Goal: Task Accomplishment & Management: Manage account settings

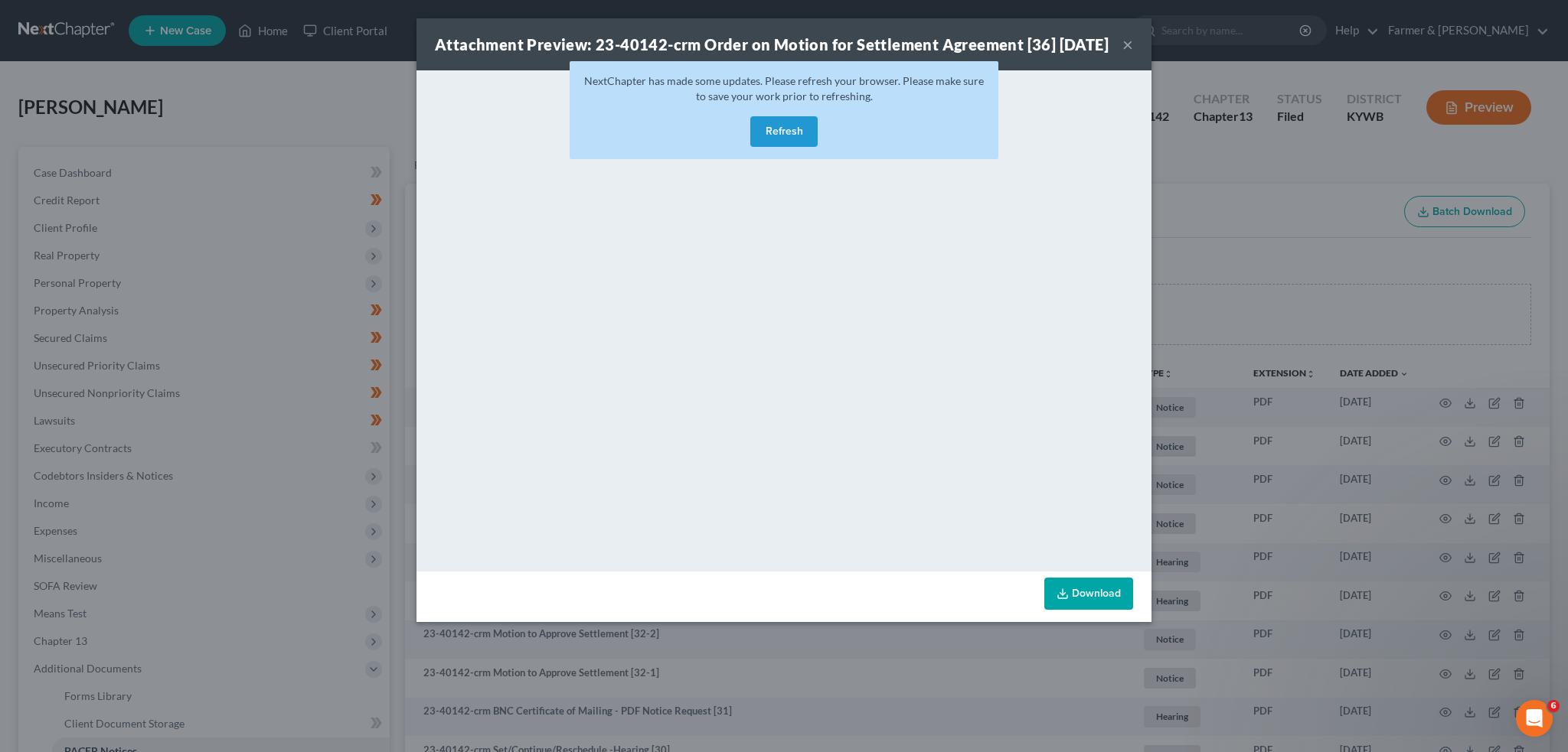
drag, startPoint x: 805, startPoint y: 162, endPoint x: 837, endPoint y: 249, distance: 92.7
click at [799, 157] on div "NextChapter has made some updates. Please refresh your browser. Please make sur…" at bounding box center [784, 110] width 429 height 98
click at [1273, 174] on div "Attachment Preview: 23-40142-crm Order on Motion for Settlement Agreement [36] …" at bounding box center [784, 376] width 1568 height 752
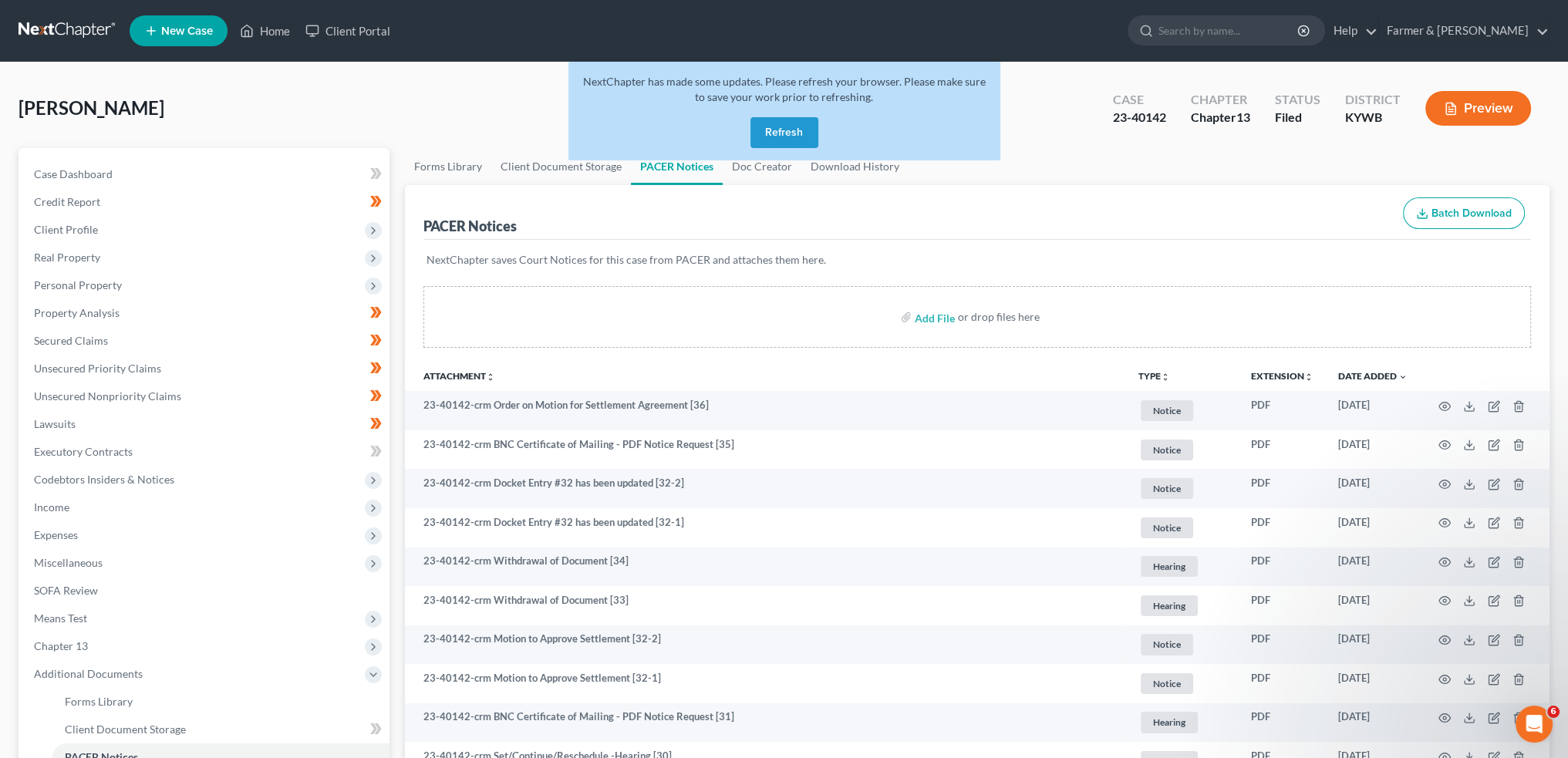
click at [773, 124] on button "Refresh" at bounding box center [784, 133] width 68 height 31
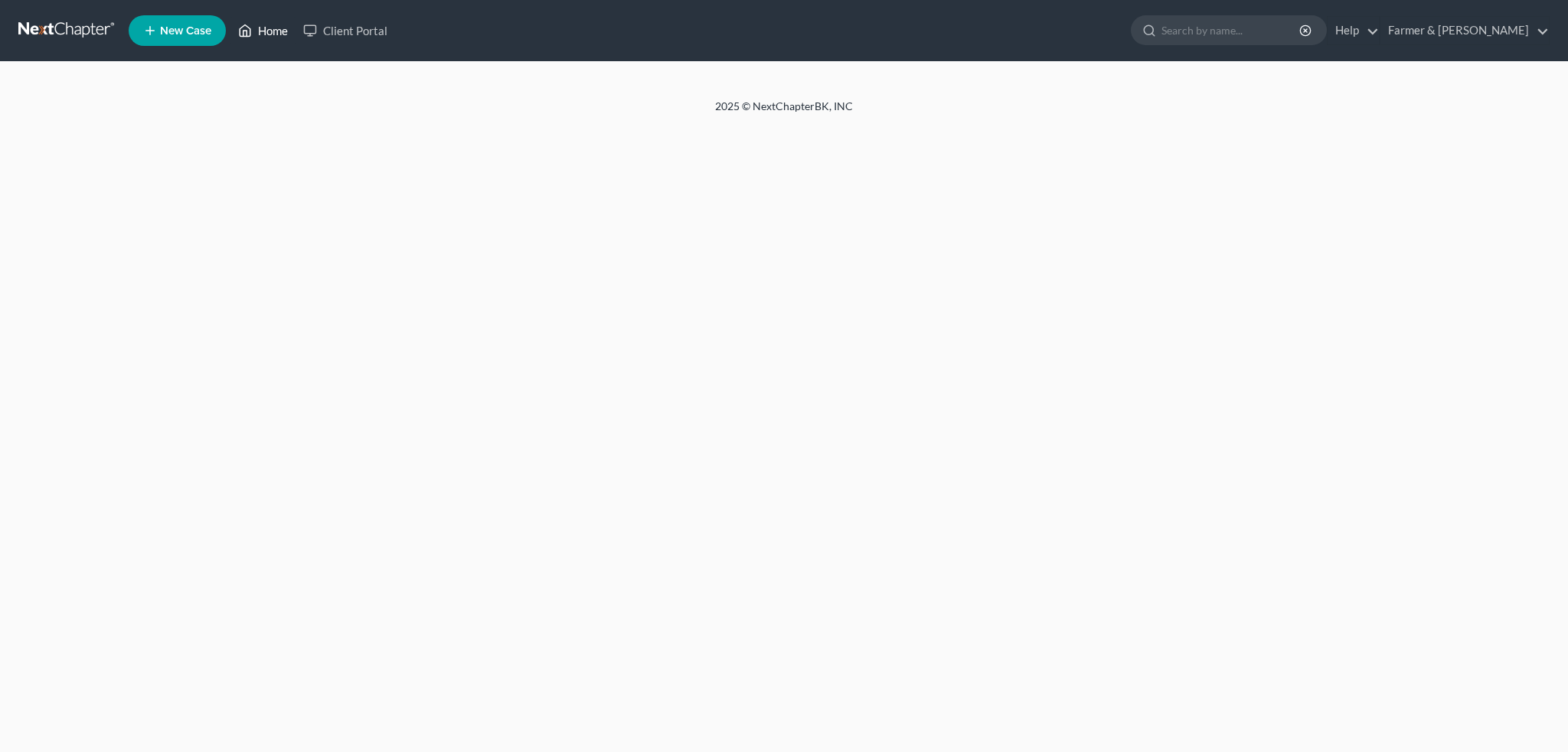
click at [262, 29] on link "Home" at bounding box center [263, 30] width 65 height 28
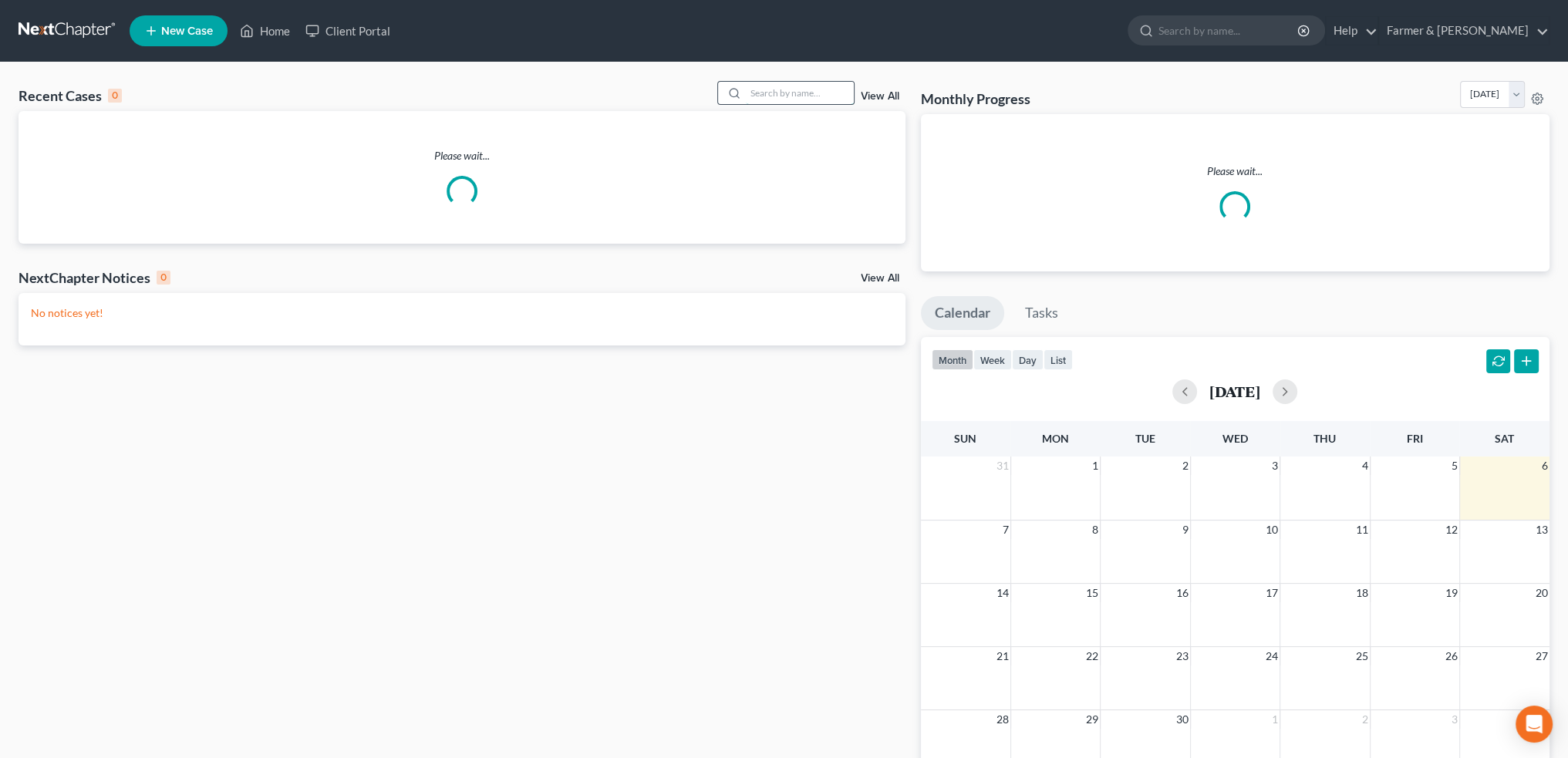
click at [789, 87] on input "search" at bounding box center [800, 93] width 108 height 22
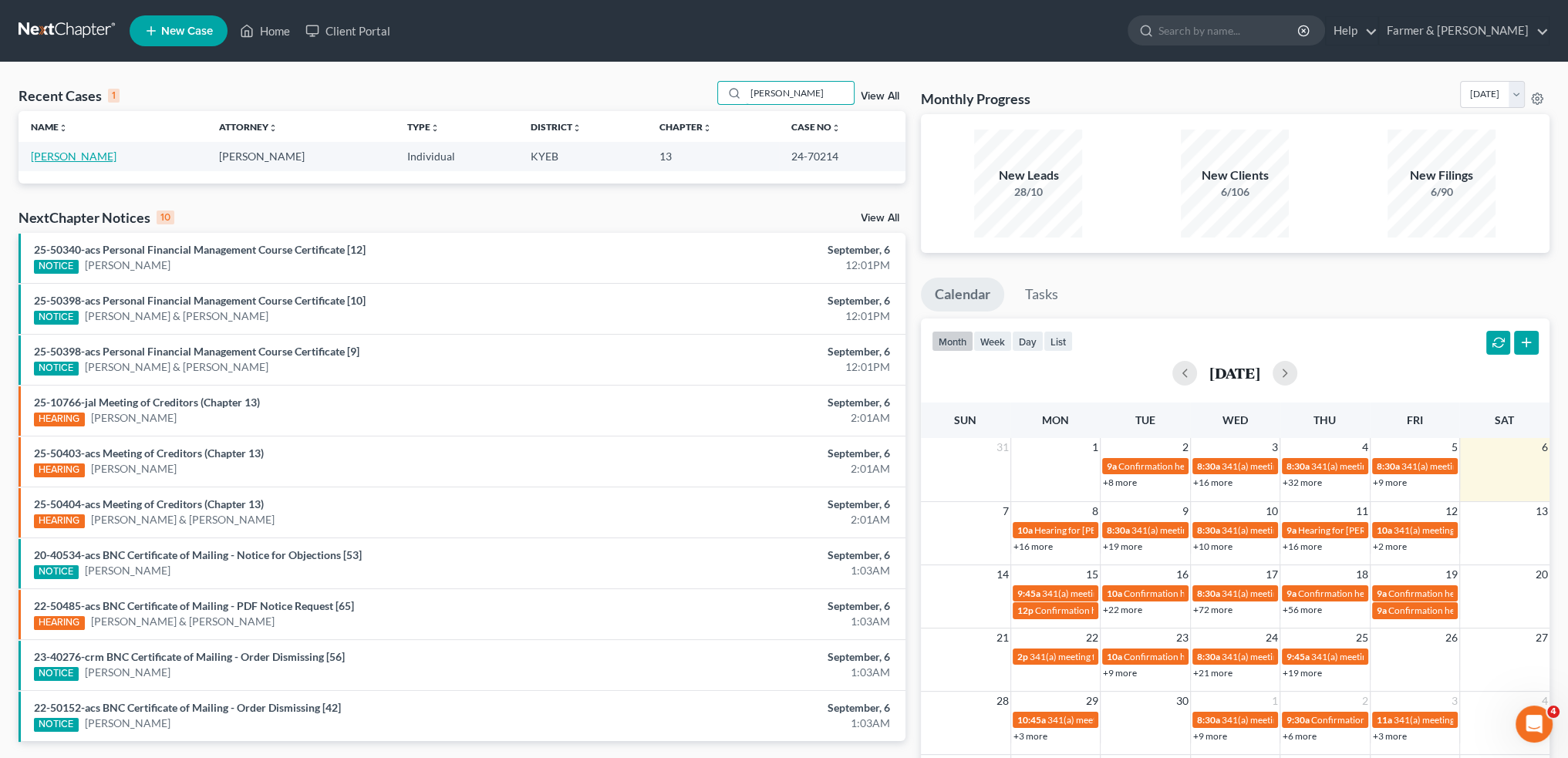
type input "[PERSON_NAME]"
click at [40, 158] on link "[PERSON_NAME]" at bounding box center [74, 156] width 86 height 14
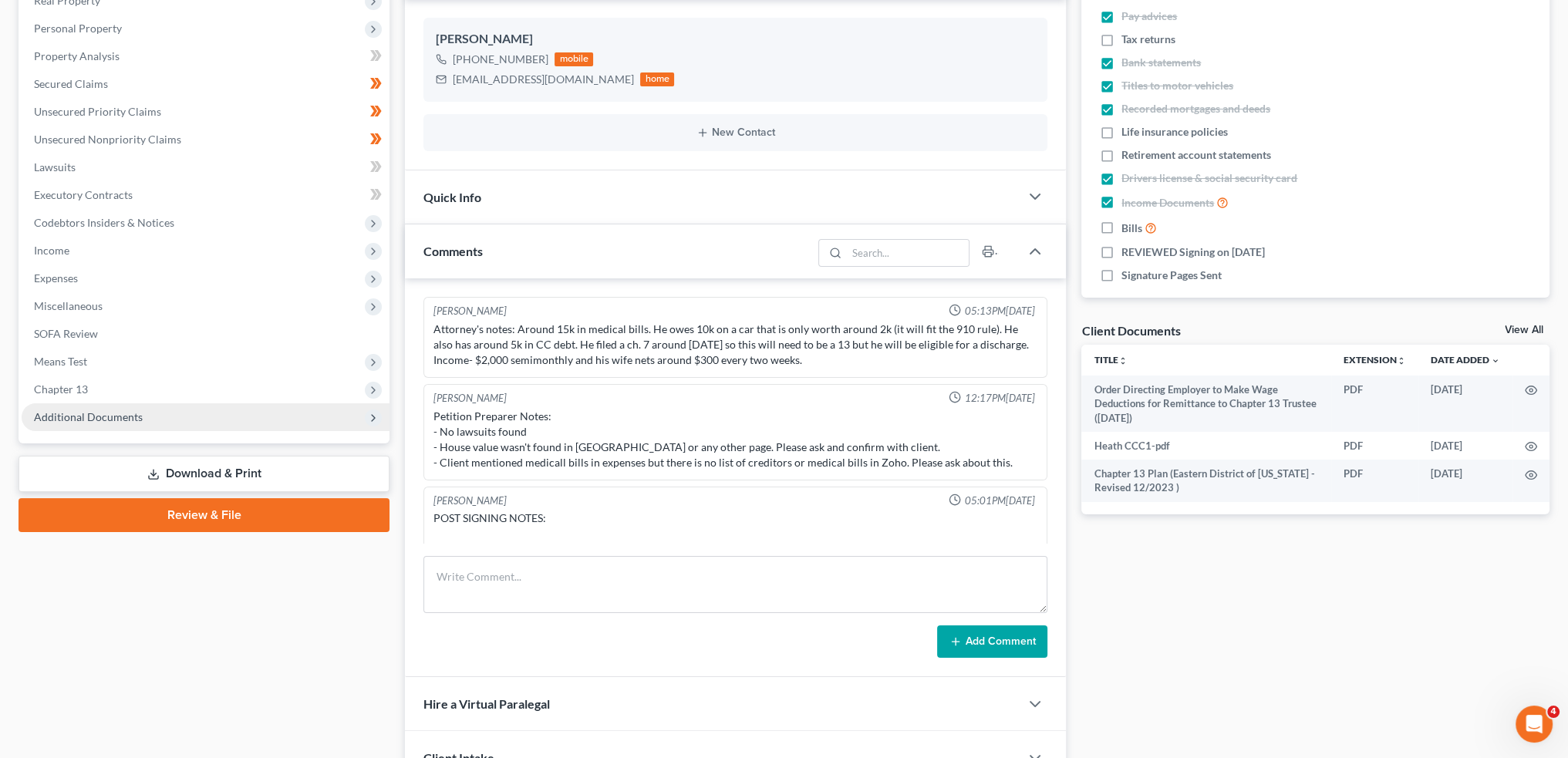
scroll to position [170, 0]
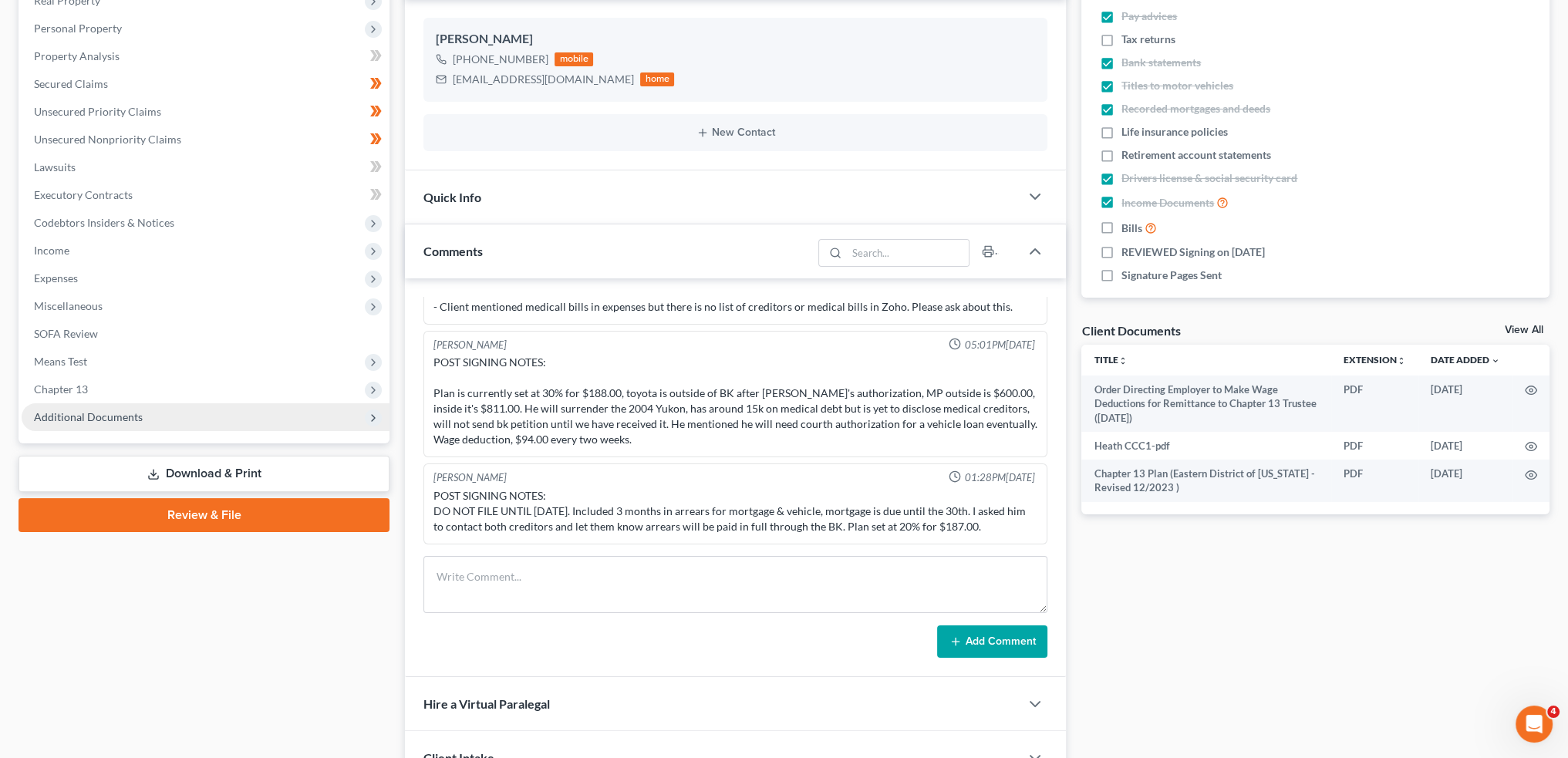
click at [118, 420] on span "Additional Documents" at bounding box center [88, 416] width 109 height 14
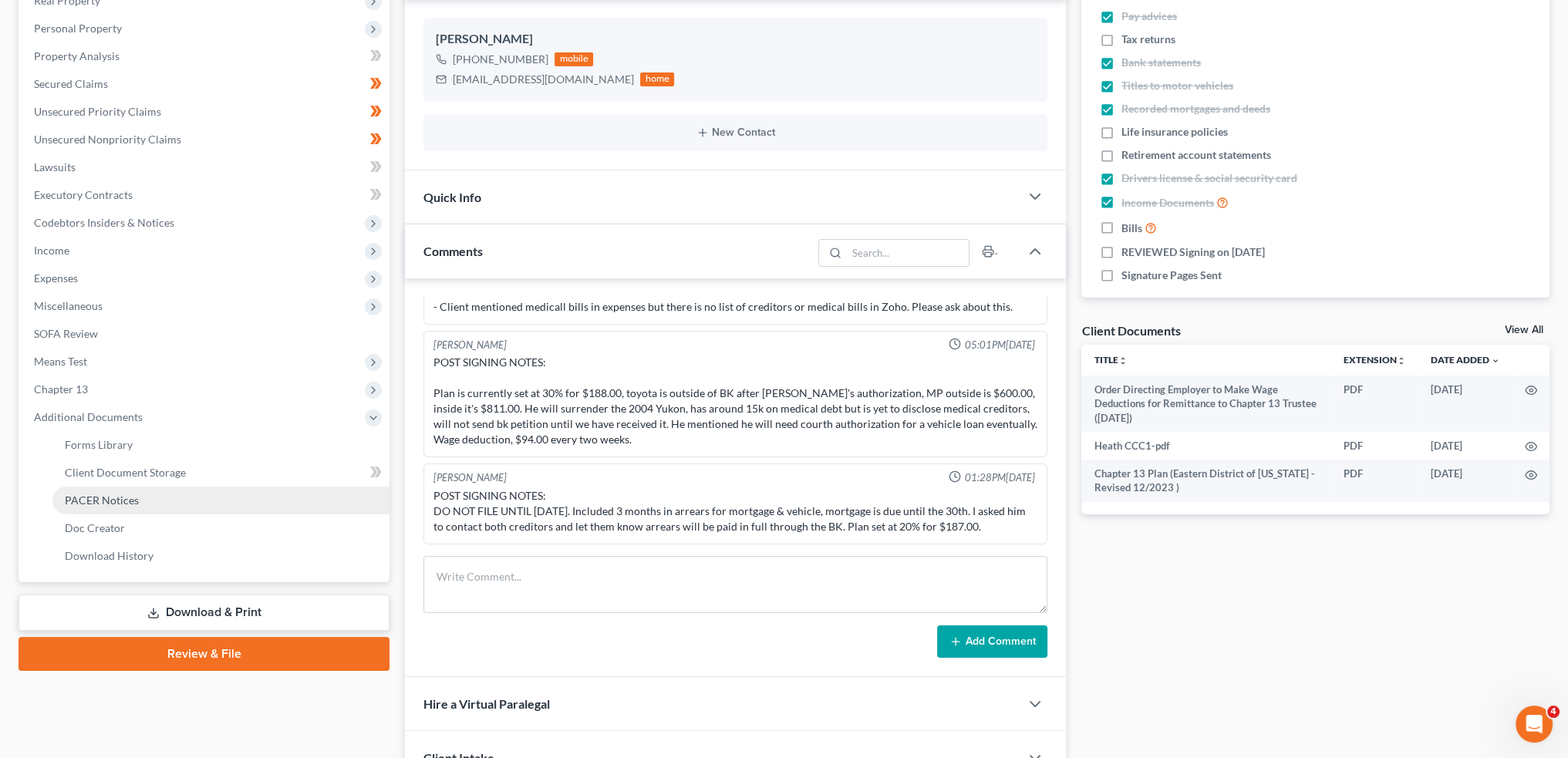
click at [116, 503] on span "PACER Notices" at bounding box center [102, 500] width 74 height 14
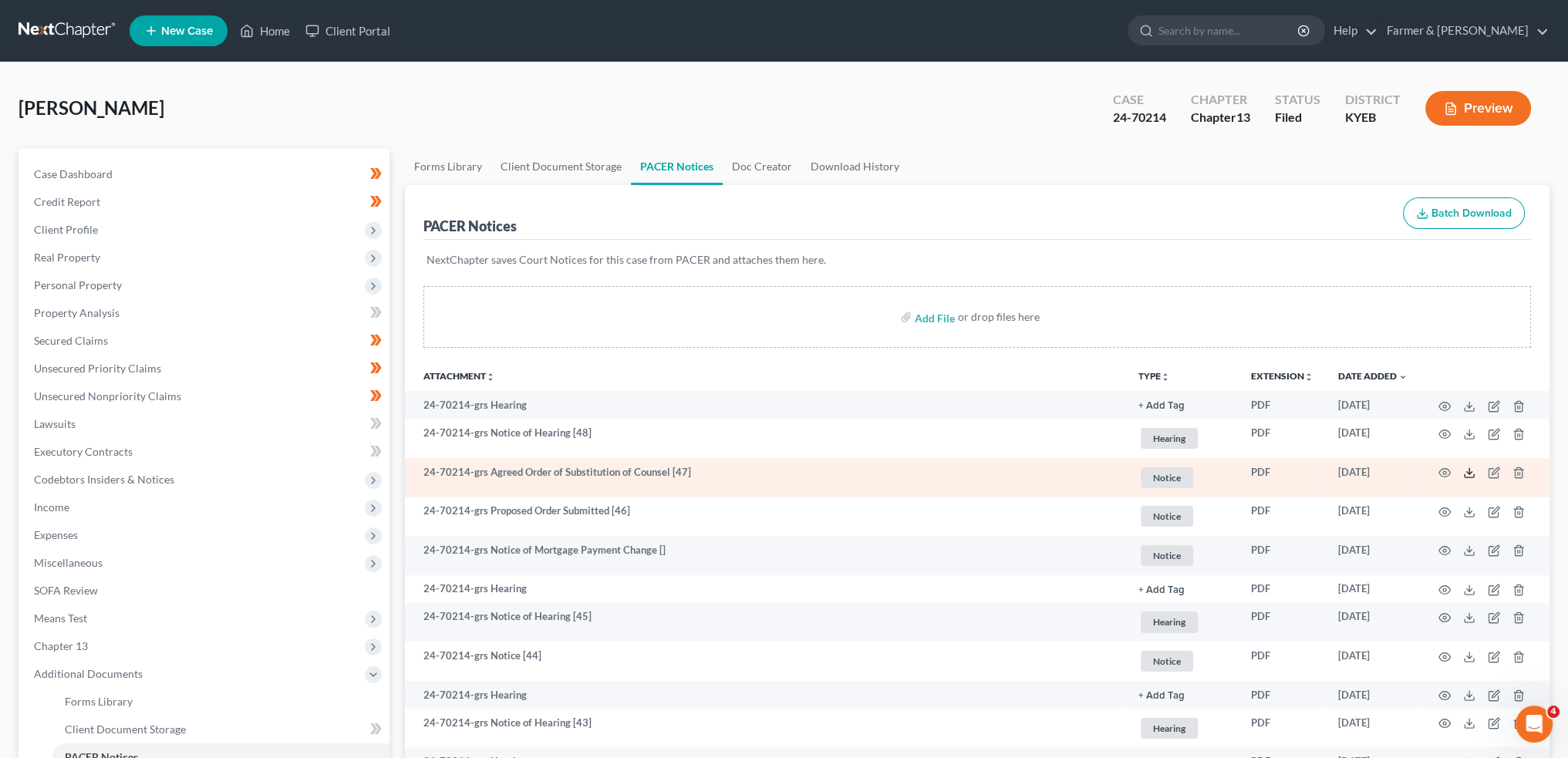
click at [1468, 477] on icon at bounding box center [1469, 476] width 10 height 3
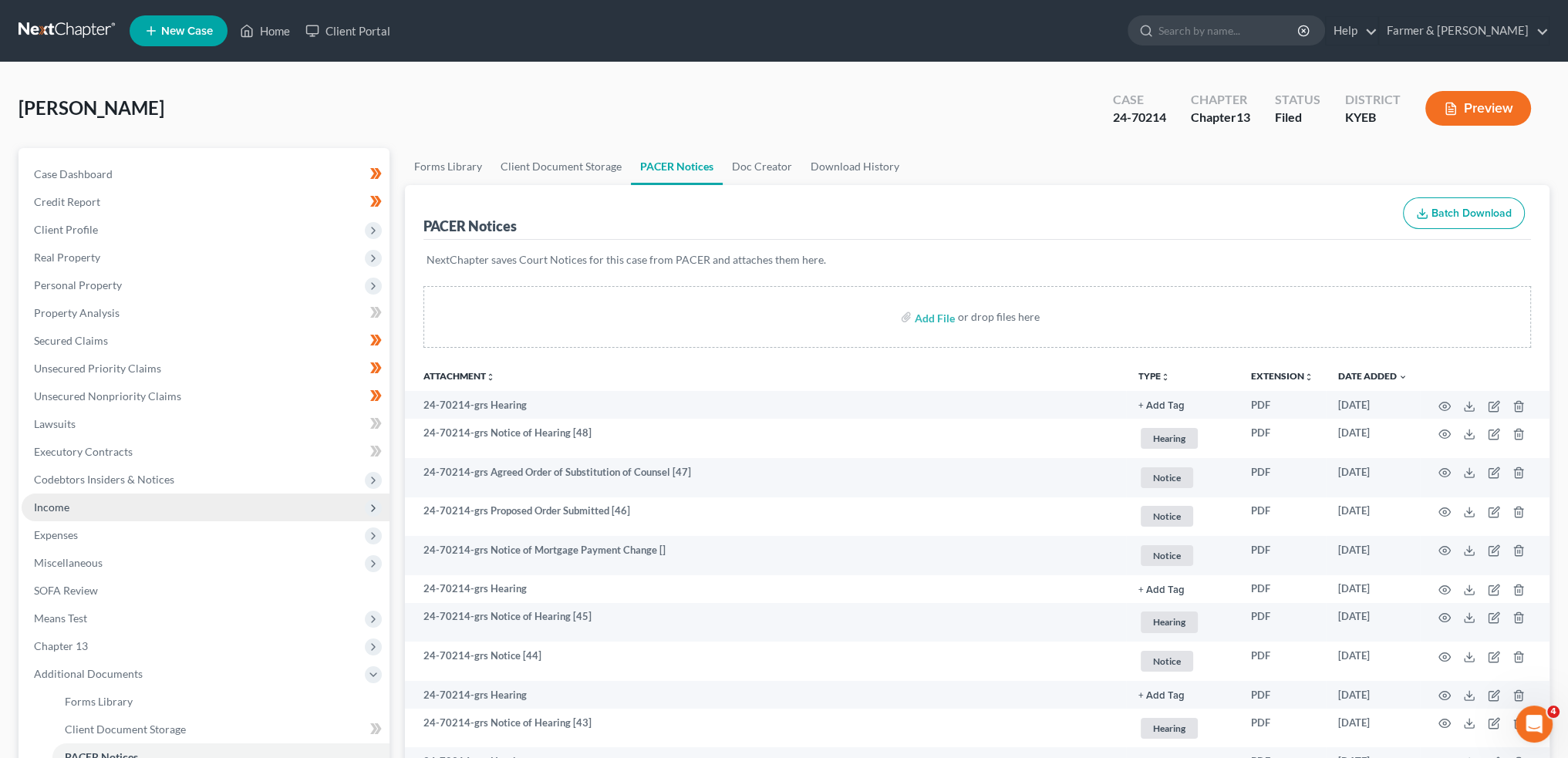
click at [85, 505] on span "Income" at bounding box center [205, 507] width 368 height 28
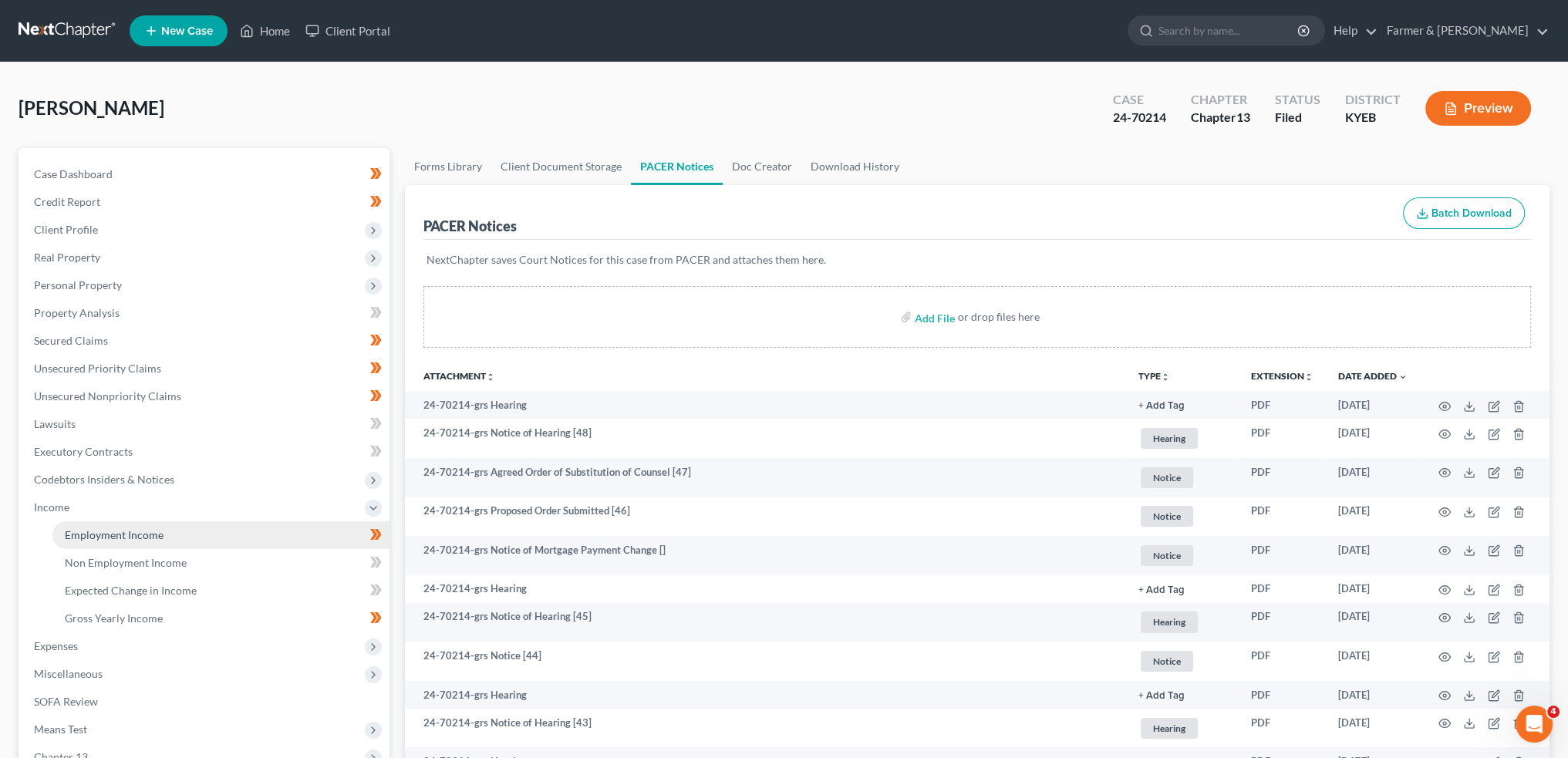
click at [82, 531] on span "Employment Income" at bounding box center [114, 535] width 99 height 14
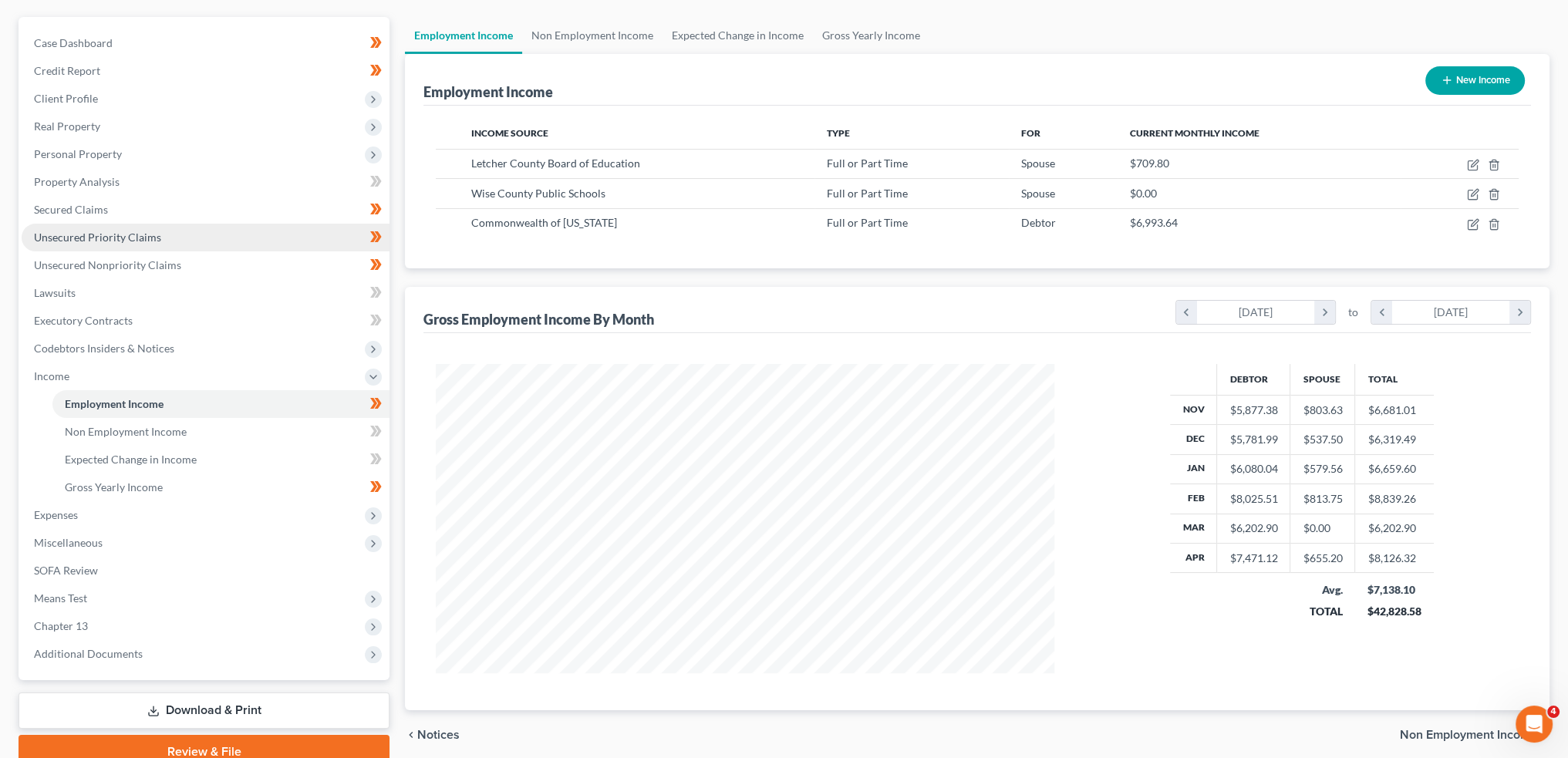
scroll to position [199, 0]
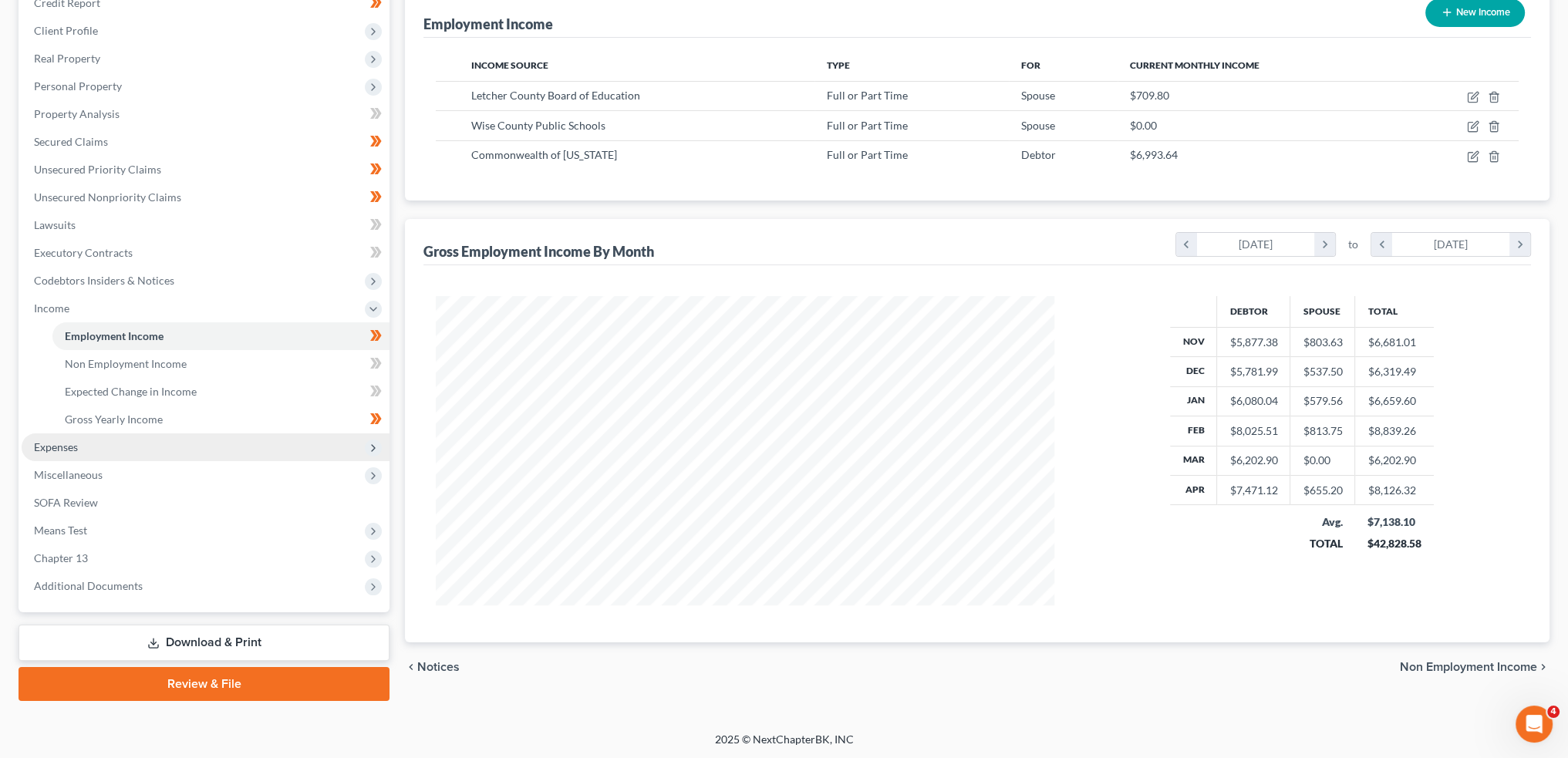
click at [161, 451] on span "Expenses" at bounding box center [205, 447] width 368 height 28
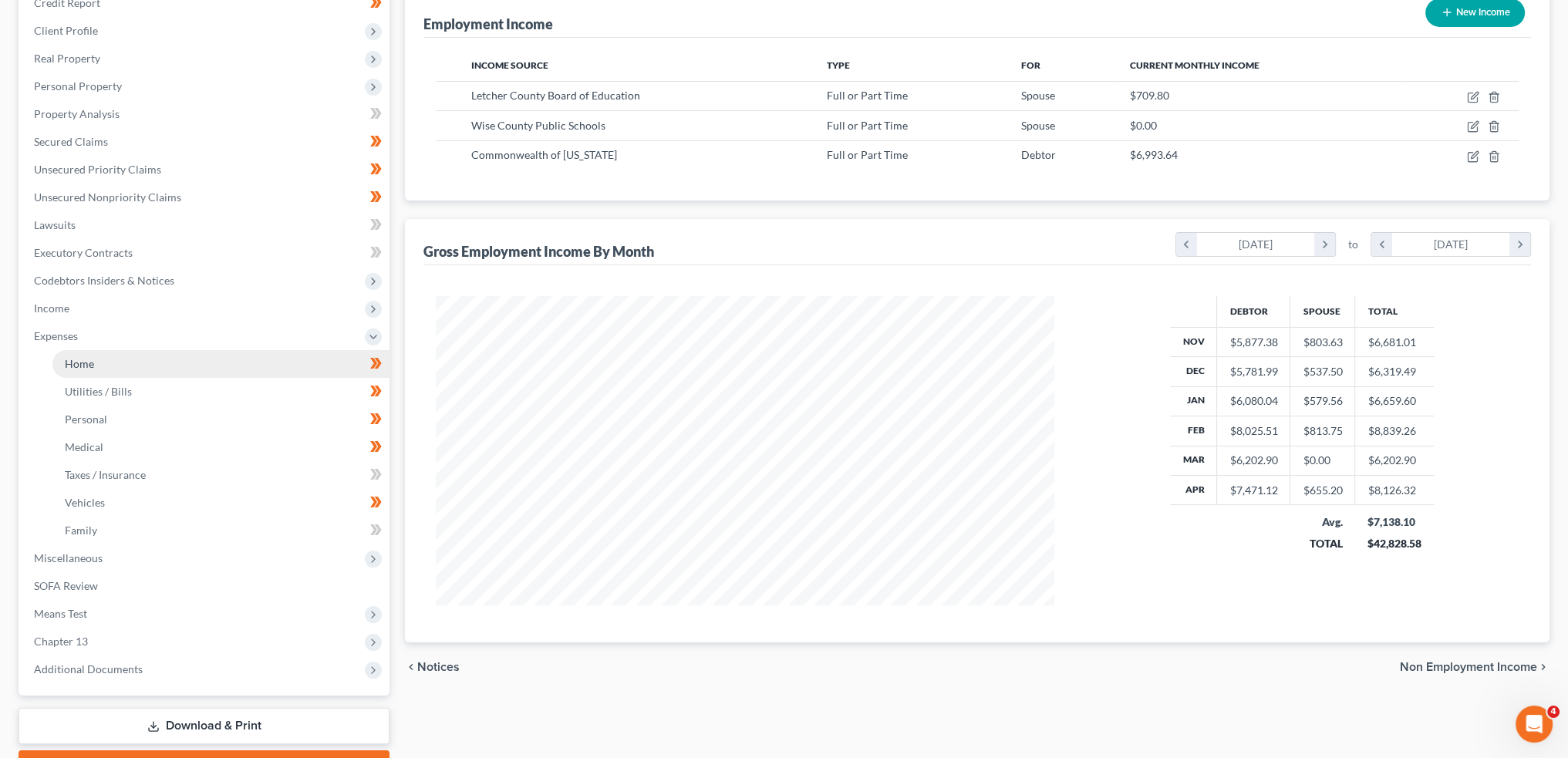
click at [172, 369] on link "Home" at bounding box center [221, 364] width 337 height 28
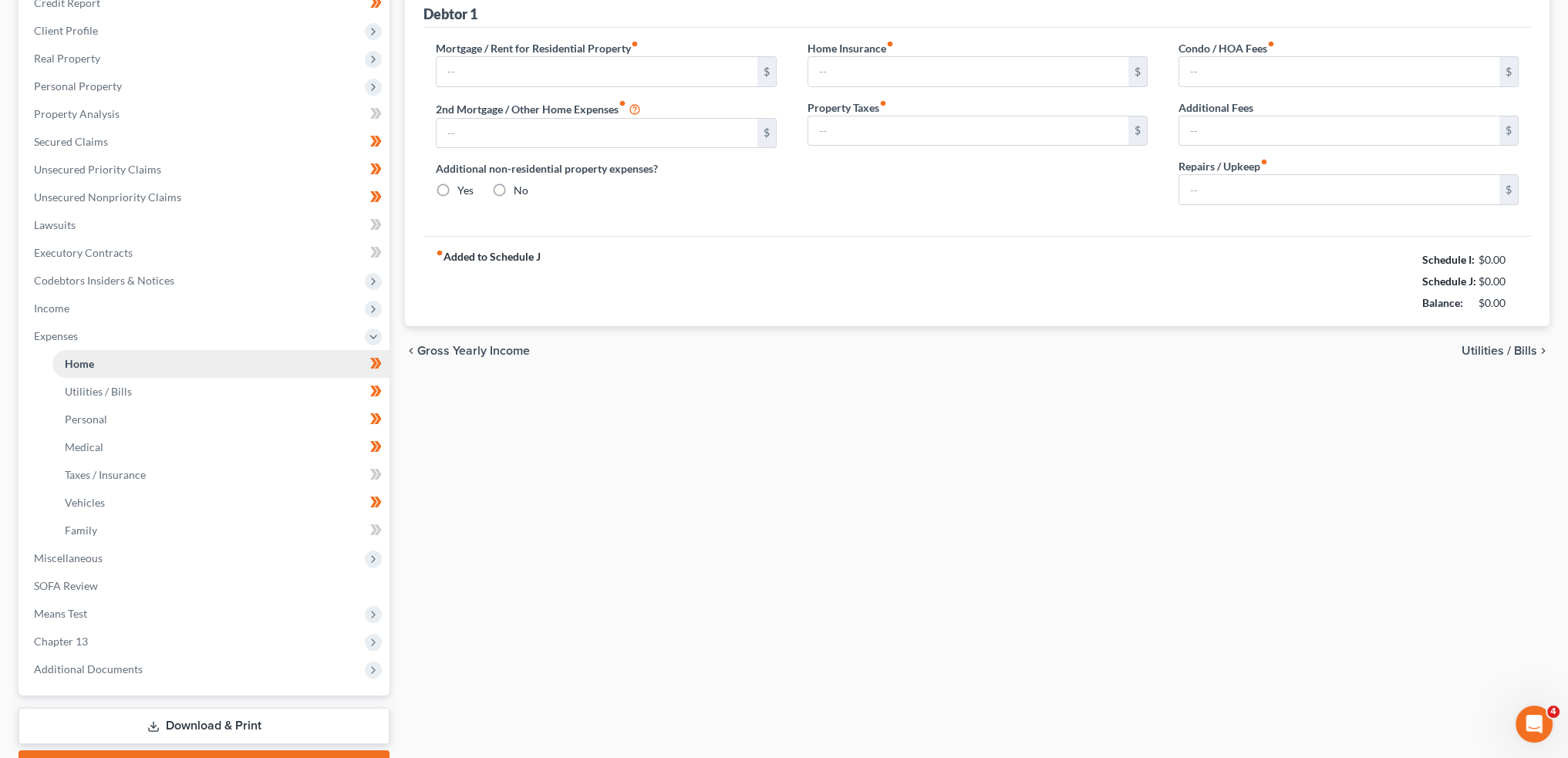
scroll to position [37, 0]
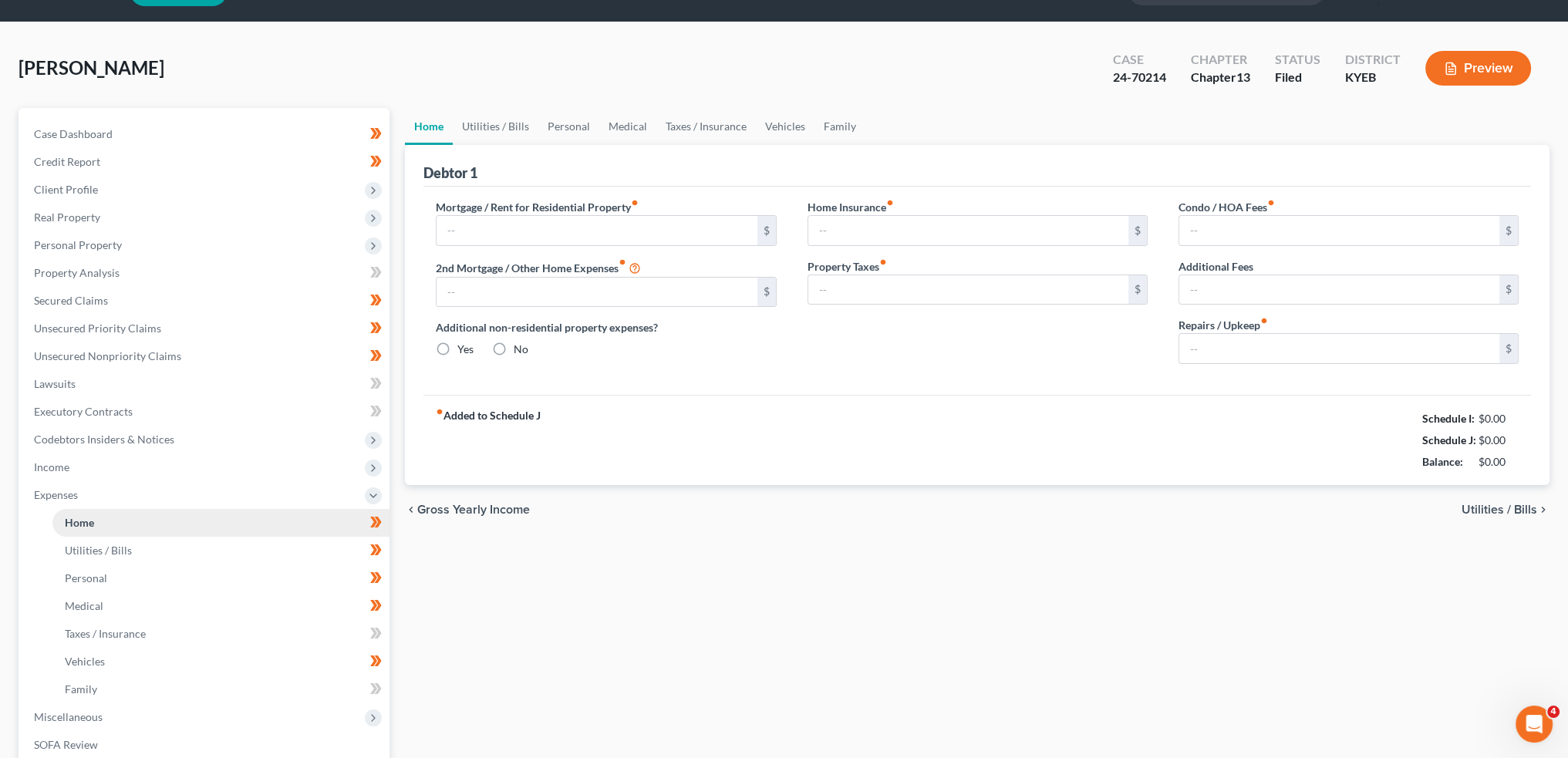
type input "1,084.00"
type input "0.00"
radio input "true"
type input "0.00"
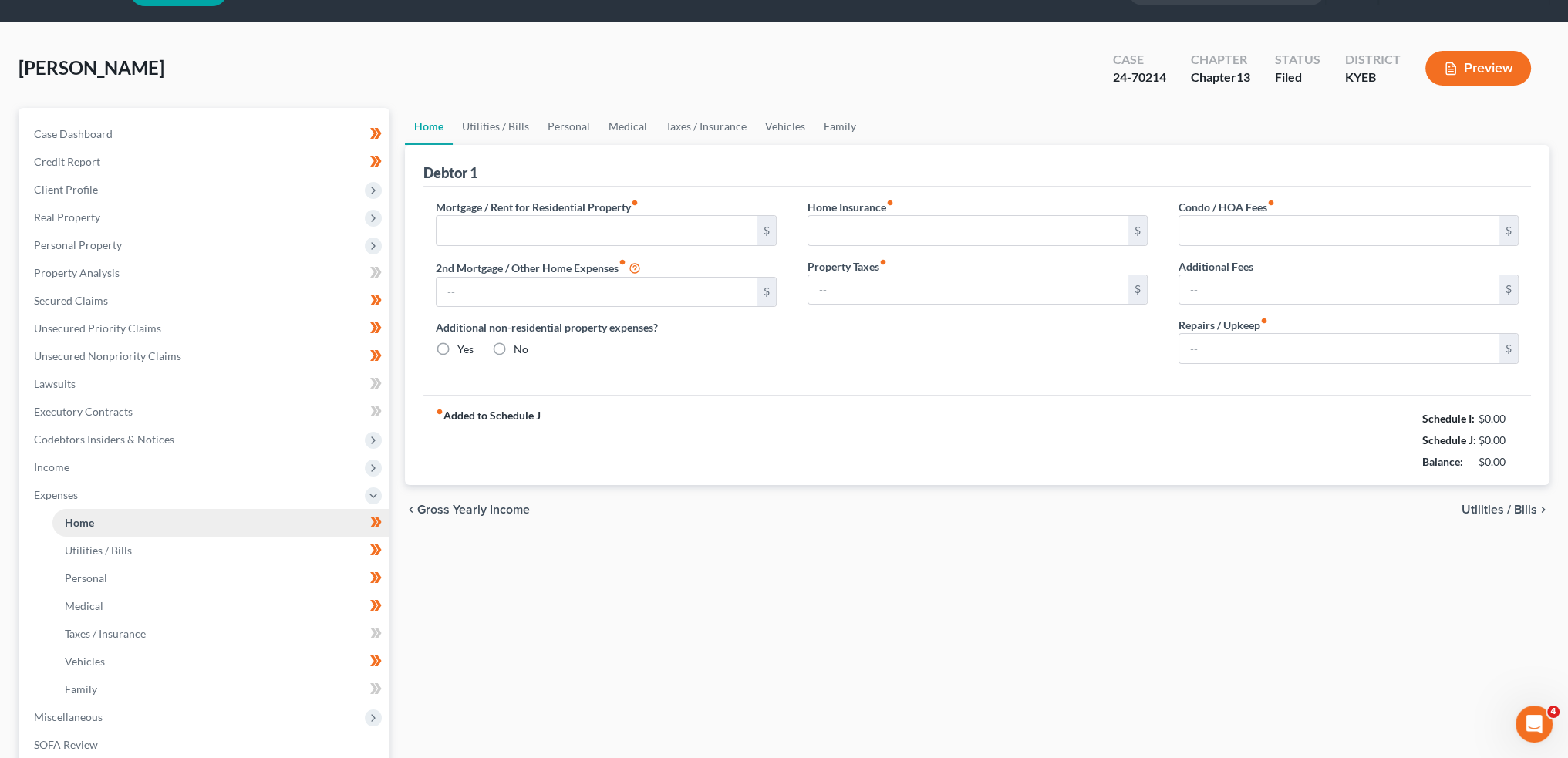
type input "0.00"
type input "100.00"
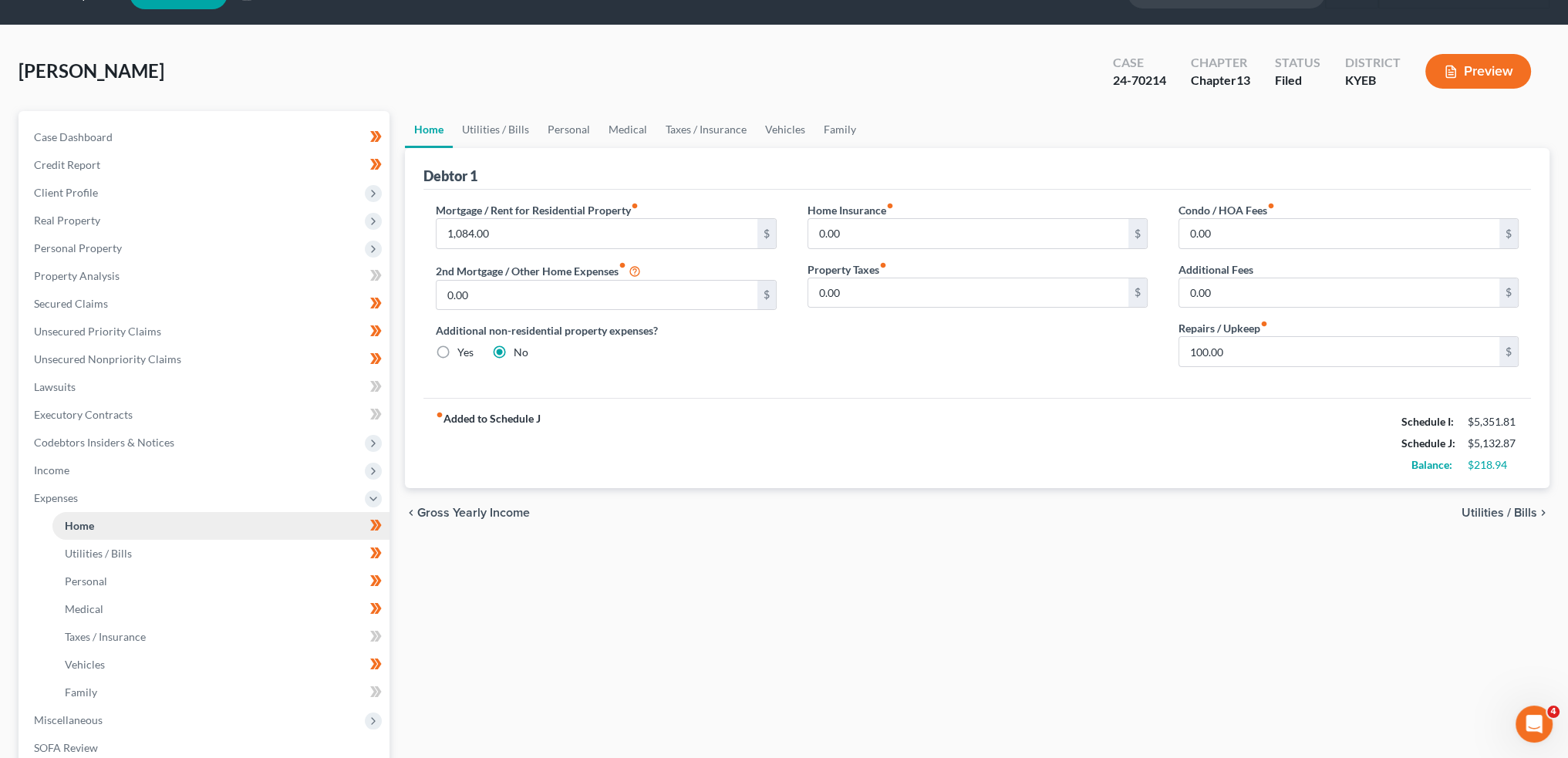
scroll to position [0, 0]
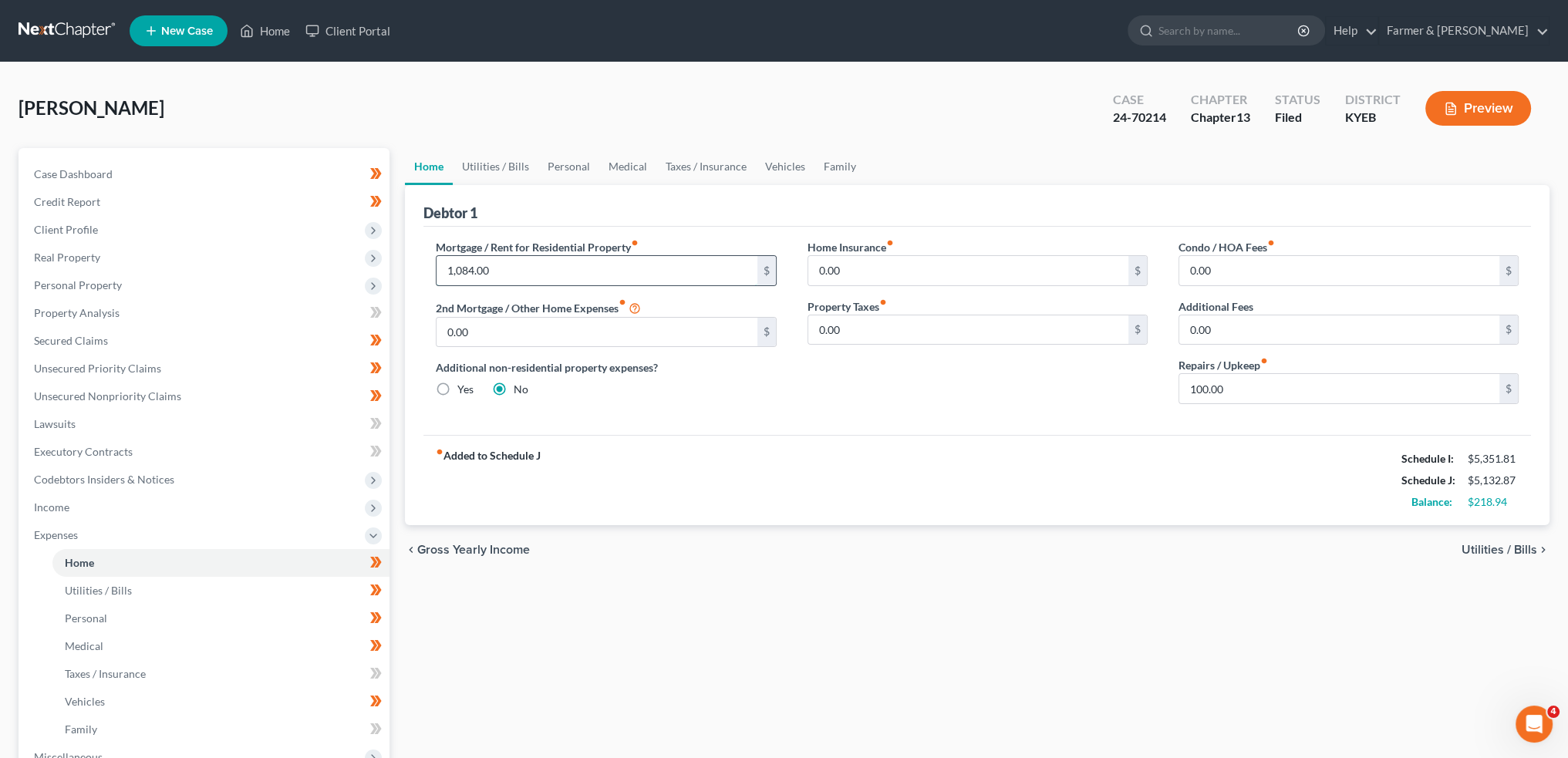
click at [512, 261] on input "1,084.00" at bounding box center [596, 270] width 320 height 29
type input "910.00"
click at [773, 517] on div "fiber_manual_record Added to Schedule J Schedule I: $5,351.81 Schedule J: $4,95…" at bounding box center [978, 480] width 1108 height 91
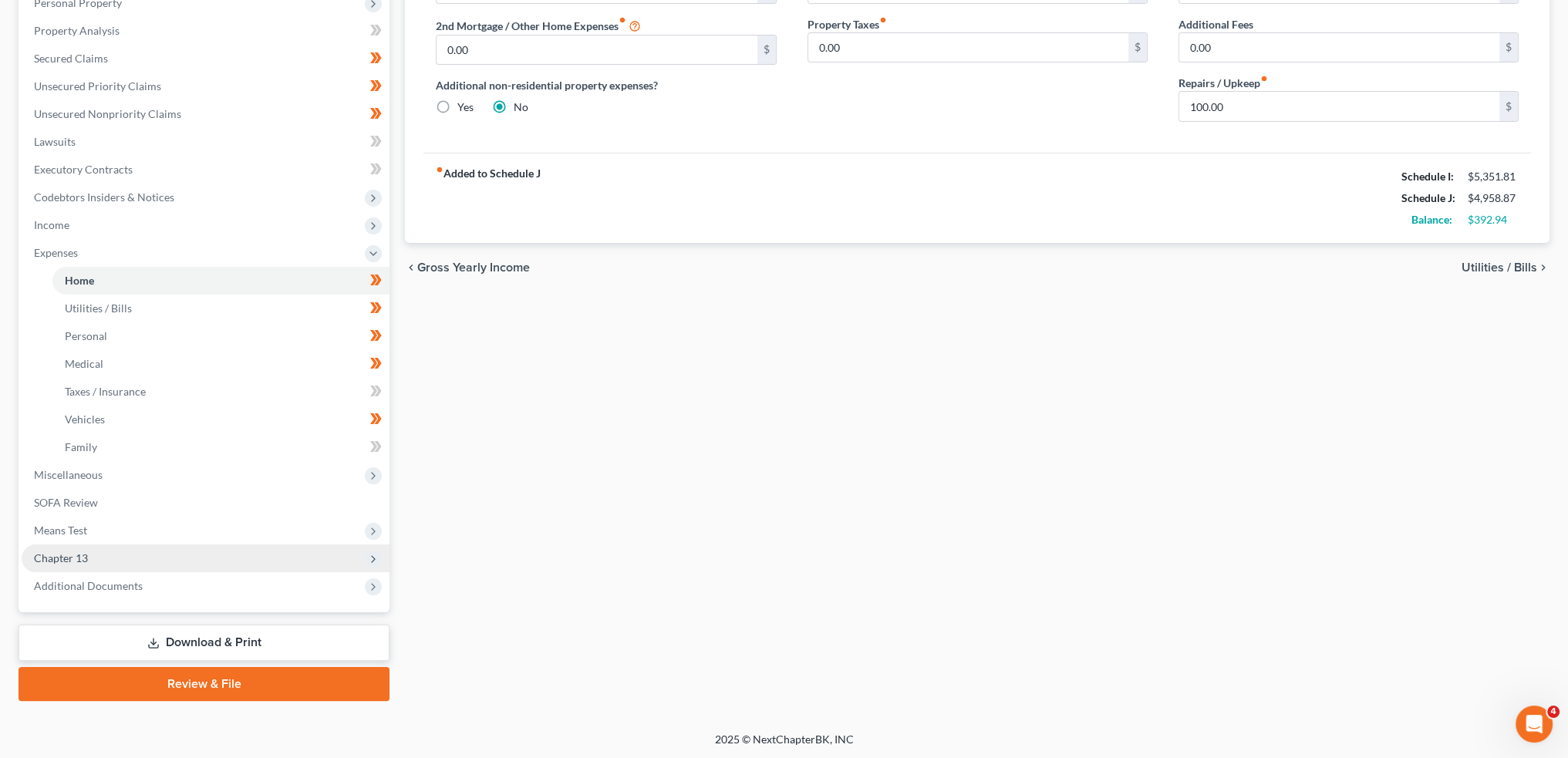
click at [99, 564] on span "Chapter 13" at bounding box center [205, 558] width 368 height 28
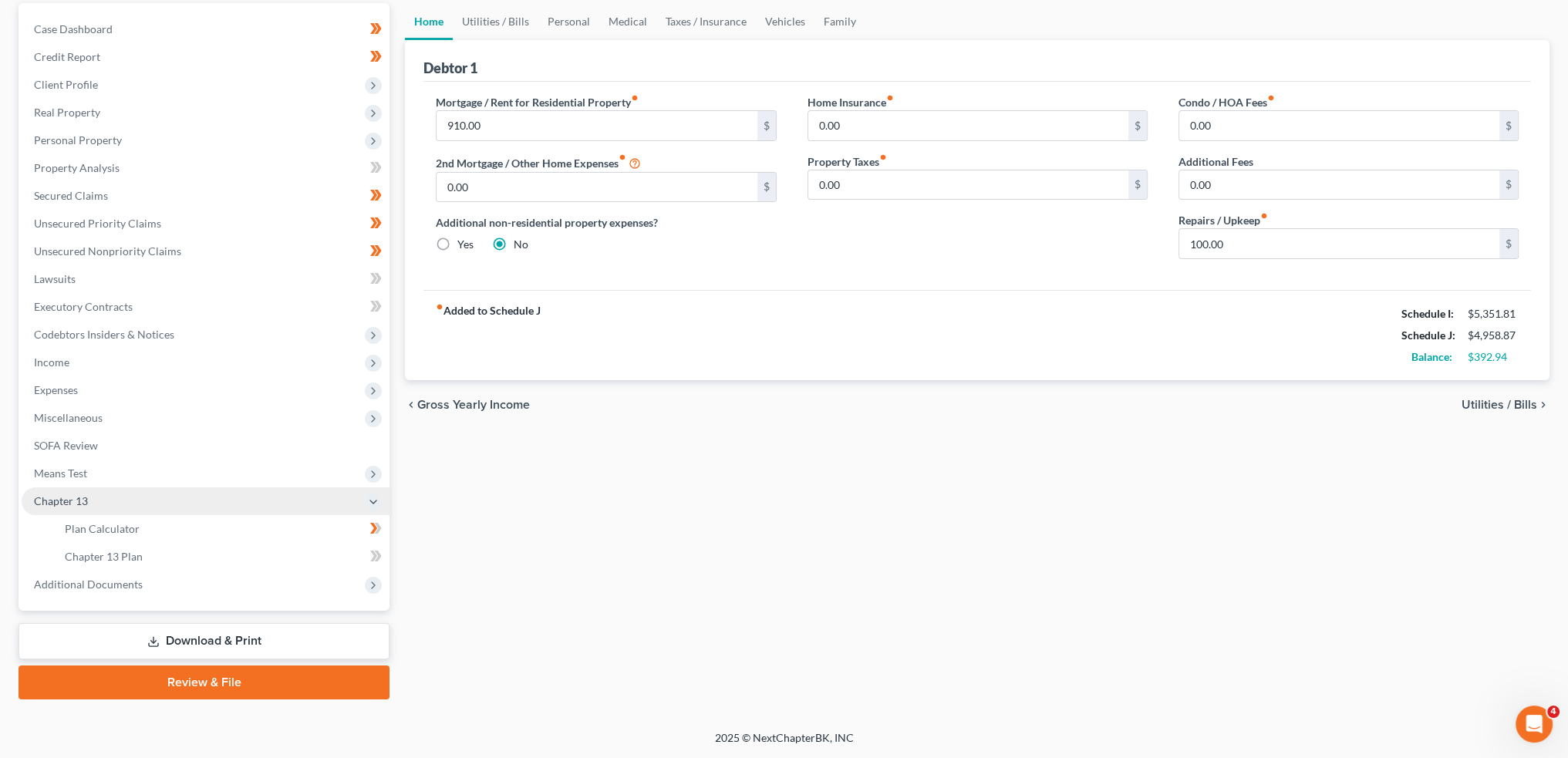
scroll to position [144, 0]
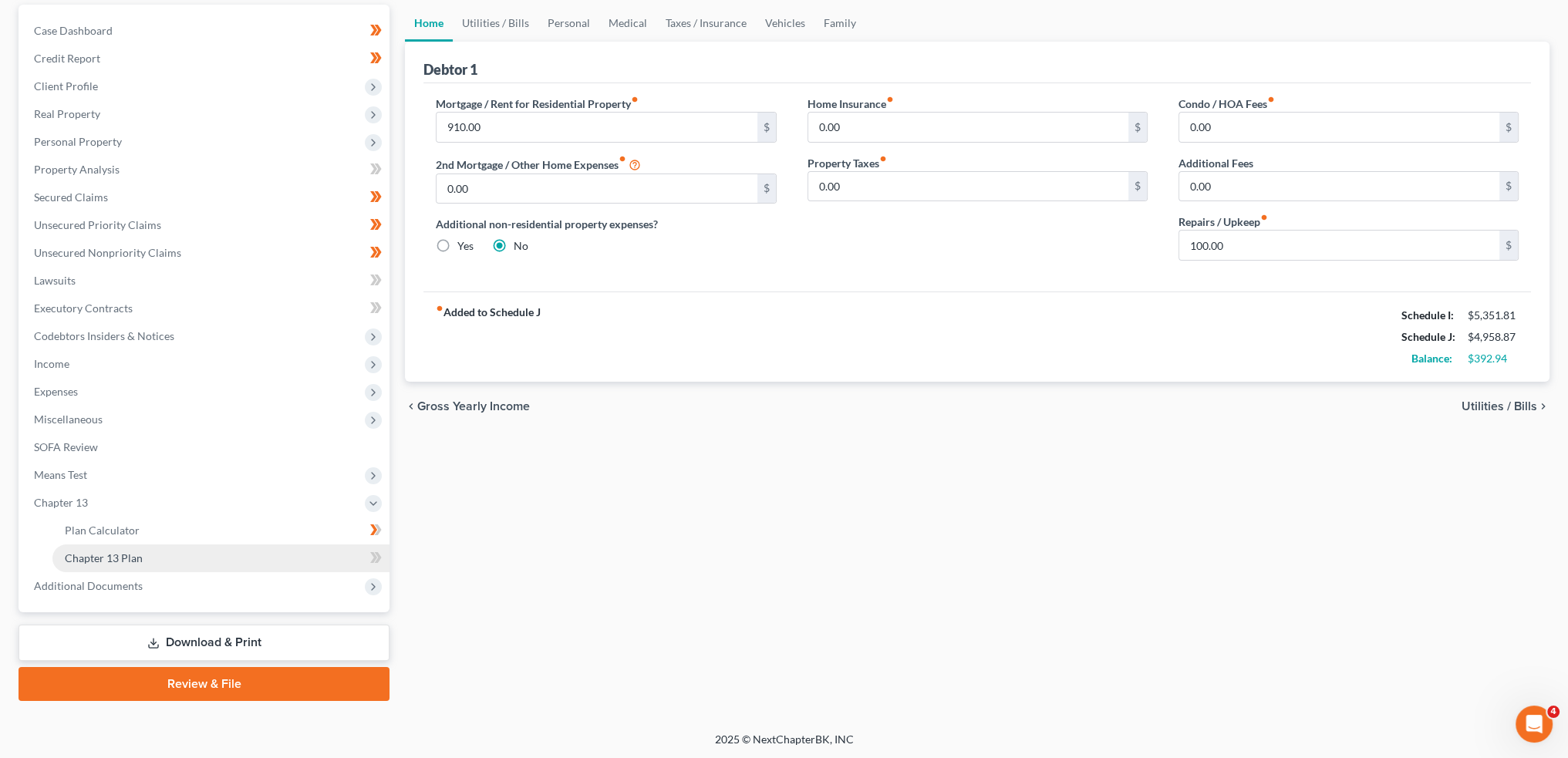
click at [120, 563] on span "Chapter 13 Plan" at bounding box center [104, 558] width 78 height 14
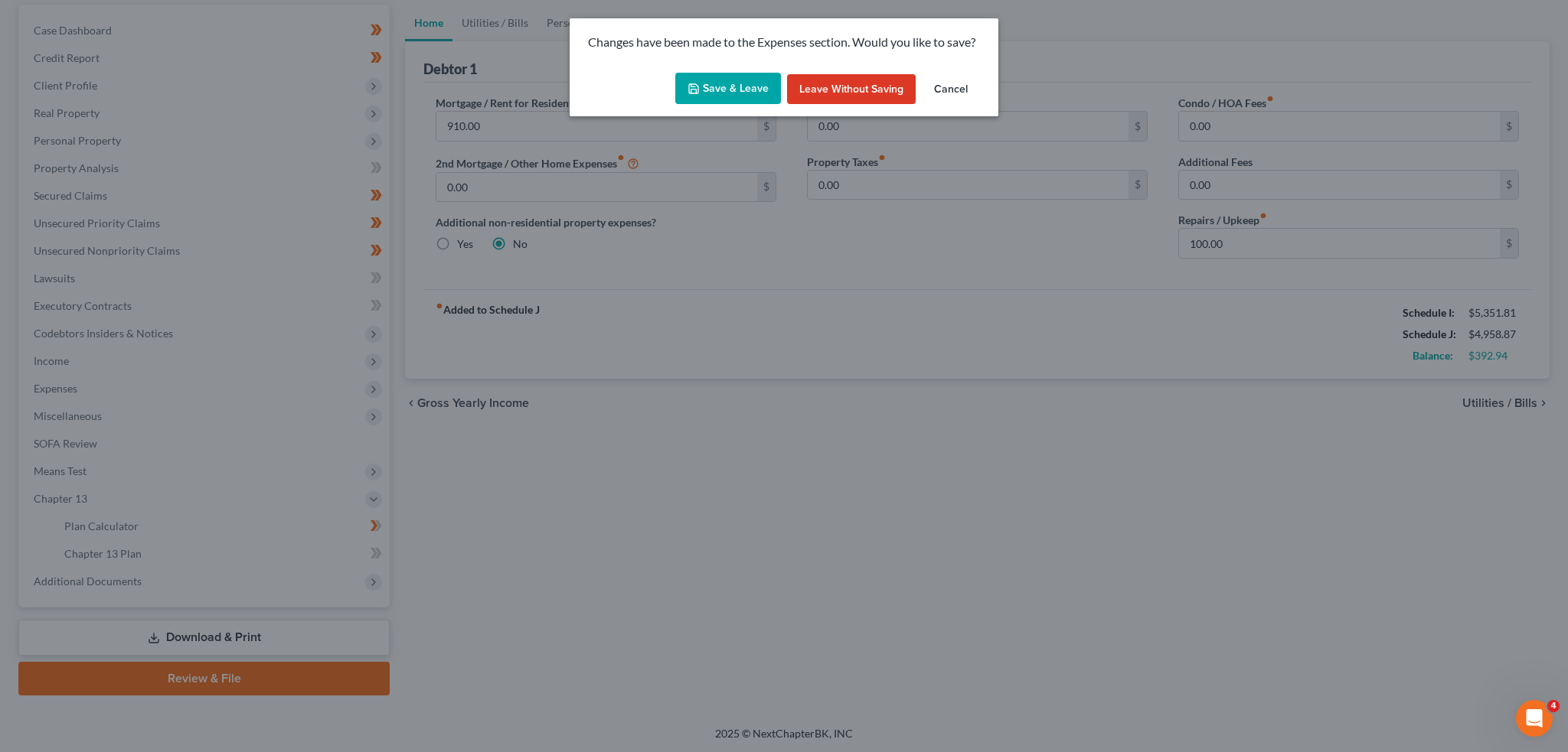
click at [749, 88] on button "Save & Leave" at bounding box center [728, 88] width 106 height 32
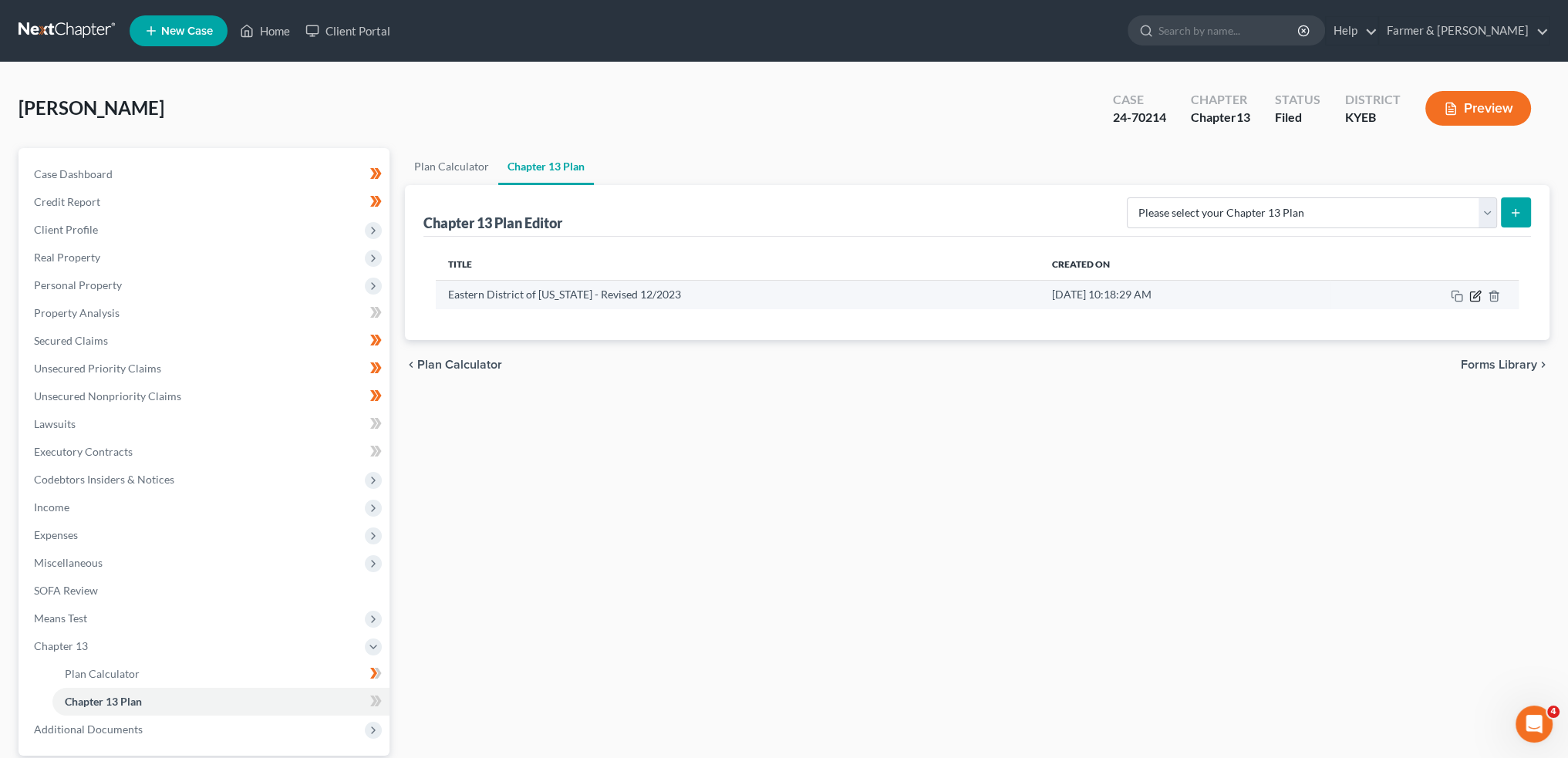
click at [1479, 293] on icon "button" at bounding box center [1476, 296] width 13 height 13
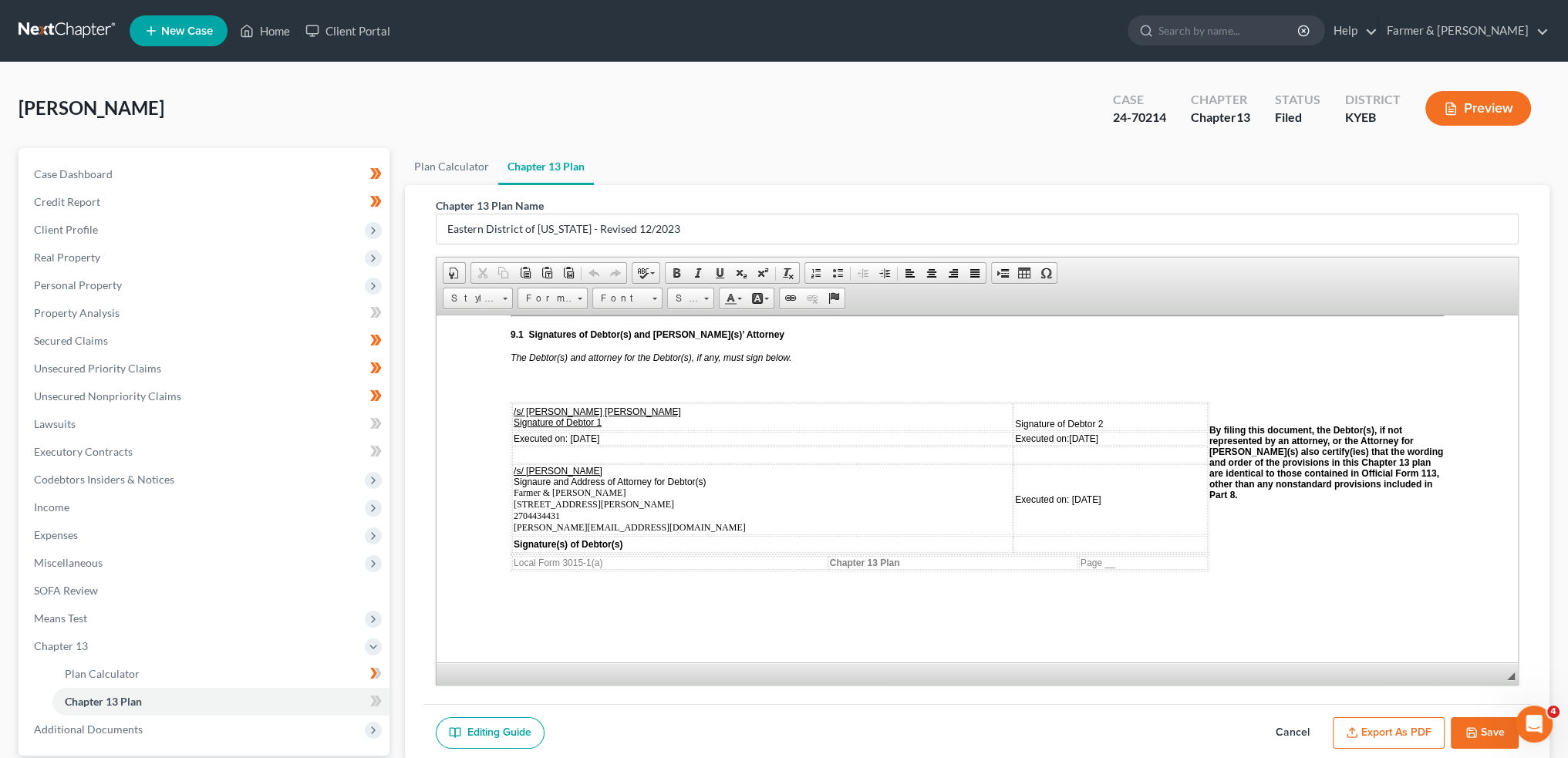
scroll to position [3856, 0]
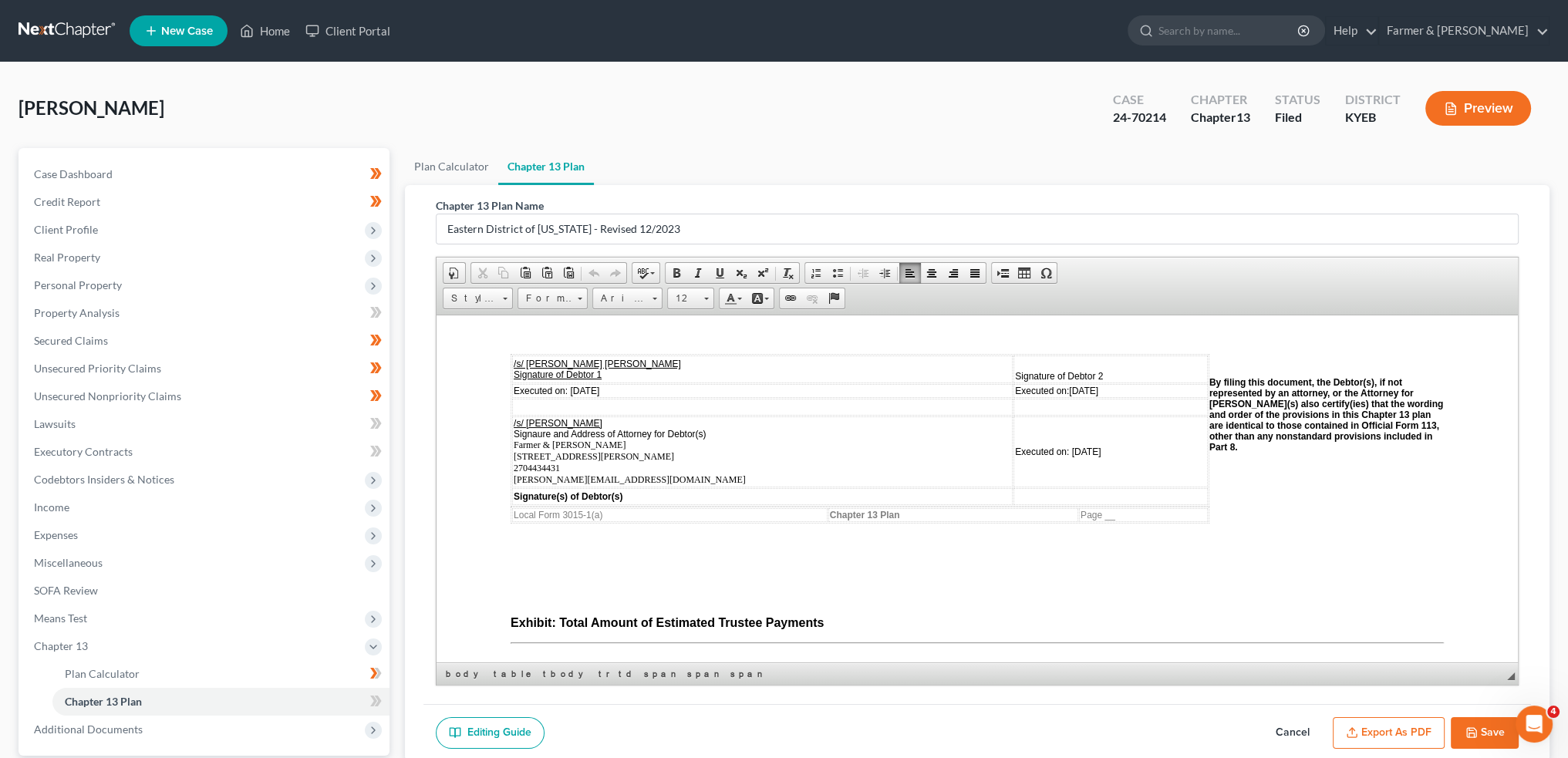
click at [605, 455] on span "Signaure and Address of Attorney for Debtor(s) Farmer & Wright 4975 Alben Barkl…" at bounding box center [629, 456] width 232 height 56
drag, startPoint x: 608, startPoint y: 456, endPoint x: 513, endPoint y: 429, distance: 98.8
click at [513, 429] on td "/s/ Todd Farmer Signaure and Address of Attorney for Debtor(s) Farmer & Wright …" at bounding box center [763, 451] width 501 height 71
copy span "Farmer & Wright 4975 Alben Barkley Drive Suite 1, Paducah, KY 42001 2704434431 …"
click at [100, 533] on span "Expenses" at bounding box center [205, 535] width 368 height 28
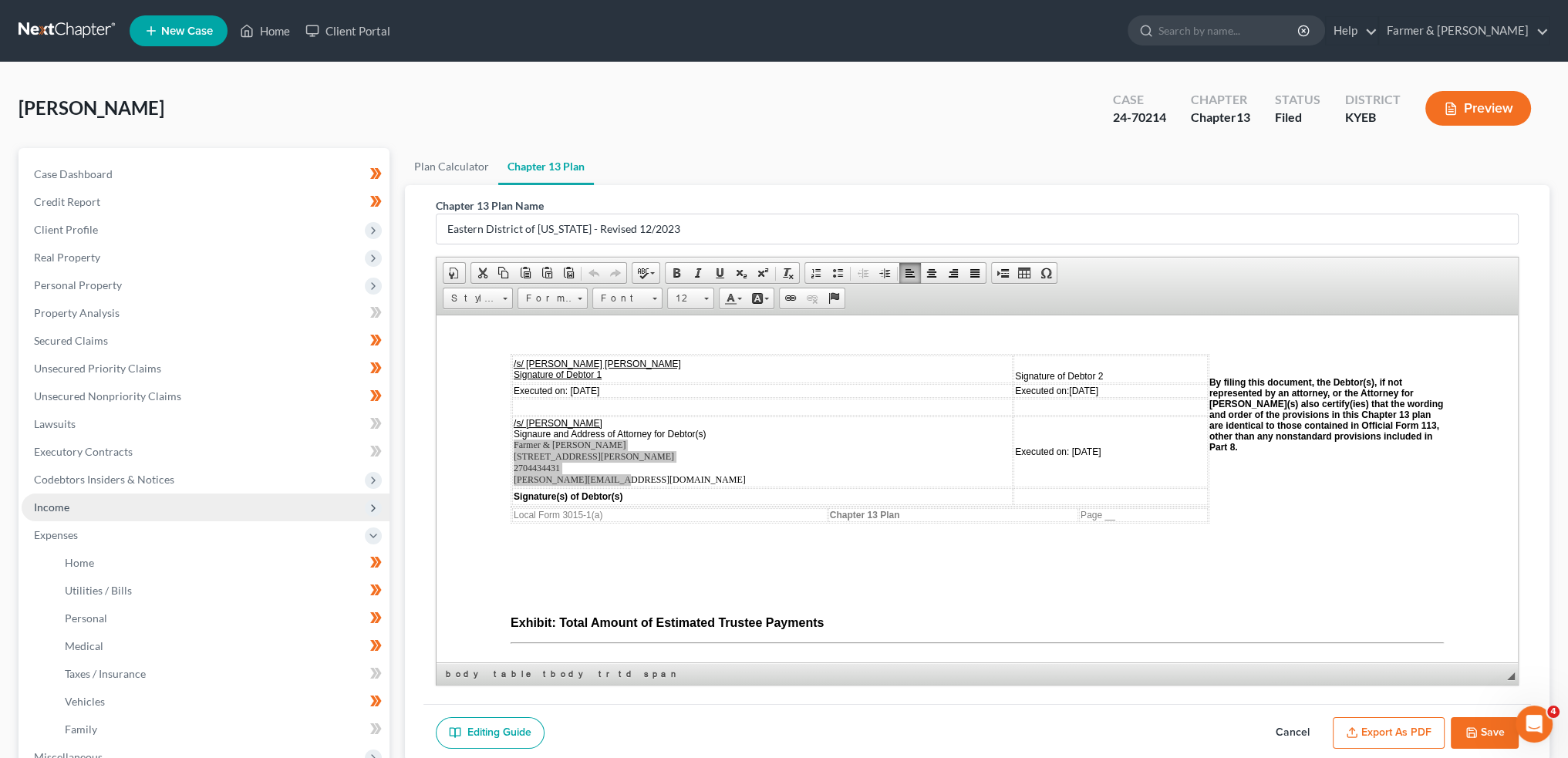
click at [95, 505] on span "Income" at bounding box center [205, 507] width 368 height 28
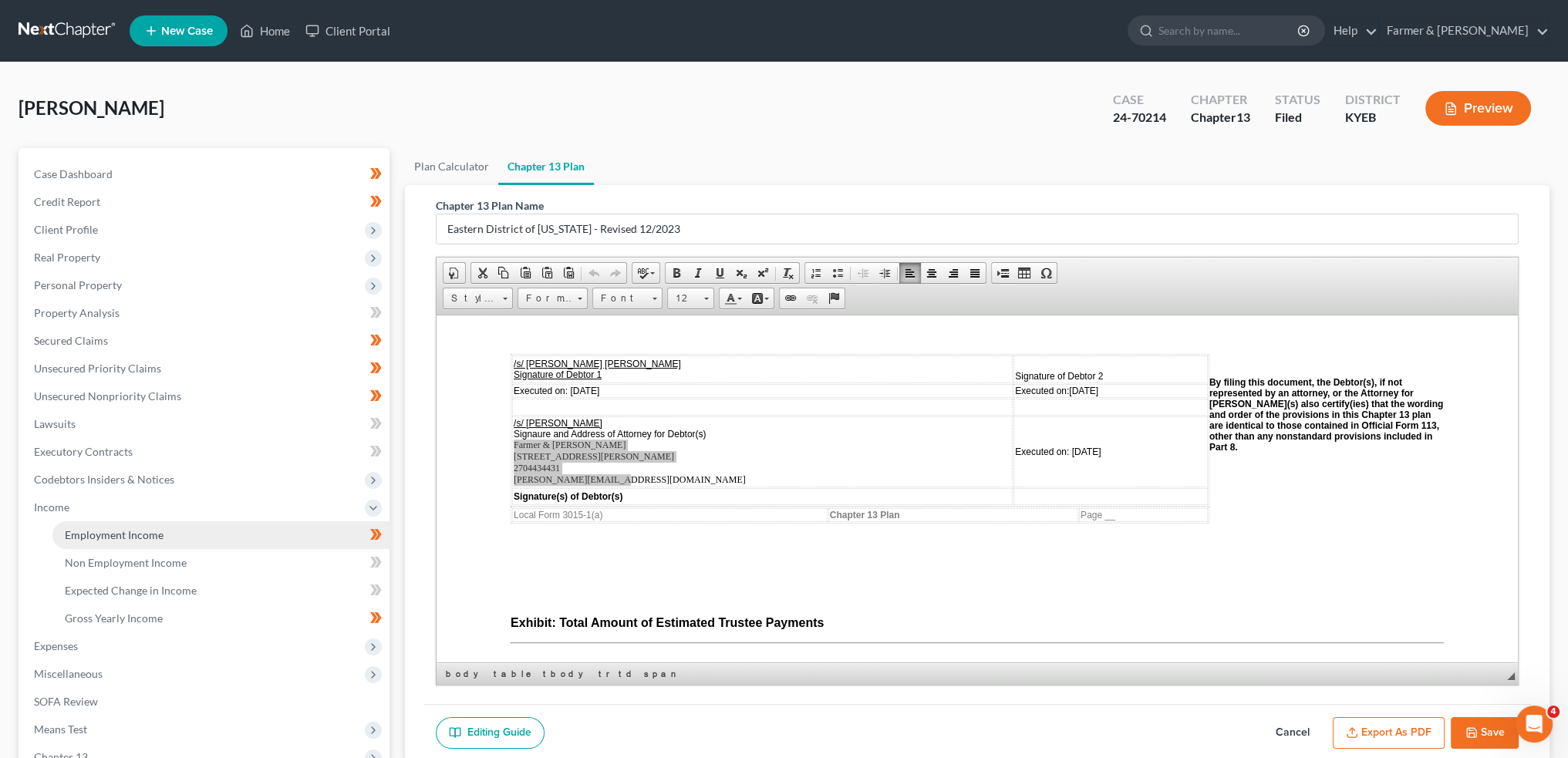
click at [93, 533] on span "Employment Income" at bounding box center [114, 535] width 99 height 14
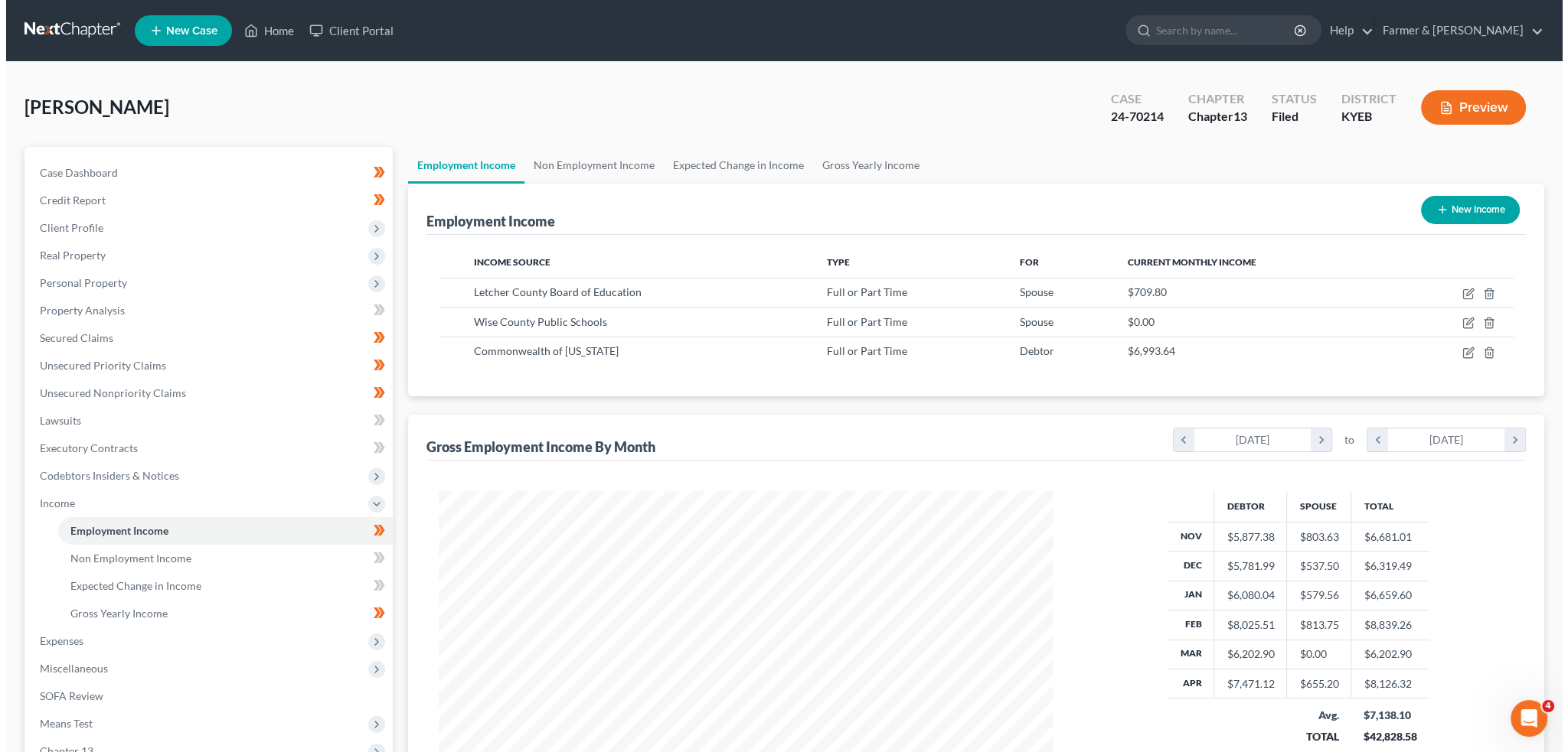
scroll to position [307, 644]
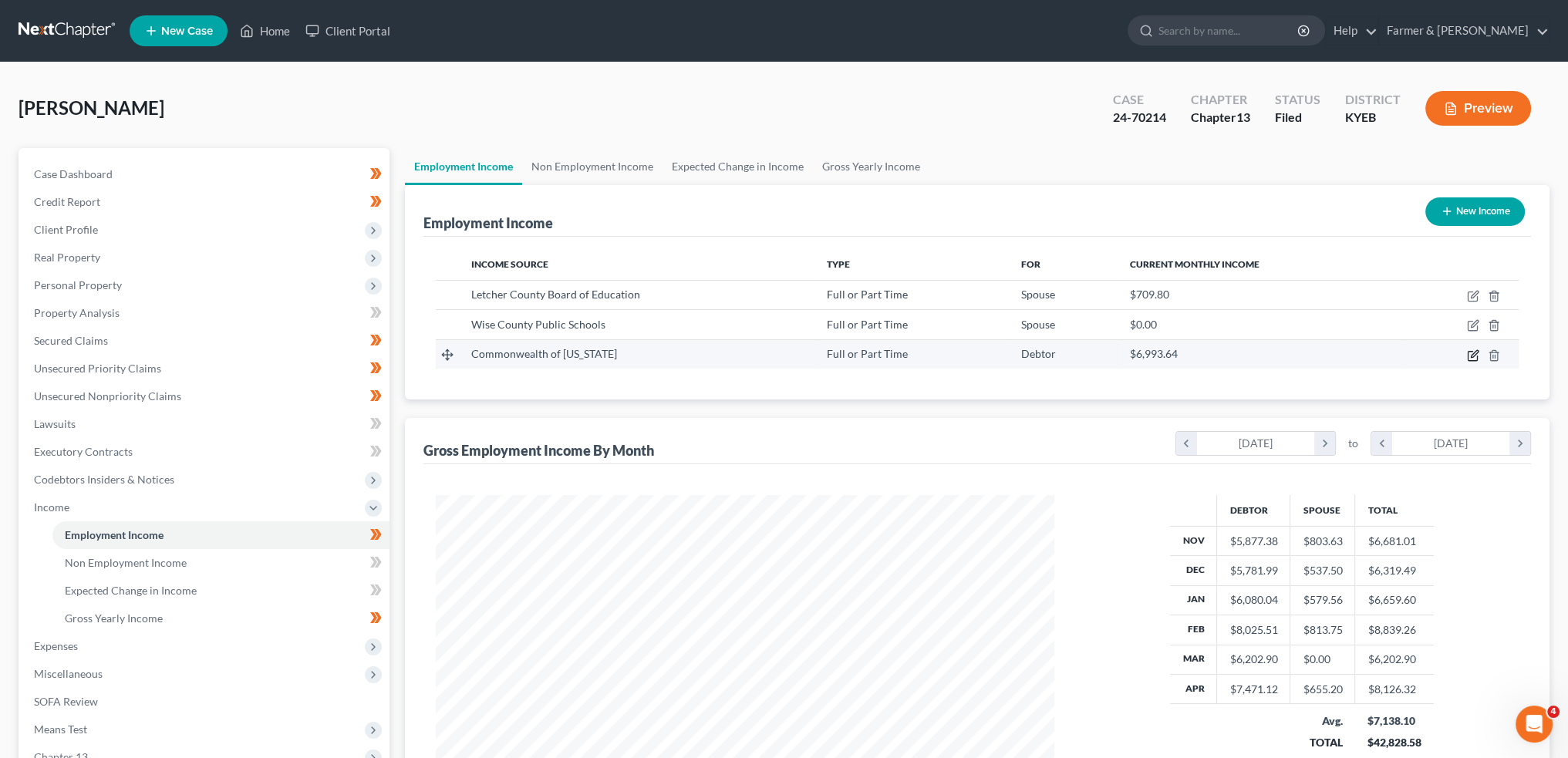
click at [1476, 353] on icon "button" at bounding box center [1474, 354] width 7 height 7
select select "0"
select select "18"
select select "1"
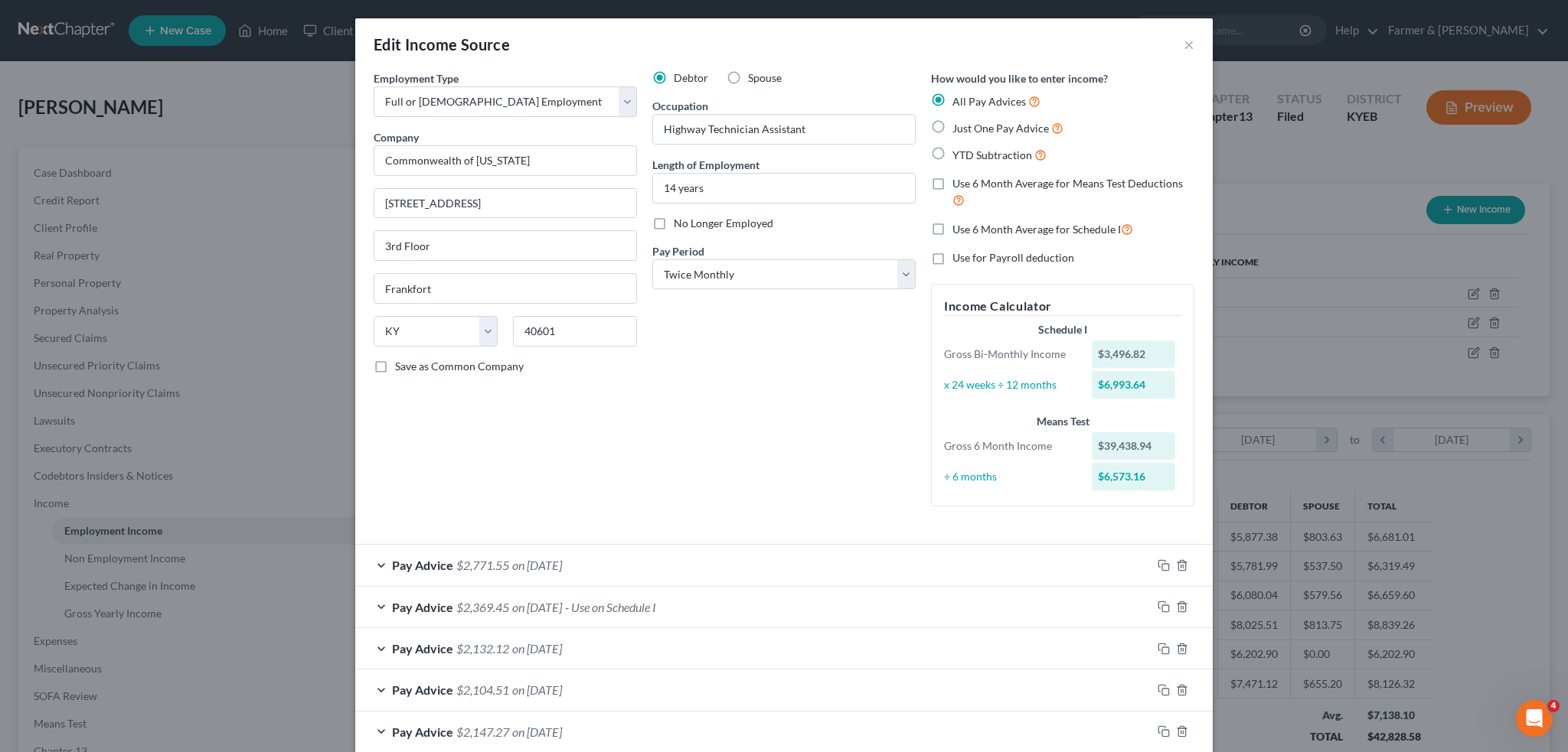
scroll to position [373, 0]
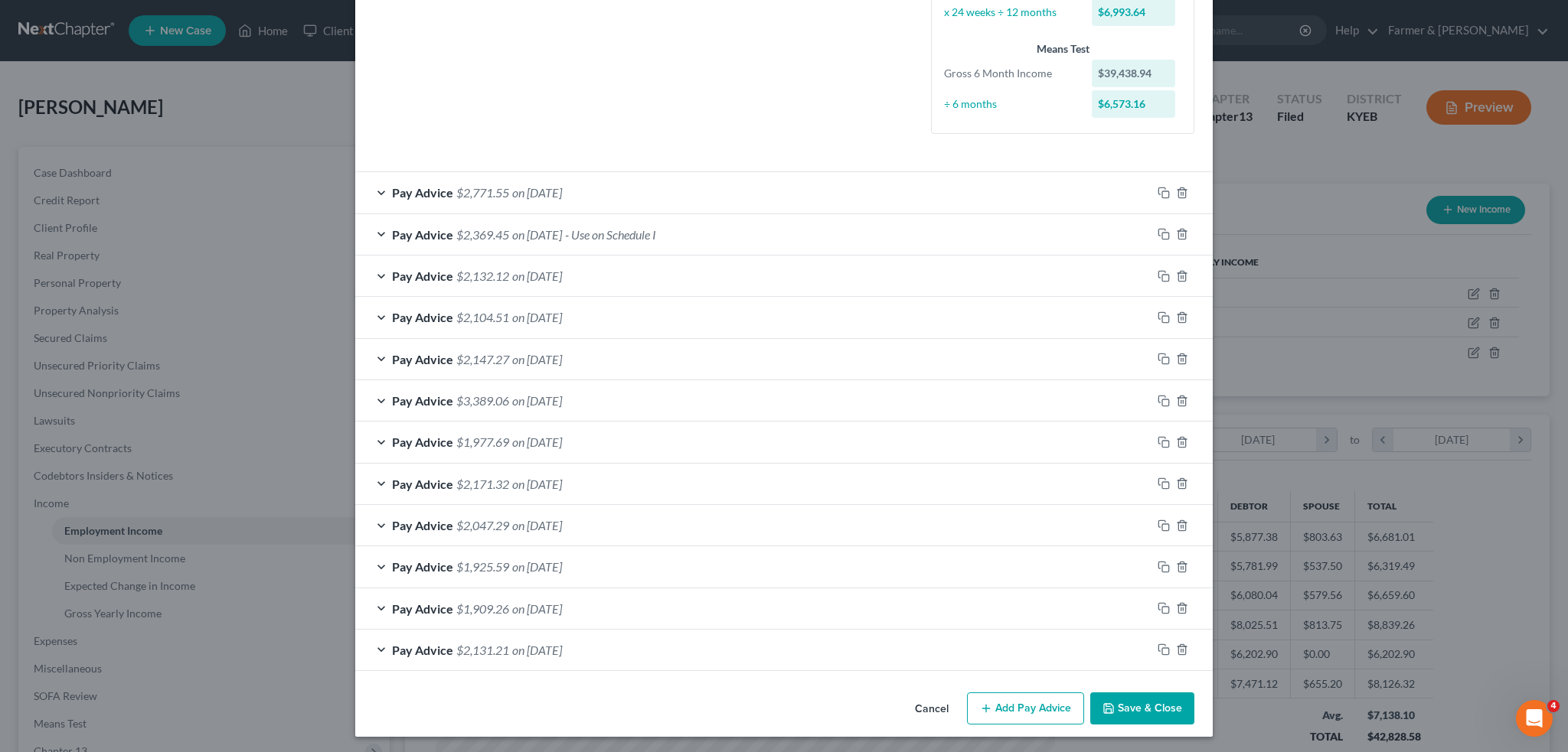
click at [1146, 709] on button "Save & Close" at bounding box center [1142, 708] width 104 height 32
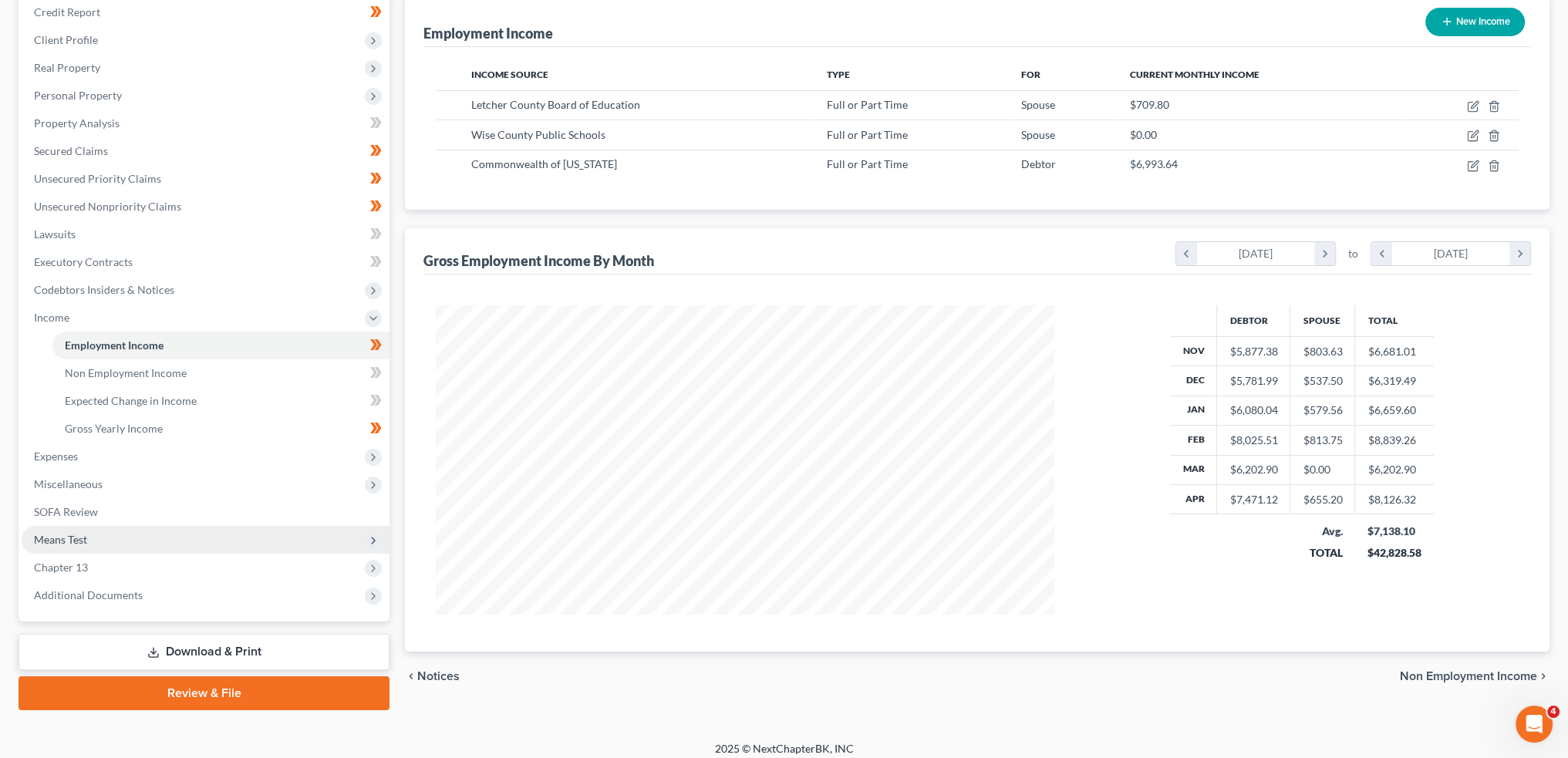
scroll to position [199, 0]
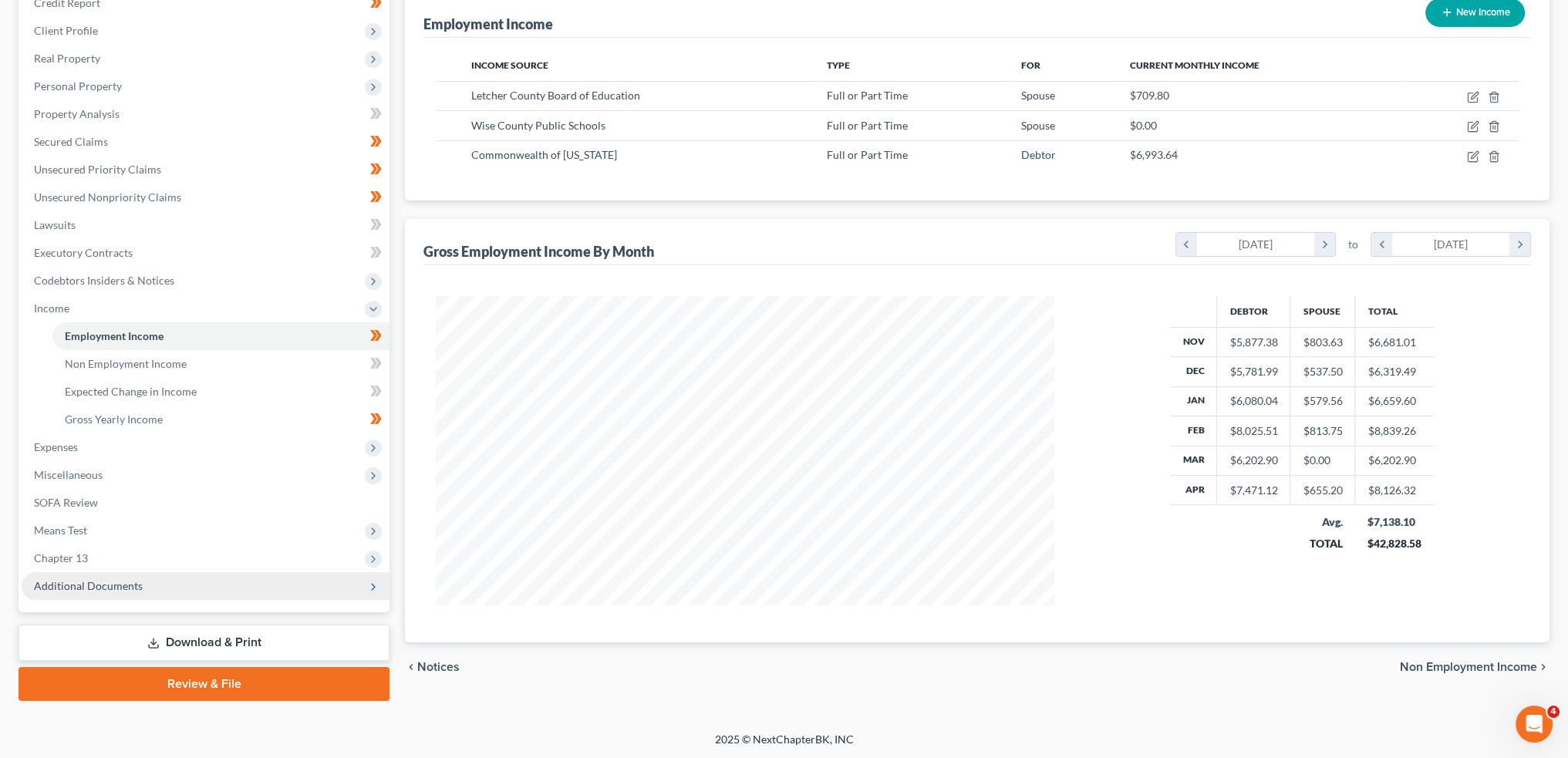
click at [79, 575] on span "Additional Documents" at bounding box center [205, 586] width 368 height 28
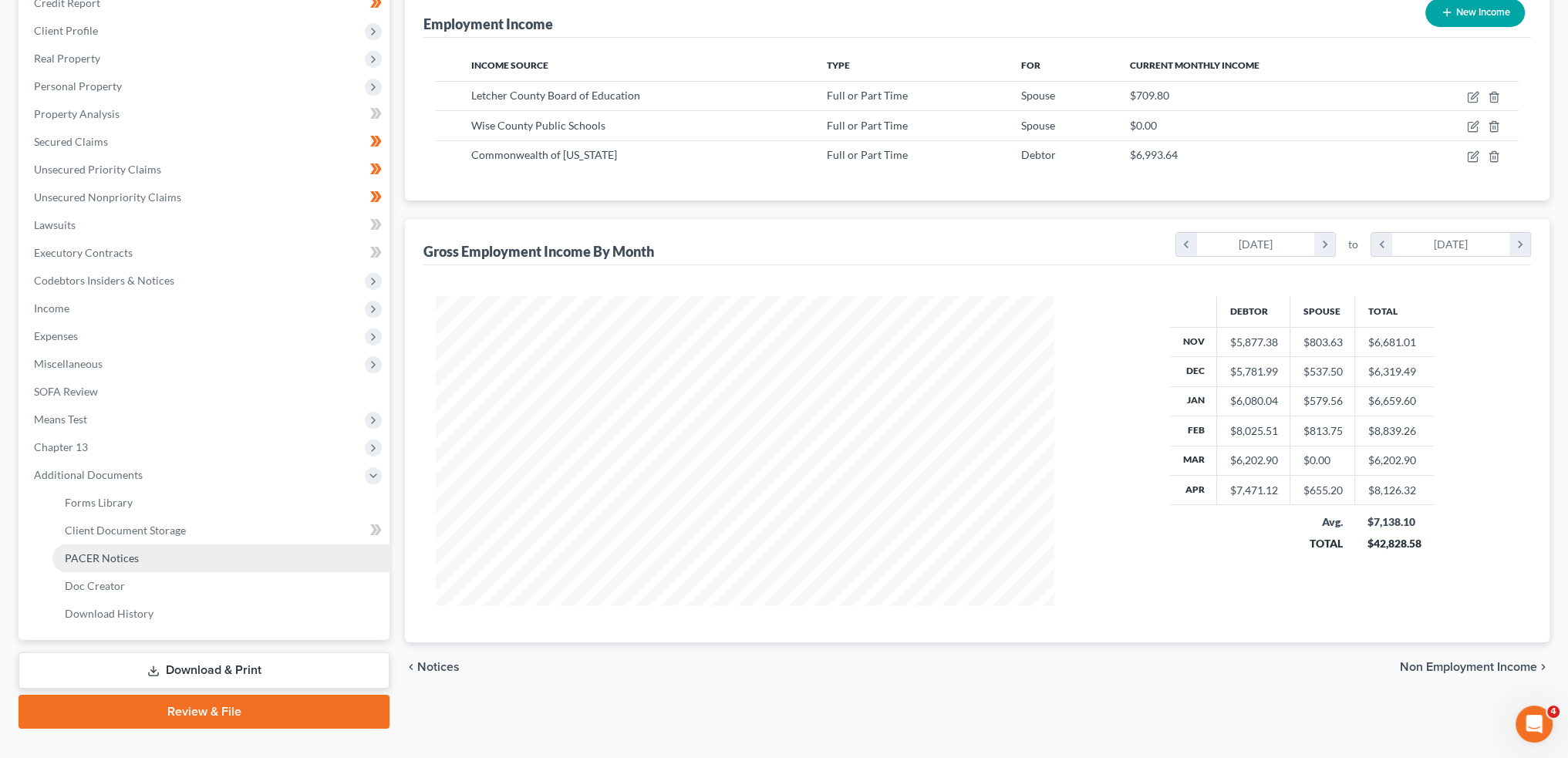
click at [103, 554] on span "PACER Notices" at bounding box center [102, 558] width 74 height 14
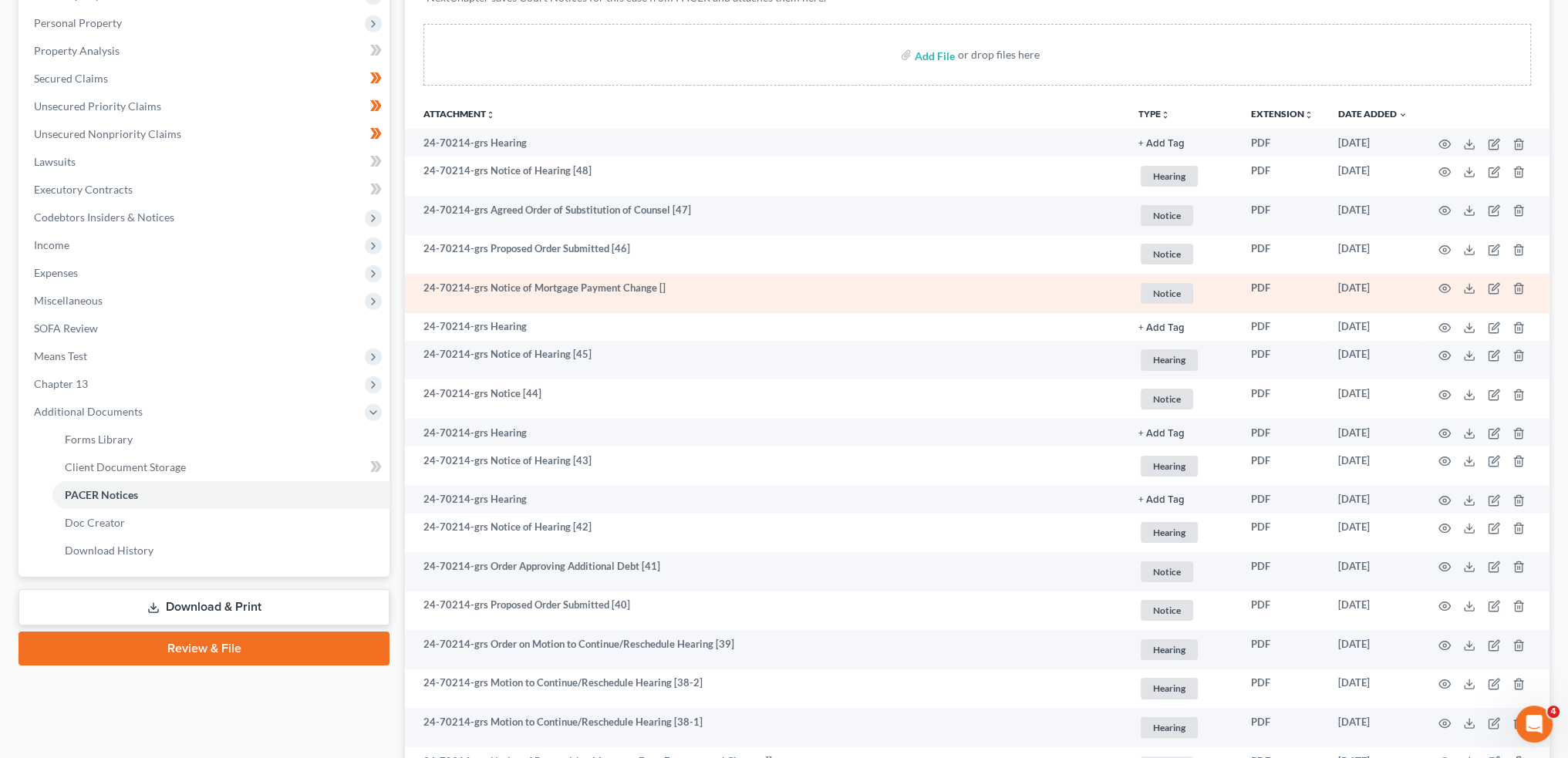
scroll to position [513, 0]
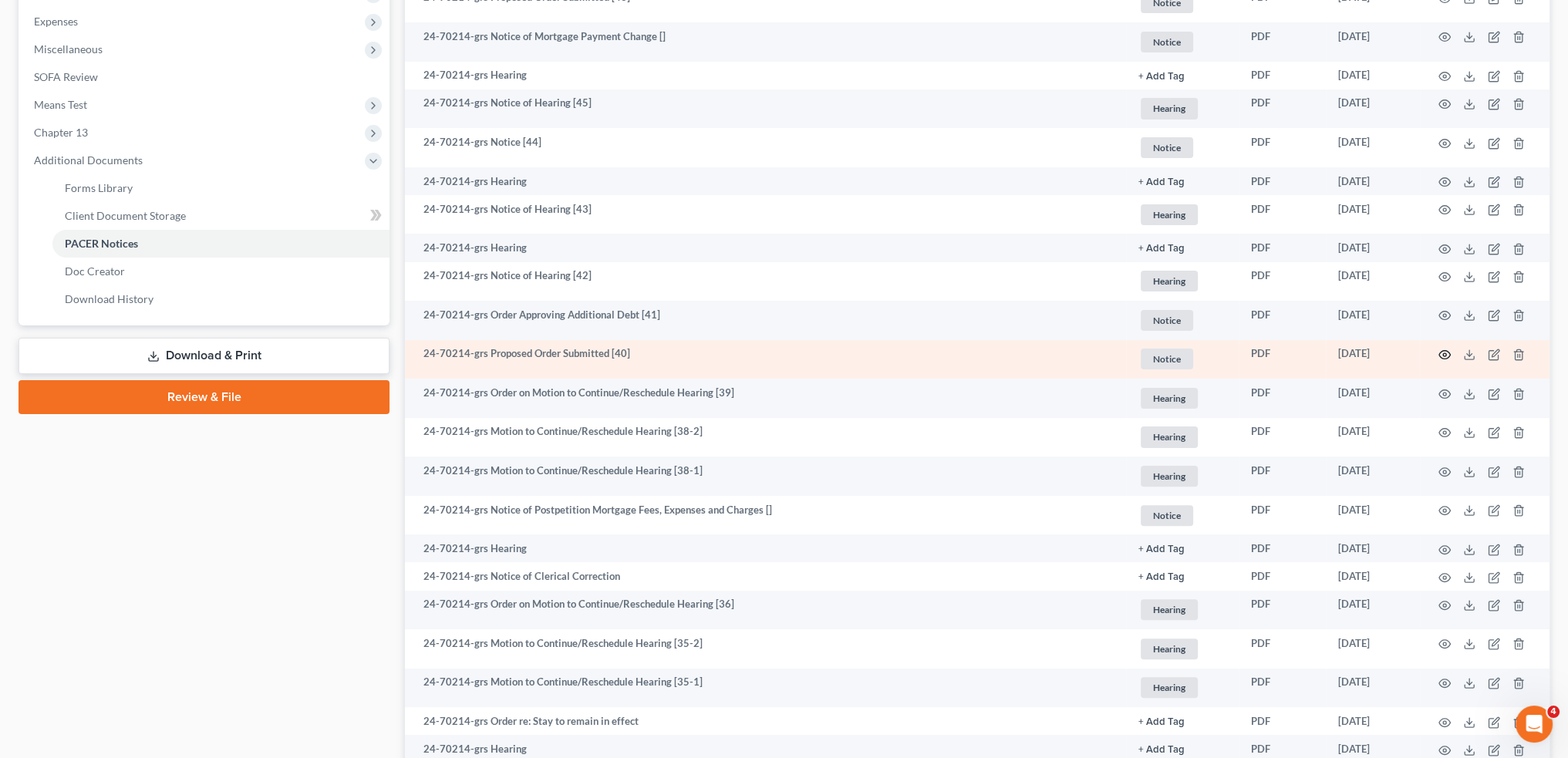
click at [1444, 351] on icon "button" at bounding box center [1445, 355] width 13 height 13
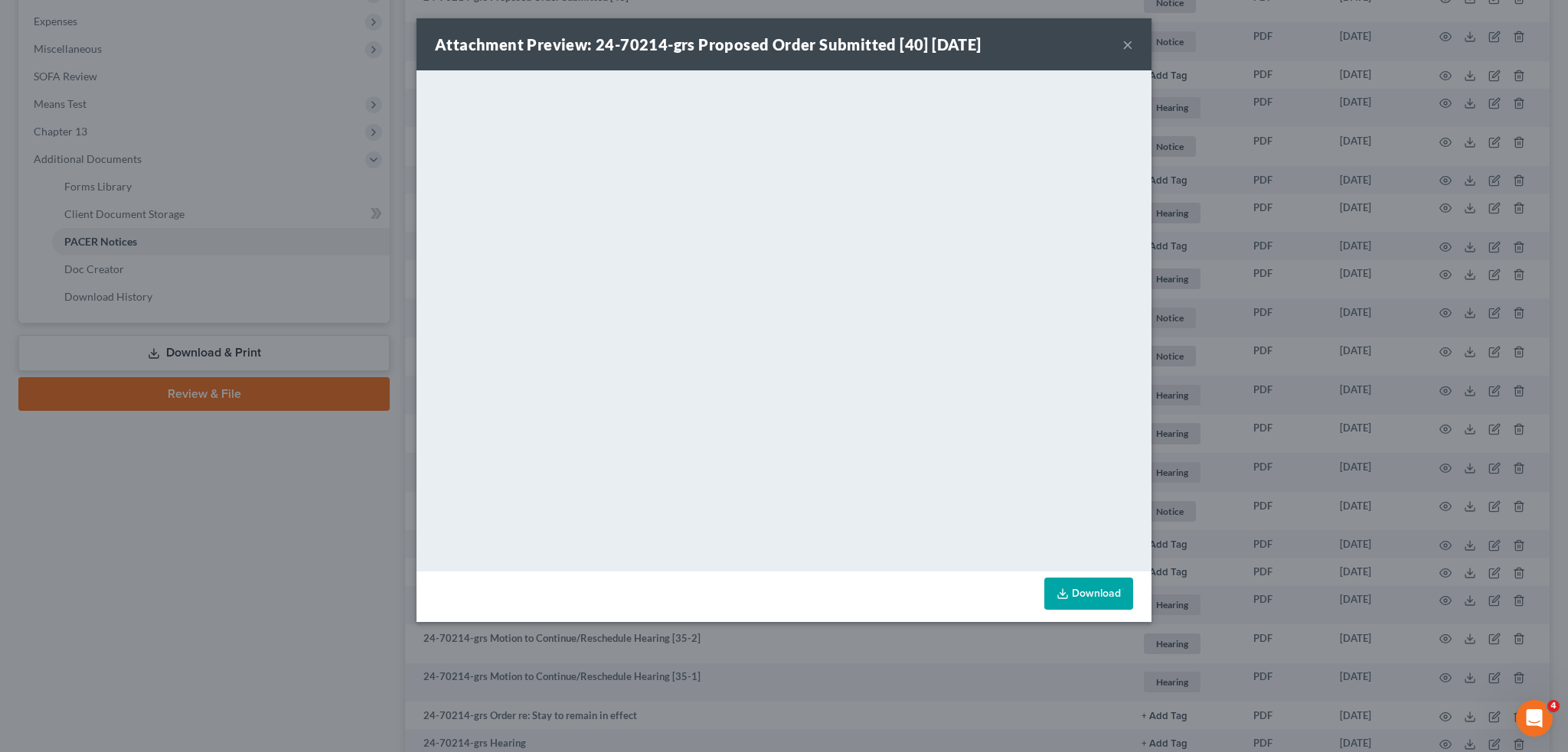
click at [1128, 38] on button "×" at bounding box center [1128, 44] width 11 height 18
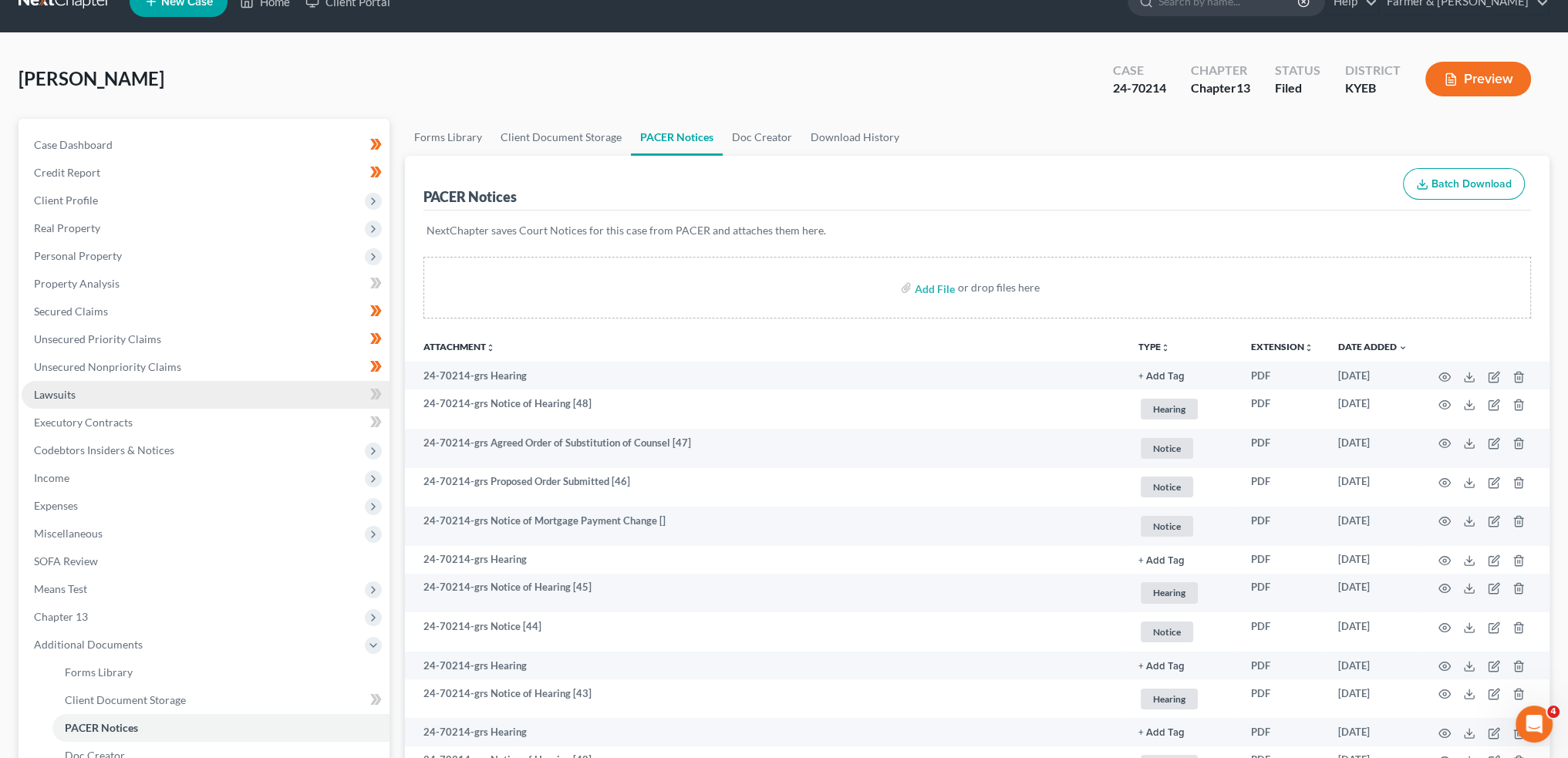
scroll to position [0, 0]
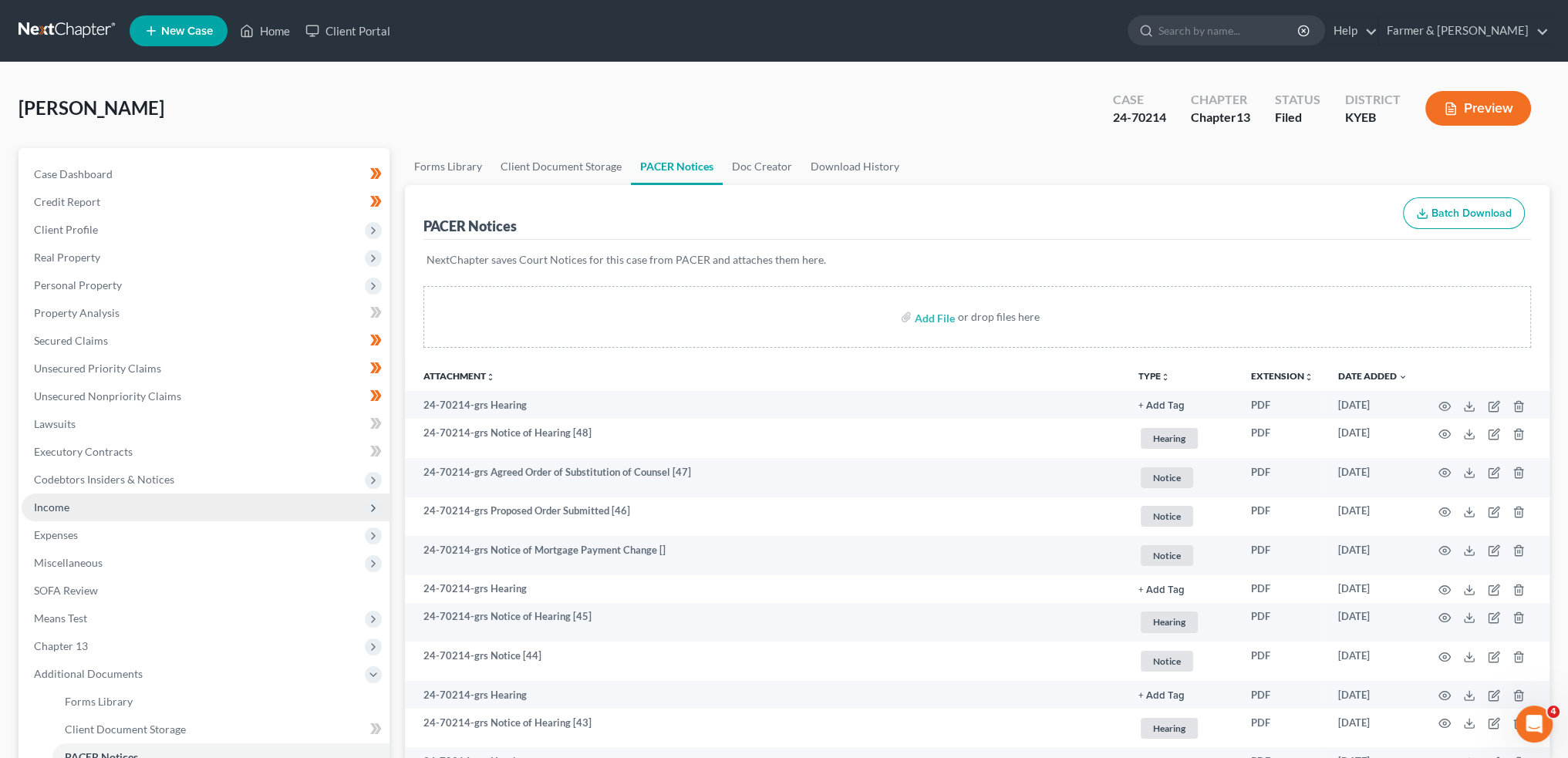
click at [124, 509] on span "Income" at bounding box center [205, 507] width 368 height 28
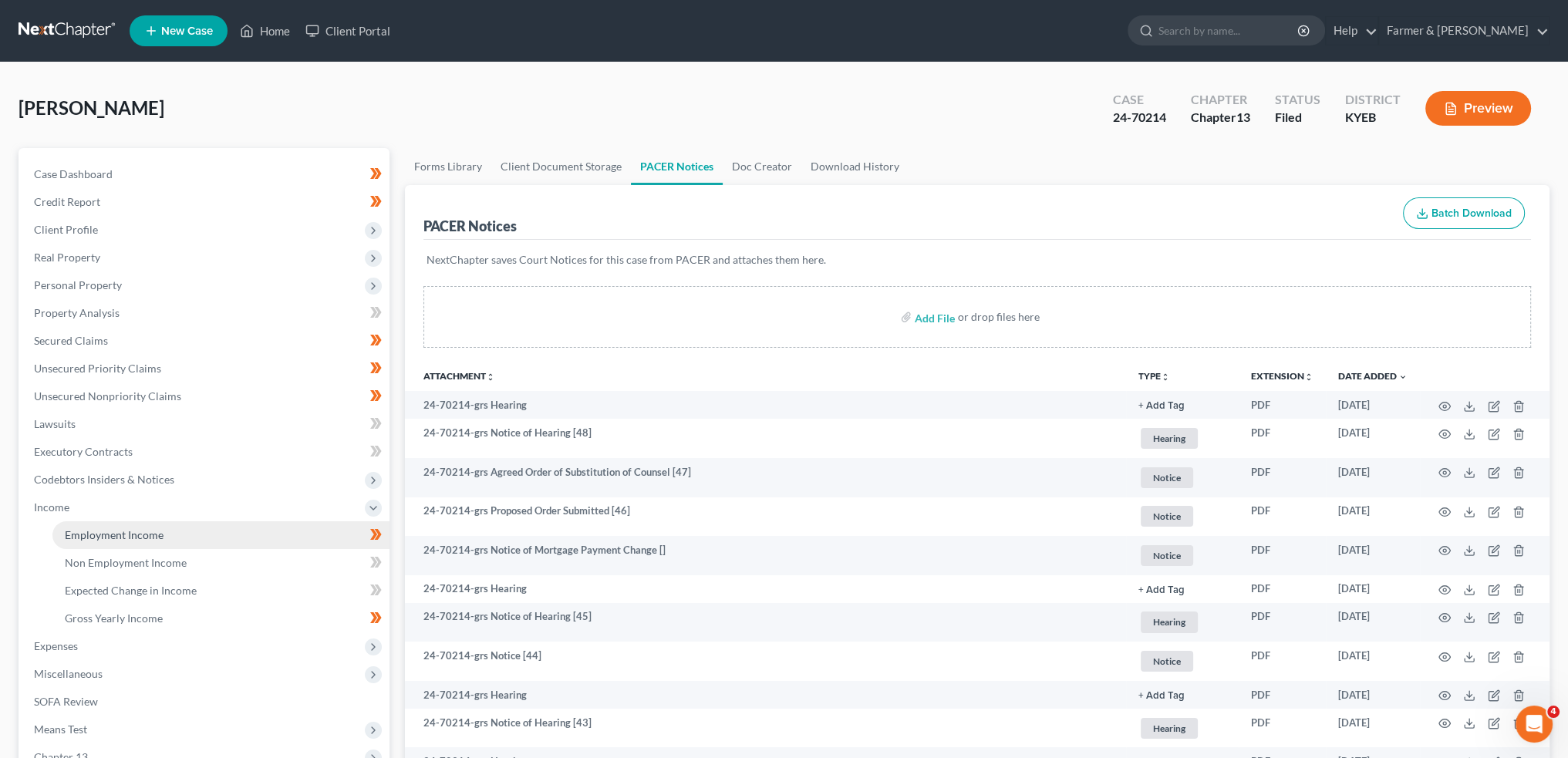
click at [118, 535] on span "Employment Income" at bounding box center [114, 535] width 99 height 14
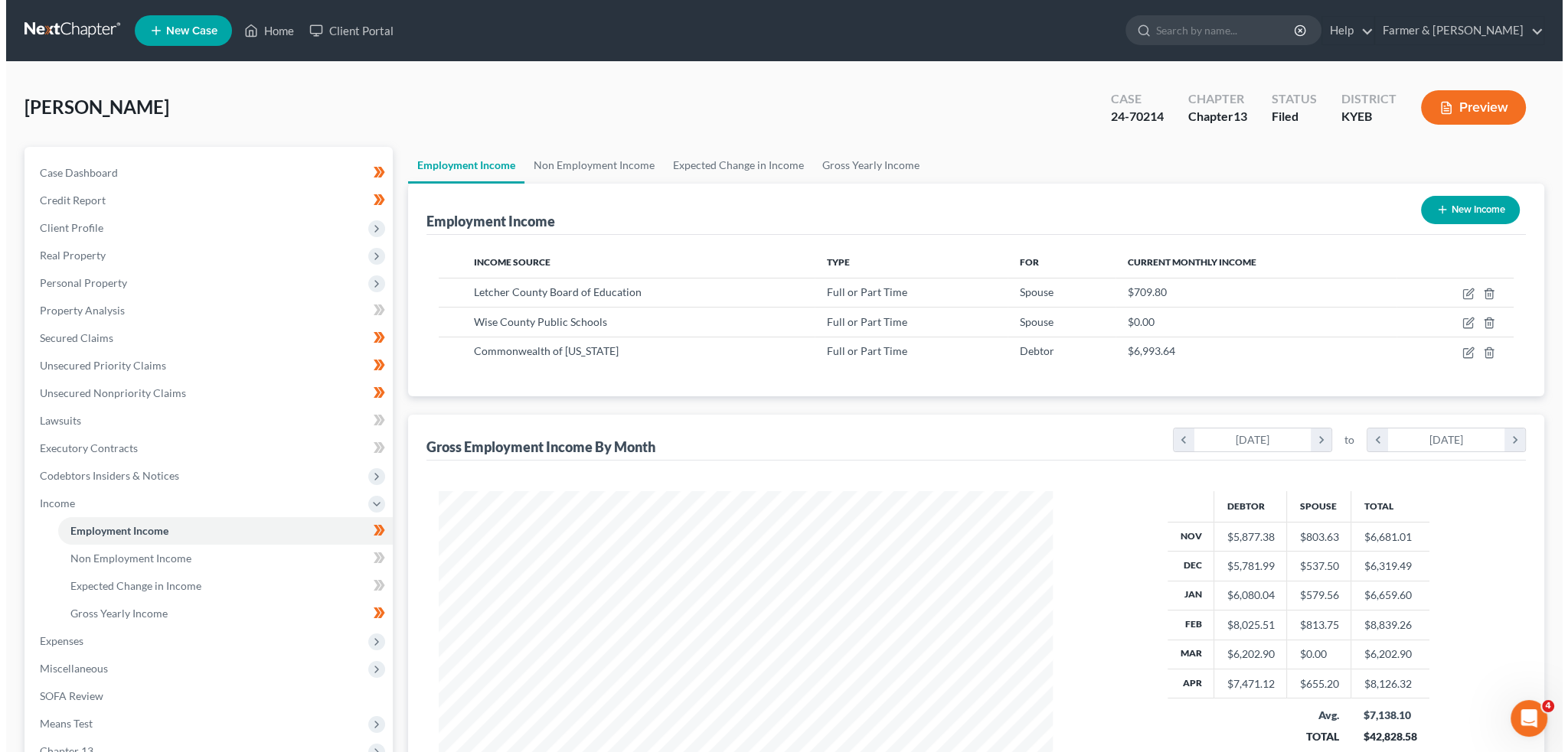
scroll to position [307, 644]
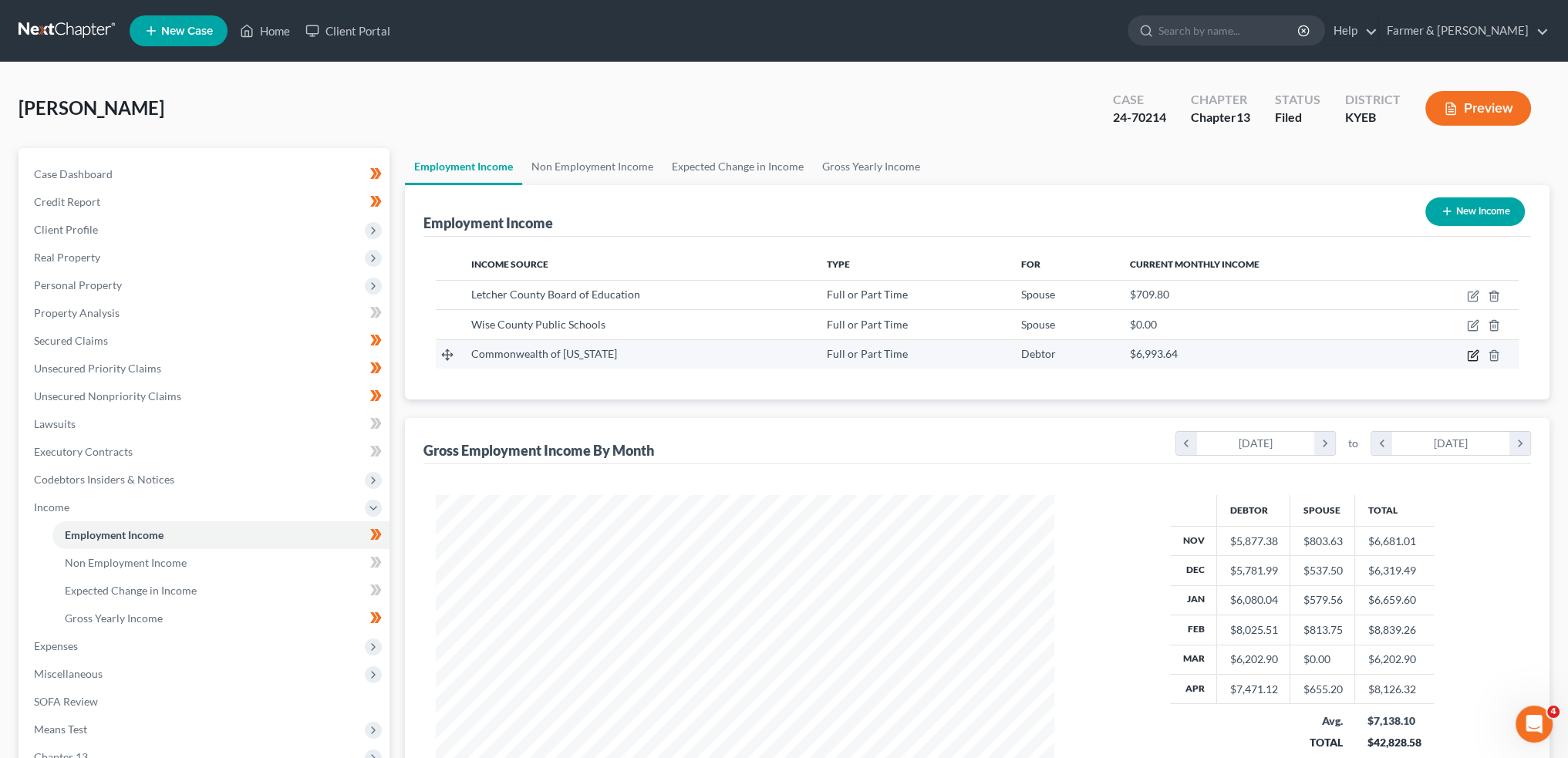
click at [1475, 354] on icon "button" at bounding box center [1473, 356] width 13 height 13
select select "0"
select select "18"
select select "1"
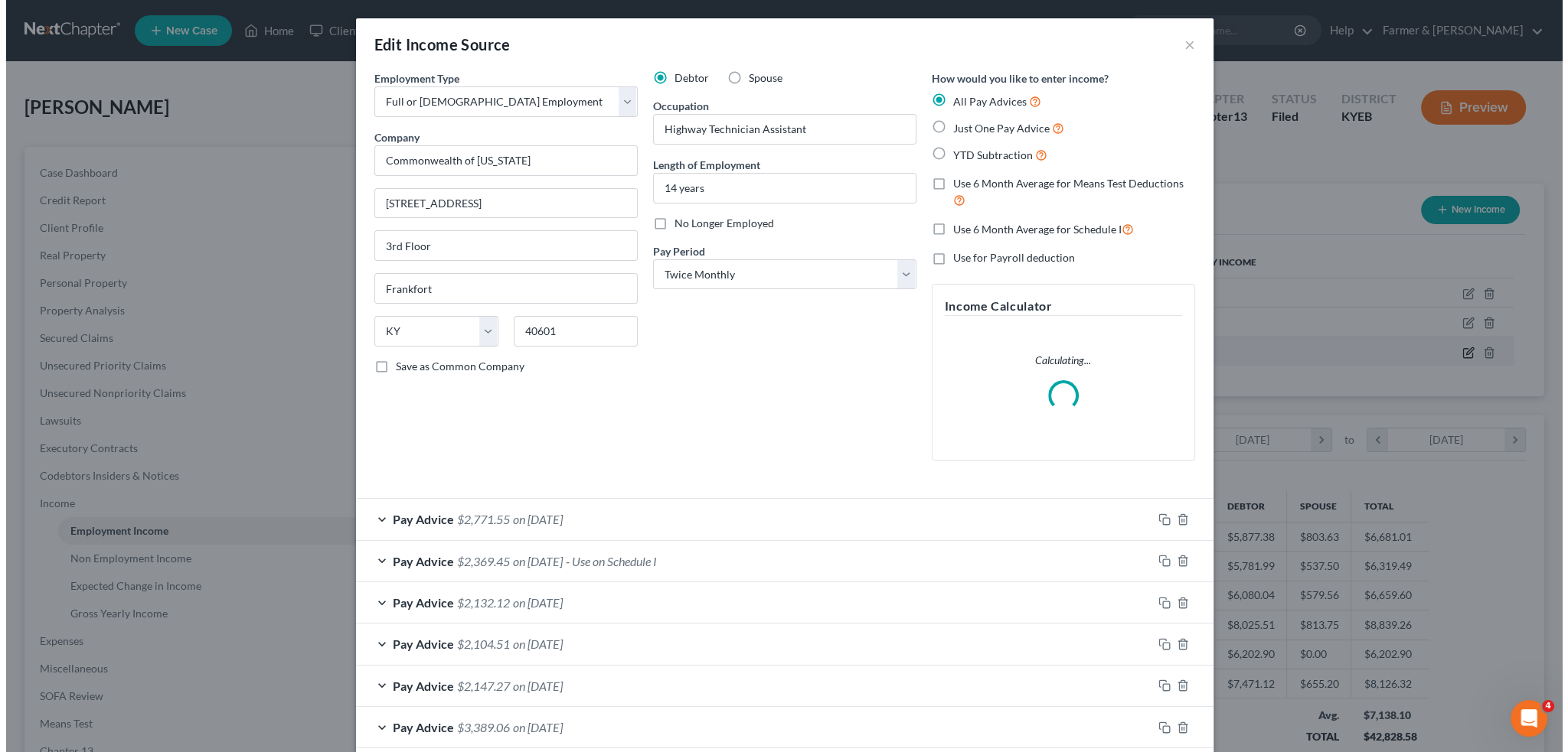
scroll to position [309, 649]
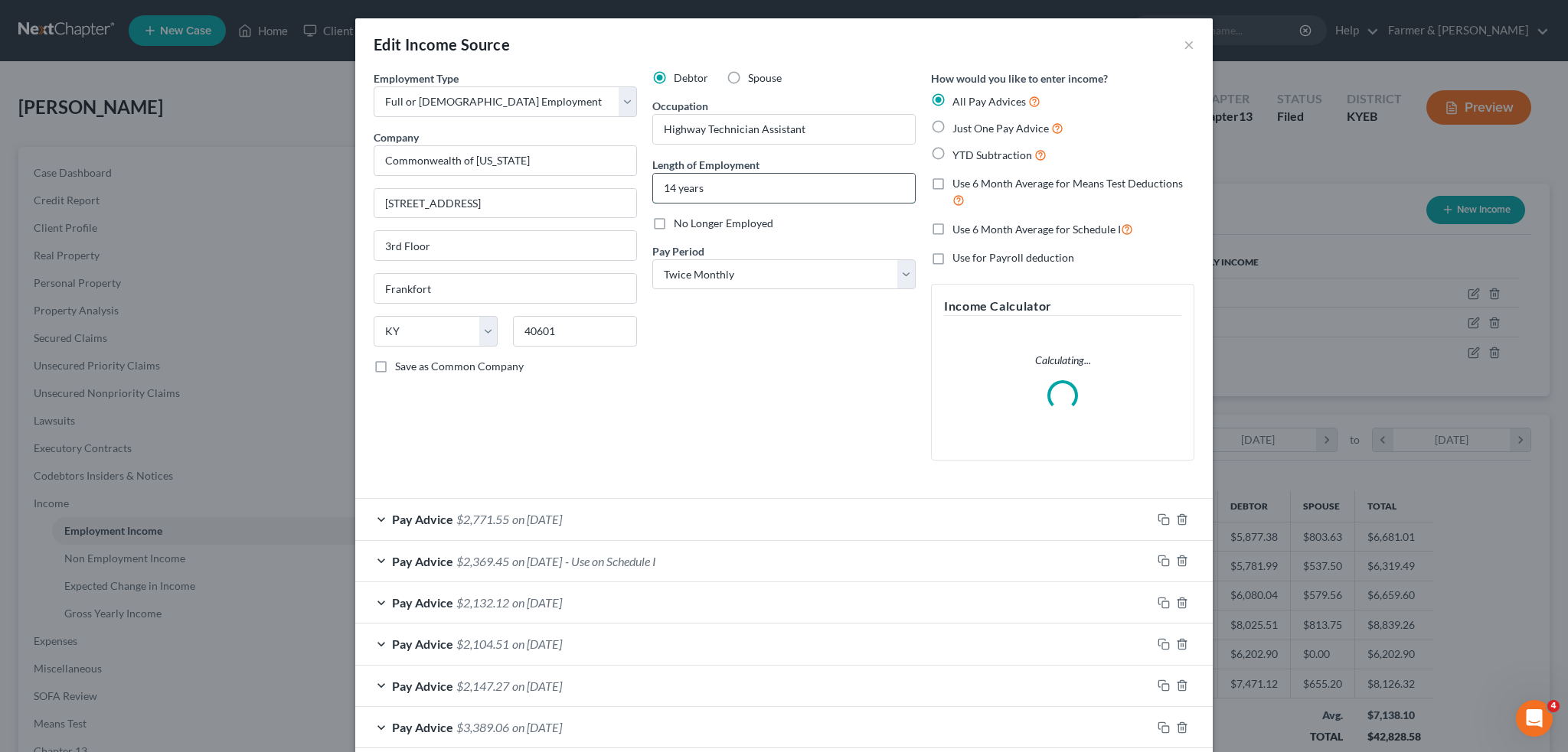
click at [663, 184] on input "14 years" at bounding box center [784, 188] width 262 height 29
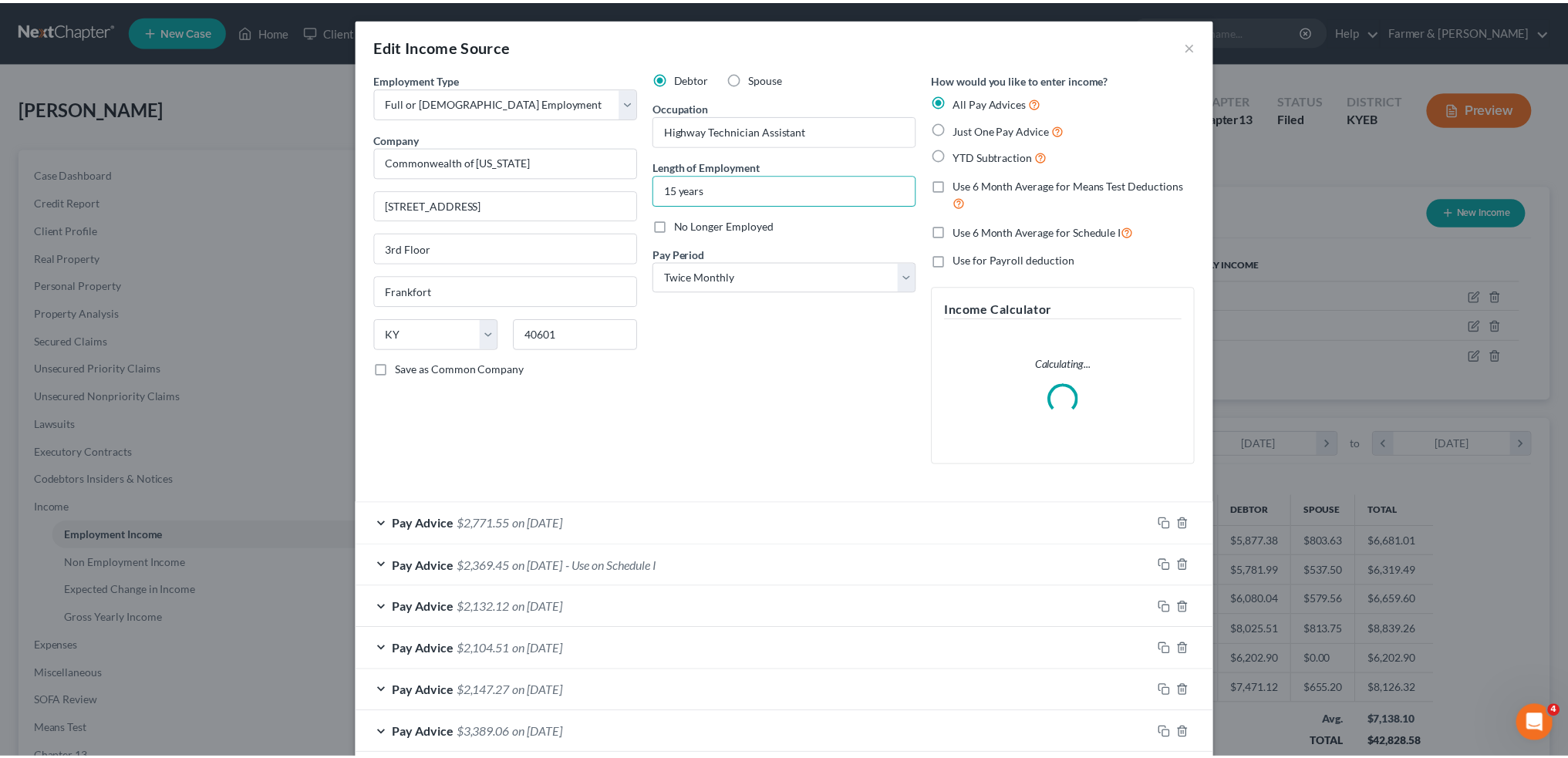
scroll to position [329, 0]
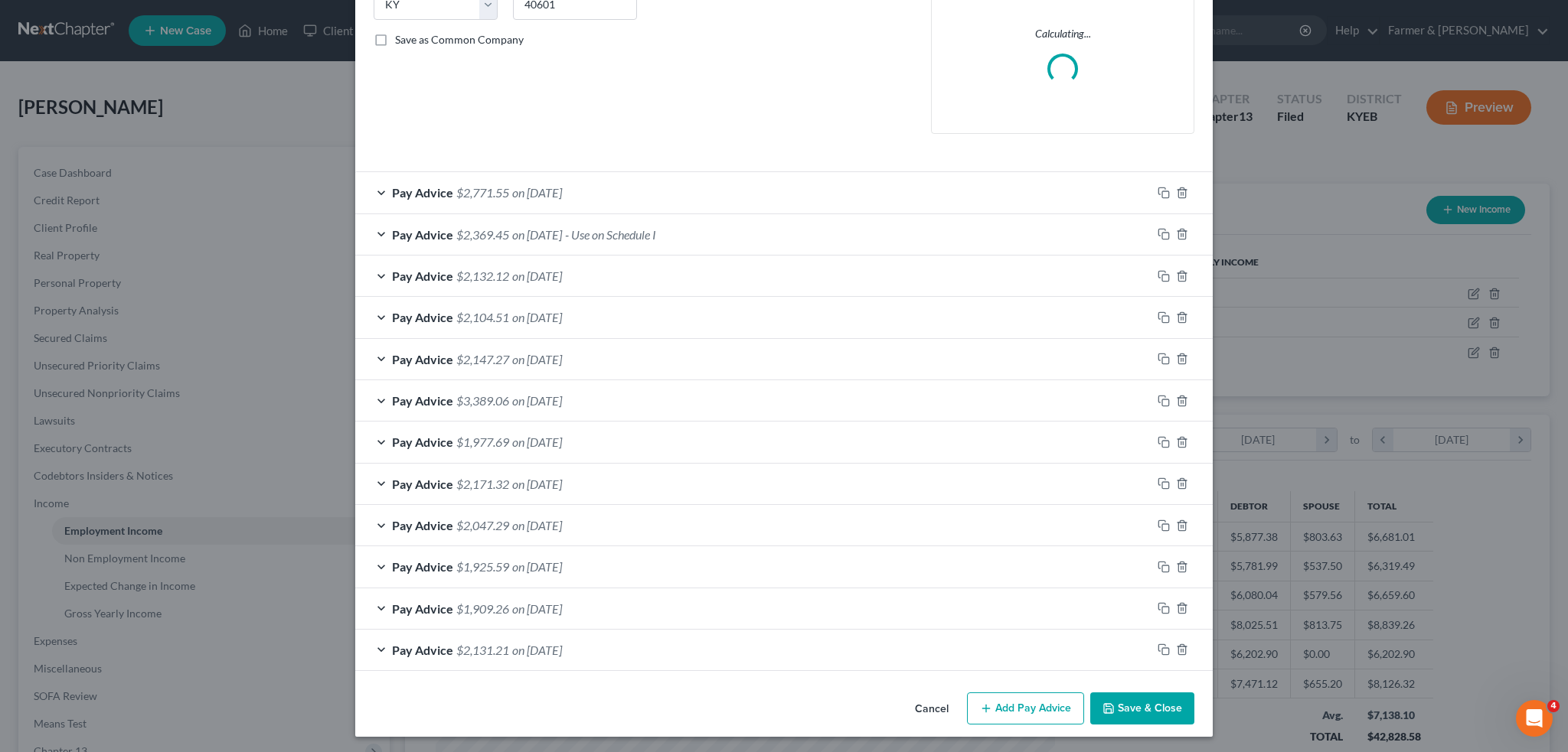
type input "15 years"
drag, startPoint x: 1131, startPoint y: 713, endPoint x: 1187, endPoint y: 617, distance: 111.1
click at [1133, 712] on button "Save & Close" at bounding box center [1142, 708] width 104 height 32
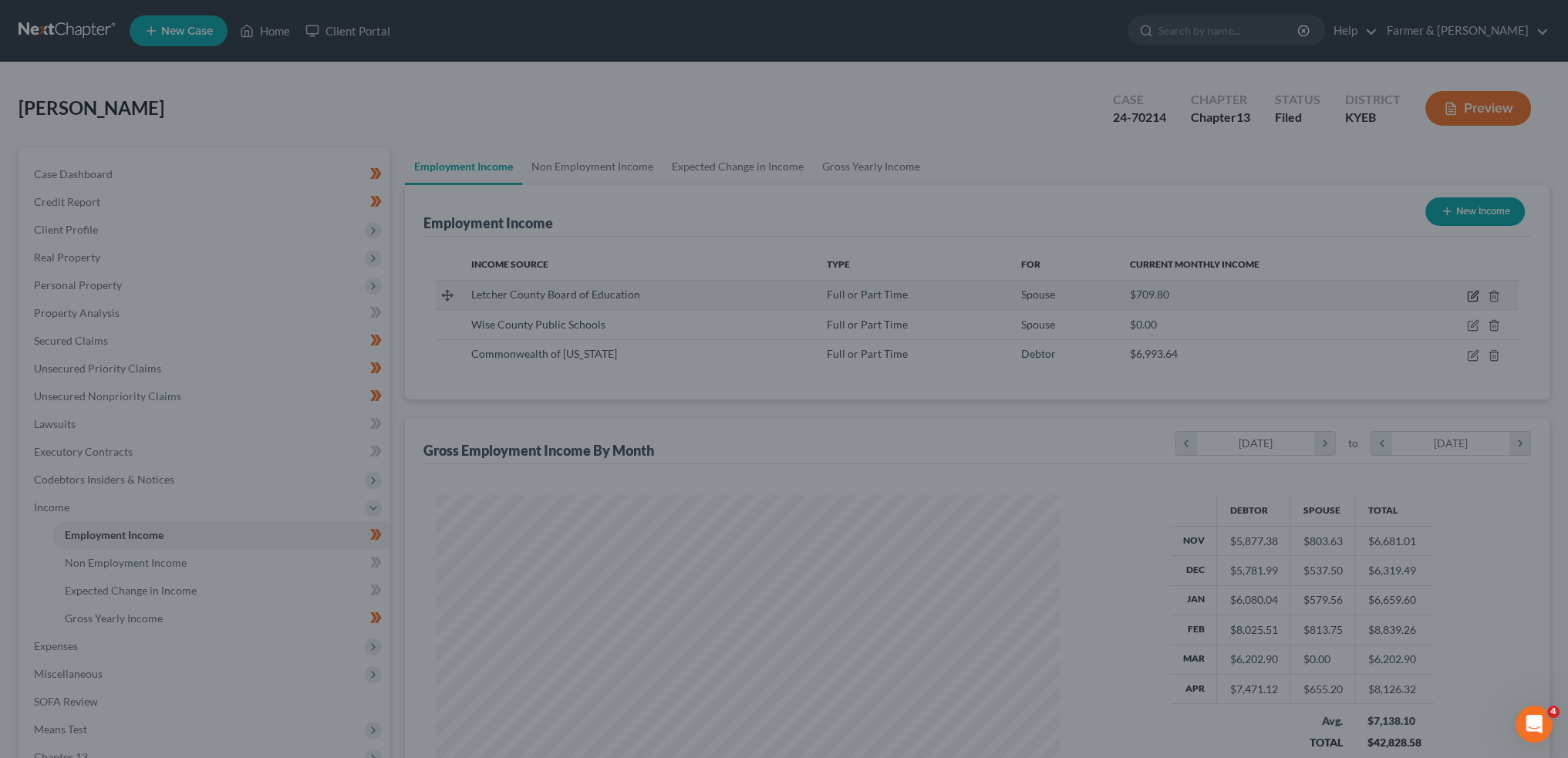
scroll to position [309, 648]
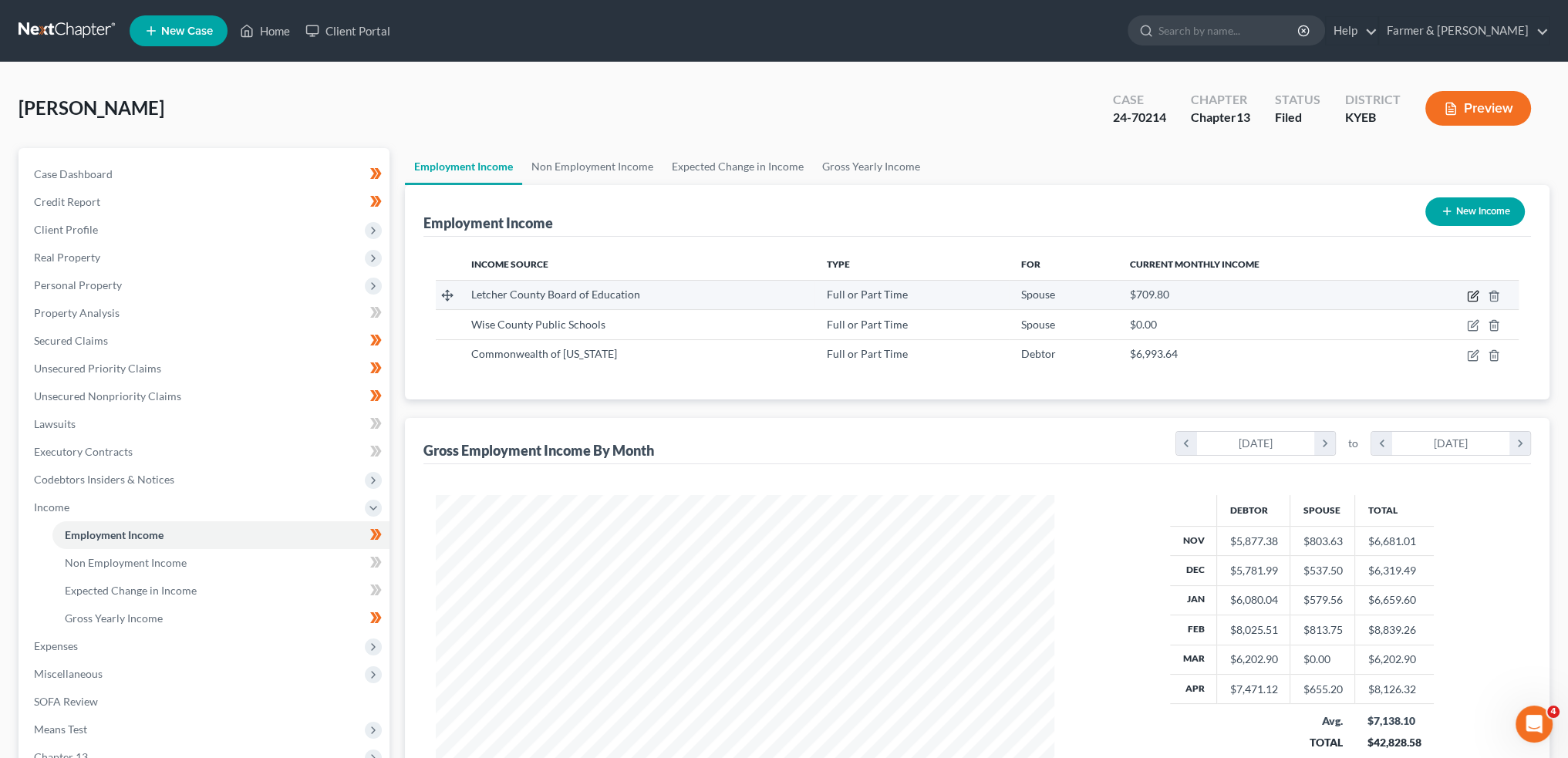
click at [1477, 294] on icon "button" at bounding box center [1474, 294] width 7 height 7
select select "0"
select select "18"
select select "2"
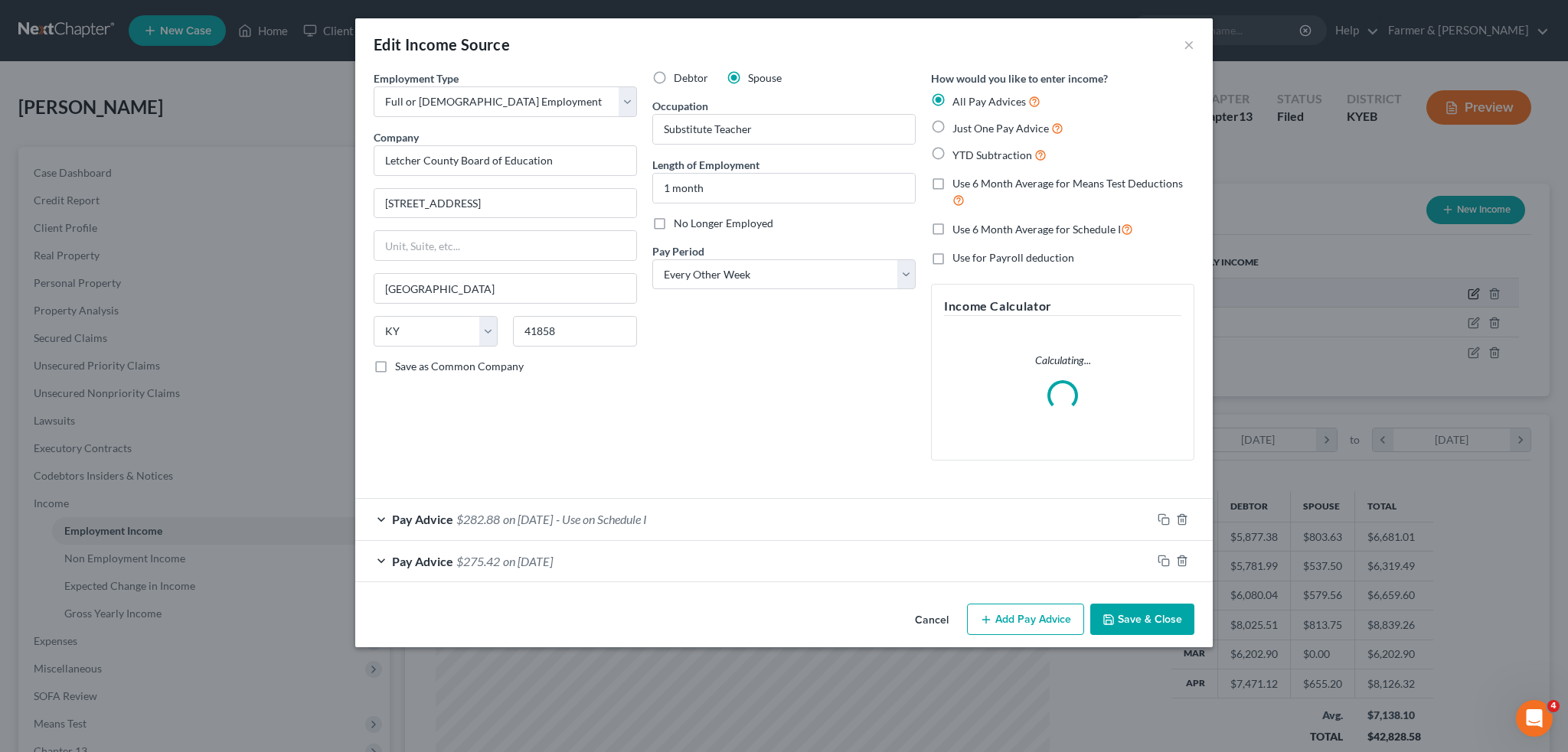
scroll to position [309, 649]
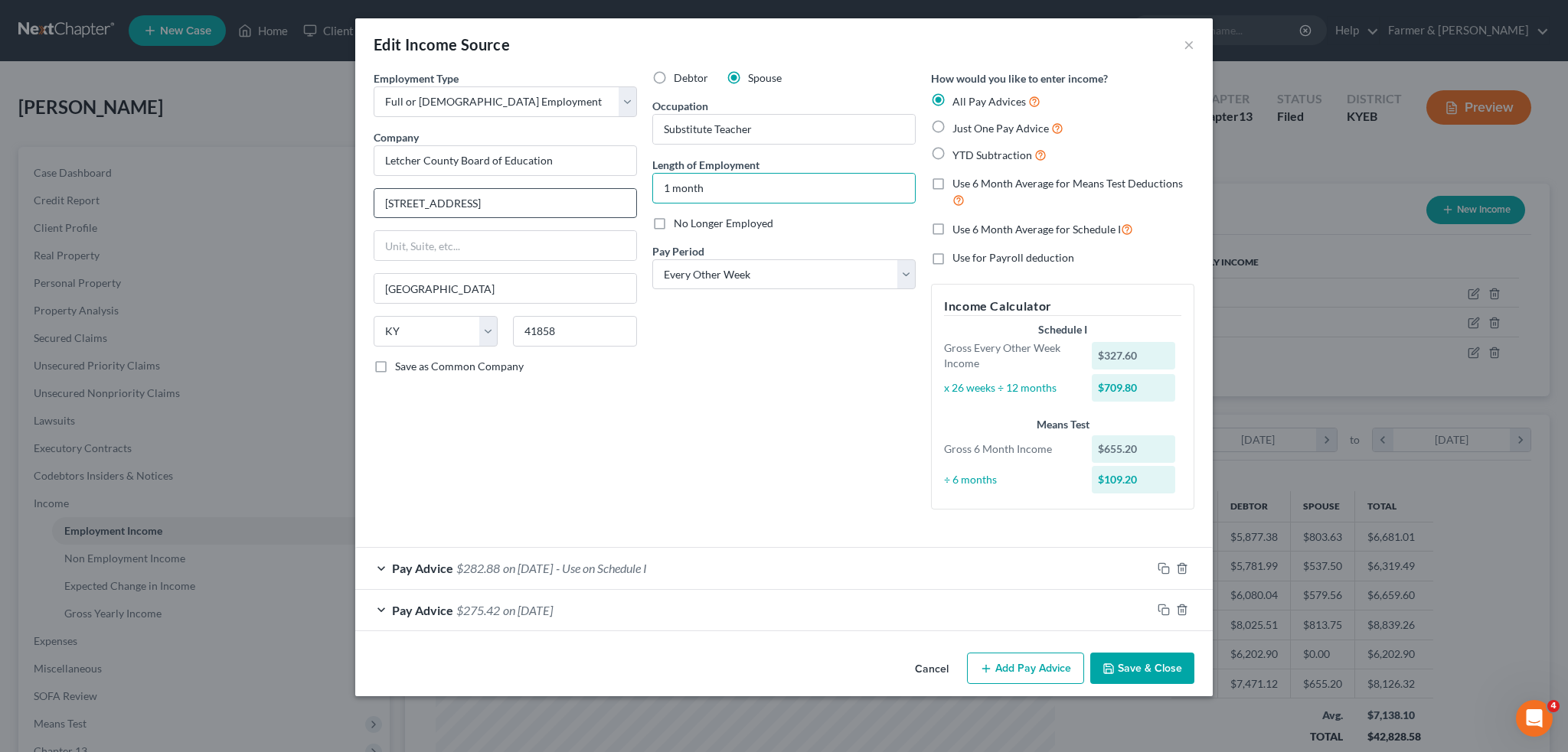
drag, startPoint x: 717, startPoint y: 189, endPoint x: 607, endPoint y: 190, distance: 110.0
click at [607, 190] on div "Employment Type * Select Full or Part Time Employment Self Employment Company *…" at bounding box center [784, 302] width 836 height 464
type input "1 year"
drag, startPoint x: 875, startPoint y: 446, endPoint x: 902, endPoint y: 498, distance: 58.6
click at [875, 446] on div "Debtor Spouse Occupation Substitute Teacher Length of Employment 1 year No Long…" at bounding box center [783, 296] width 278 height 452
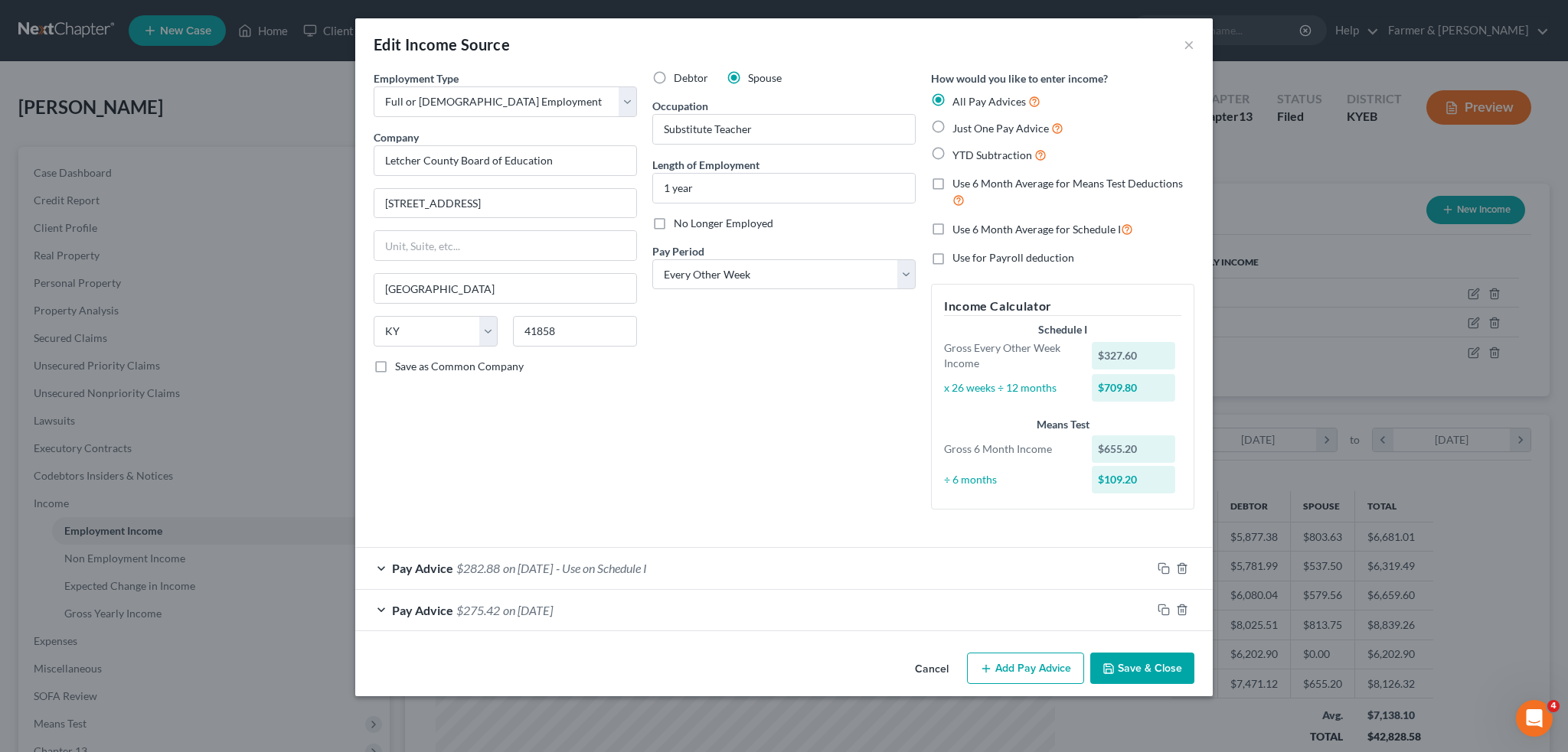
click at [864, 606] on div "Pay Advice $275.42 on 04/12/2024" at bounding box center [753, 609] width 797 height 40
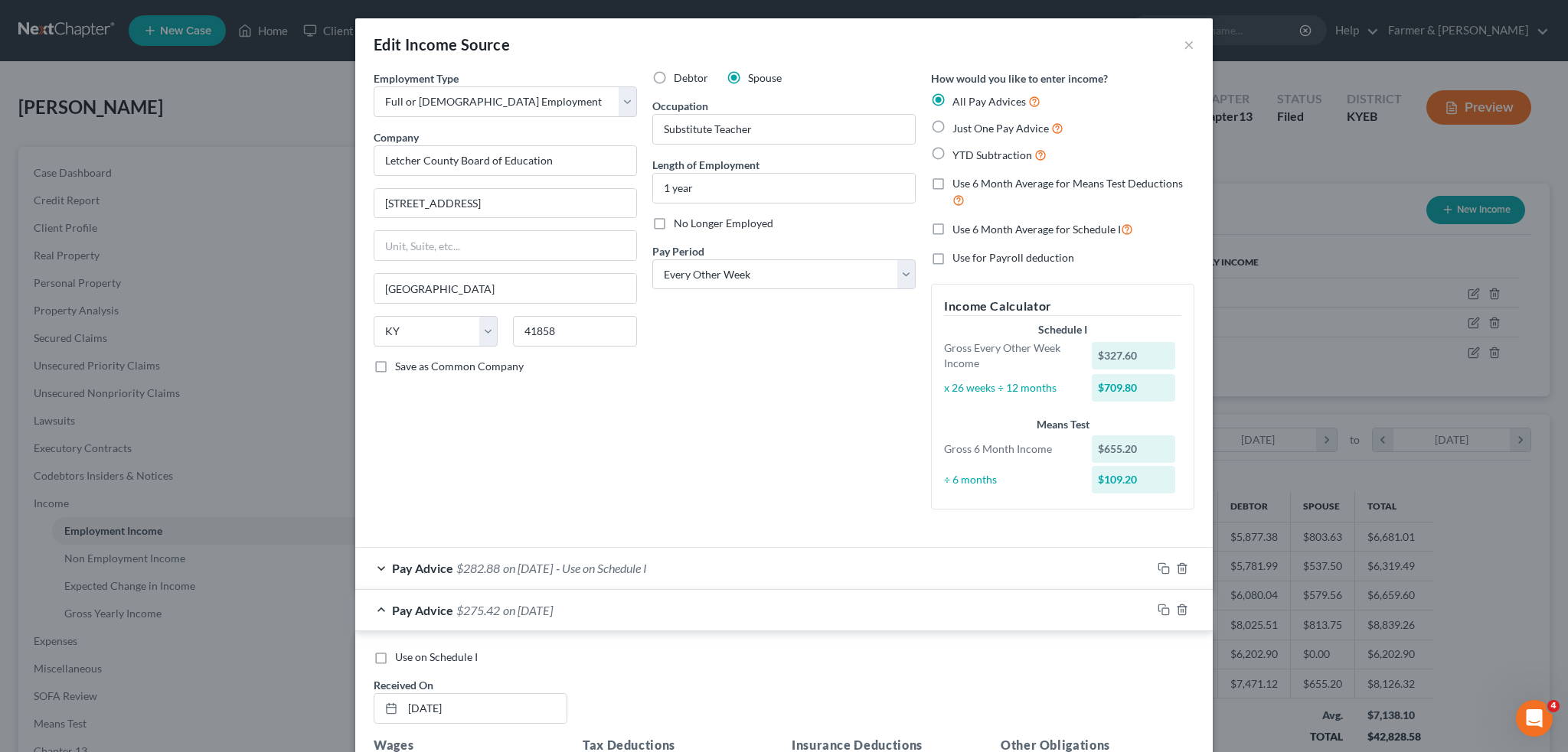
scroll to position [255, 0]
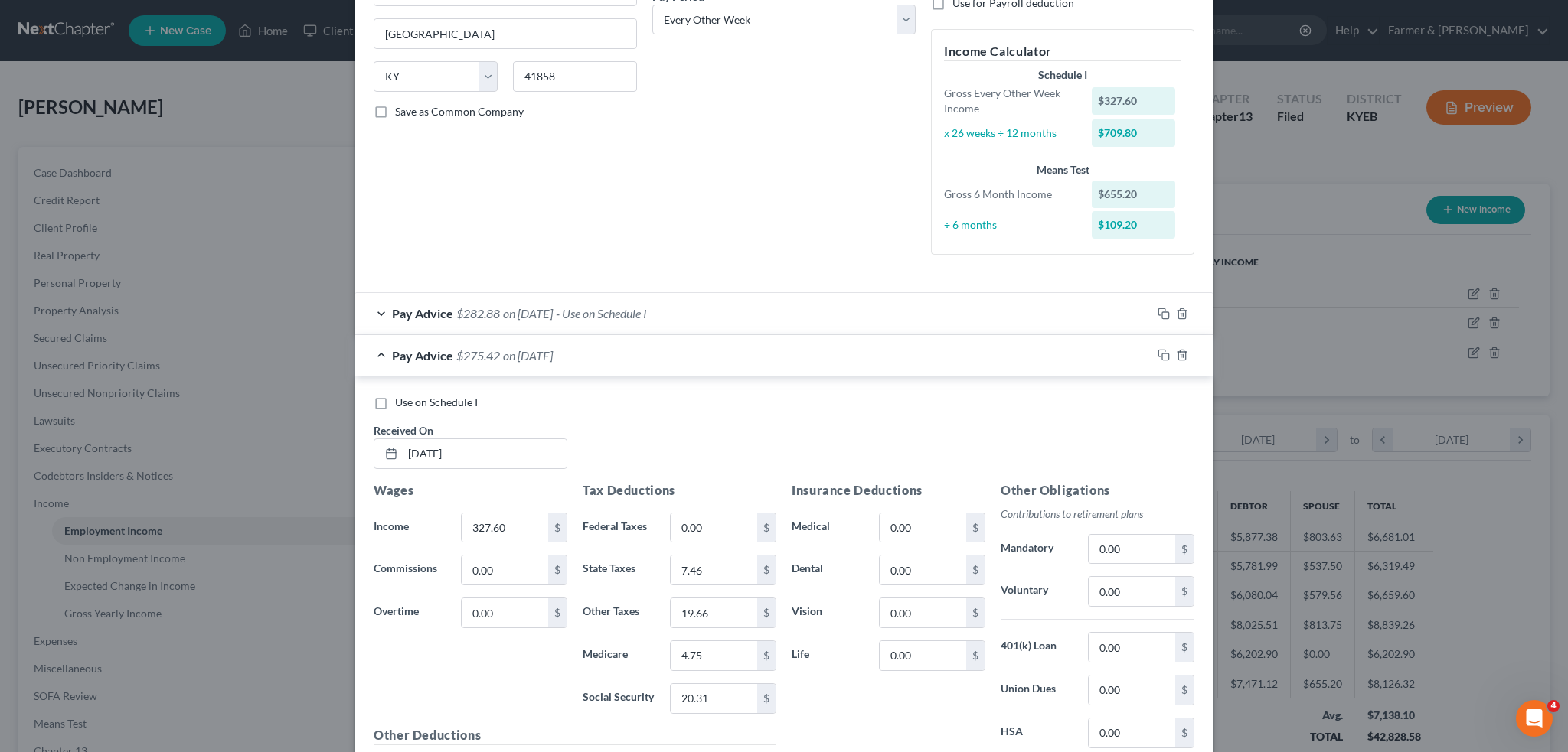
click at [395, 404] on label "Use on Schedule I" at bounding box center [436, 402] width 83 height 15
click at [401, 404] on input "Use on Schedule I" at bounding box center [406, 400] width 10 height 10
checkbox input "true"
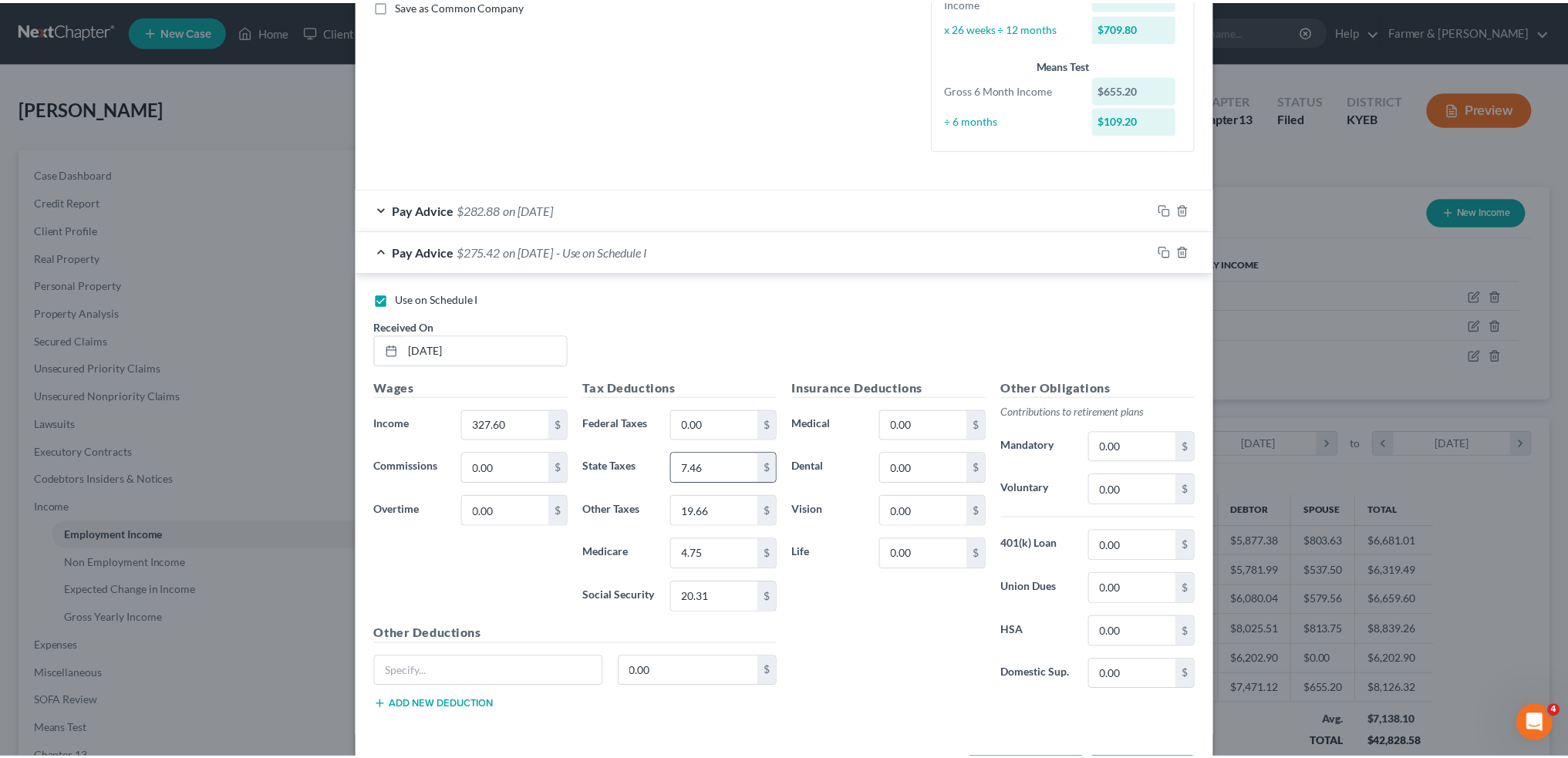
scroll to position [423, 0]
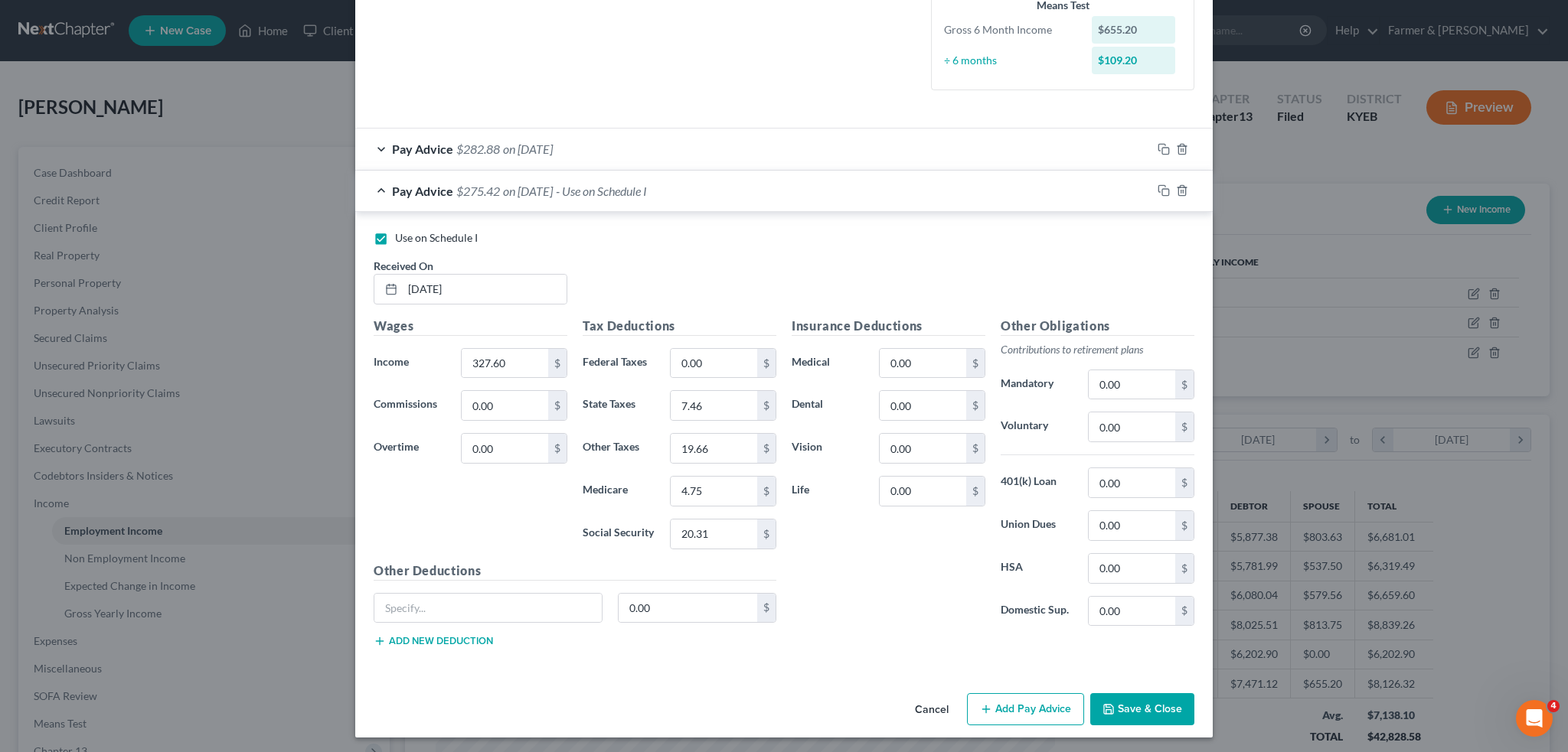
click at [1131, 710] on button "Save & Close" at bounding box center [1142, 709] width 104 height 32
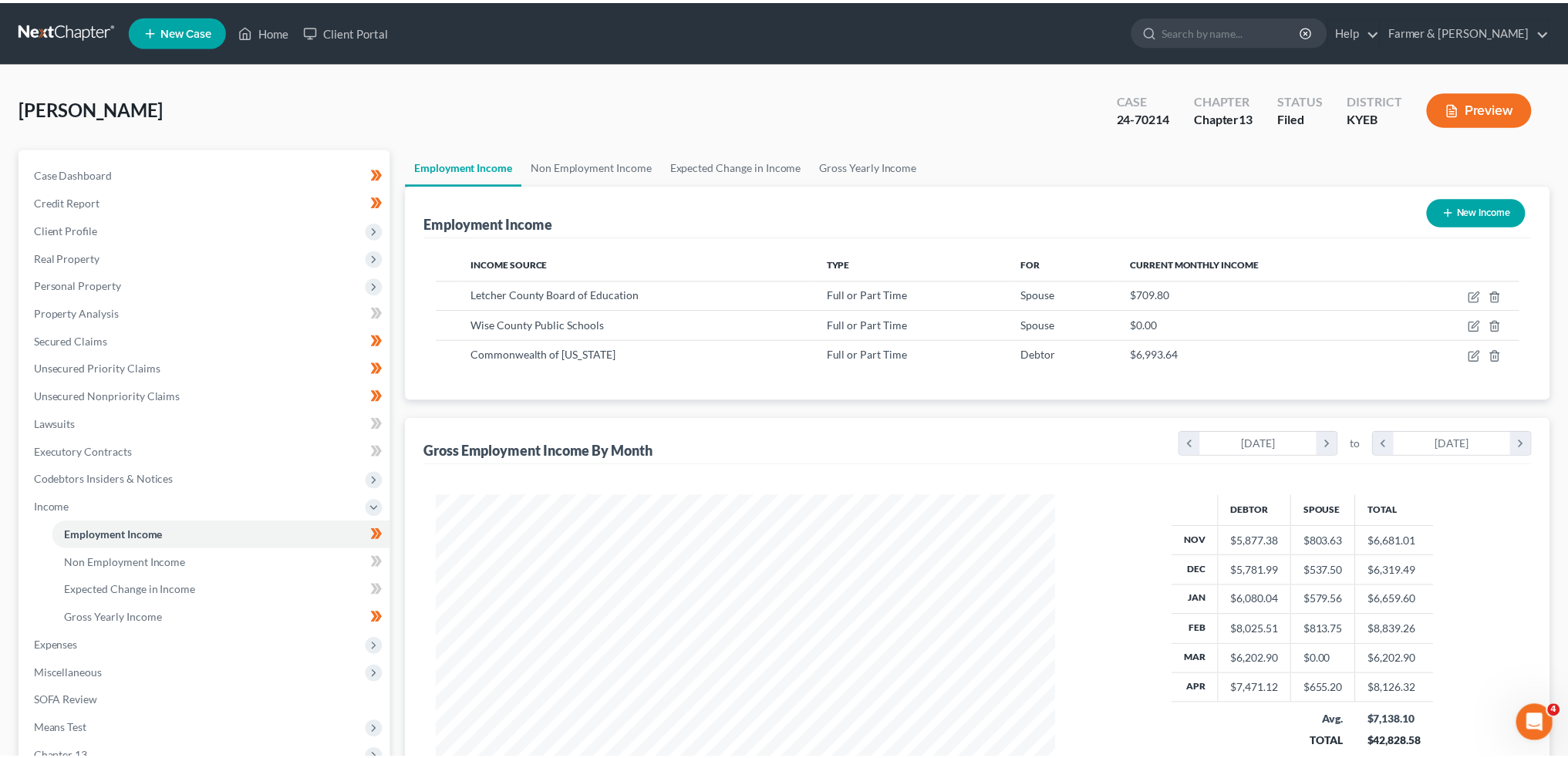
scroll to position [770943, 770777]
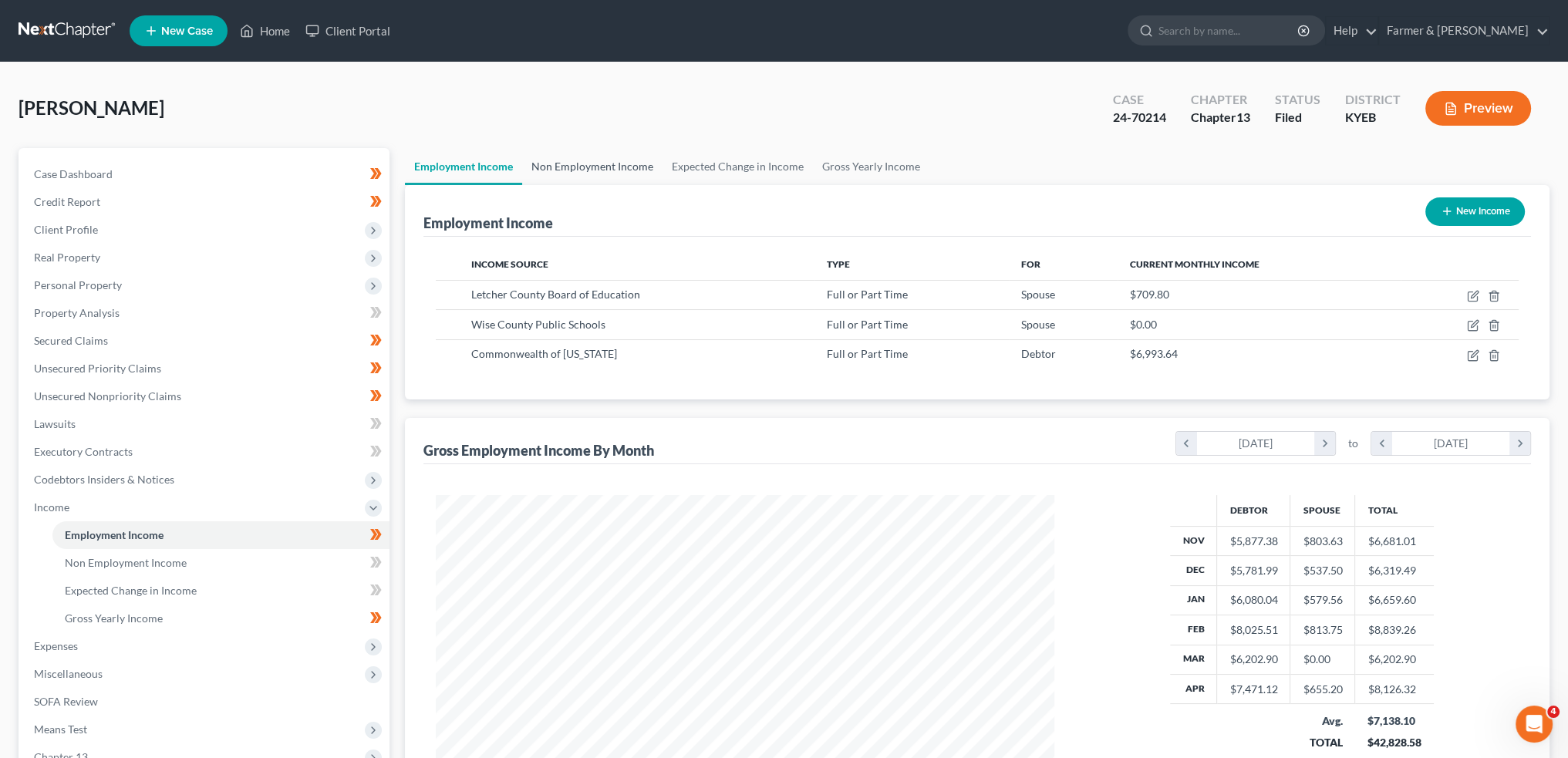
click at [615, 165] on link "Non Employment Income" at bounding box center [592, 166] width 141 height 37
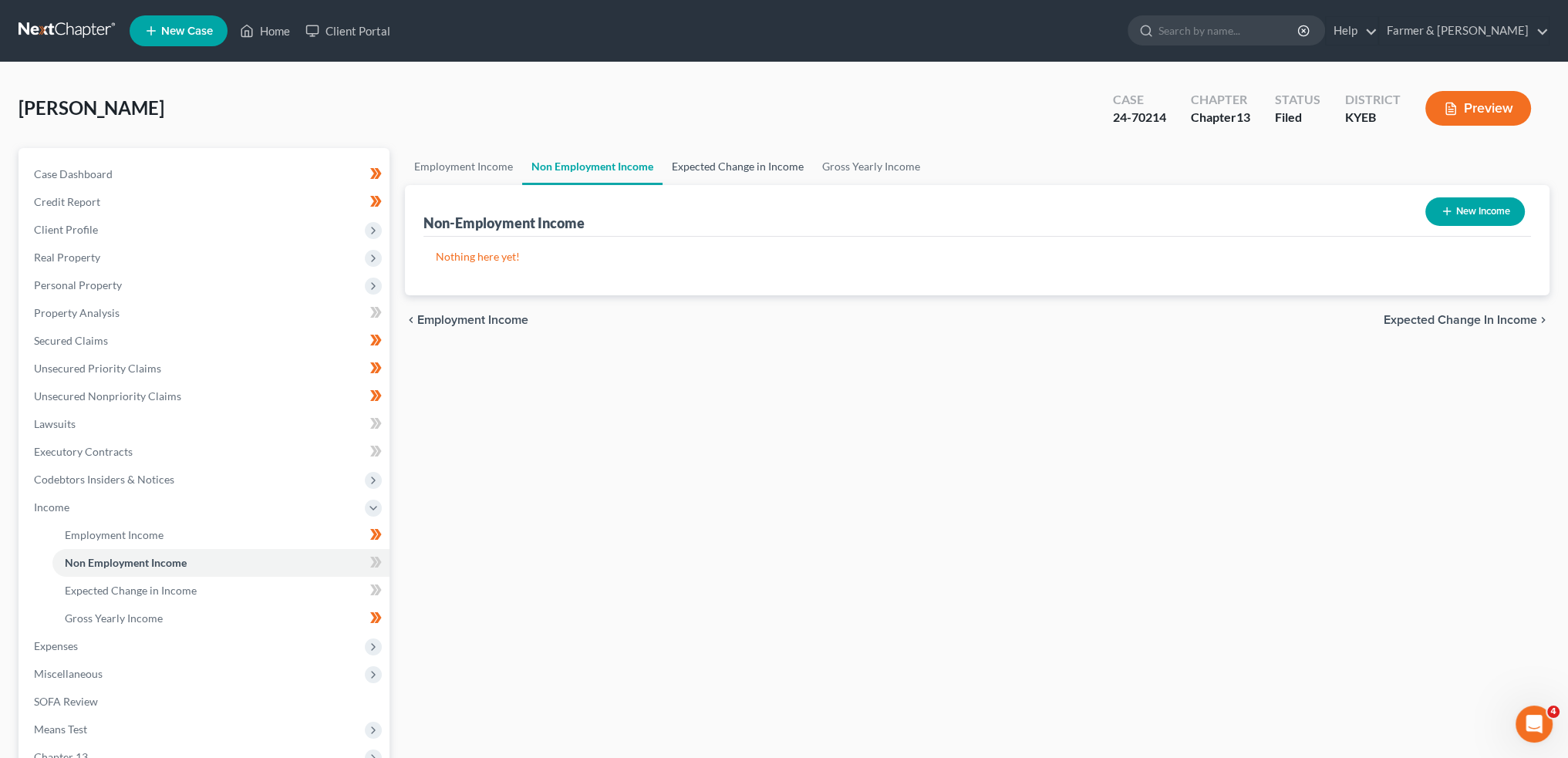
click at [719, 161] on link "Expected Change in Income" at bounding box center [738, 166] width 150 height 37
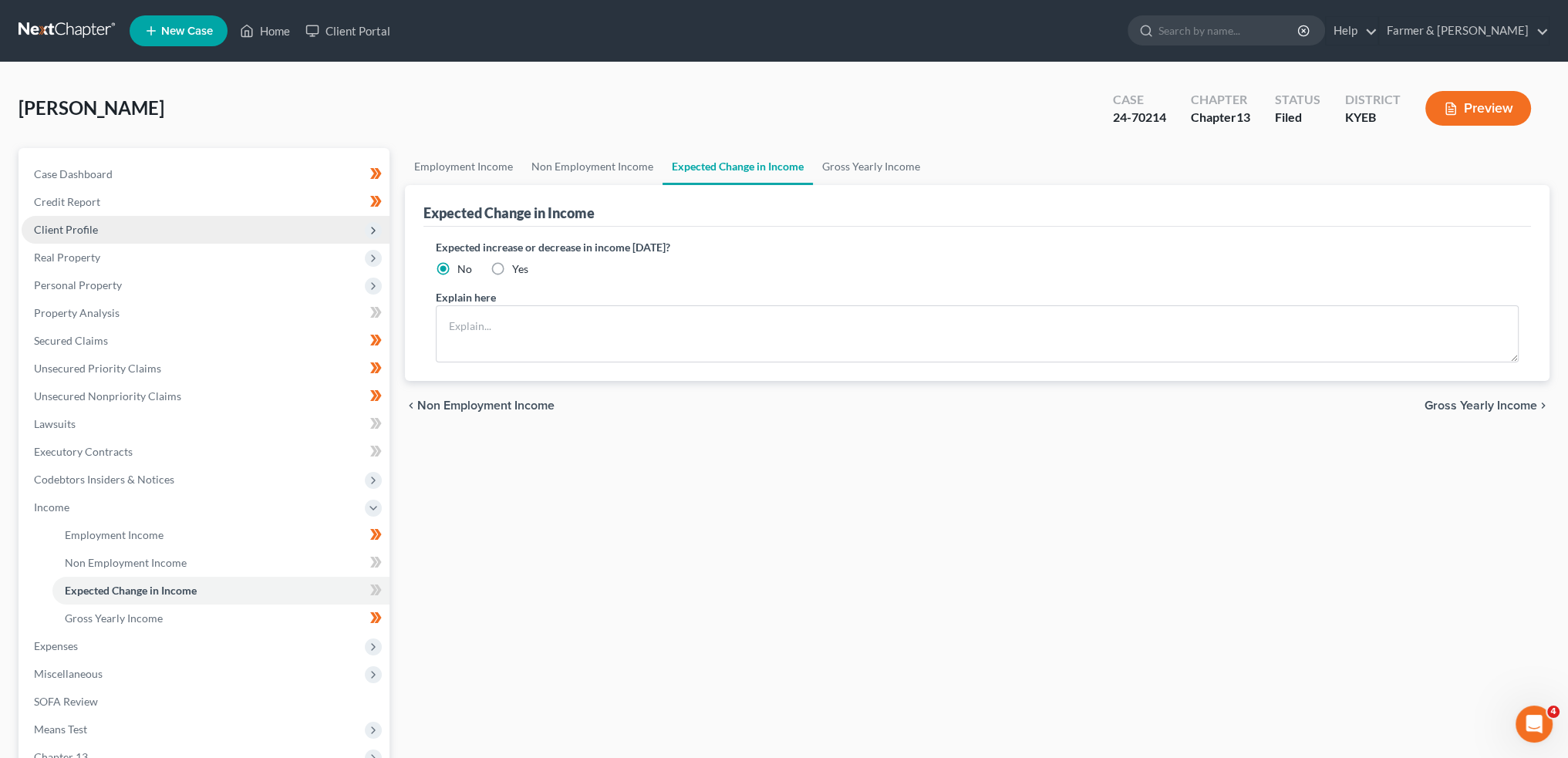
click at [170, 229] on span "Client Profile" at bounding box center [205, 230] width 368 height 28
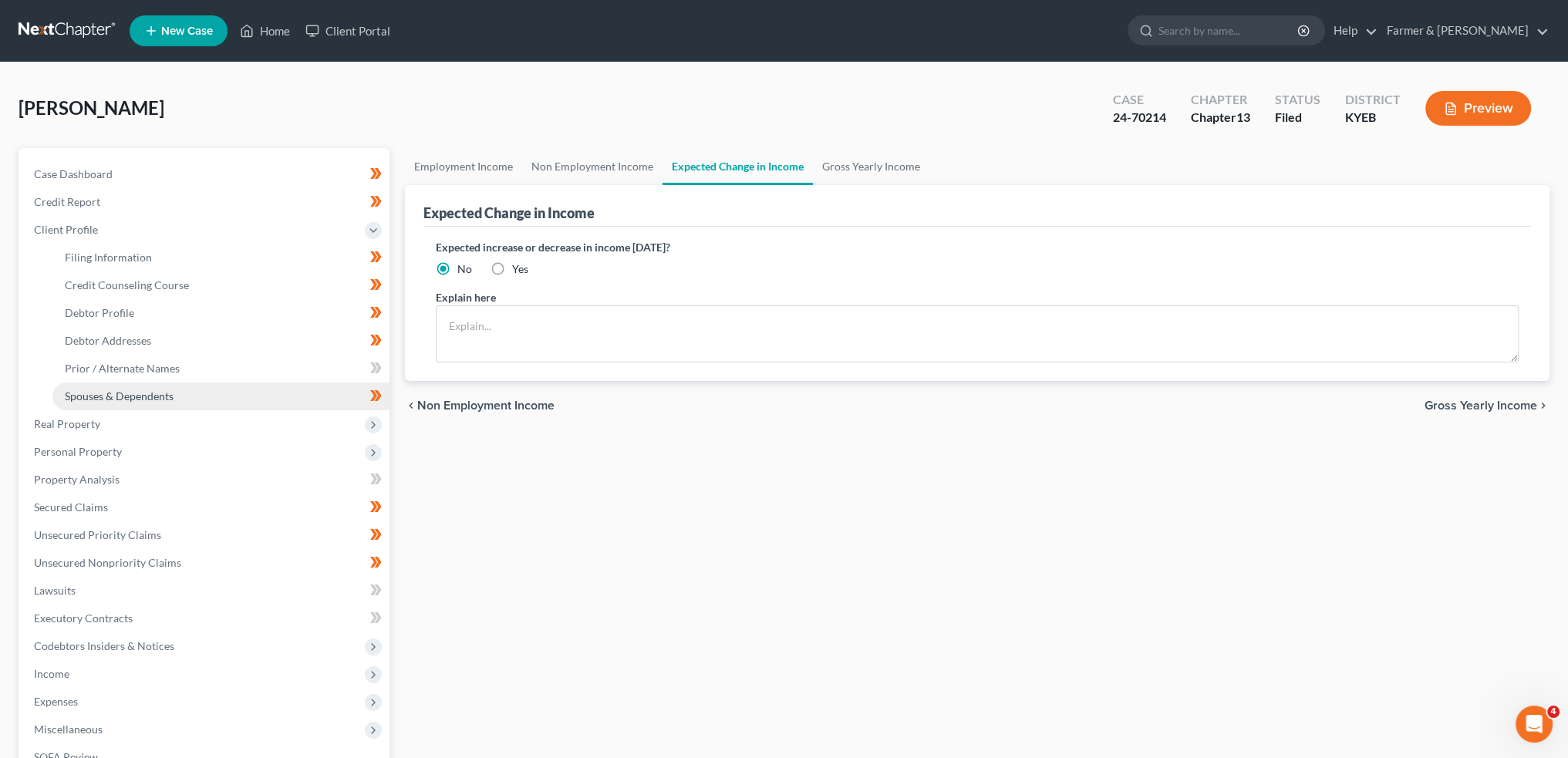
click at [165, 397] on span "Spouses & Dependents" at bounding box center [119, 396] width 109 height 14
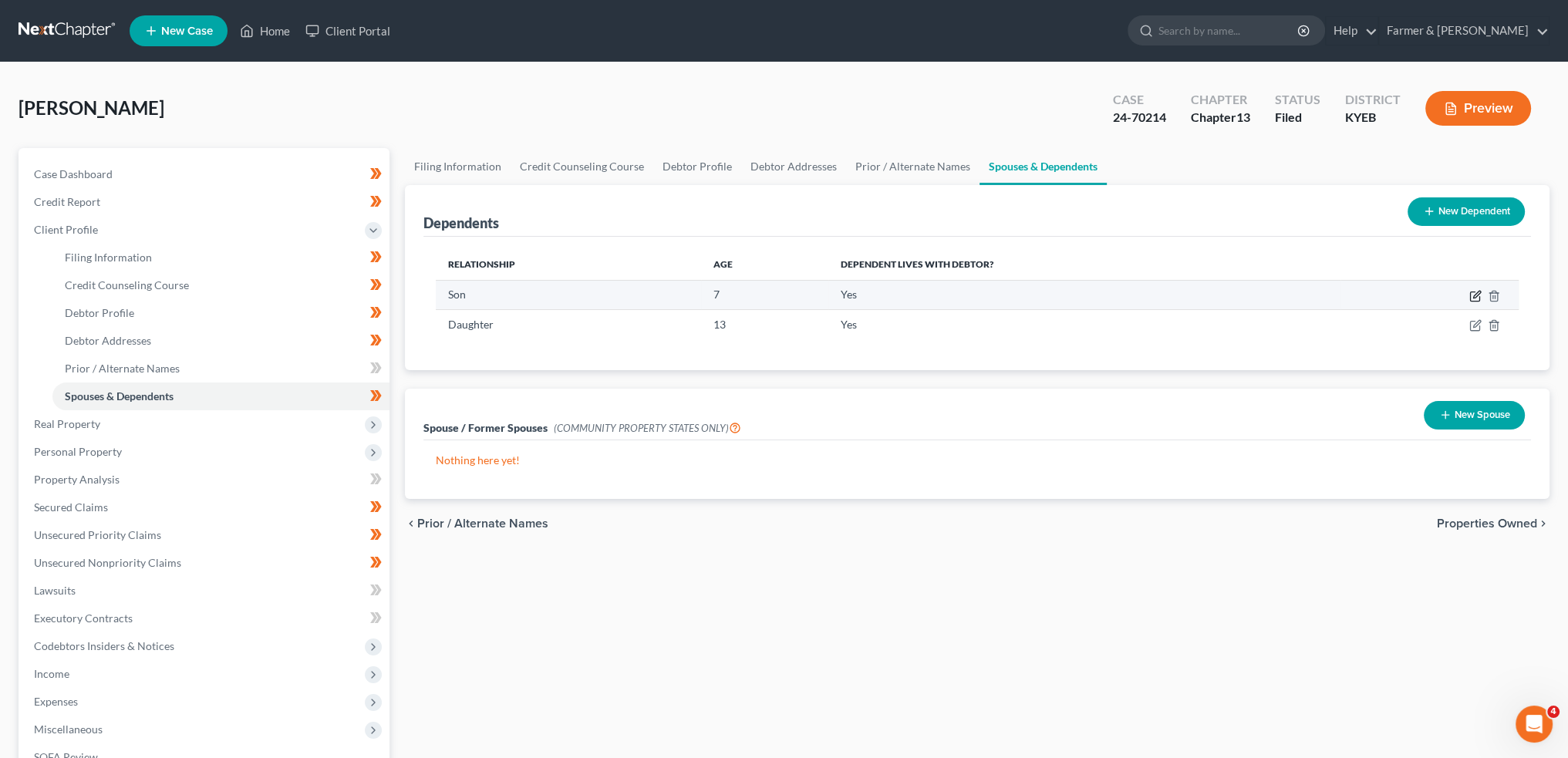
click at [1477, 294] on icon "button" at bounding box center [1476, 296] width 13 height 13
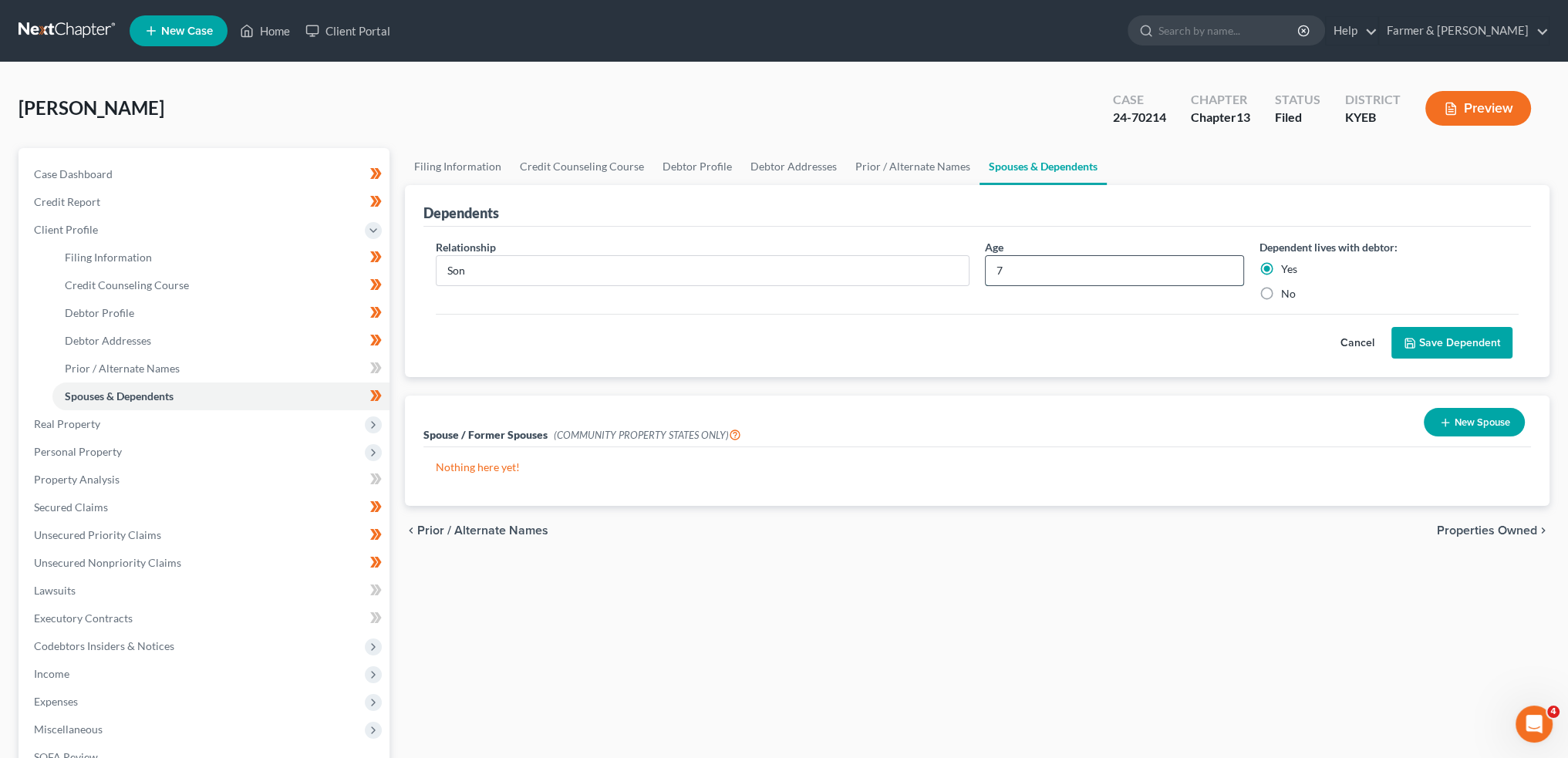
drag, startPoint x: 1034, startPoint y: 274, endPoint x: 993, endPoint y: 265, distance: 42.0
click at [993, 265] on input "7" at bounding box center [1115, 270] width 257 height 29
click at [1467, 339] on button "Save Dependent" at bounding box center [1452, 343] width 121 height 33
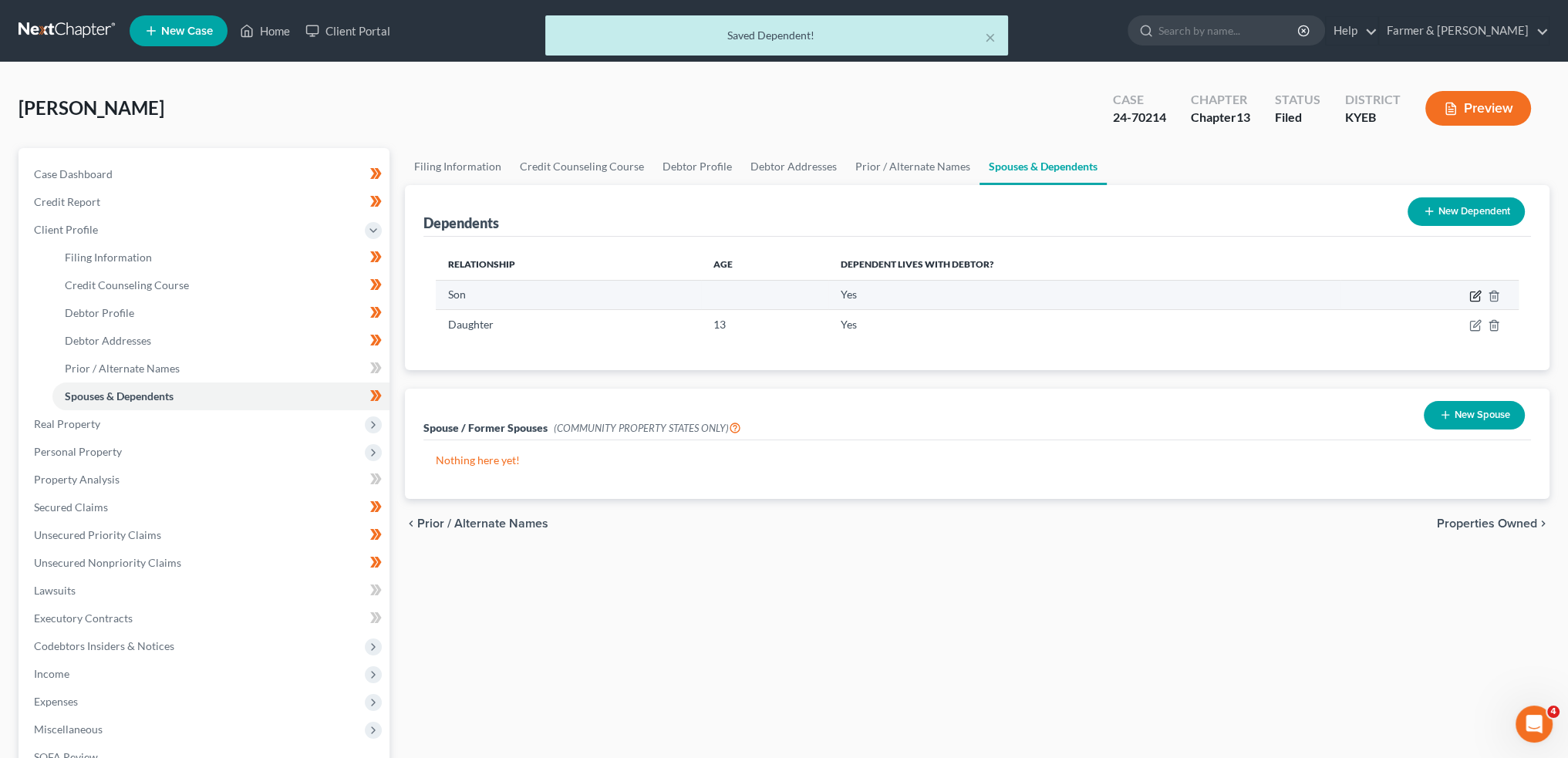
click at [1473, 292] on icon "button" at bounding box center [1476, 296] width 13 height 13
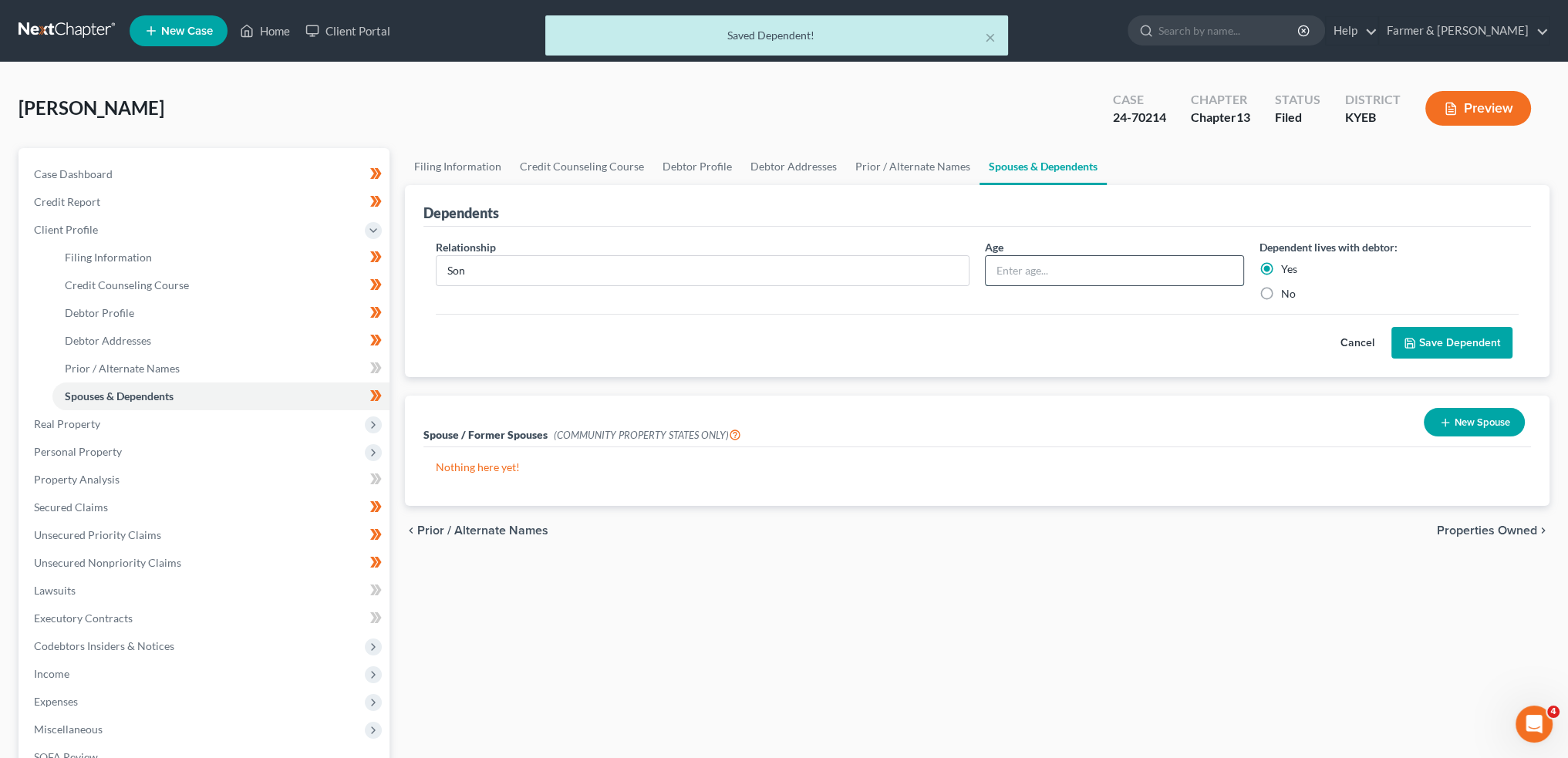
click at [1058, 265] on input "text" at bounding box center [1115, 270] width 257 height 29
type input "8"
click at [1471, 343] on button "Save Dependent" at bounding box center [1452, 343] width 121 height 33
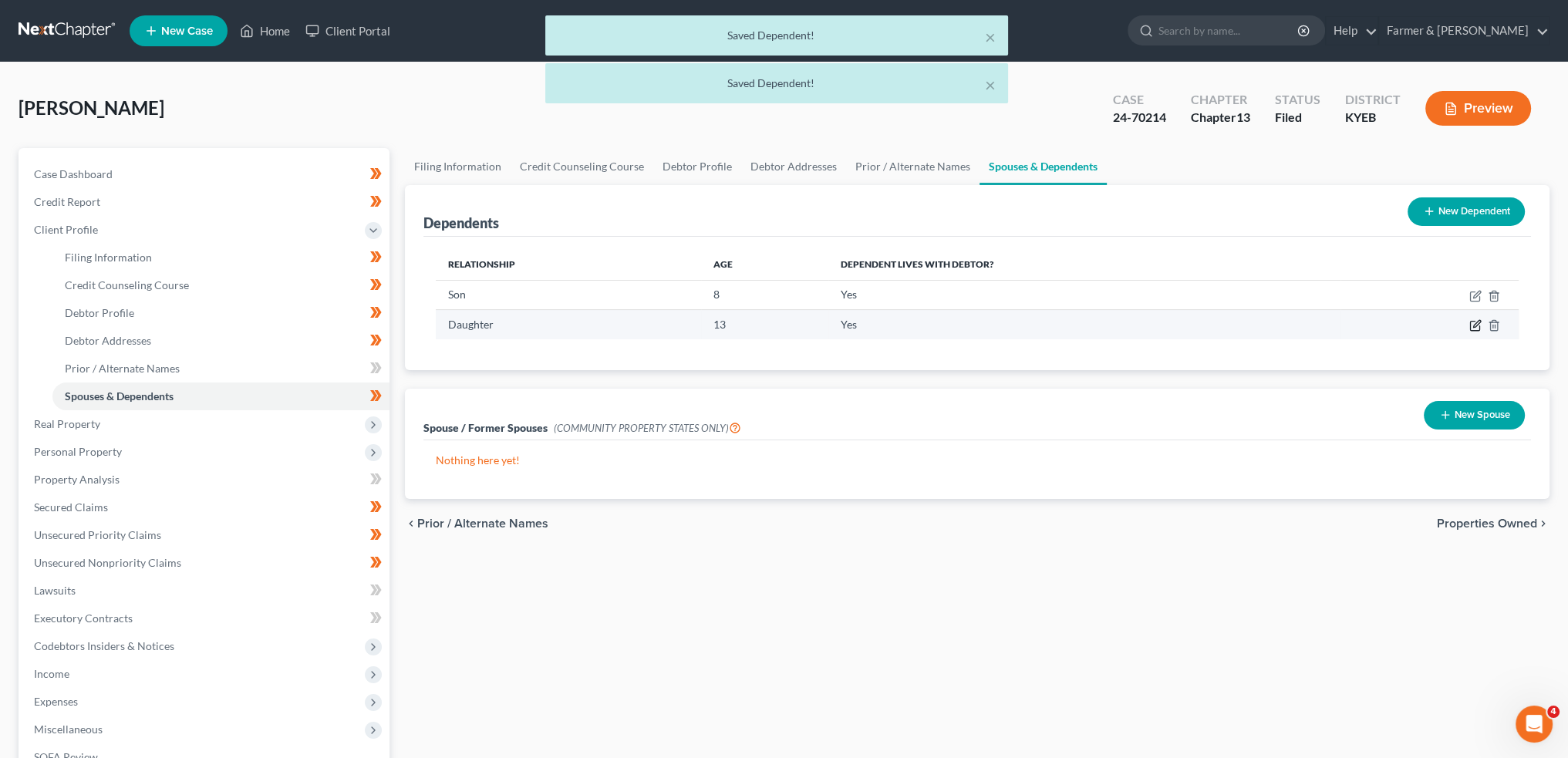
click at [1471, 323] on icon "button" at bounding box center [1476, 326] width 13 height 13
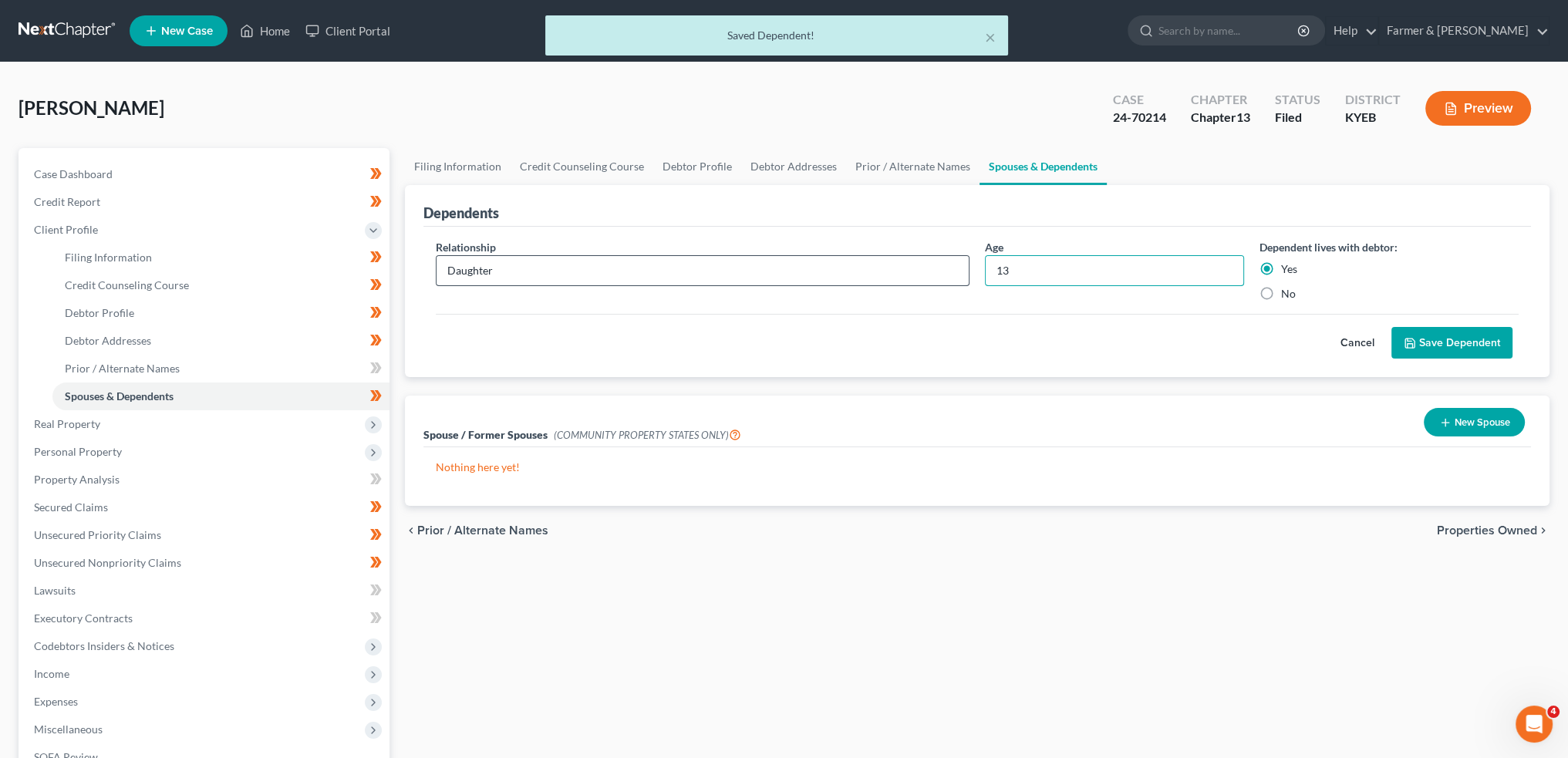
drag, startPoint x: 1084, startPoint y: 277, endPoint x: 845, endPoint y: 271, distance: 239.1
click at [849, 269] on div "Relationship * Daughter Age 13 Dependent lives with debtor: Yes No" at bounding box center [978, 277] width 1098 height 75
type input "14"
click at [1443, 338] on button "Save Dependent" at bounding box center [1452, 343] width 121 height 33
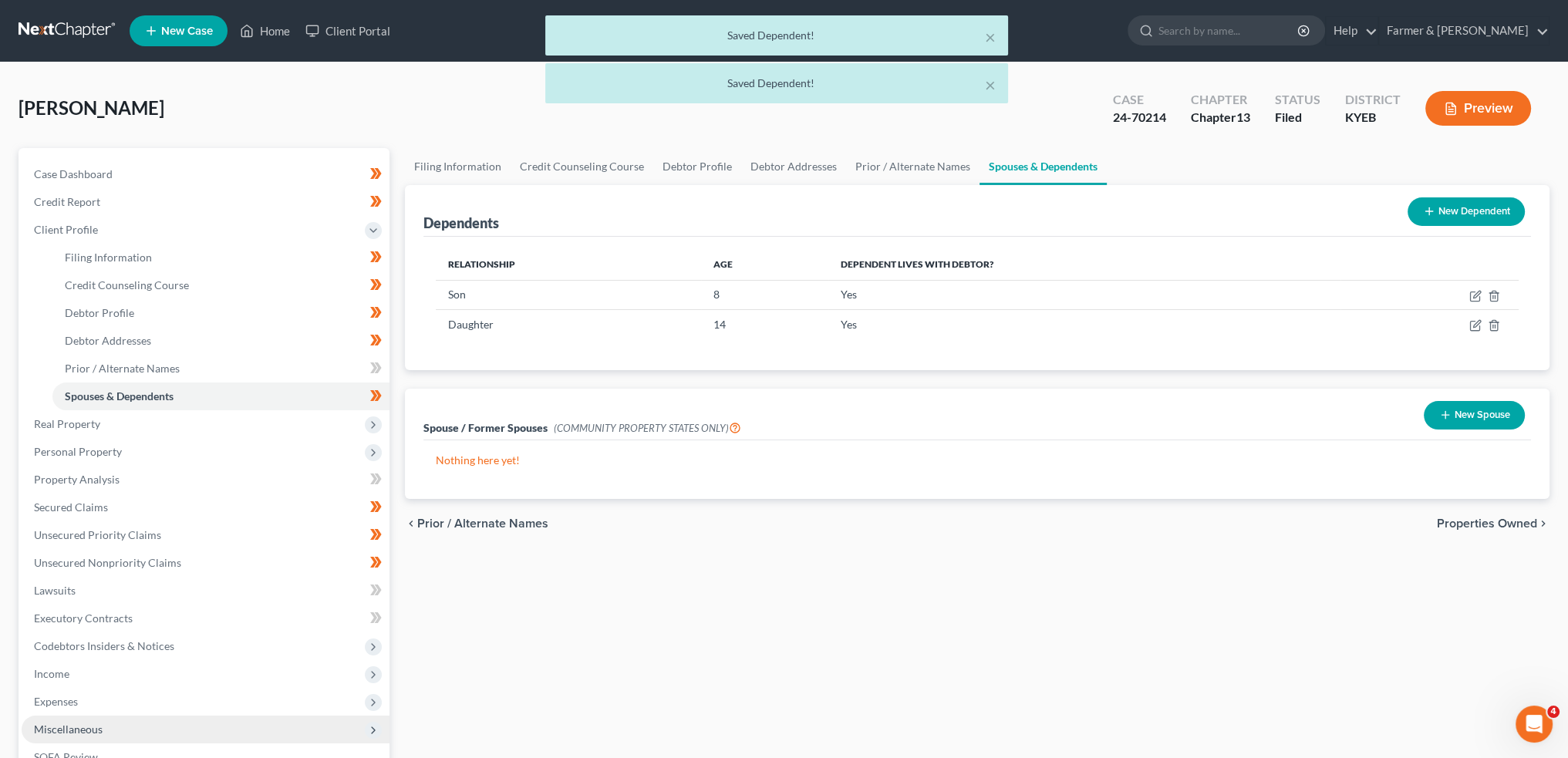
scroll to position [254, 0]
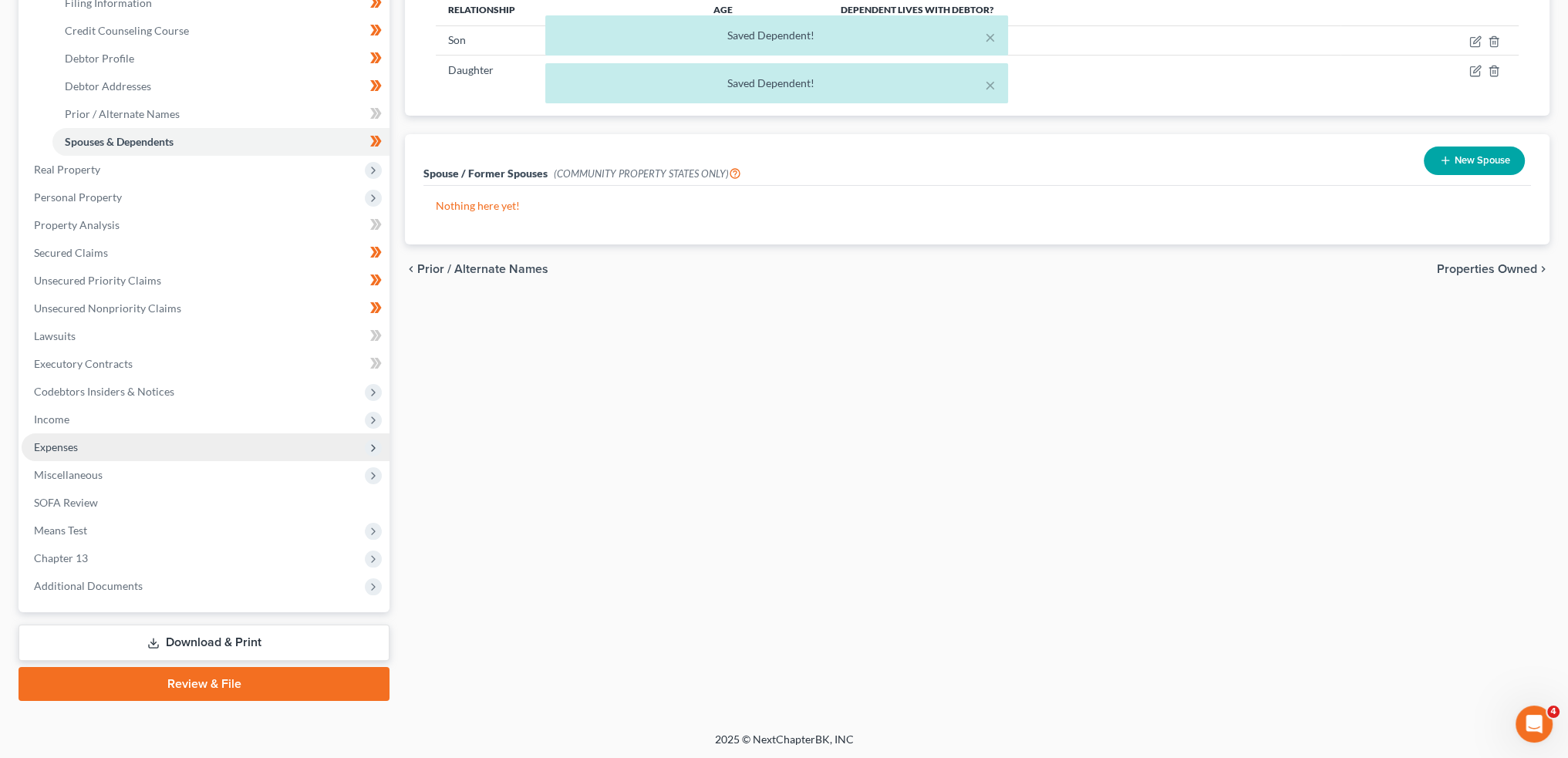
click at [68, 439] on span "Expenses" at bounding box center [205, 447] width 368 height 28
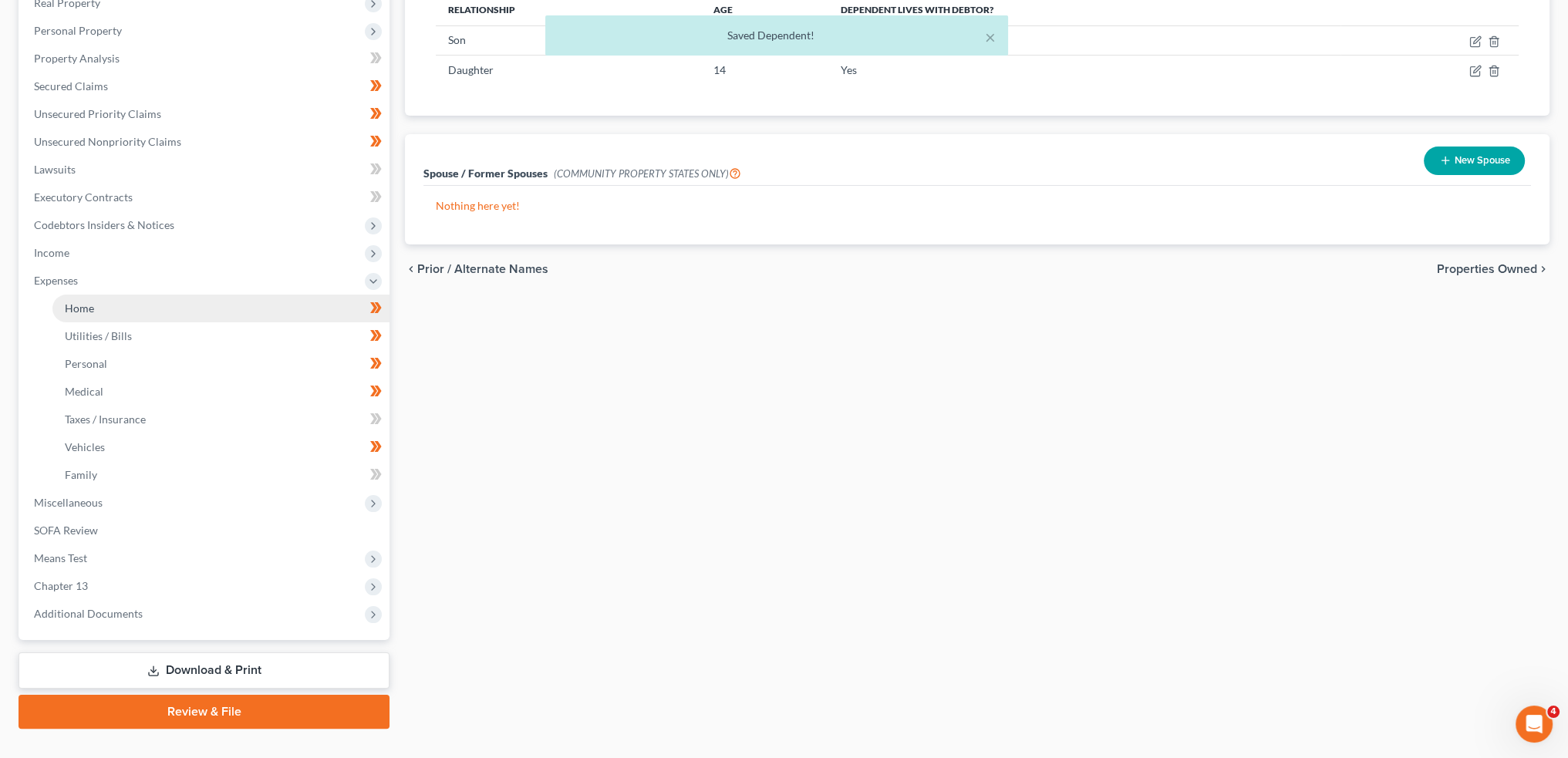
click at [103, 305] on link "Home" at bounding box center [221, 308] width 337 height 28
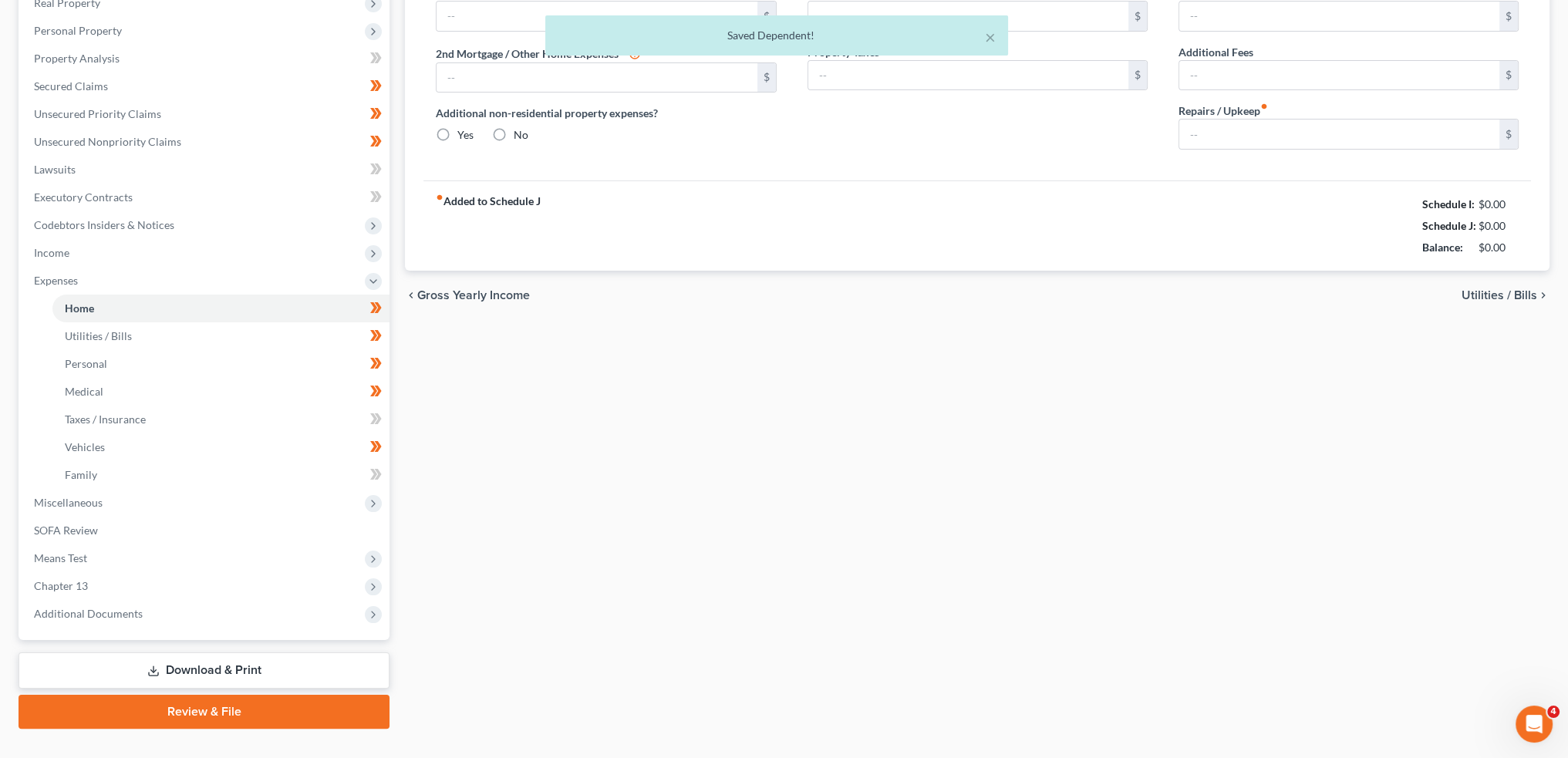
scroll to position [83, 0]
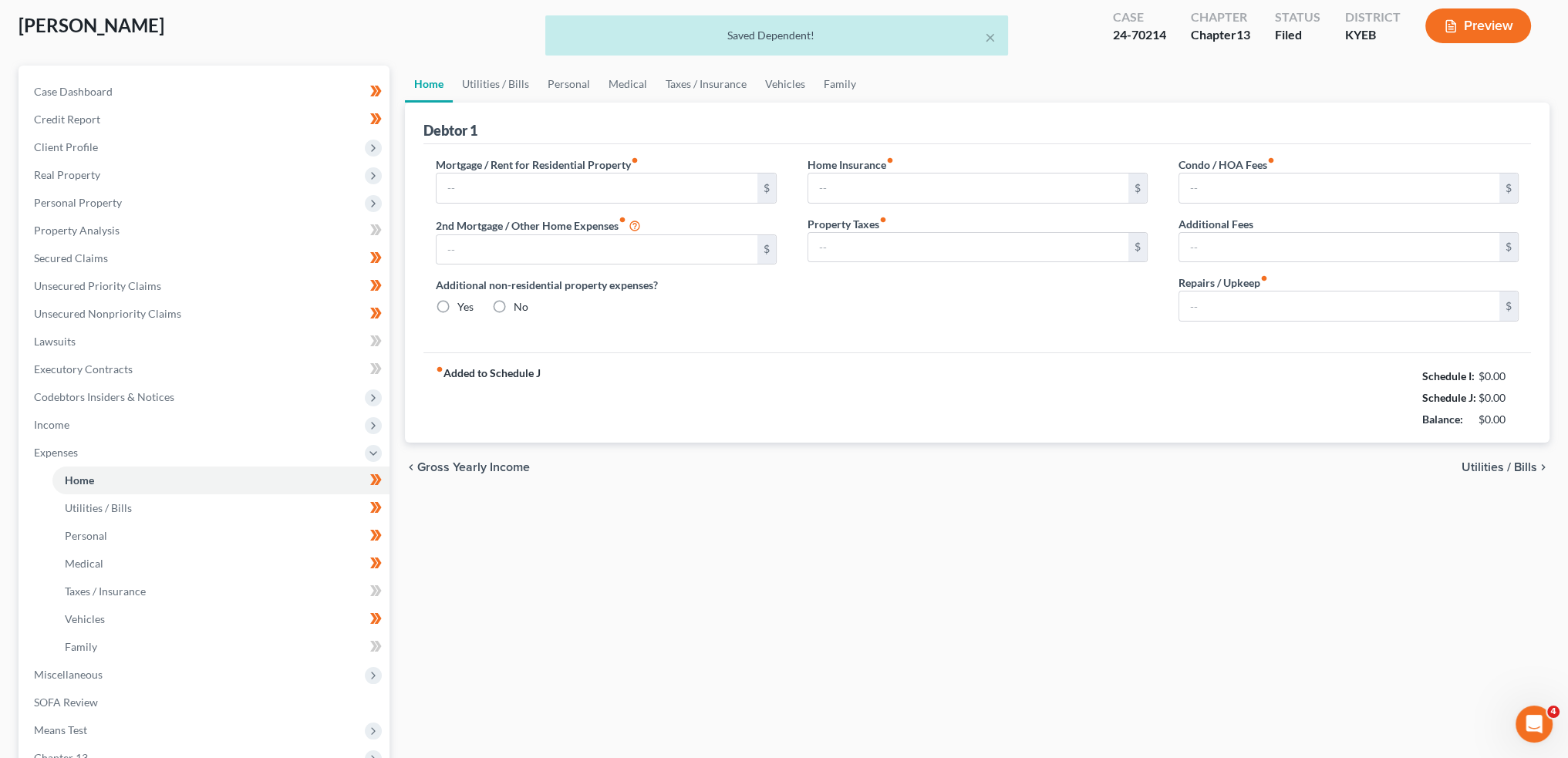
type input "910.00"
type input "0.00"
radio input "true"
type input "0.00"
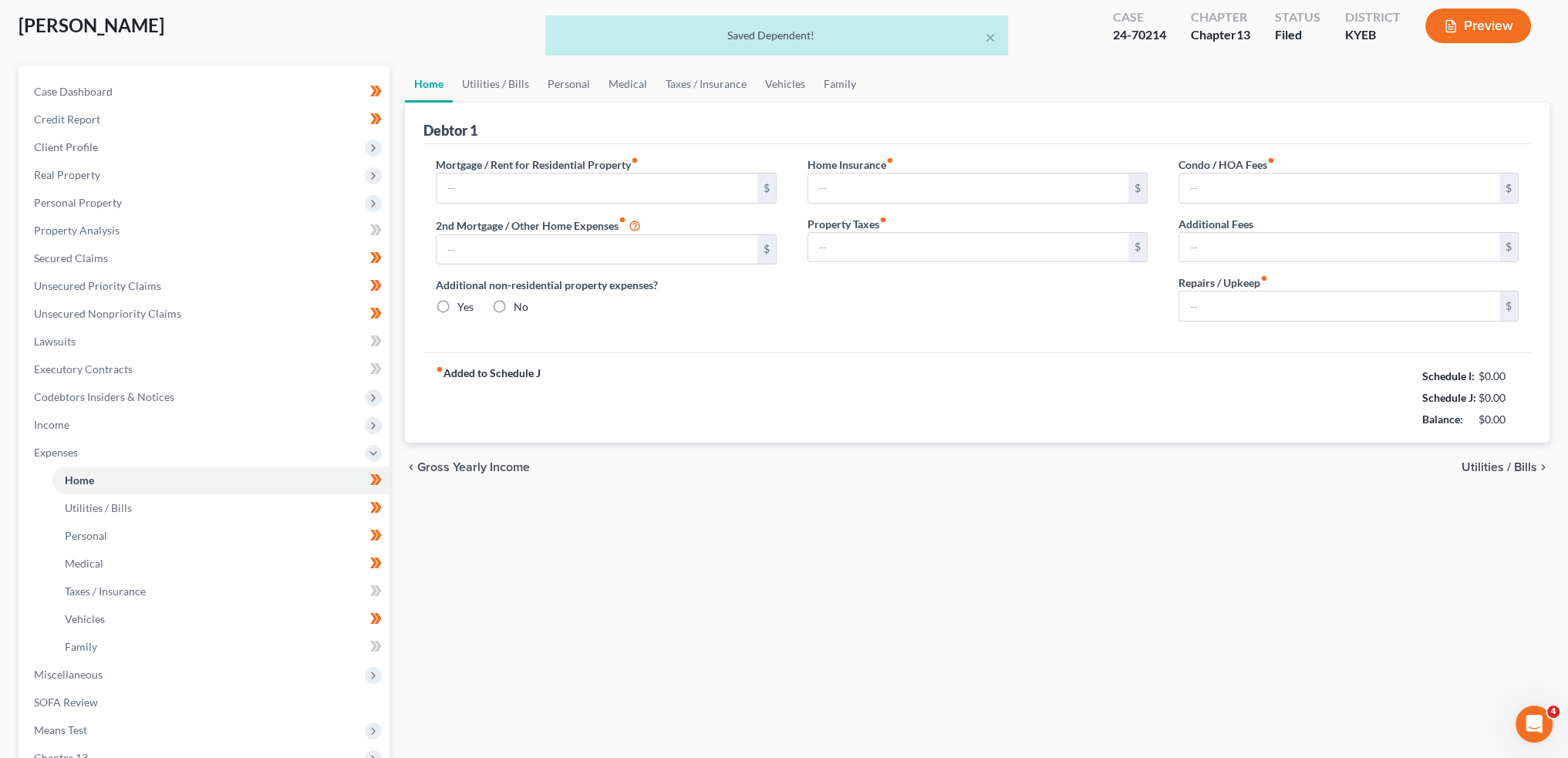
type input "0.00"
type input "100.00"
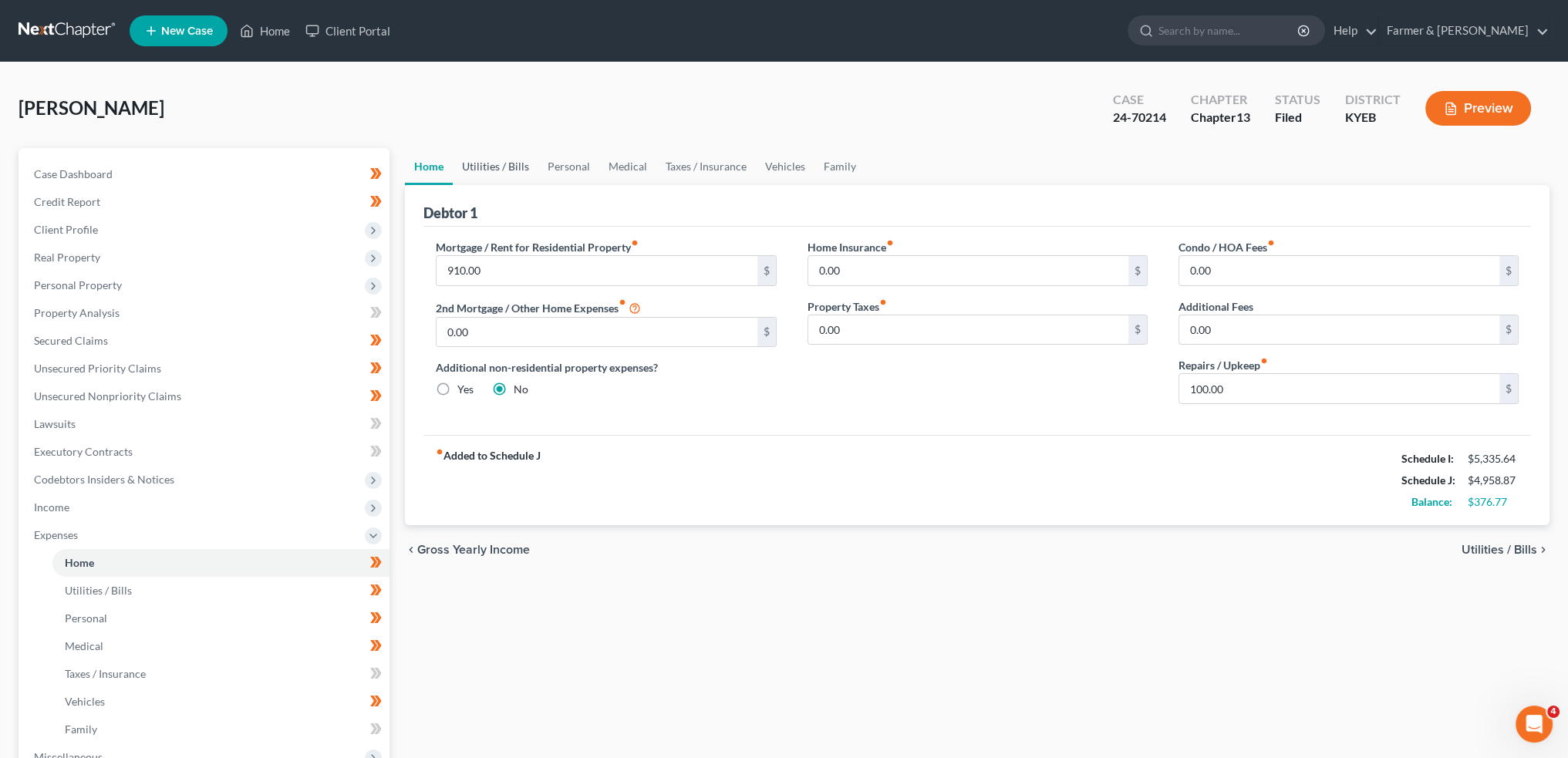
click at [479, 166] on link "Utilities / Bills" at bounding box center [496, 166] width 86 height 37
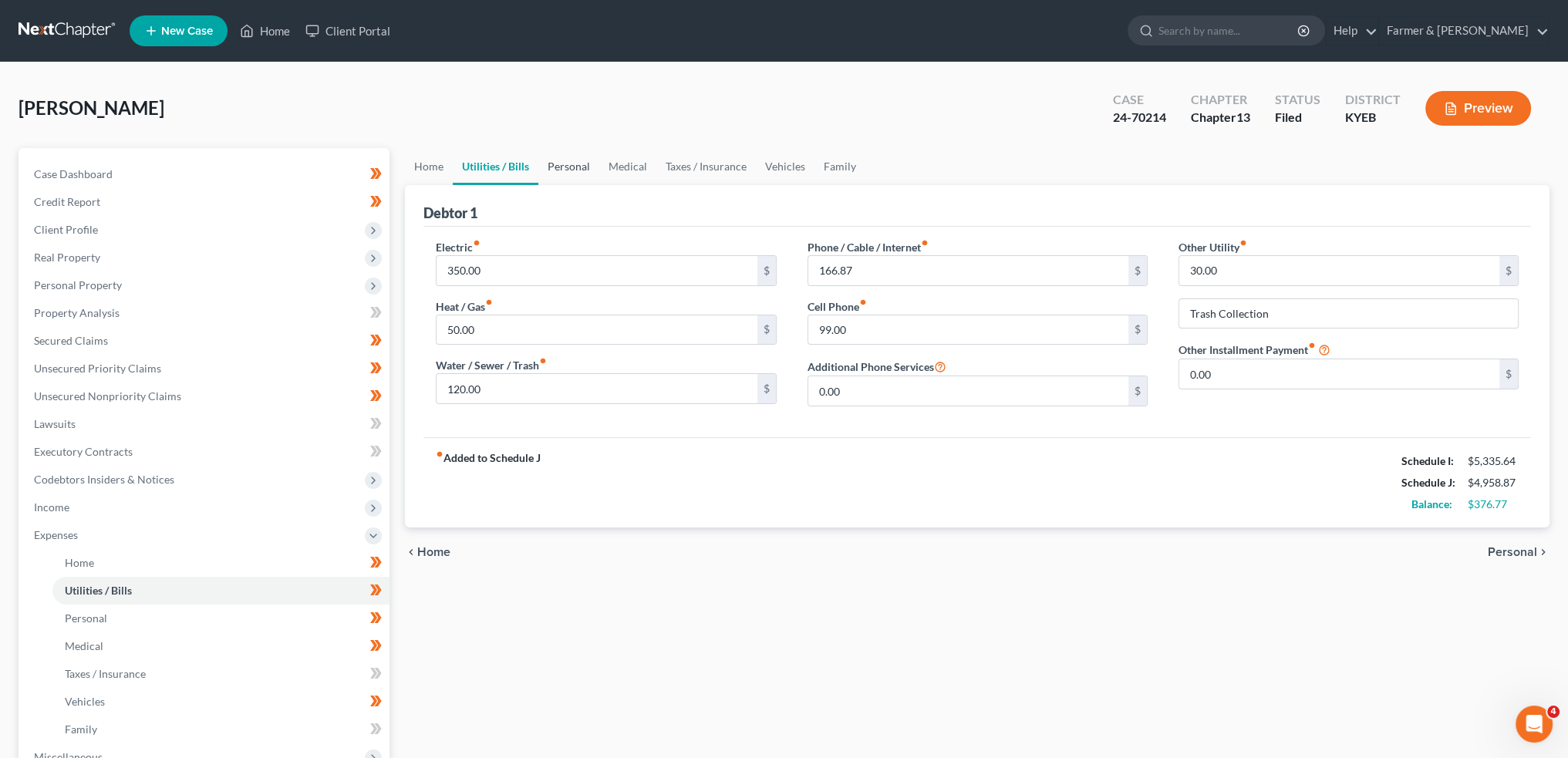
click at [562, 158] on link "Personal" at bounding box center [569, 166] width 61 height 37
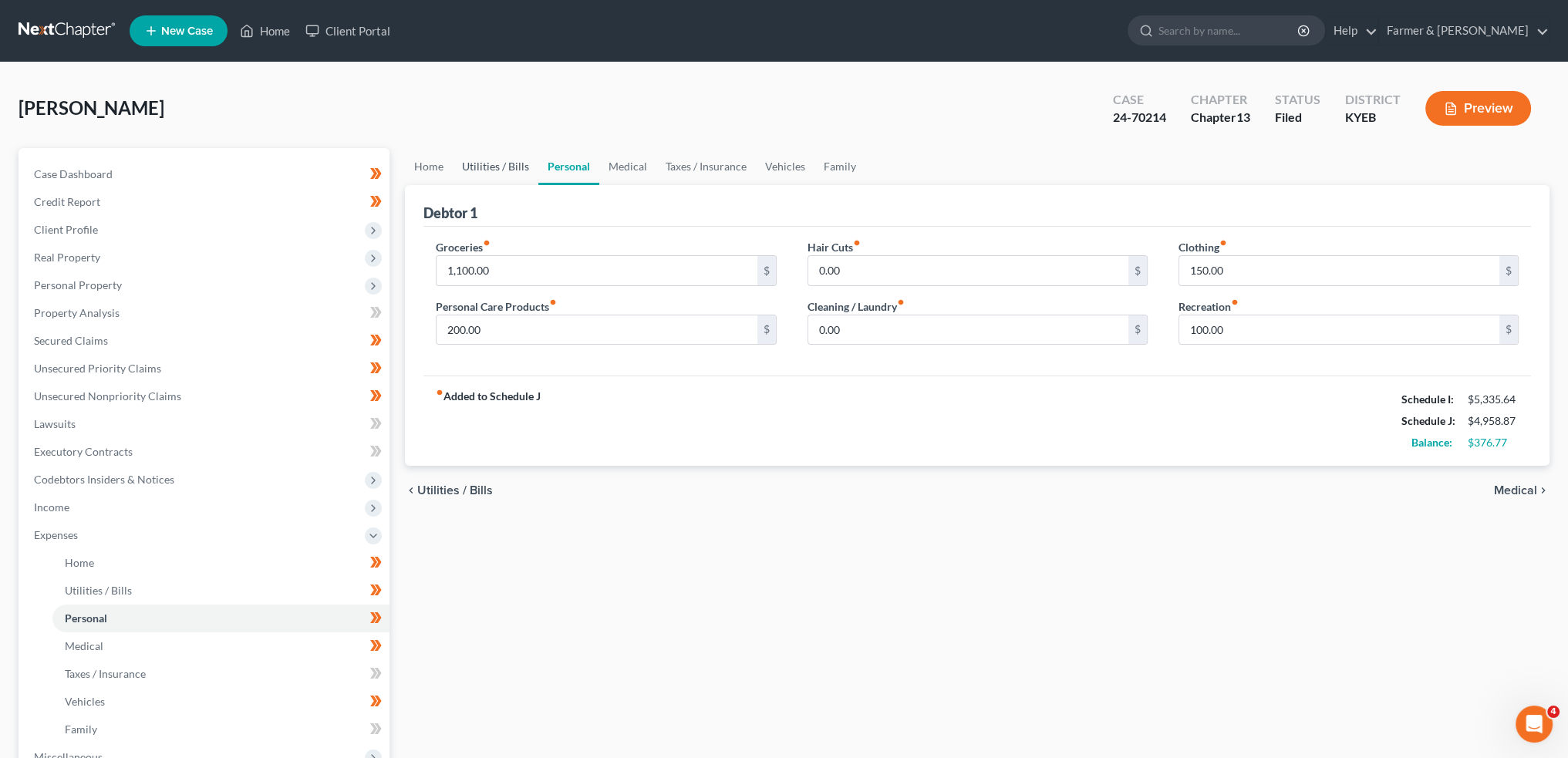
click at [493, 163] on link "Utilities / Bills" at bounding box center [496, 166] width 86 height 37
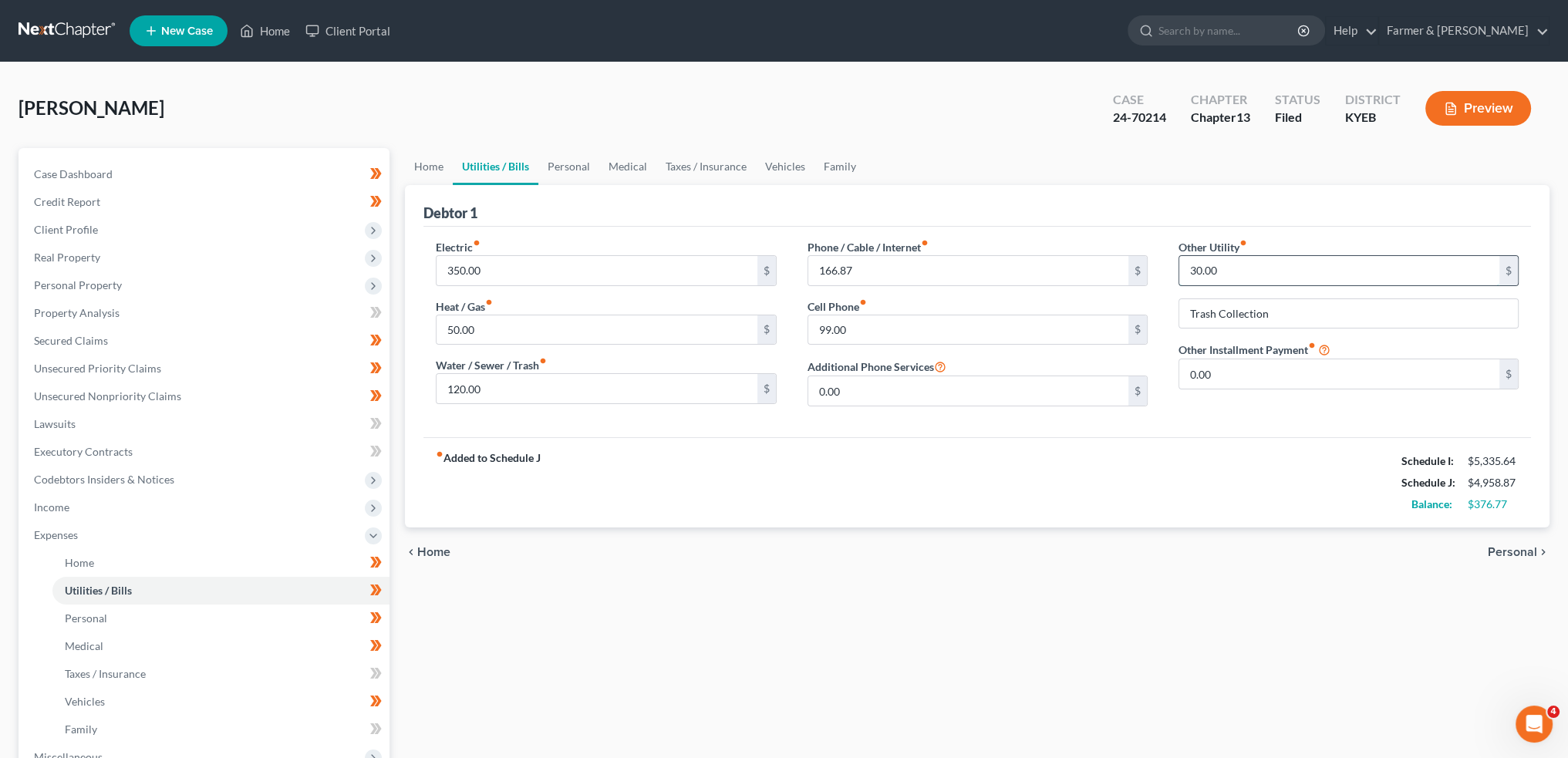
click at [1244, 270] on input "30.00" at bounding box center [1339, 270] width 320 height 29
type input "37.00"
click at [579, 160] on link "Personal" at bounding box center [569, 166] width 61 height 37
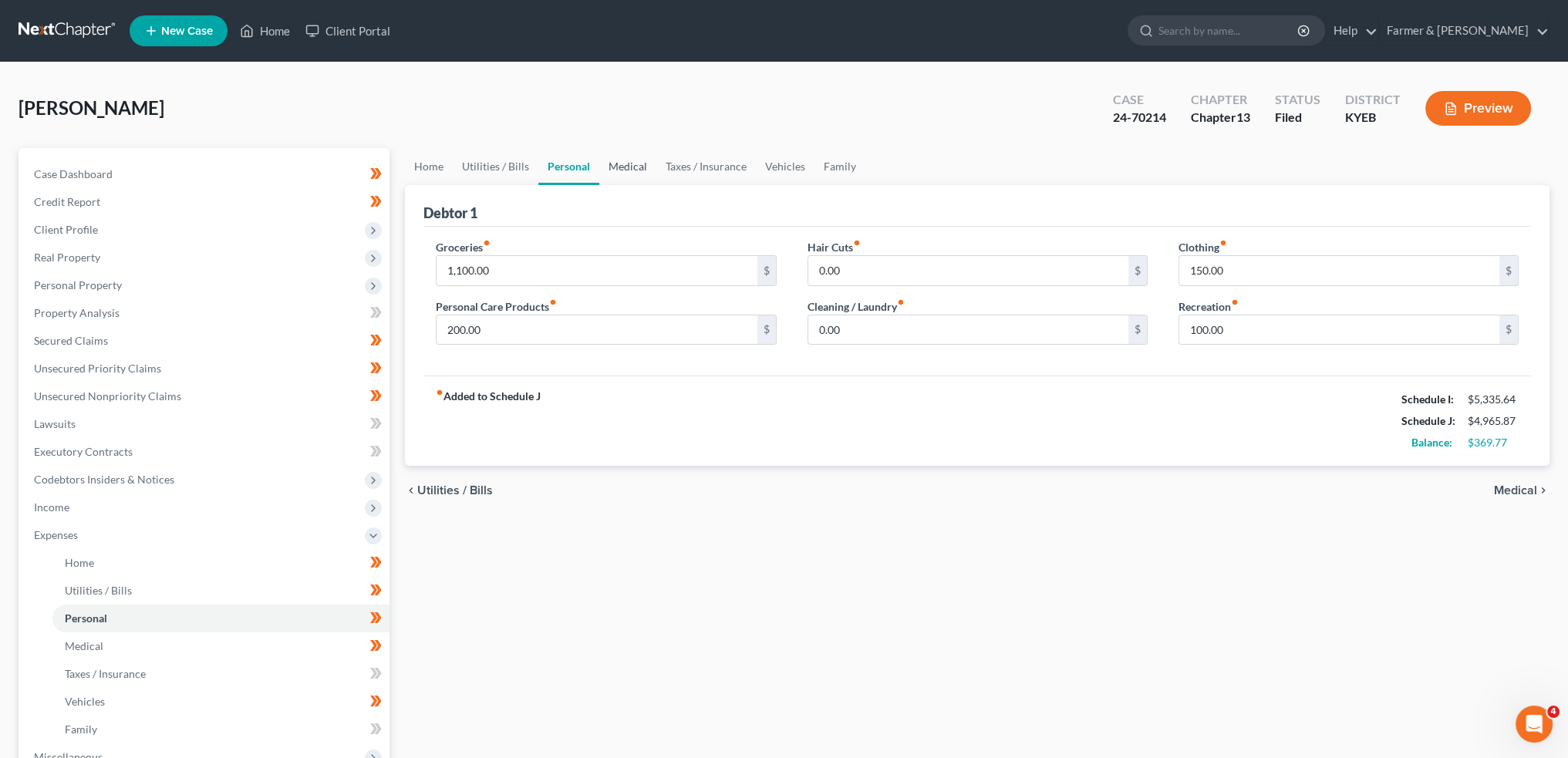
click at [626, 149] on link "Medical" at bounding box center [628, 166] width 57 height 37
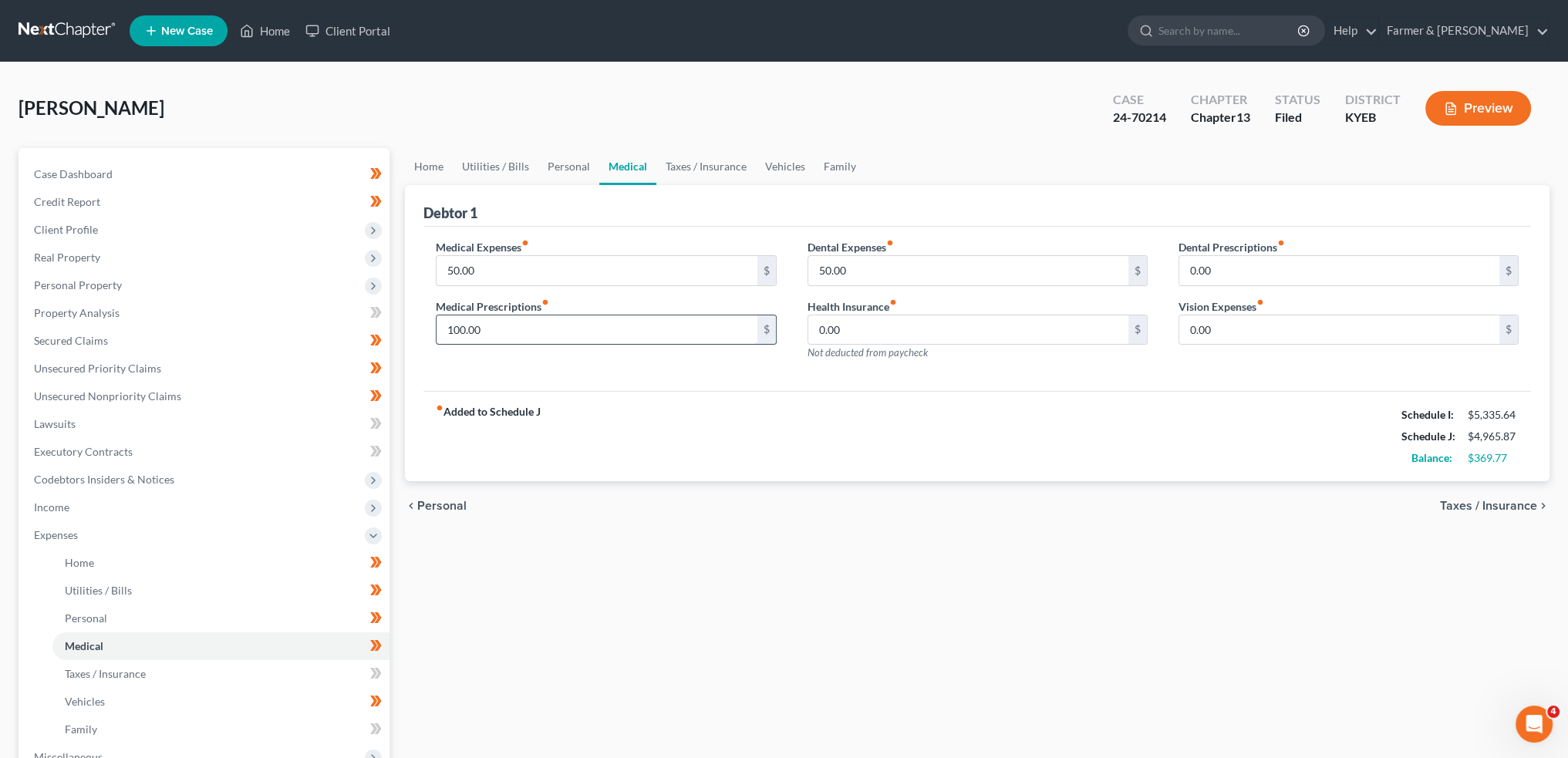
click at [503, 337] on input "100.00" at bounding box center [596, 330] width 320 height 29
type input "145.00"
click at [682, 181] on link "Taxes / Insurance" at bounding box center [706, 166] width 99 height 37
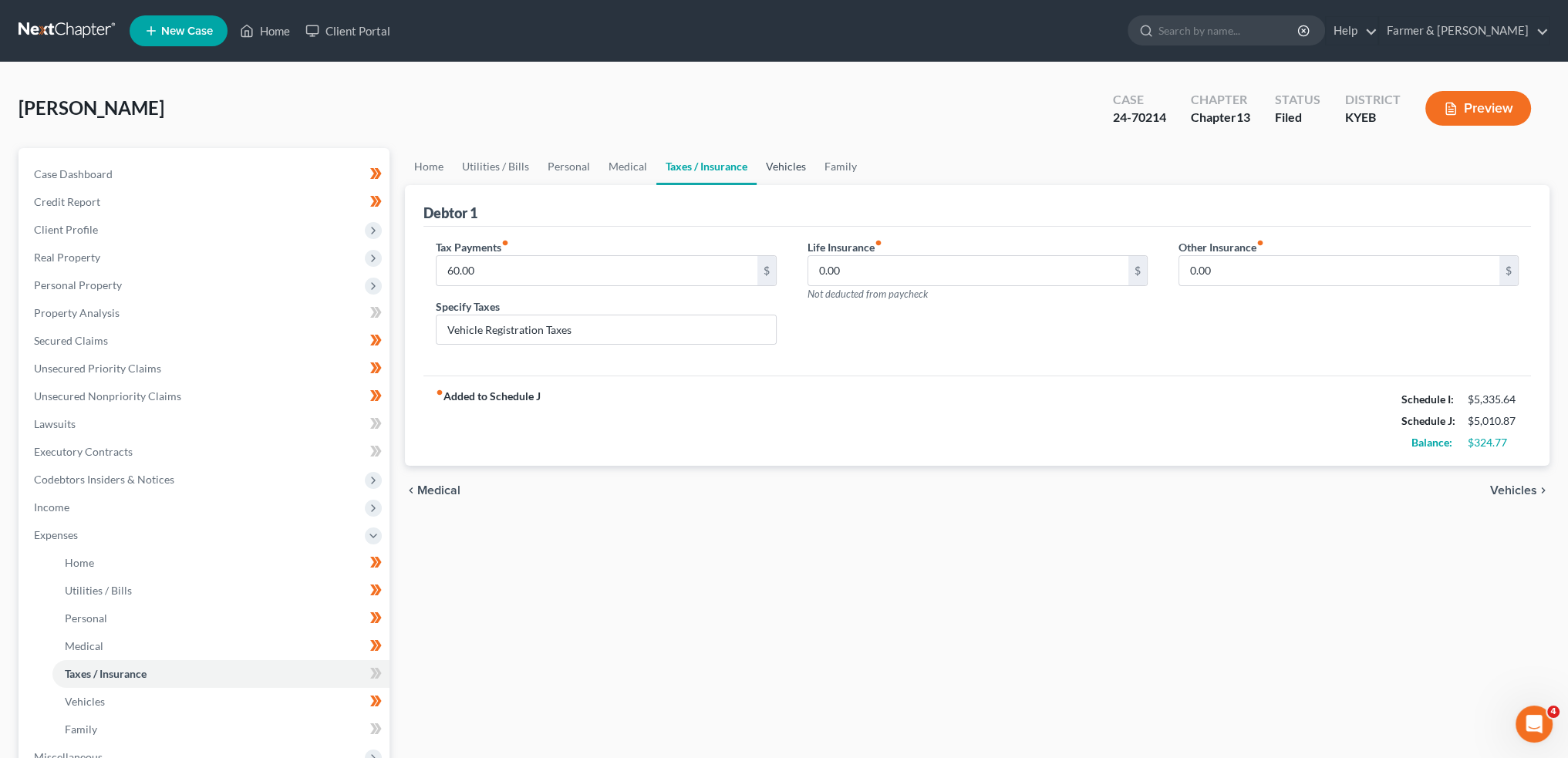
click at [786, 160] on link "Vehicles" at bounding box center [786, 166] width 59 height 37
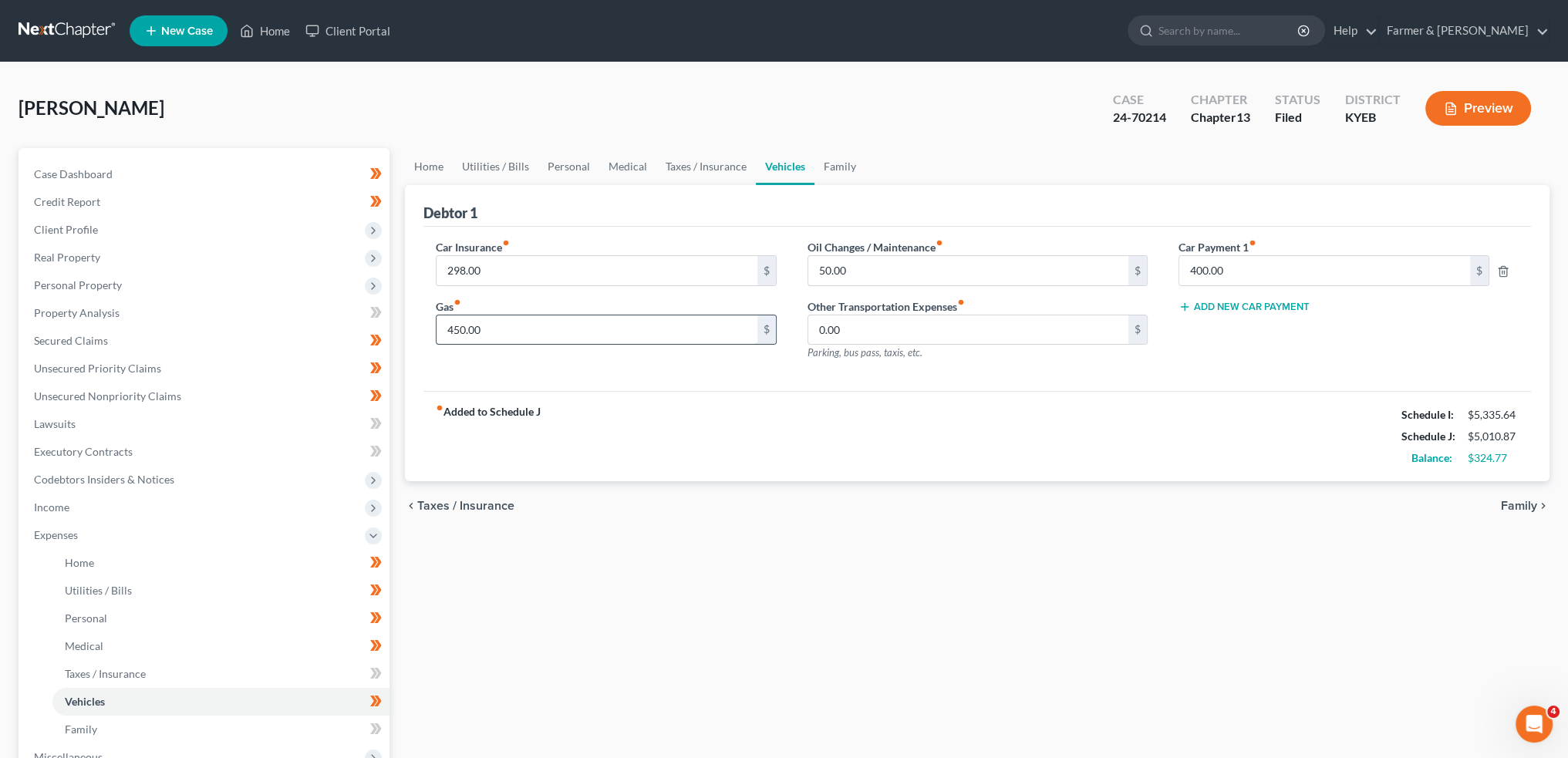
click at [522, 327] on input "450.00" at bounding box center [596, 330] width 320 height 29
click at [842, 164] on link "Family" at bounding box center [840, 166] width 51 height 37
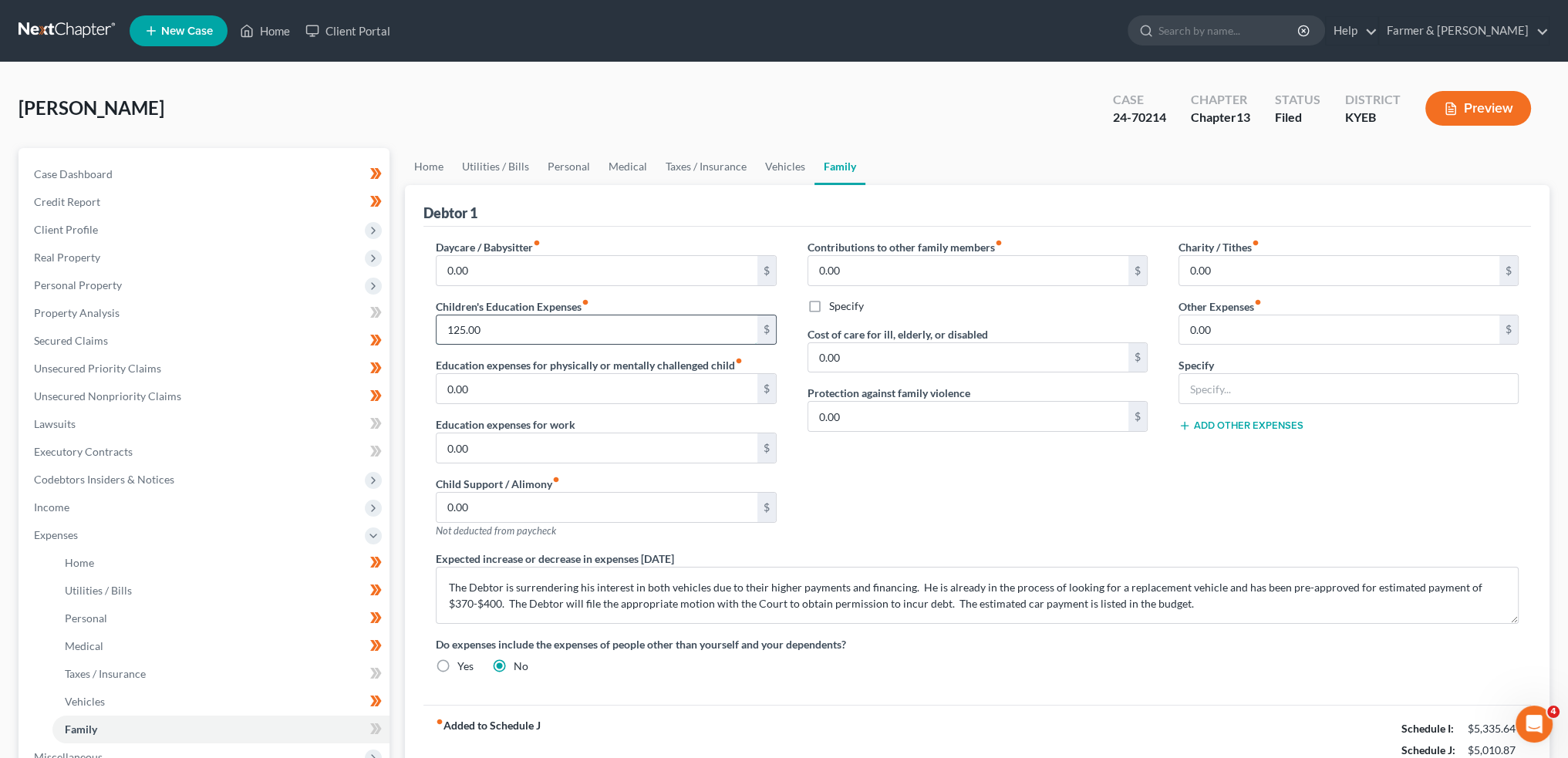
click at [567, 335] on input "125.00" at bounding box center [596, 330] width 320 height 29
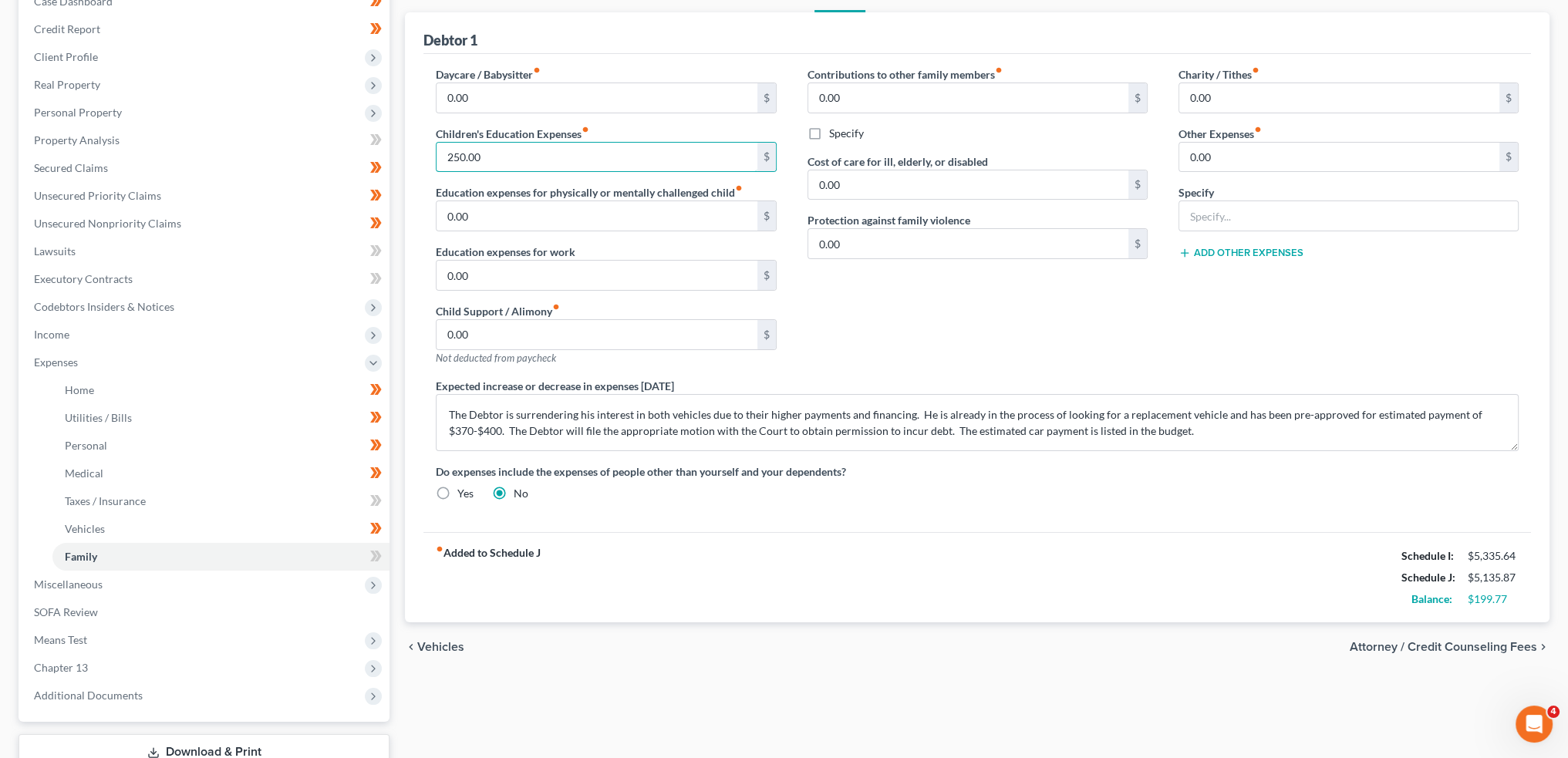
scroll to position [128, 0]
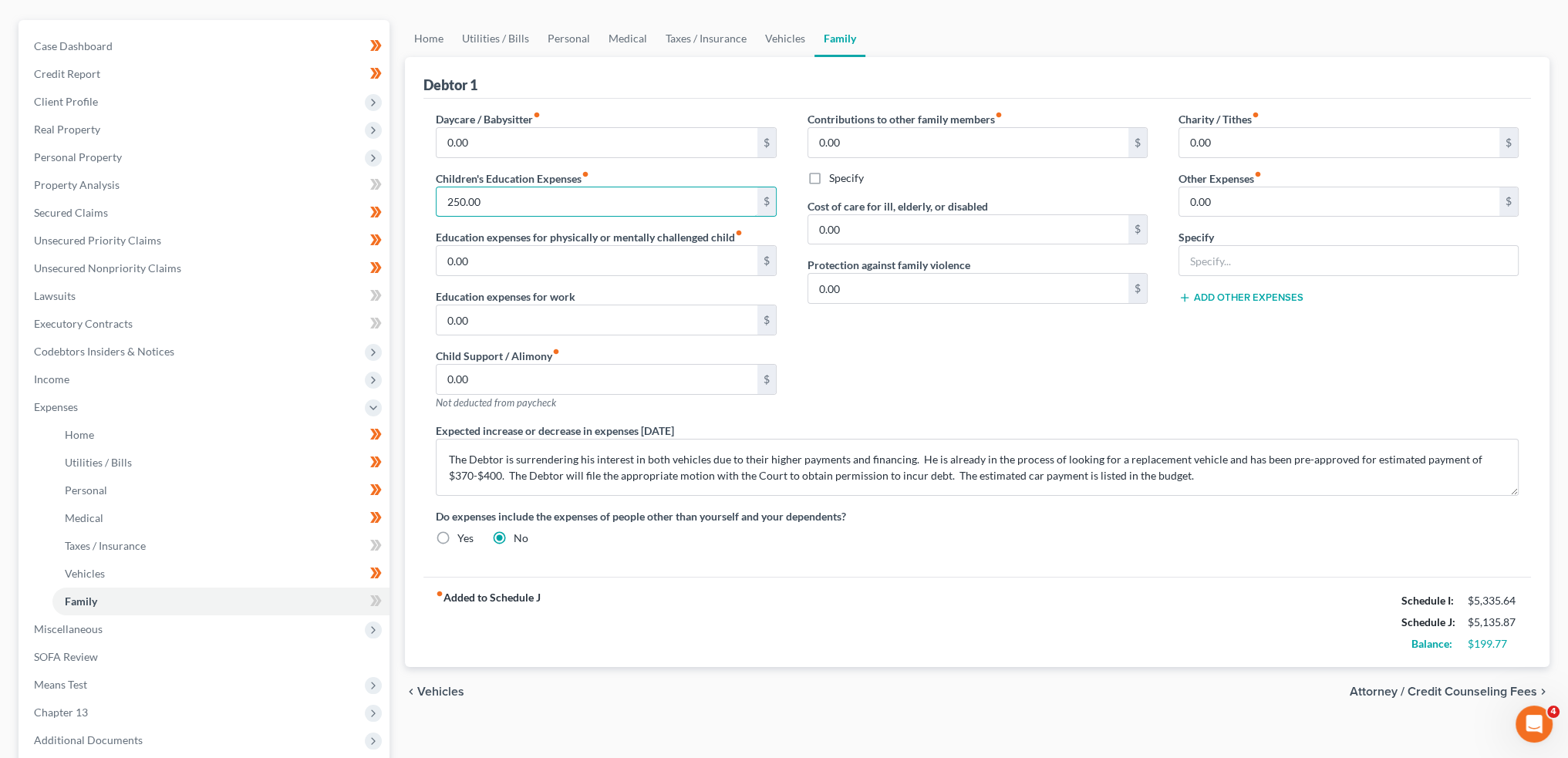
drag, startPoint x: 551, startPoint y: 199, endPoint x: 416, endPoint y: 199, distance: 135.0
click at [419, 197] on div "Debtor 1 Daycare / Babysitter fiber_manual_record 0.00 $ Children's Education E…" at bounding box center [978, 362] width 1144 height 610
type input "1"
type input "230.00"
click at [930, 369] on div "Contributions to other family members fiber_manual_record 0.00 $ Specify Cost o…" at bounding box center [978, 267] width 371 height 311
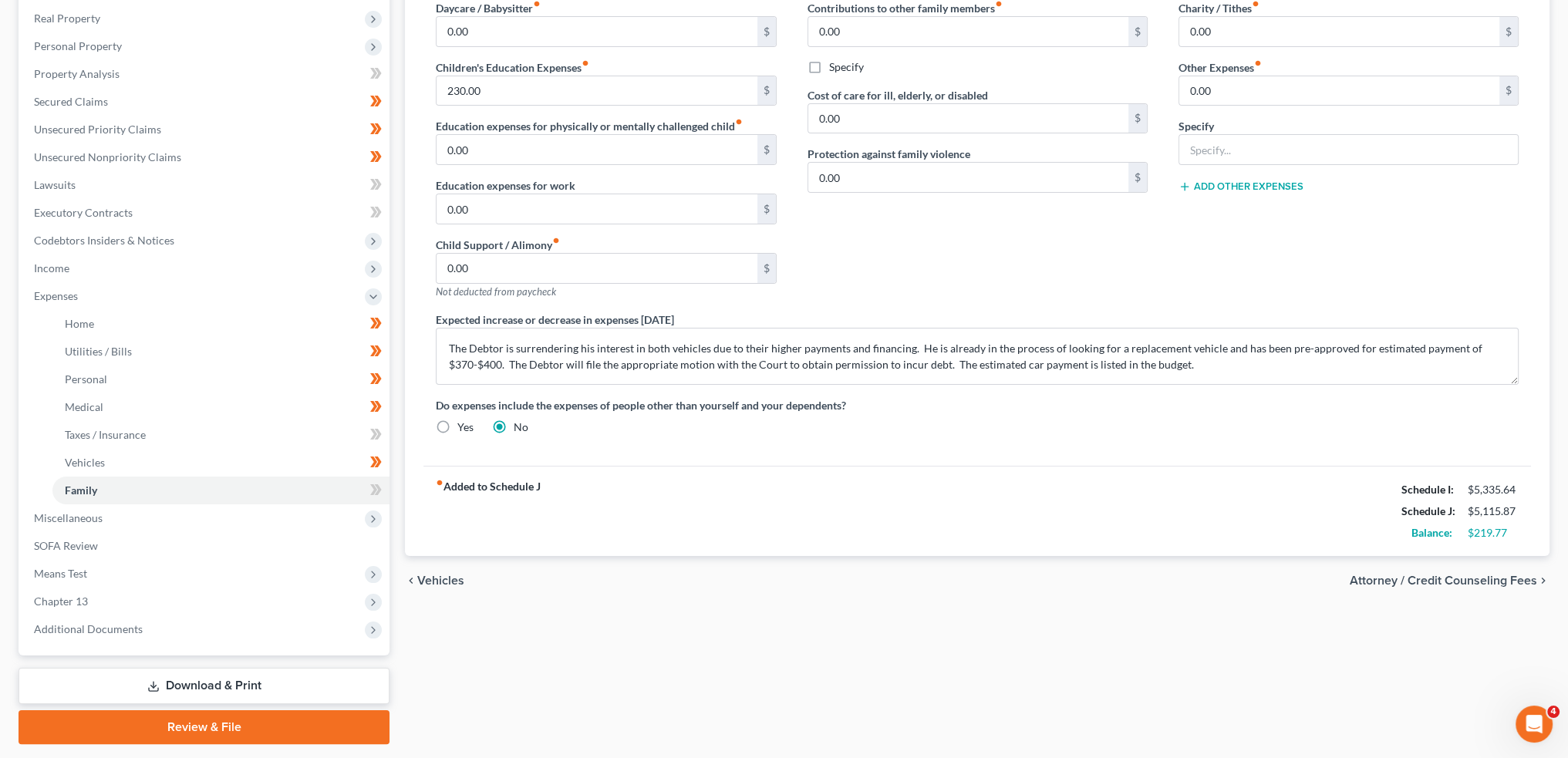
scroll to position [282, 0]
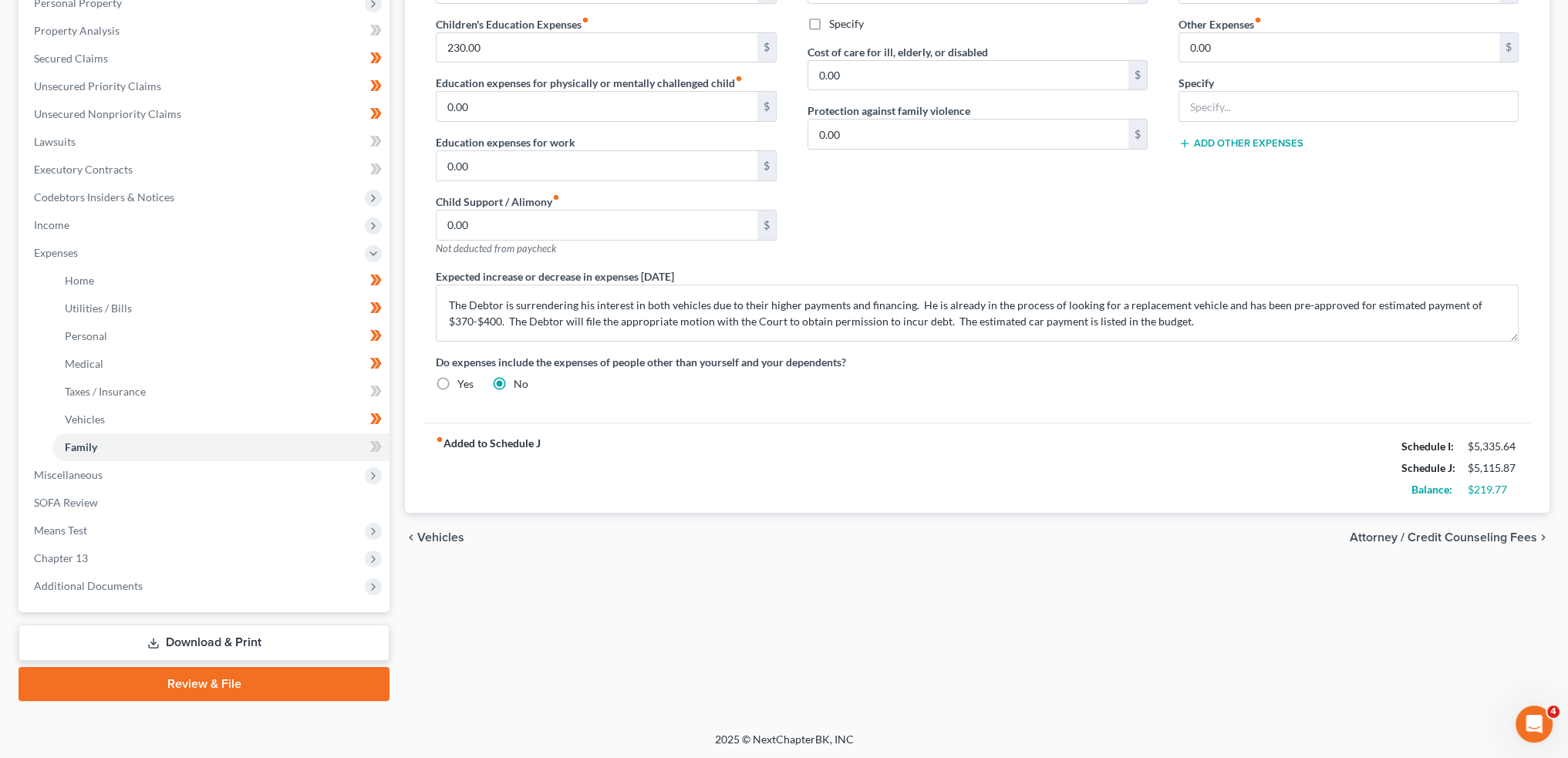
click at [203, 638] on link "Download & Print" at bounding box center [203, 643] width 371 height 37
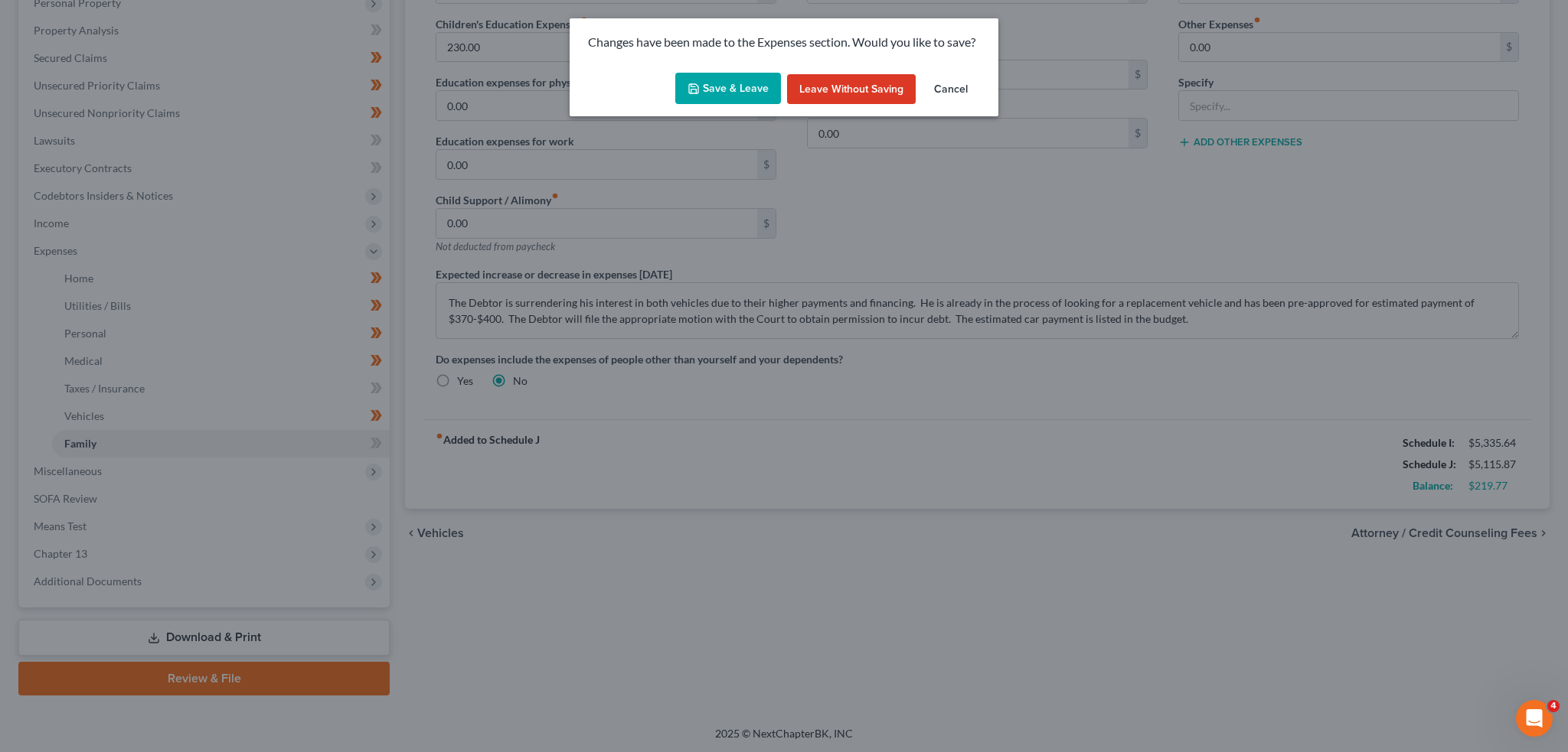
click at [750, 85] on button "Save & Leave" at bounding box center [728, 88] width 106 height 32
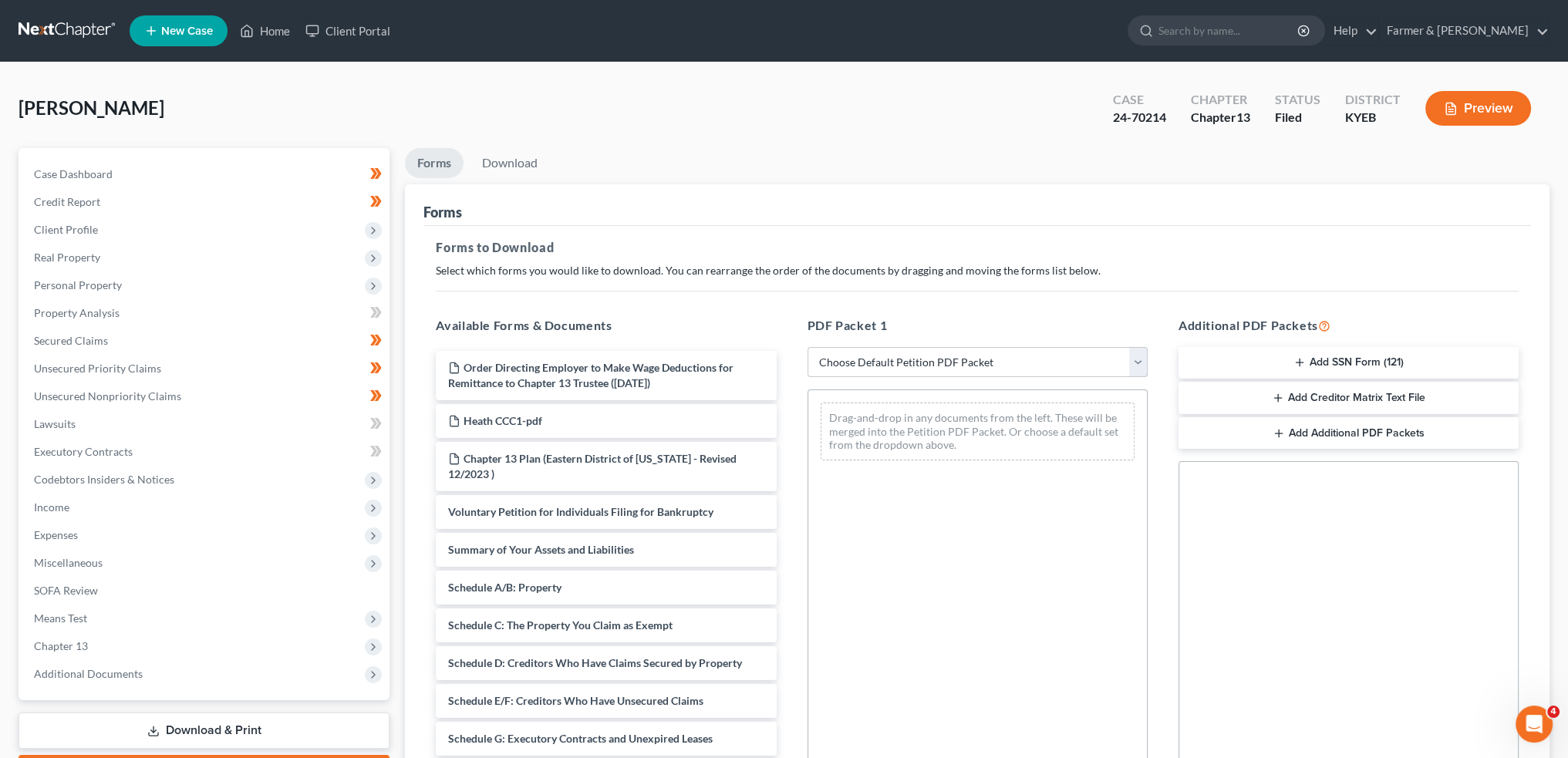
click at [899, 360] on select "Choose Default Petition PDF Packet Complete Bankruptcy Petition (all forms and …" at bounding box center [978, 362] width 340 height 31
select select "2"
click at [807, 347] on select "Choose Default Petition PDF Packet Complete Bankruptcy Petition (all forms and …" at bounding box center [978, 362] width 340 height 31
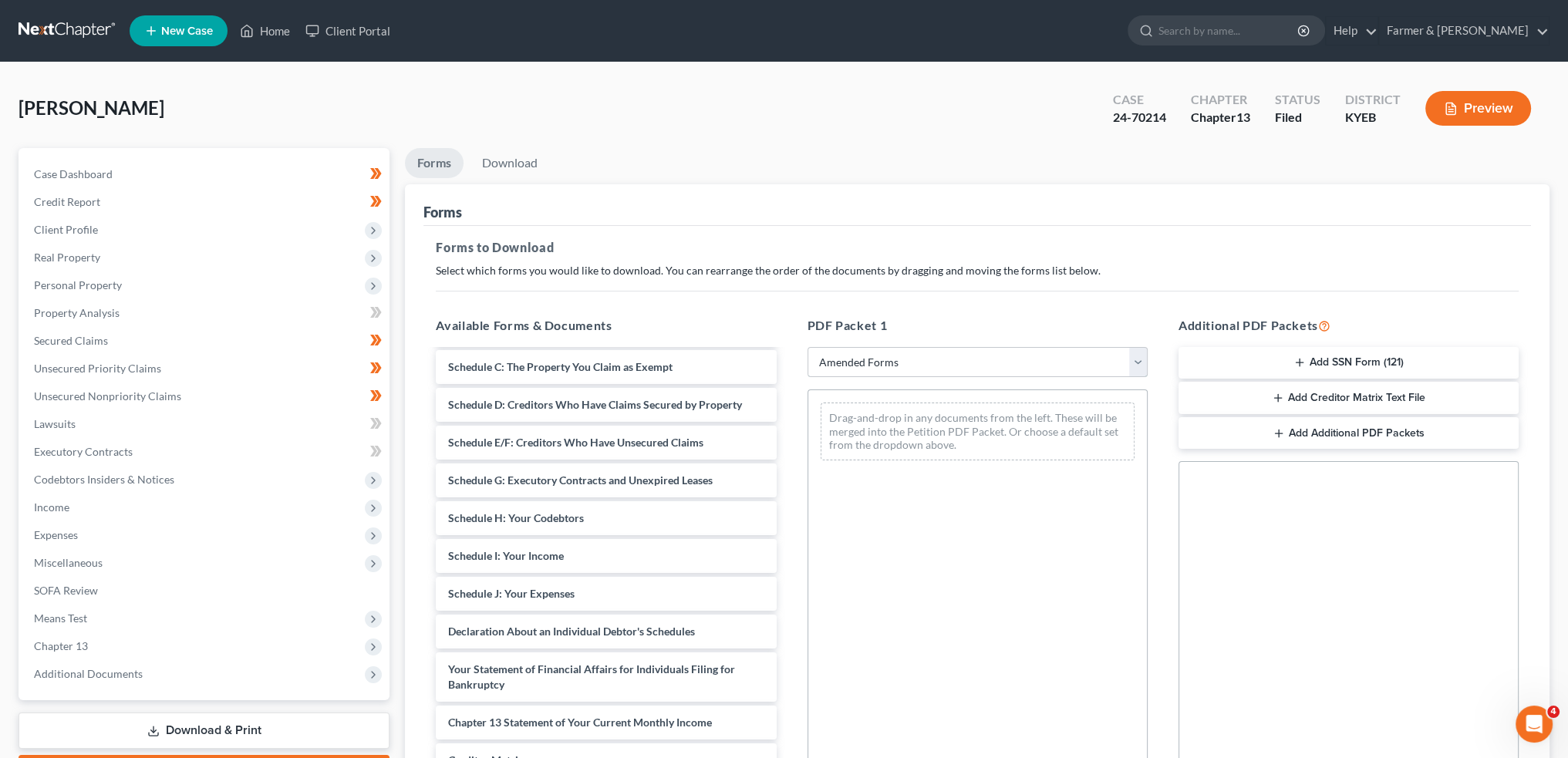
scroll to position [253, 0]
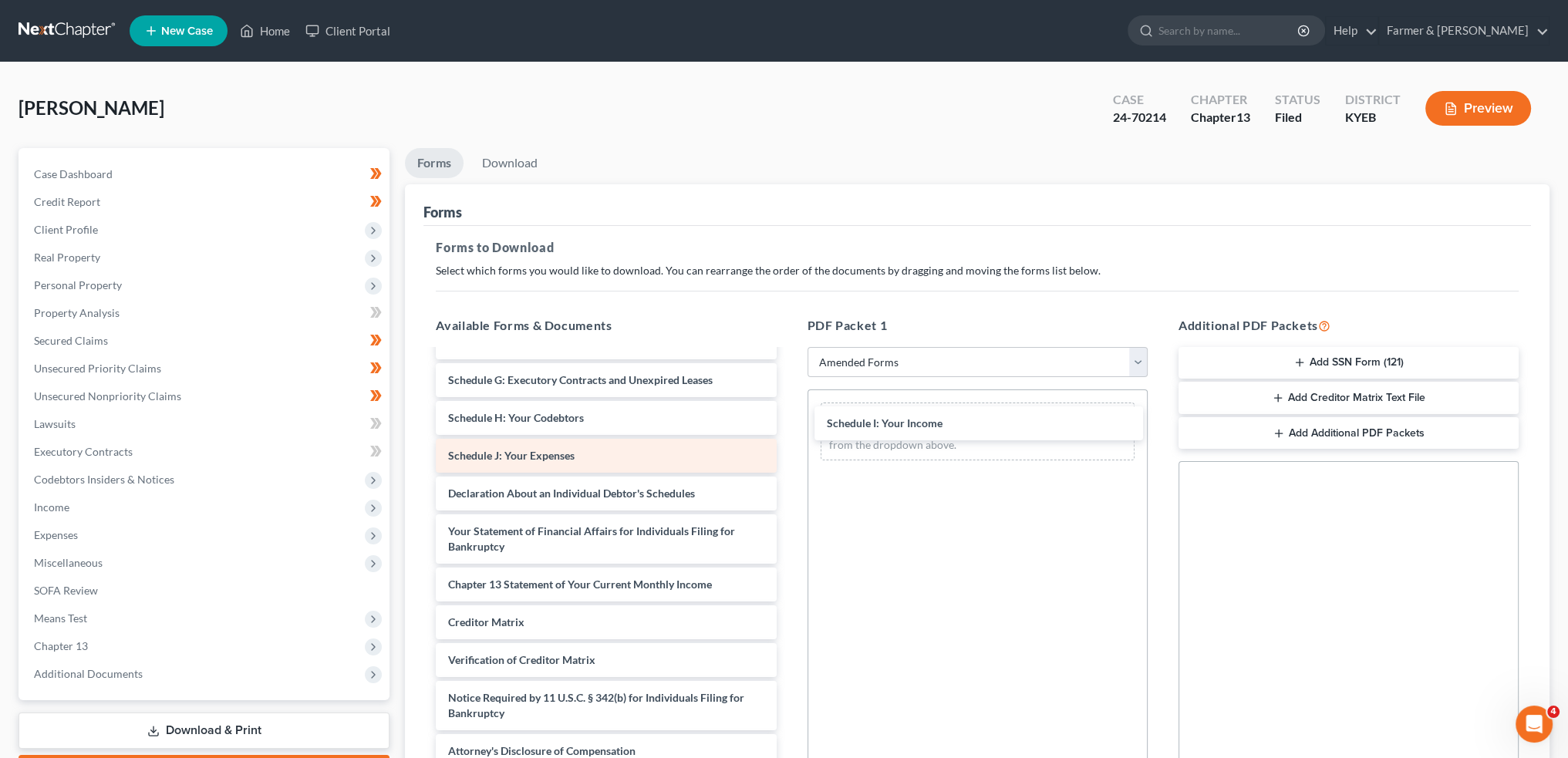
drag, startPoint x: 526, startPoint y: 416, endPoint x: 695, endPoint y: 450, distance: 172.4
click at [788, 423] on div "Schedule I: Your Income Voluntary Petition for Individuals Filing for Bankruptc…" at bounding box center [606, 452] width 365 height 632
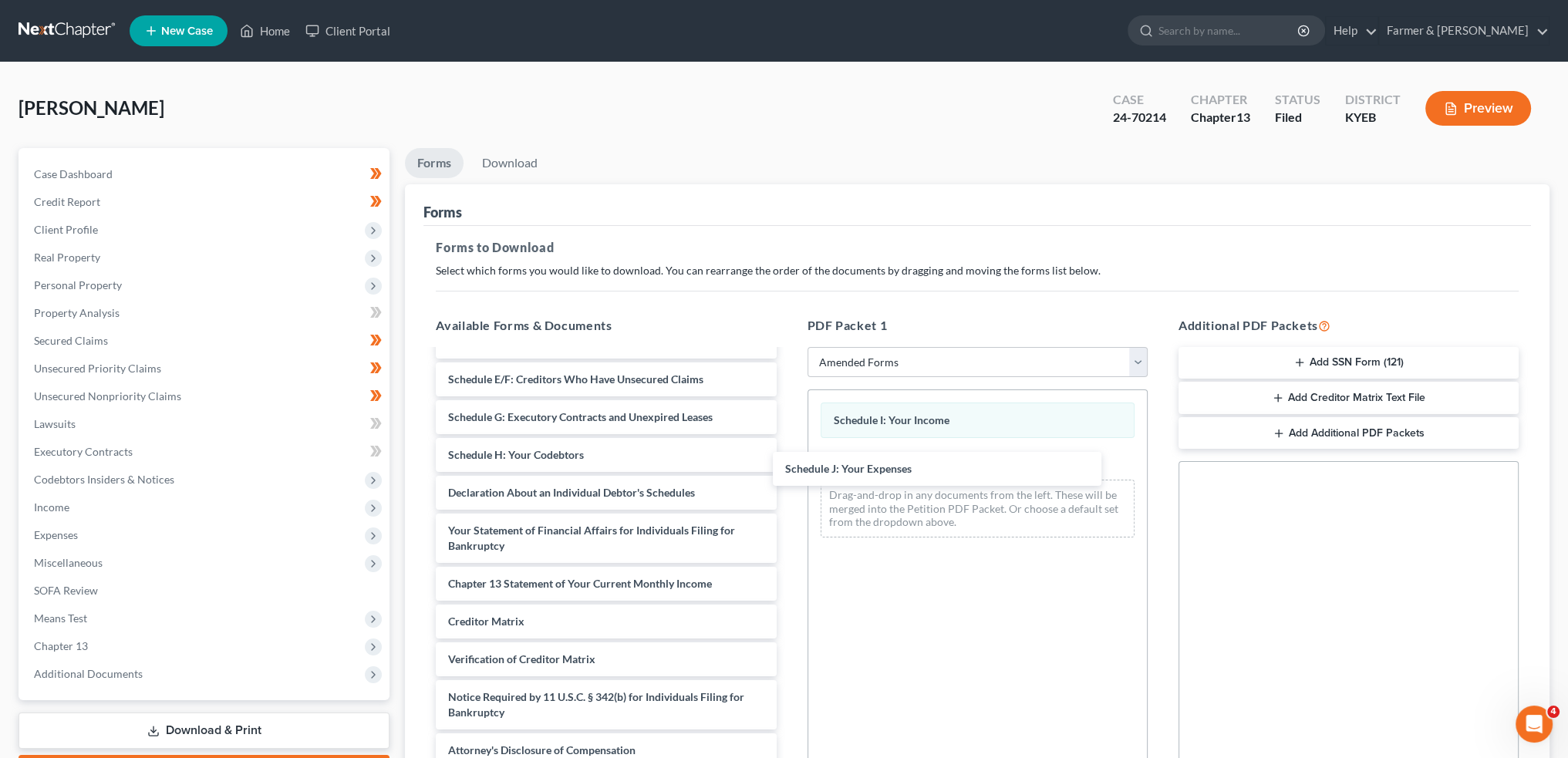
scroll to position [176, 0]
drag, startPoint x: 563, startPoint y: 454, endPoint x: 954, endPoint y: 333, distance: 409.3
click at [788, 469] on div "Schedule J: Your Expenses Voluntary Petition for Individuals Filing for Bankrup…" at bounding box center [606, 470] width 365 height 594
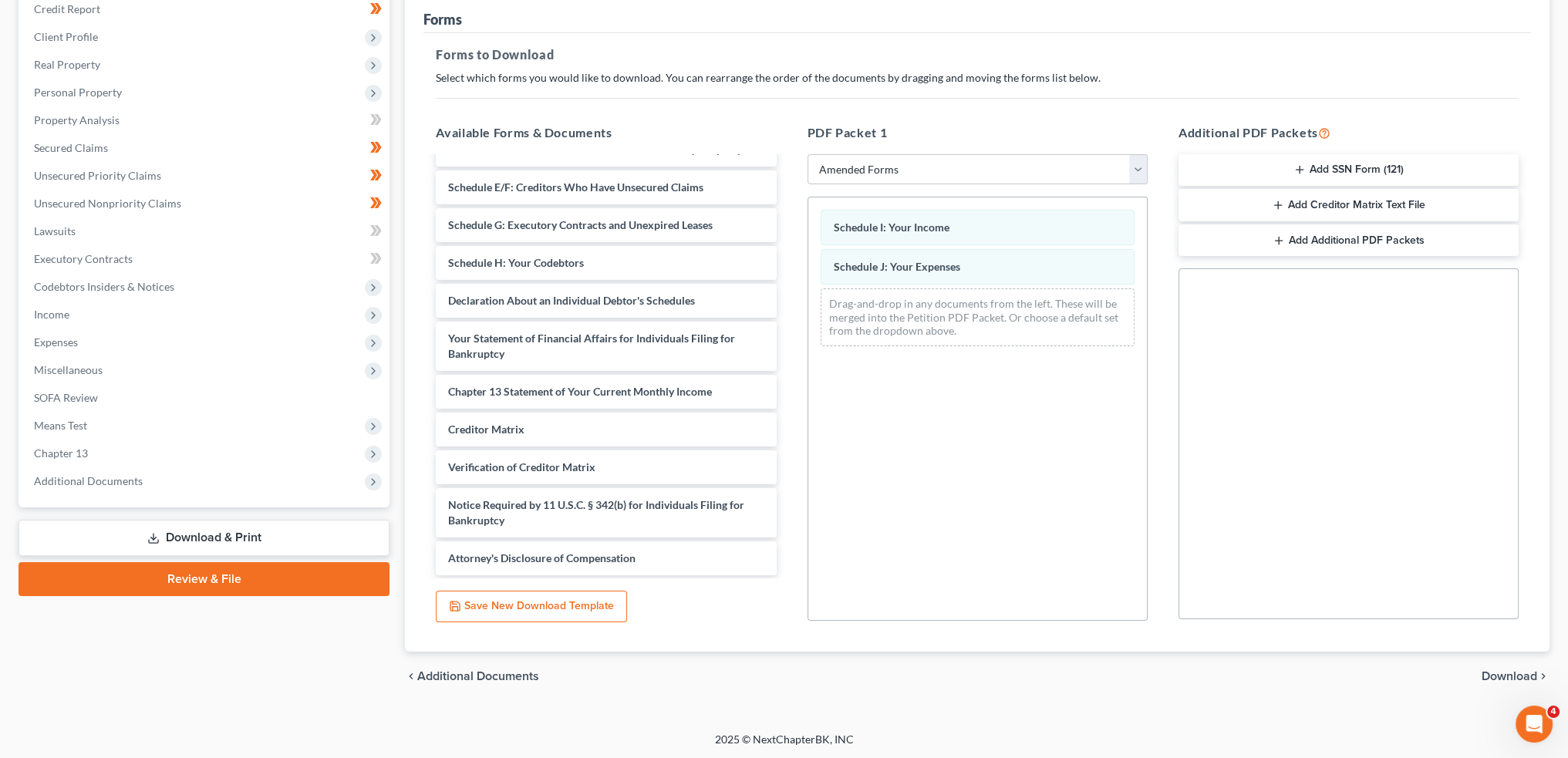
click at [1500, 671] on span "Download" at bounding box center [1510, 677] width 56 height 13
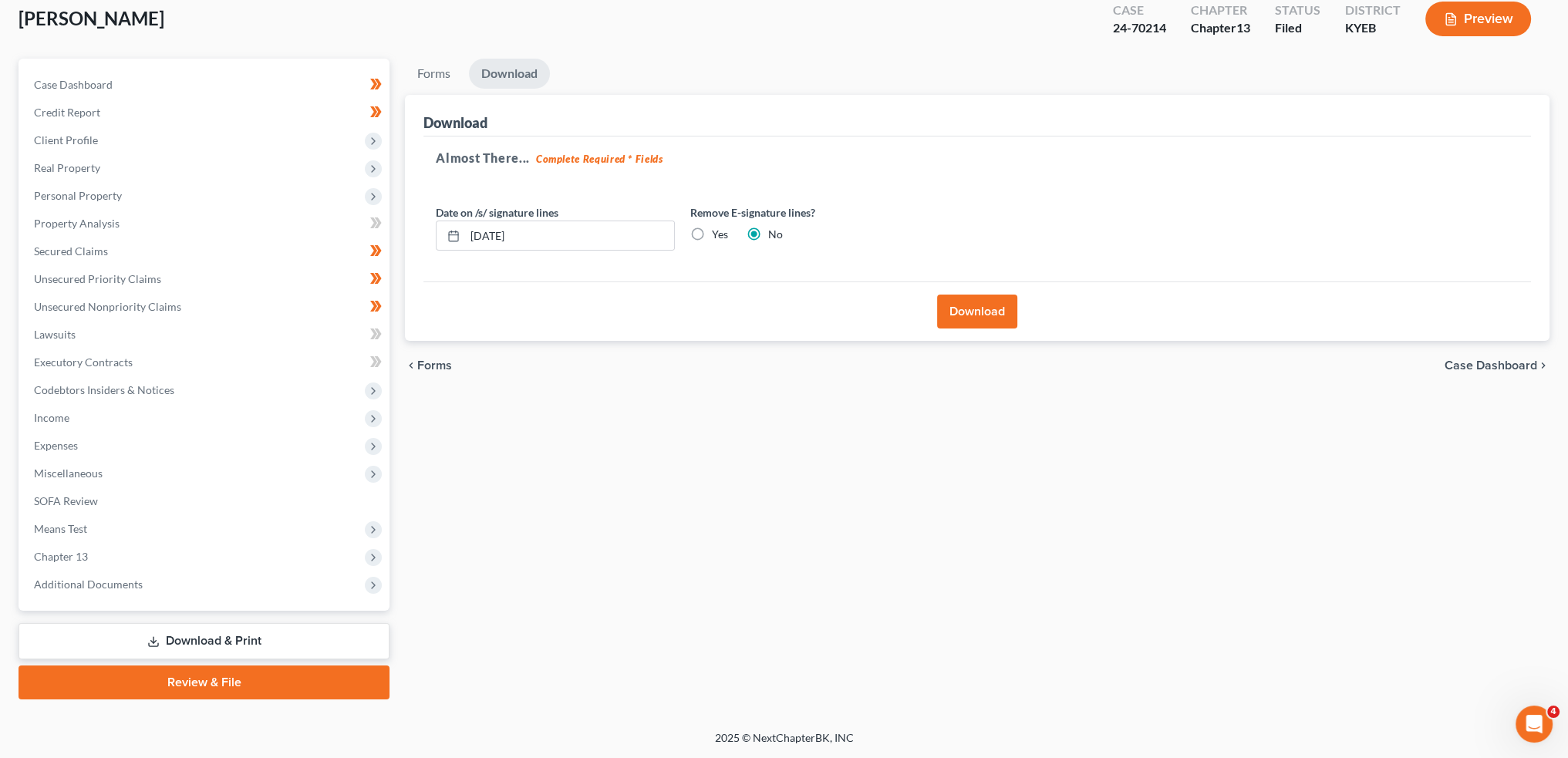
scroll to position [88, 0]
click at [975, 313] on button "Download" at bounding box center [977, 313] width 80 height 34
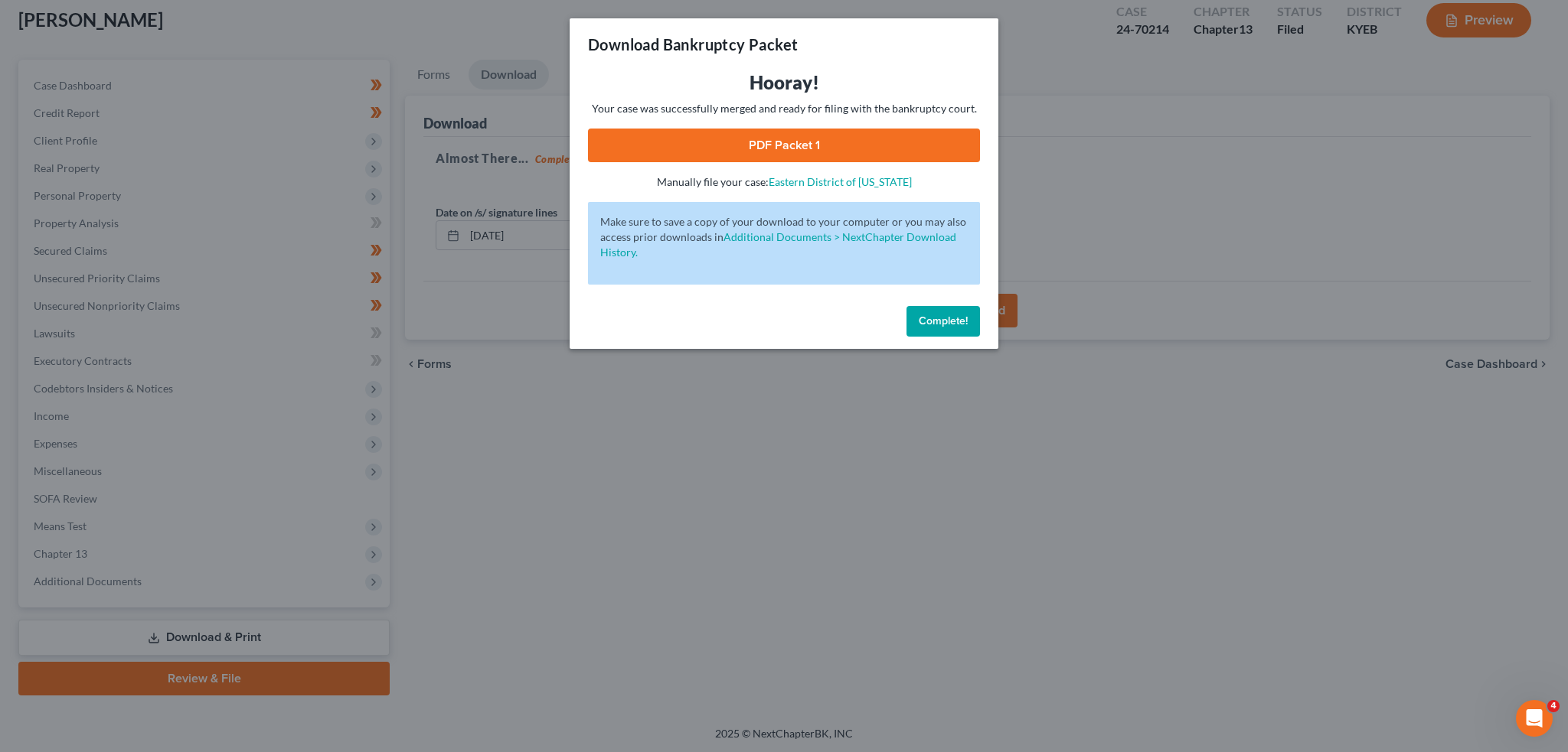
click at [849, 142] on link "PDF Packet 1" at bounding box center [783, 145] width 392 height 34
drag, startPoint x: 950, startPoint y: 318, endPoint x: 315, endPoint y: 589, distance: 690.4
click at [948, 318] on span "Complete!" at bounding box center [943, 321] width 49 height 13
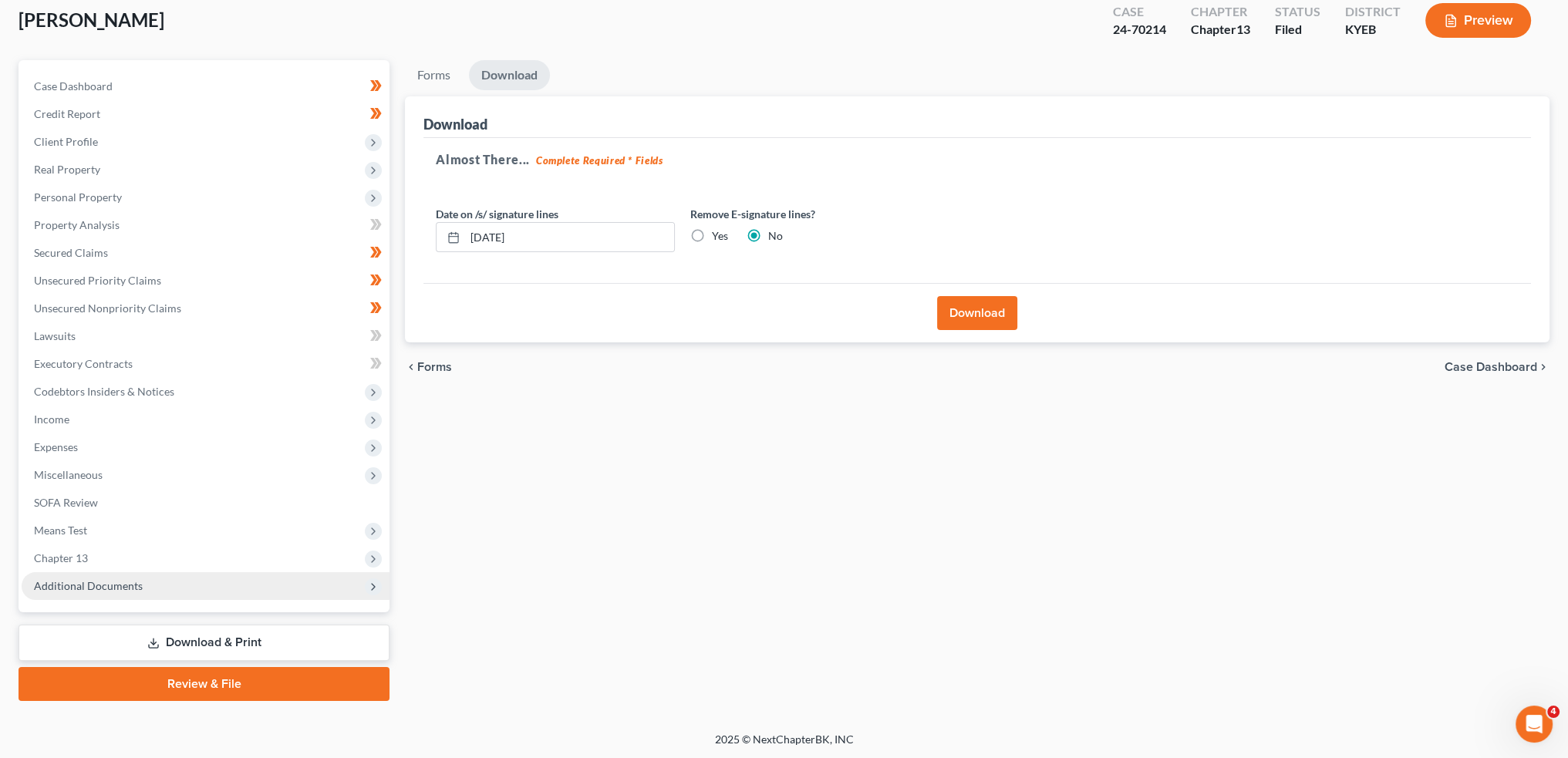
click at [94, 577] on span "Additional Documents" at bounding box center [205, 586] width 368 height 28
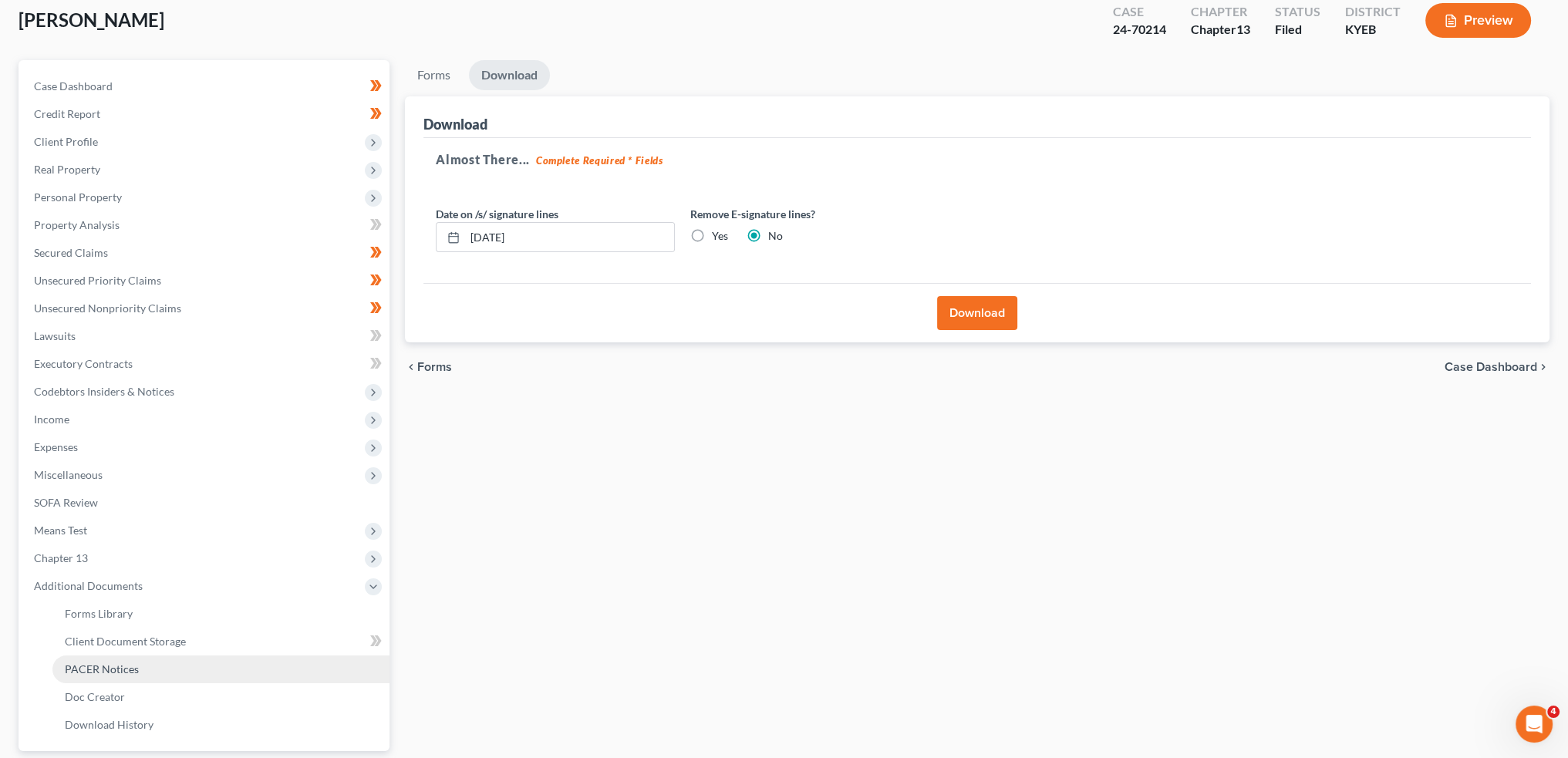
click at [103, 663] on span "PACER Notices" at bounding box center [102, 669] width 74 height 14
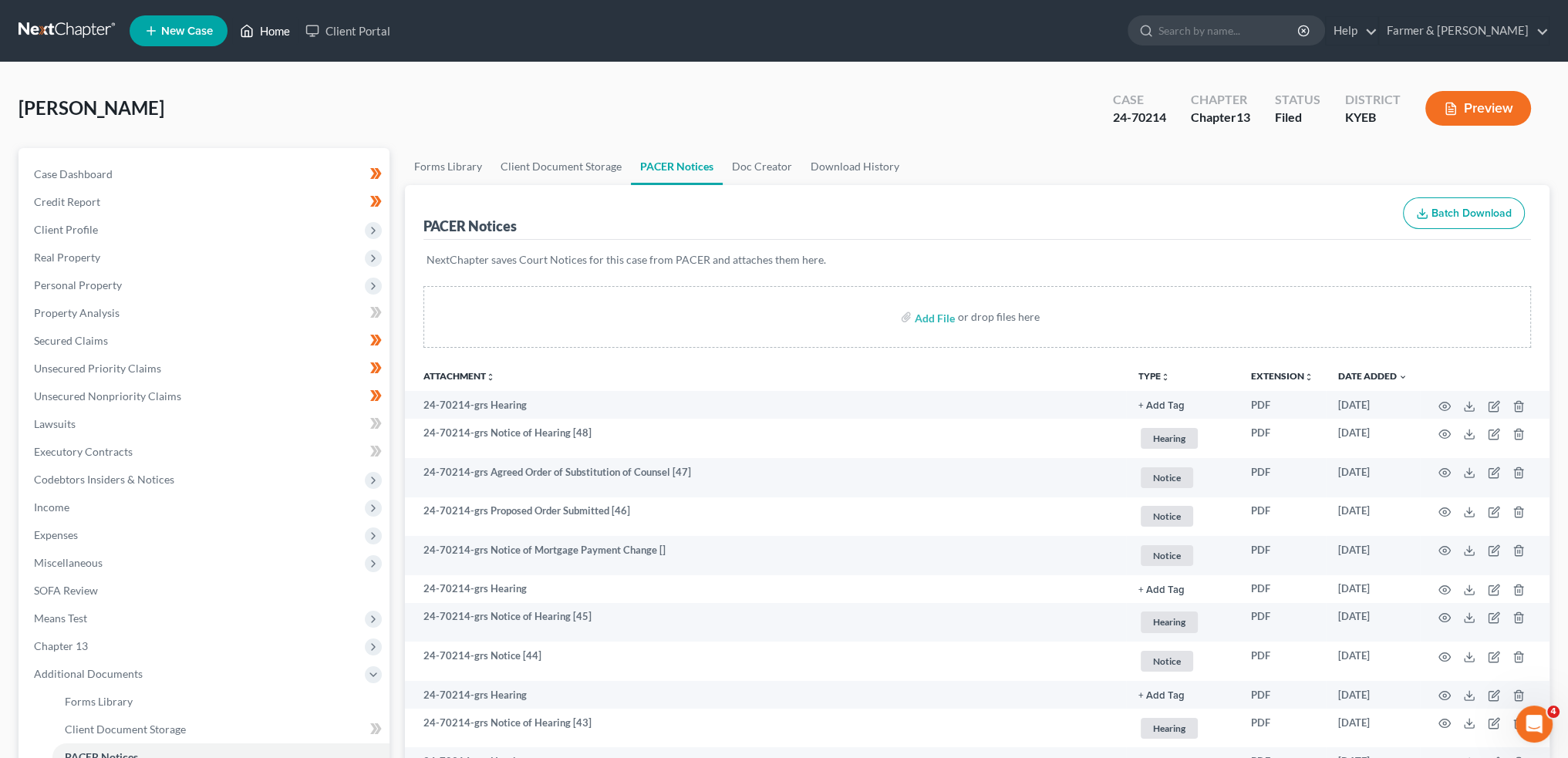
click at [264, 36] on link "Home" at bounding box center [265, 30] width 66 height 28
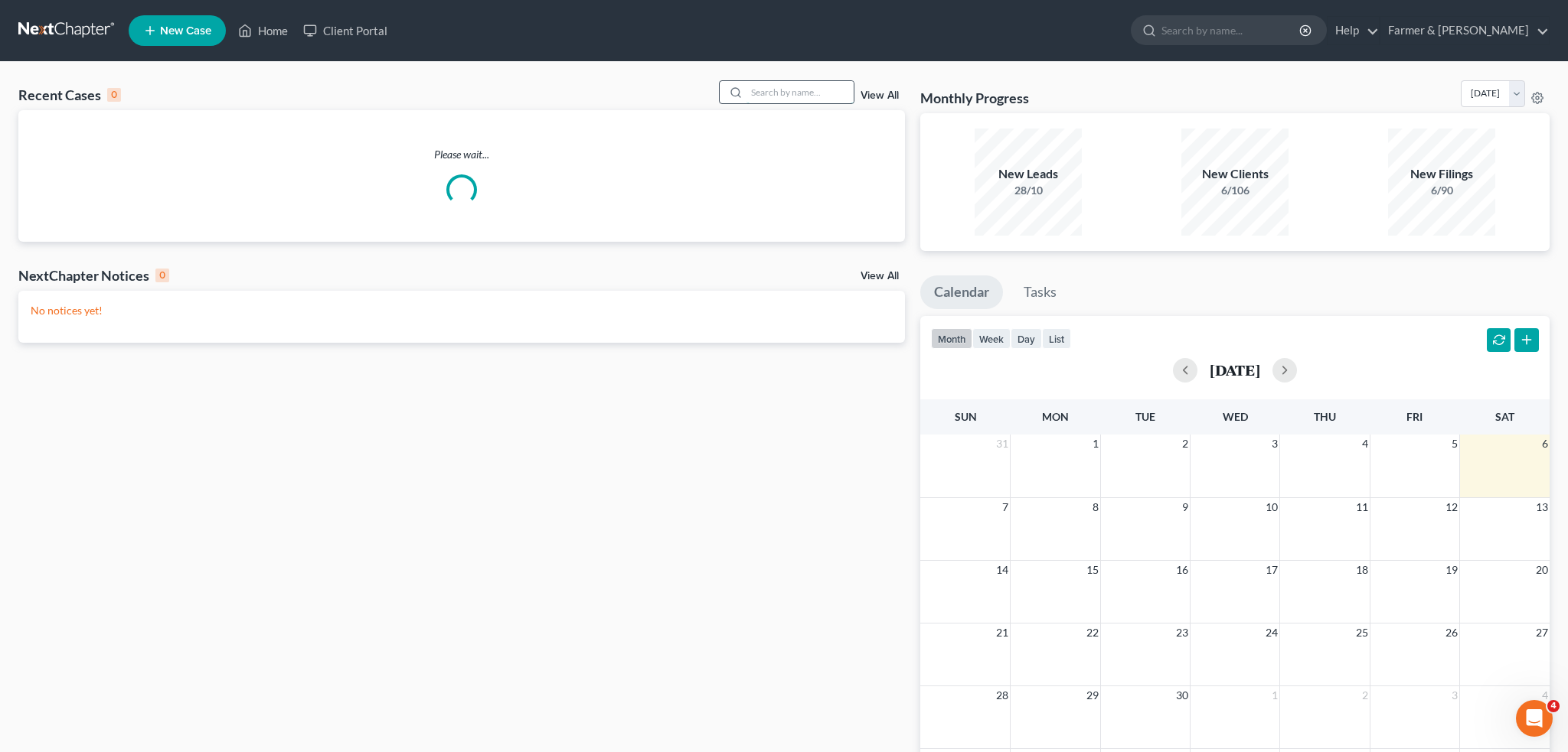
click at [793, 91] on input "search" at bounding box center [800, 92] width 107 height 22
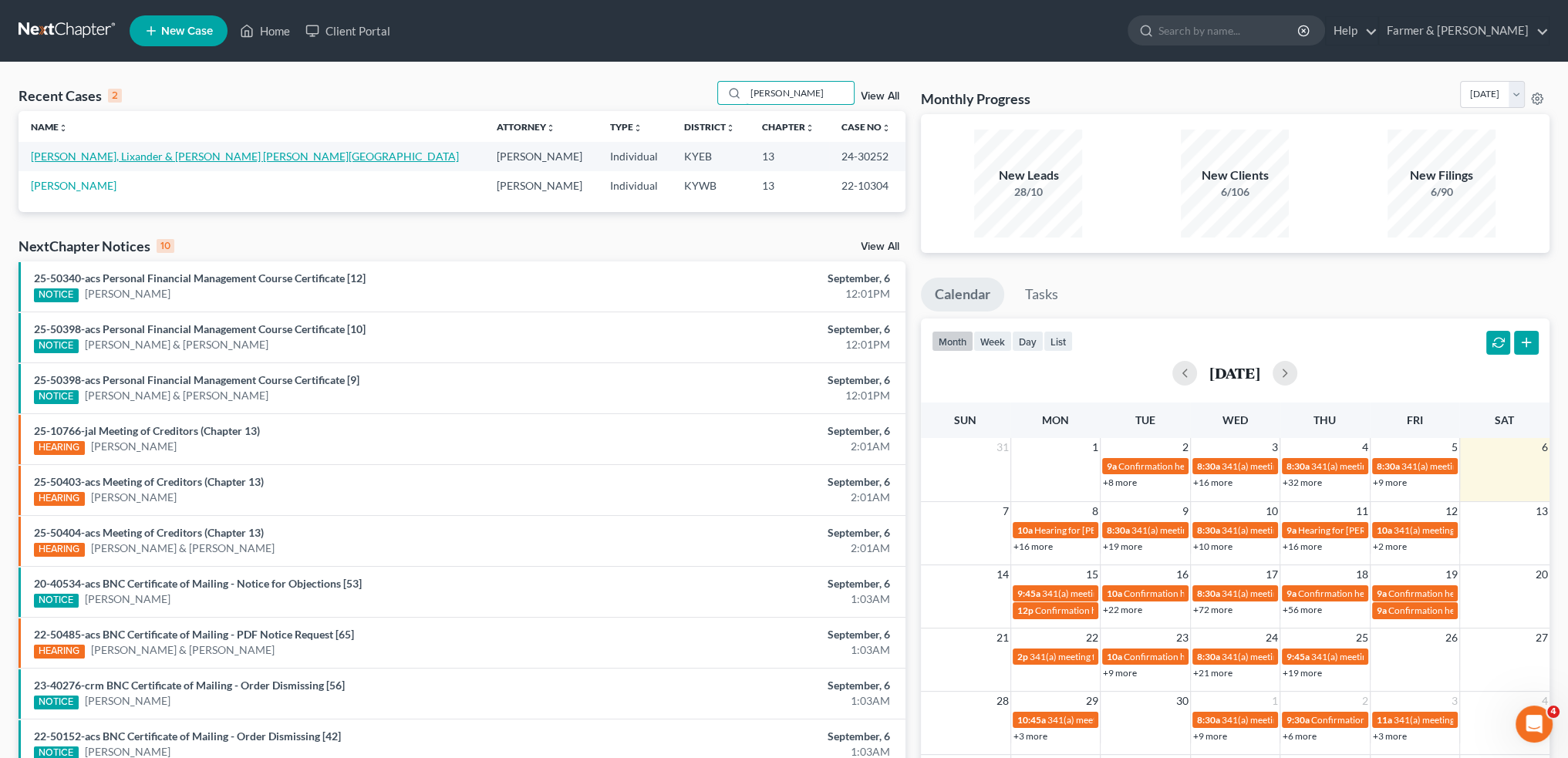
type input "santillan"
click at [114, 155] on link "Dieguez Santillan, Lixander & Munoz Rangel, Salvador" at bounding box center [245, 156] width 428 height 14
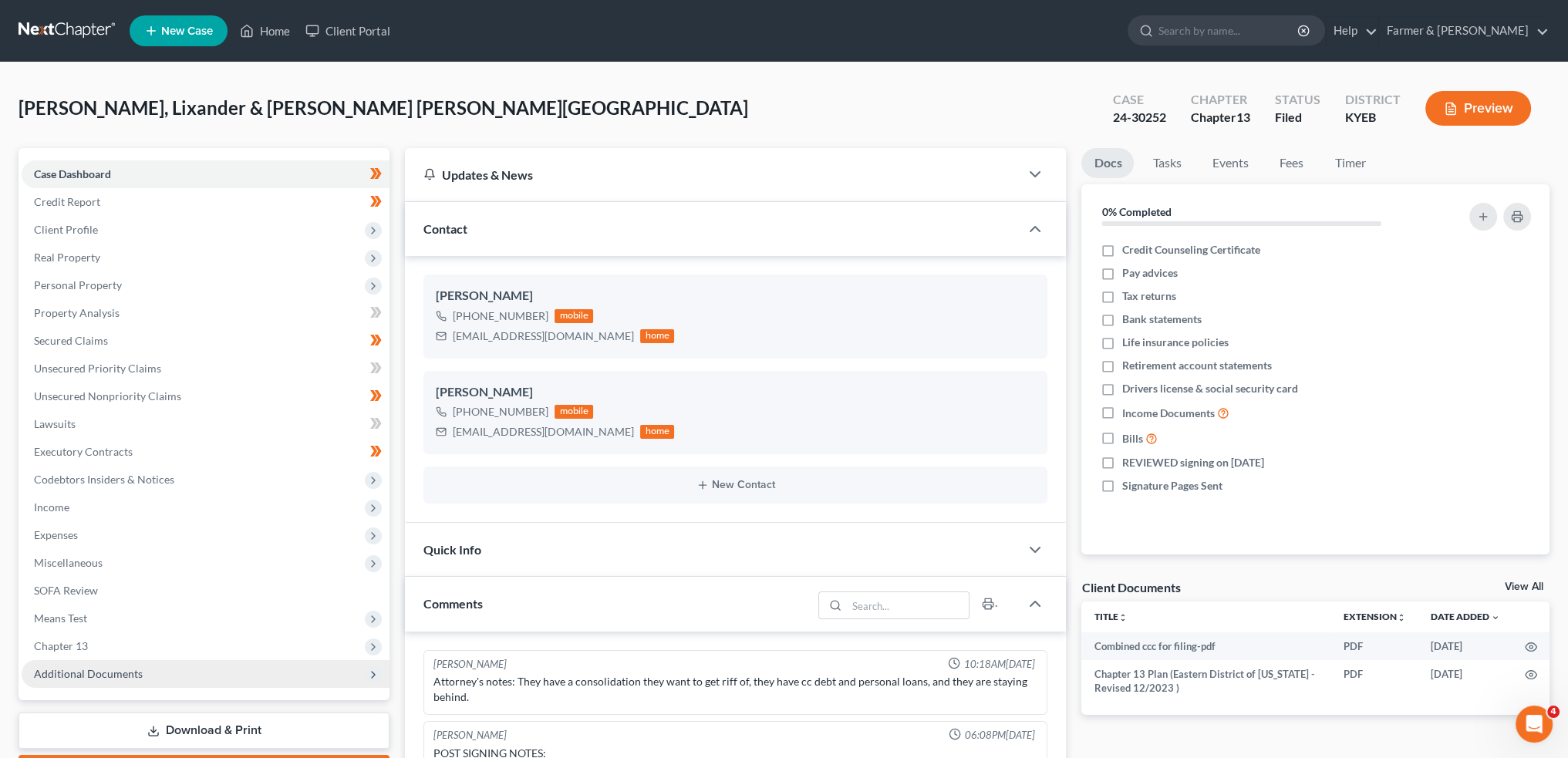
click at [141, 669] on span "Additional Documents" at bounding box center [205, 674] width 368 height 28
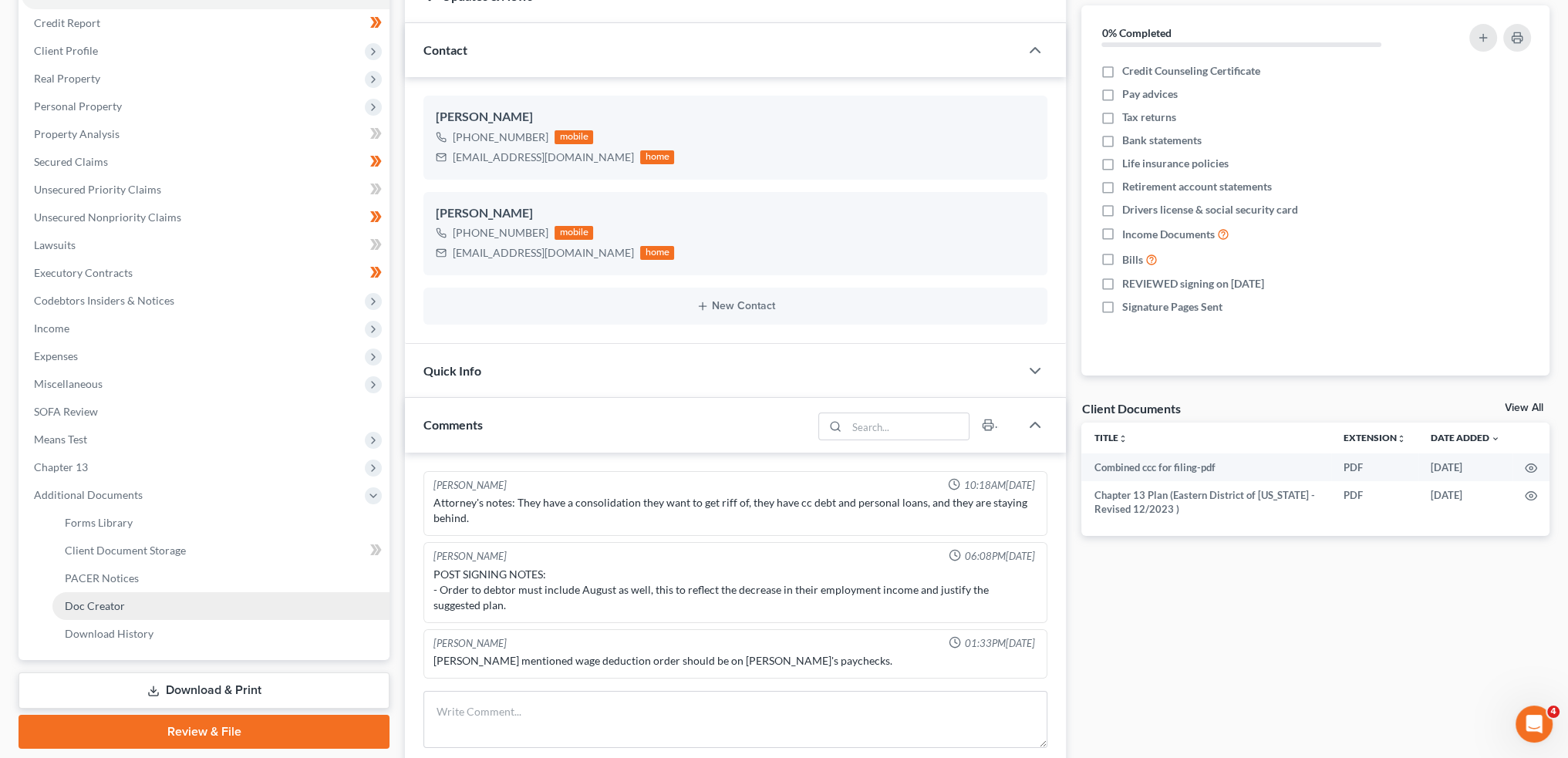
scroll to position [257, 0]
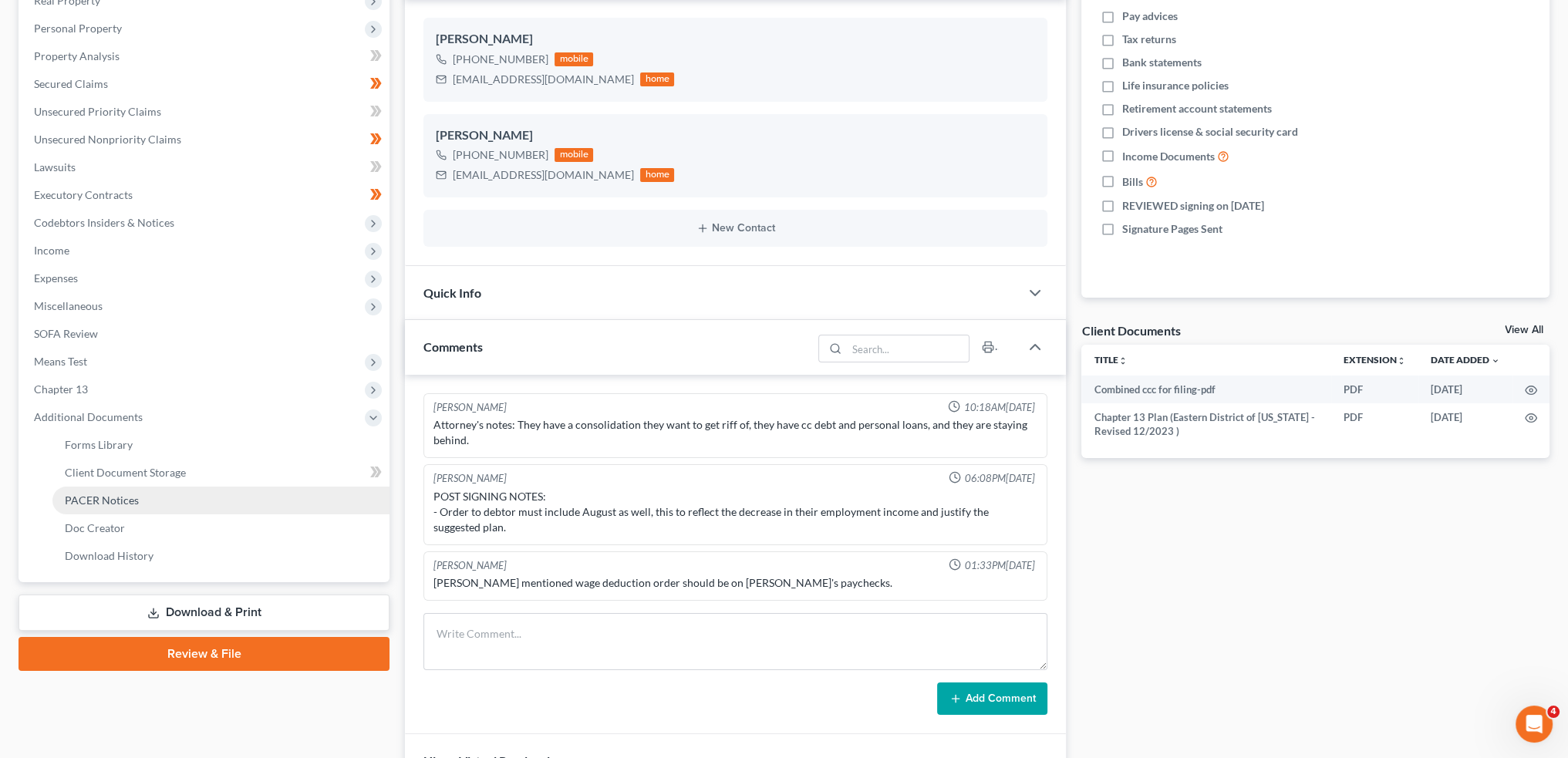
click at [187, 501] on link "PACER Notices" at bounding box center [221, 500] width 337 height 28
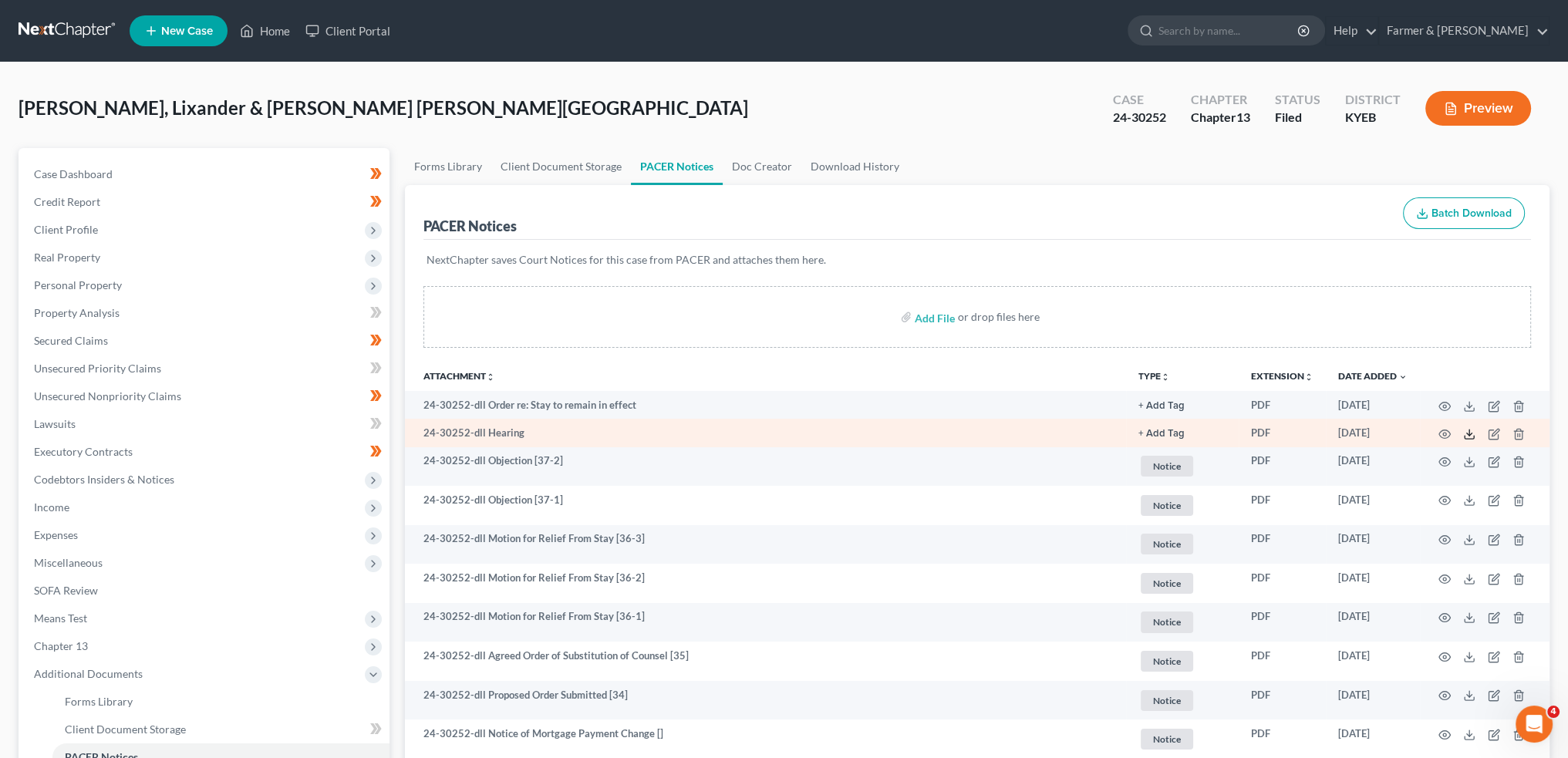
click at [1468, 434] on polyline at bounding box center [1469, 434] width 6 height 2
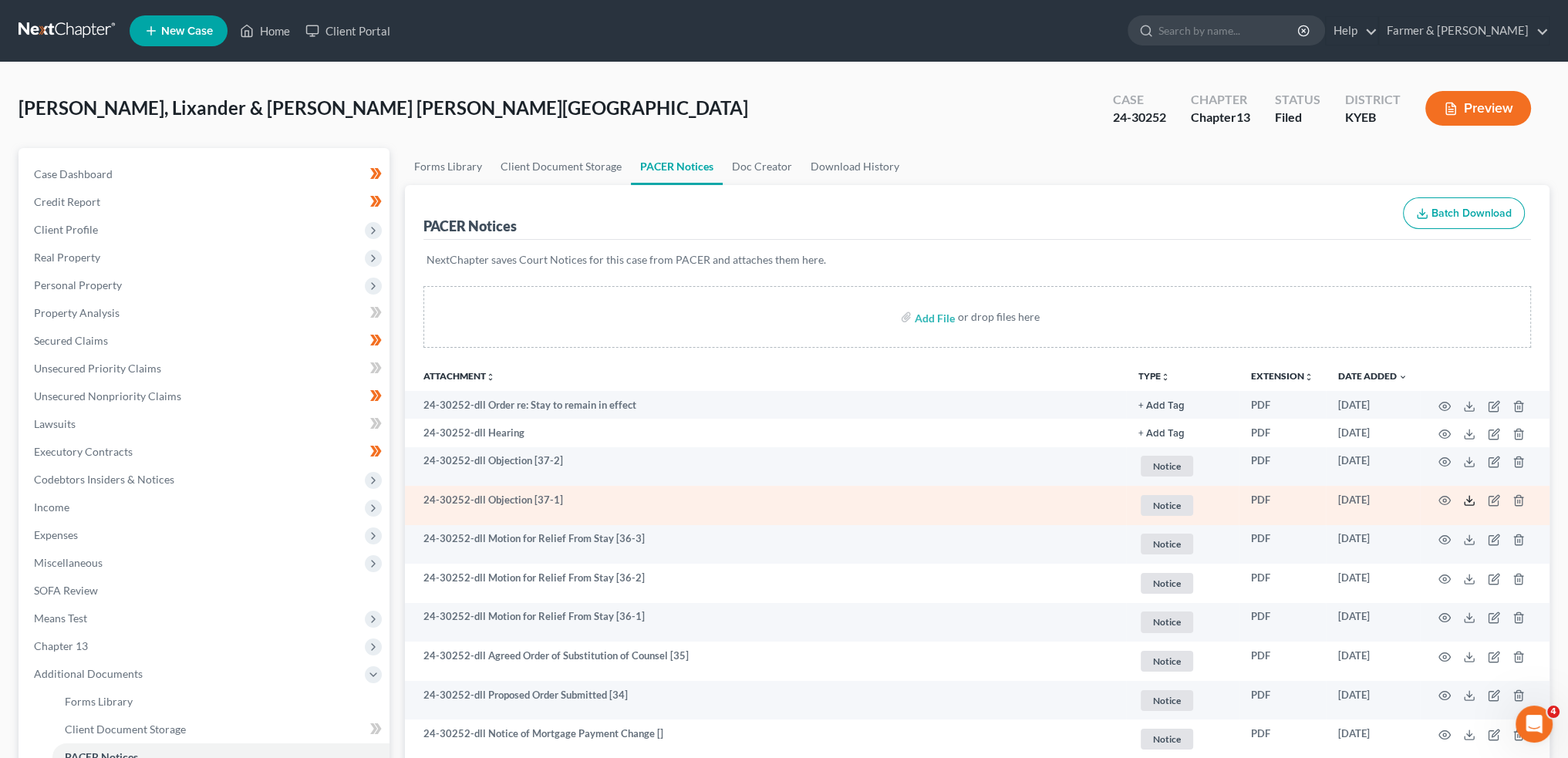
click at [1471, 503] on icon at bounding box center [1469, 501] width 13 height 13
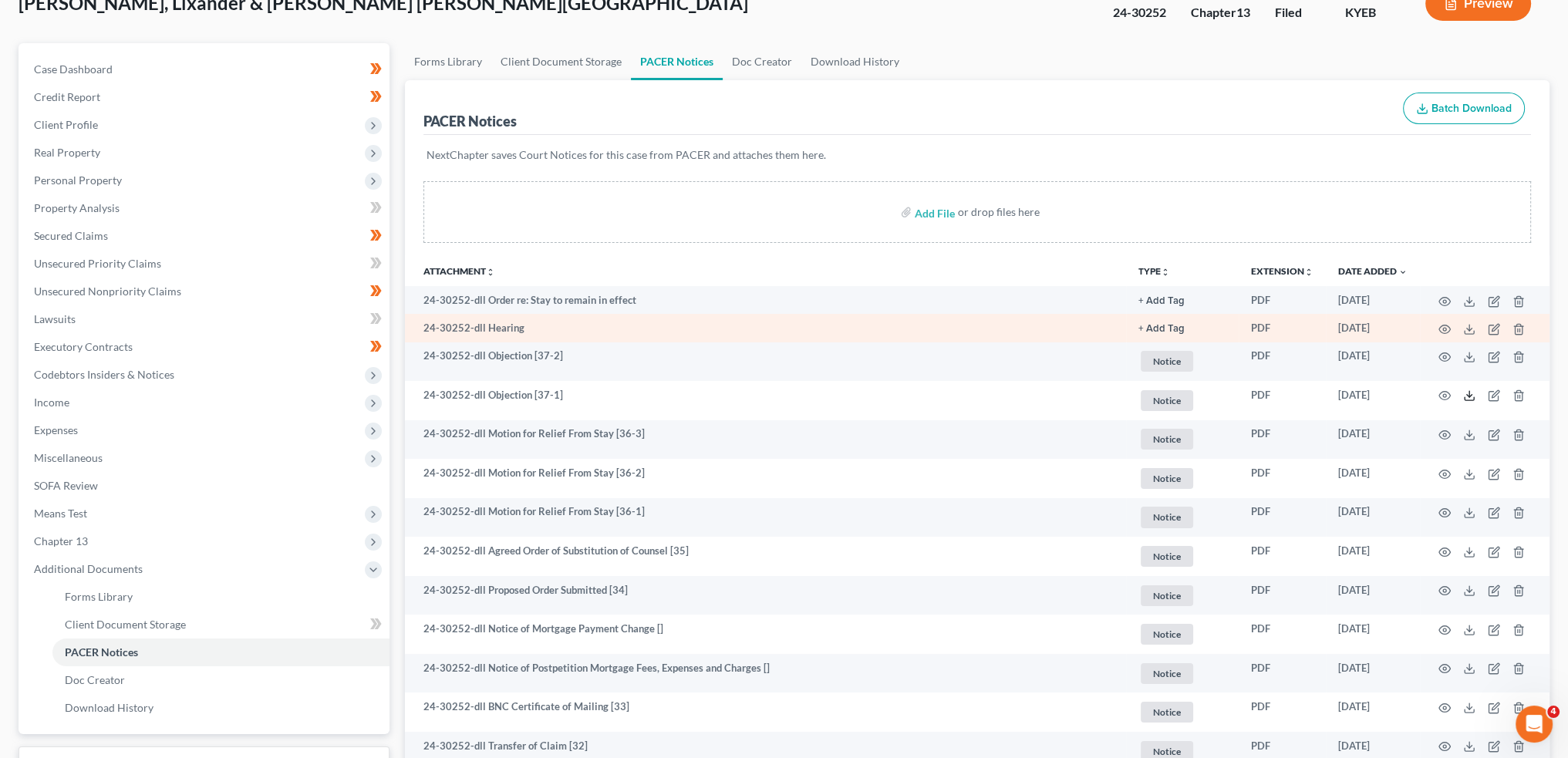
scroll to position [128, 0]
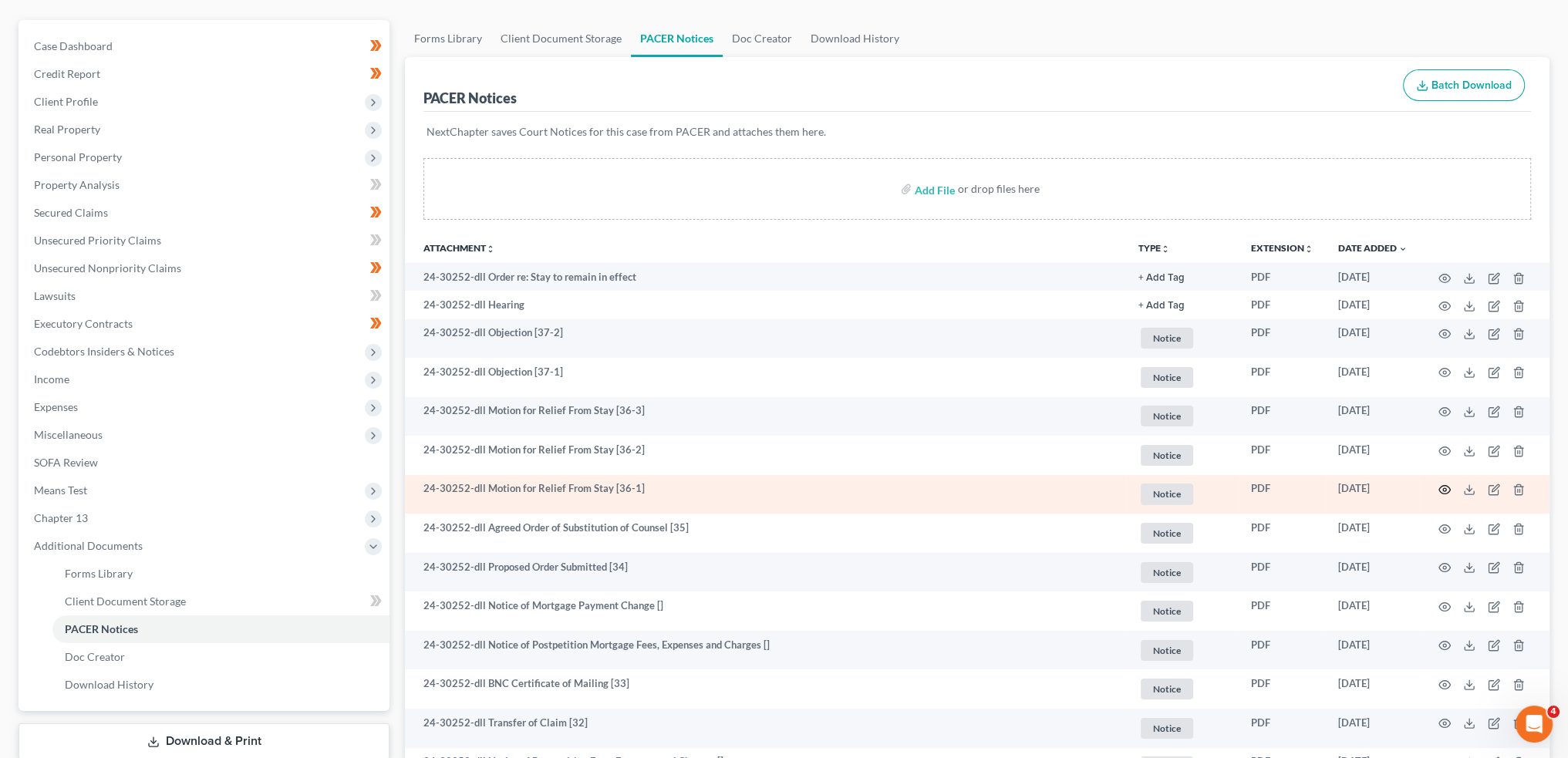
click at [1444, 489] on icon "button" at bounding box center [1445, 490] width 13 height 13
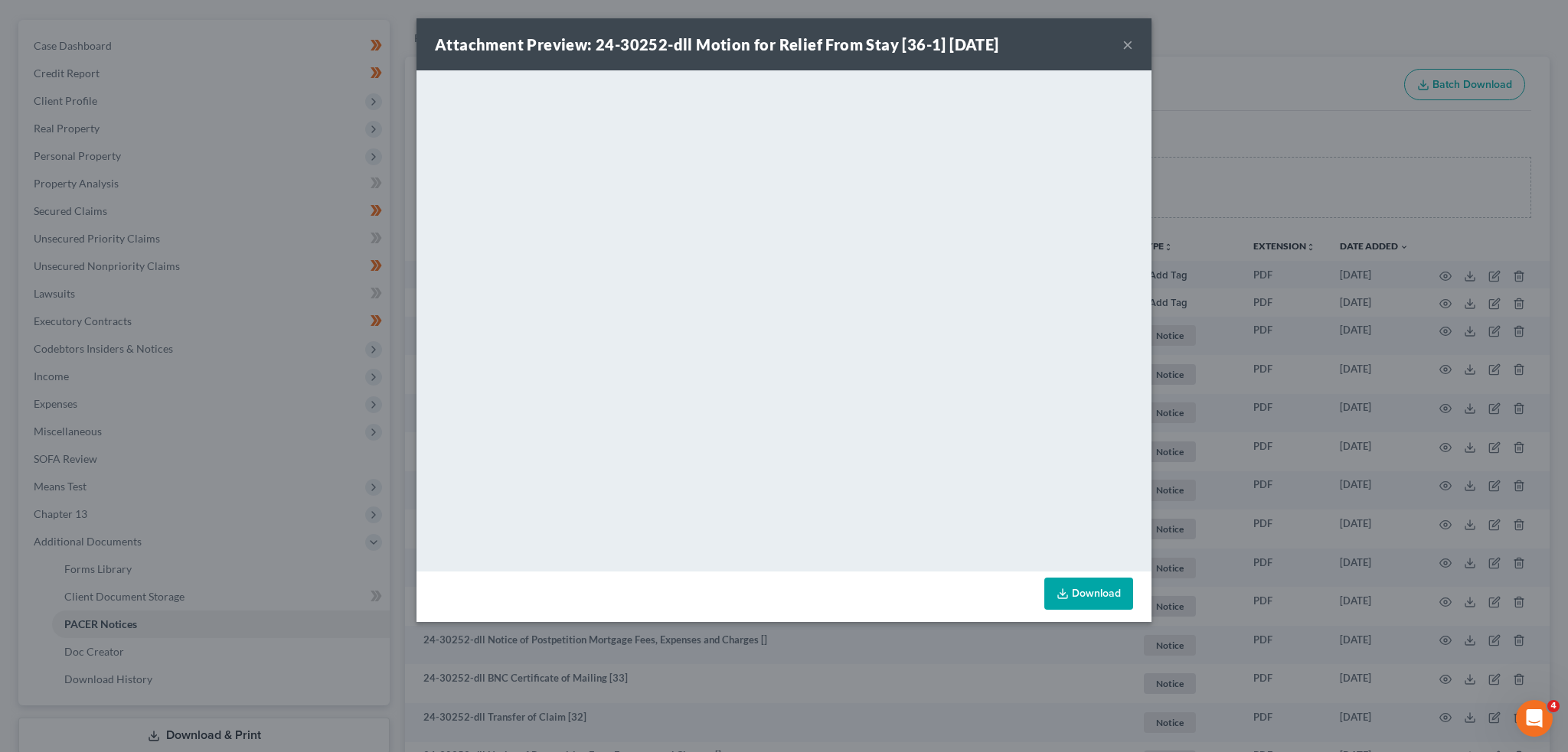
click at [1127, 41] on button "×" at bounding box center [1128, 44] width 11 height 18
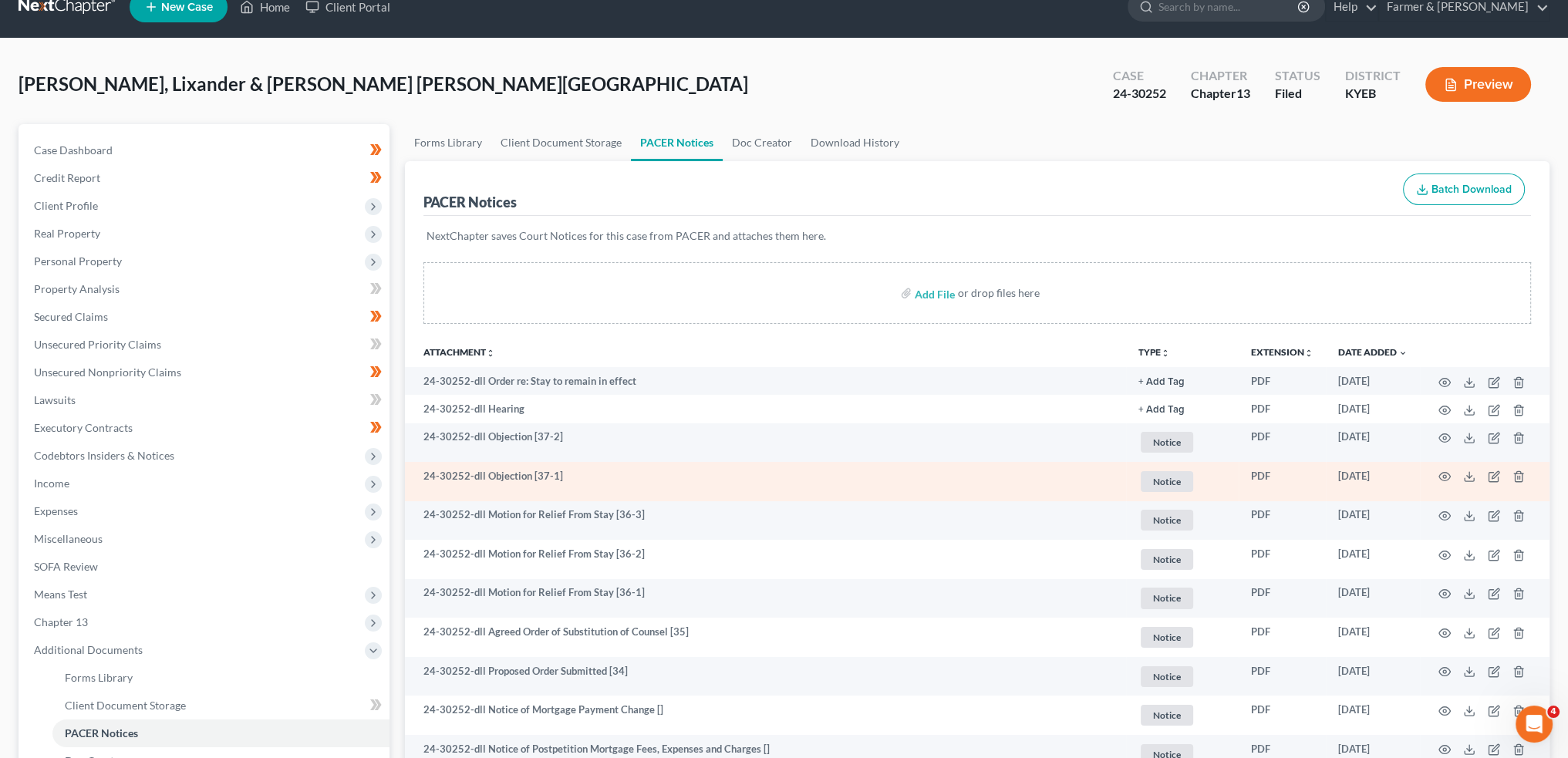
scroll to position [0, 0]
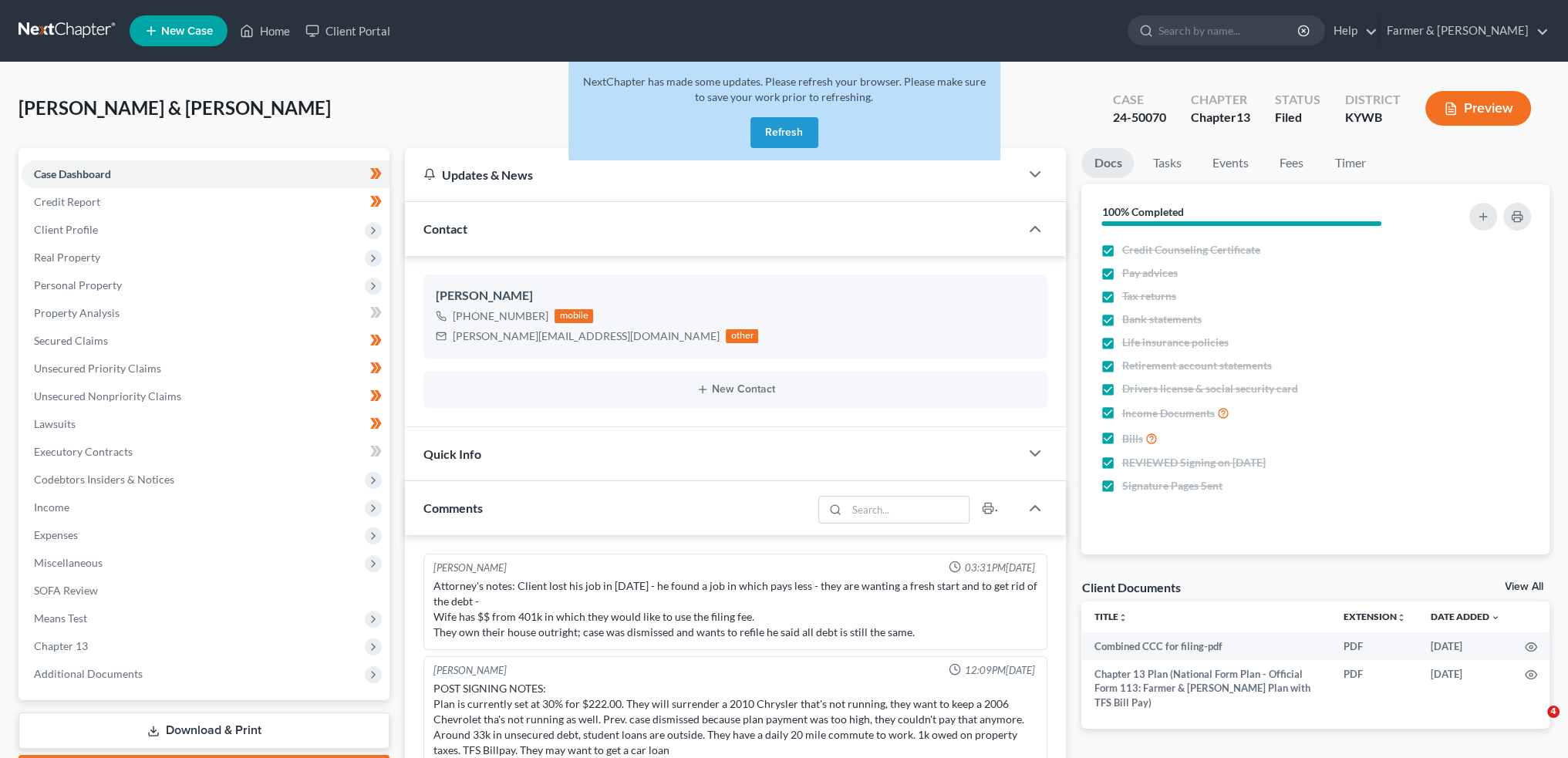
click at [780, 139] on button "Refresh" at bounding box center [784, 133] width 68 height 31
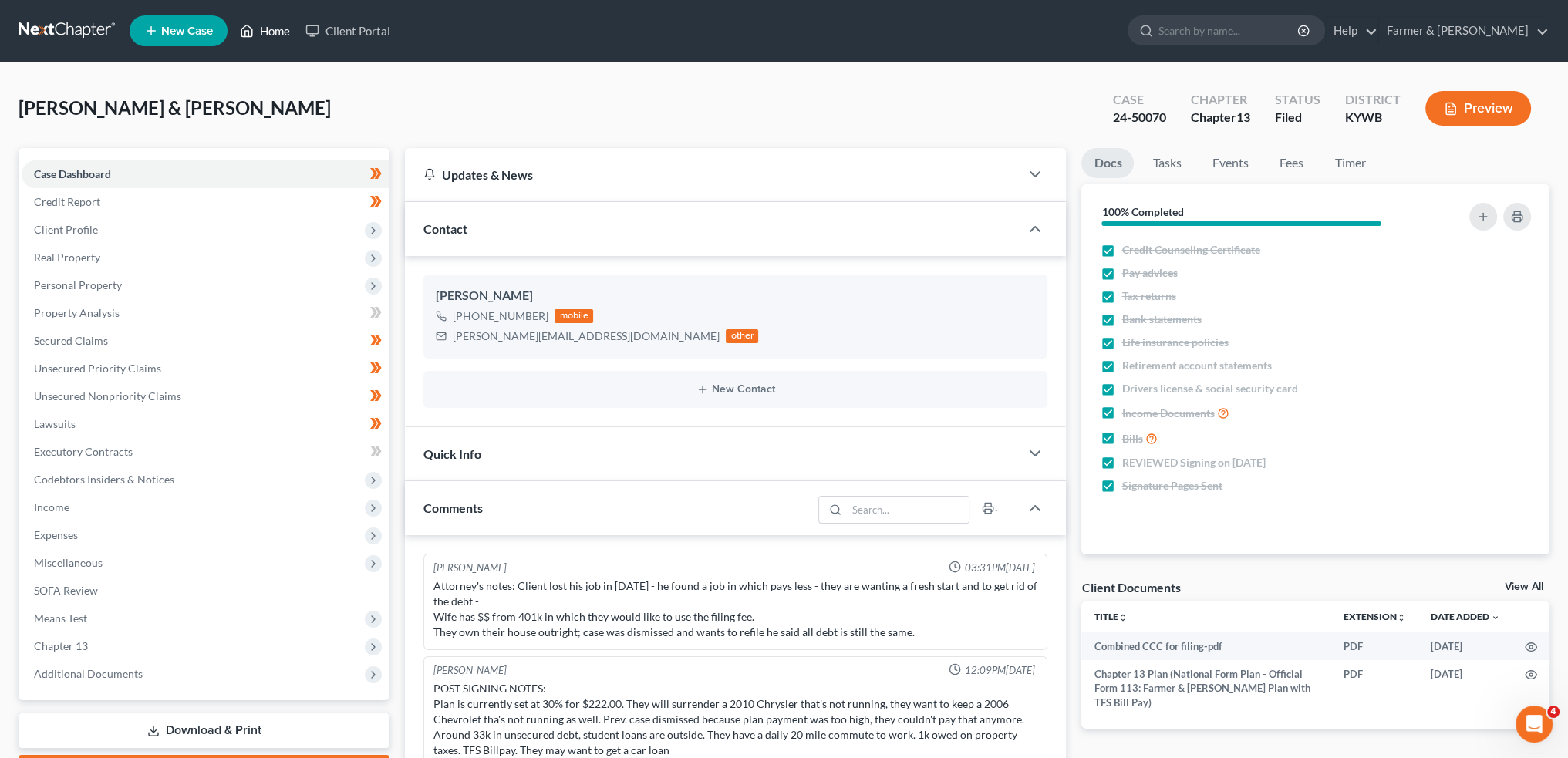
click at [254, 27] on icon at bounding box center [246, 30] width 14 height 18
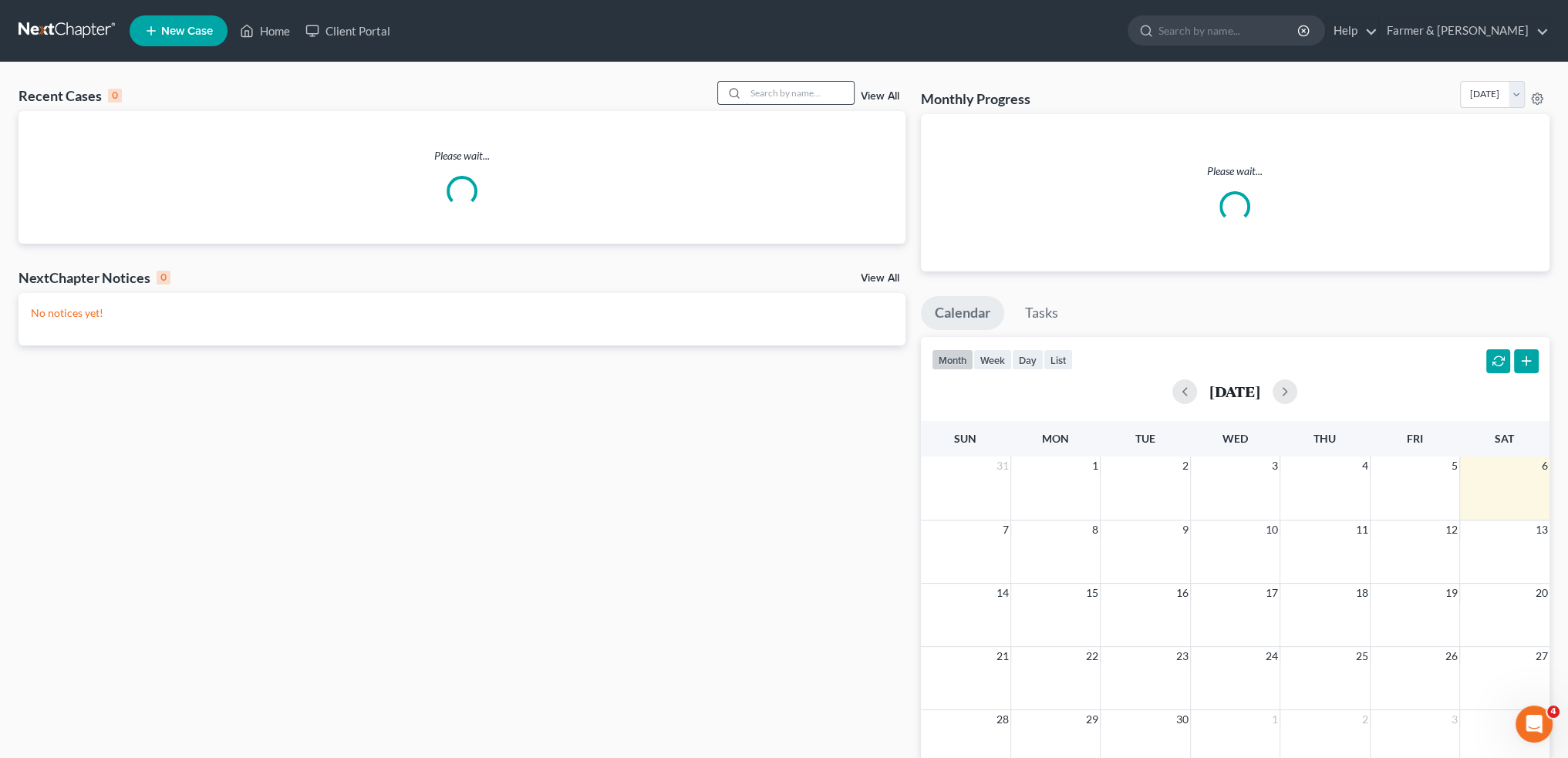
click at [799, 82] on input "search" at bounding box center [800, 93] width 108 height 22
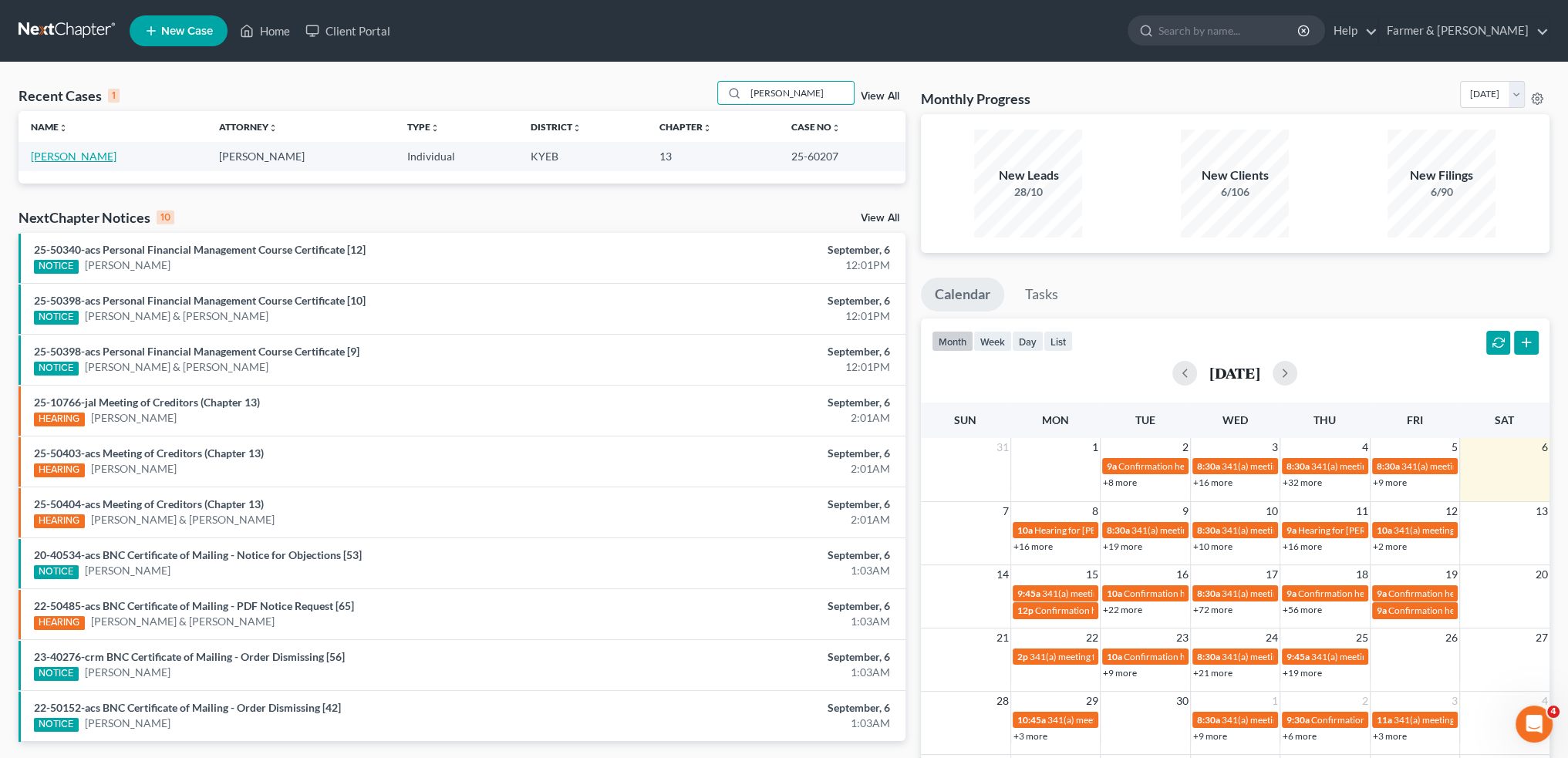
type input "william asher"
click at [80, 154] on link "Asher, William" at bounding box center [74, 156] width 86 height 14
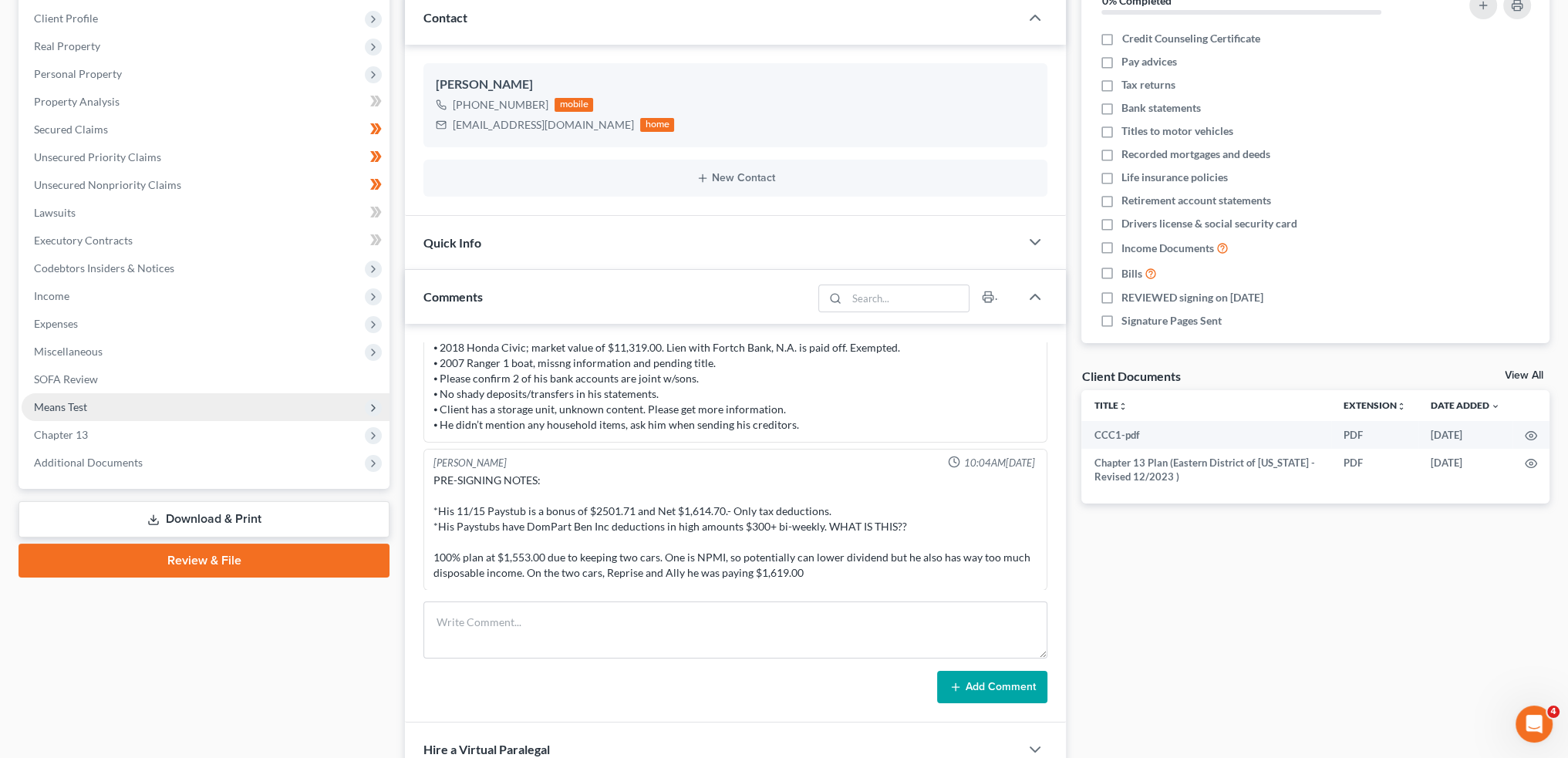
scroll to position [257, 0]
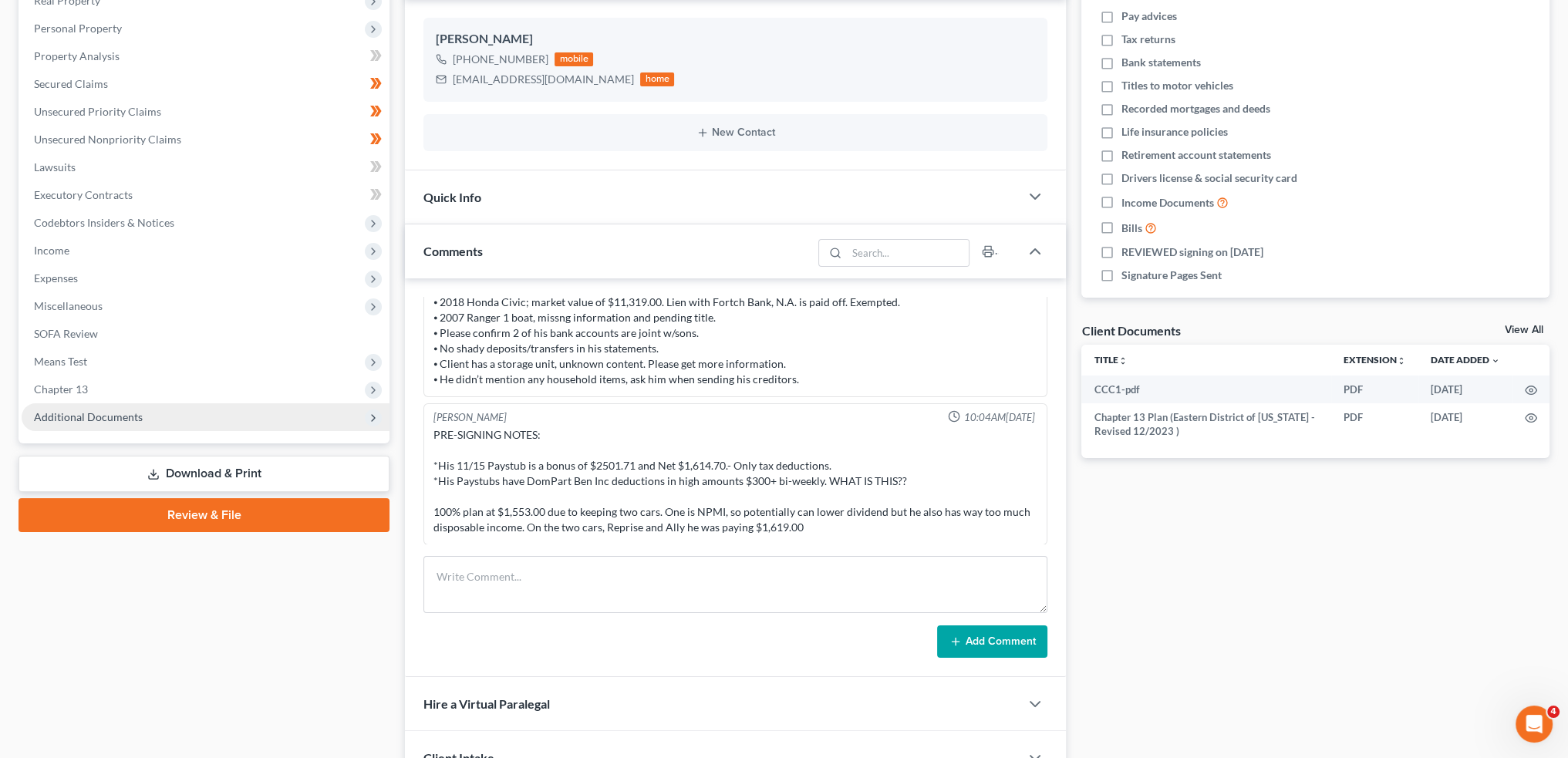
click at [95, 414] on span "Additional Documents" at bounding box center [88, 416] width 109 height 14
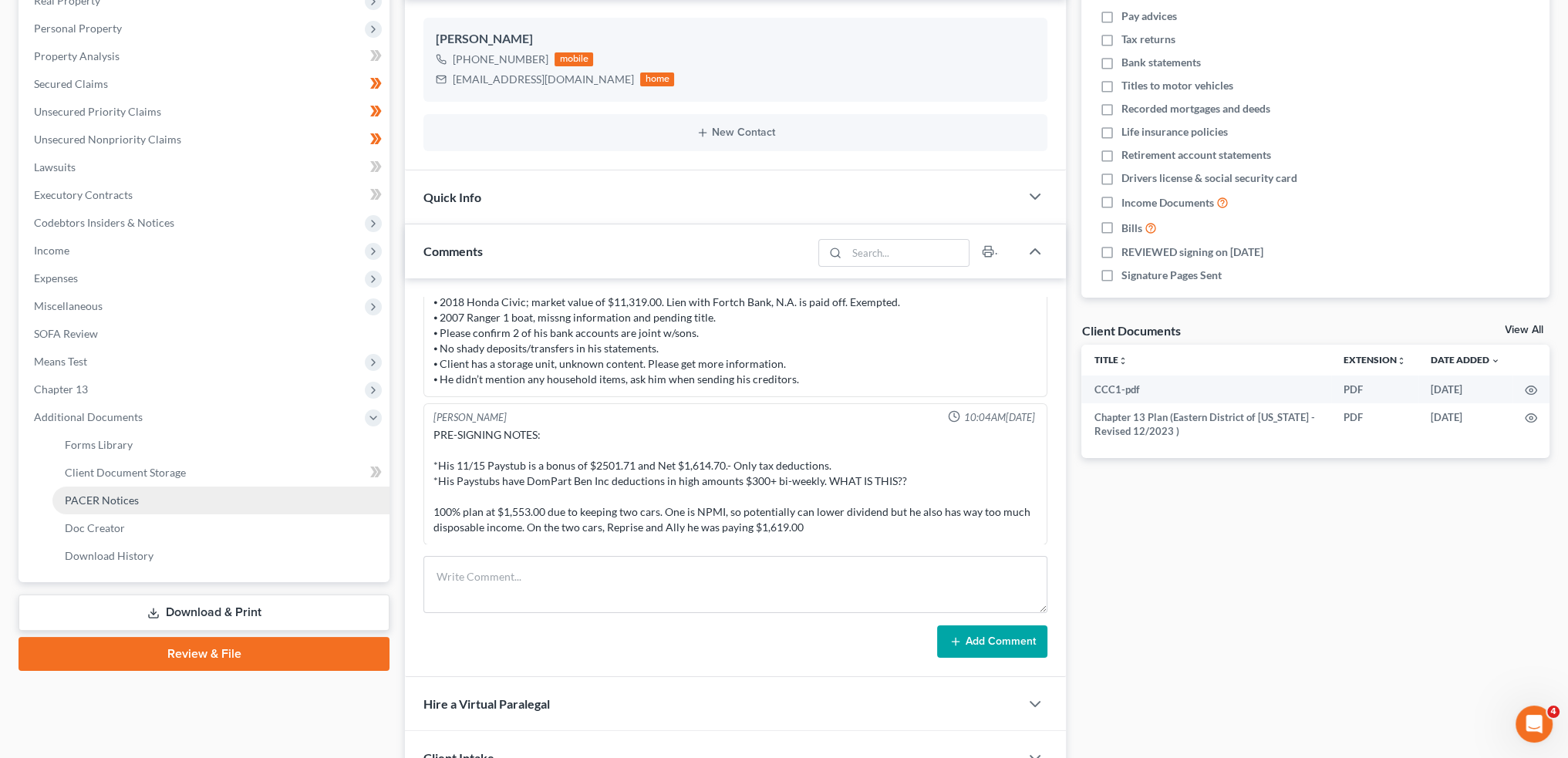
click at [112, 496] on span "PACER Notices" at bounding box center [102, 500] width 74 height 14
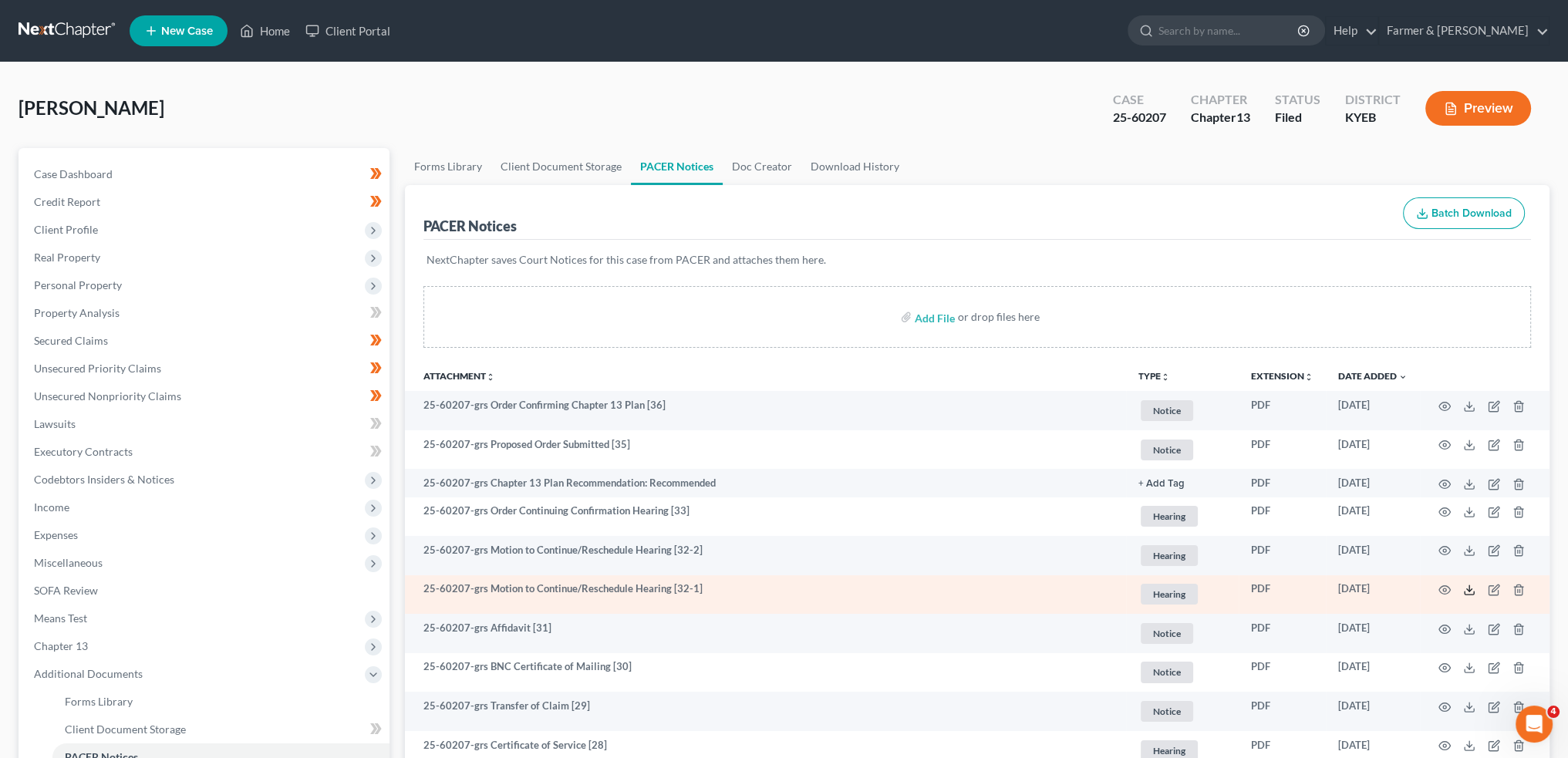
click at [1465, 591] on icon at bounding box center [1469, 590] width 13 height 13
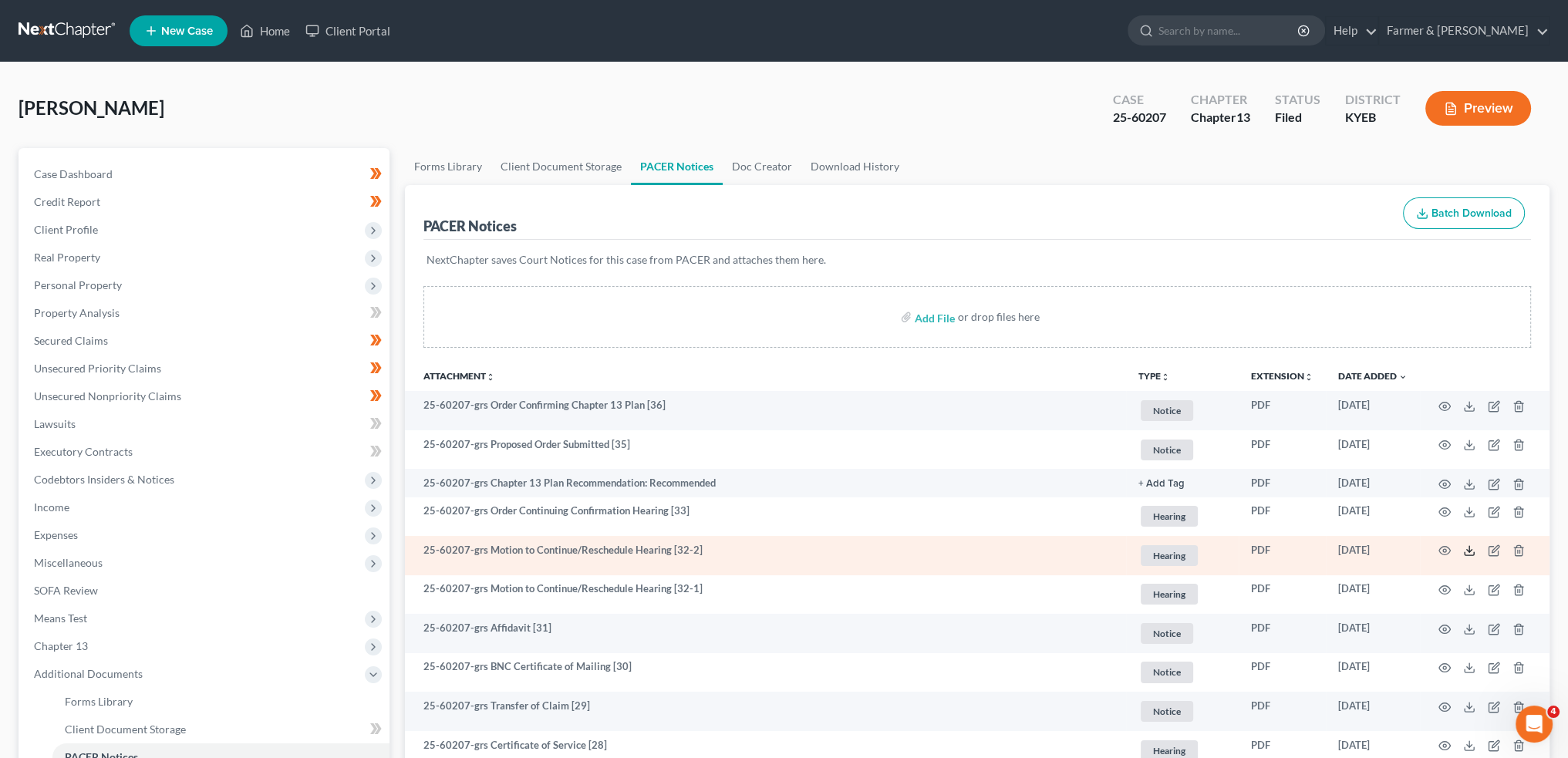
click at [1468, 545] on icon at bounding box center [1469, 551] width 13 height 13
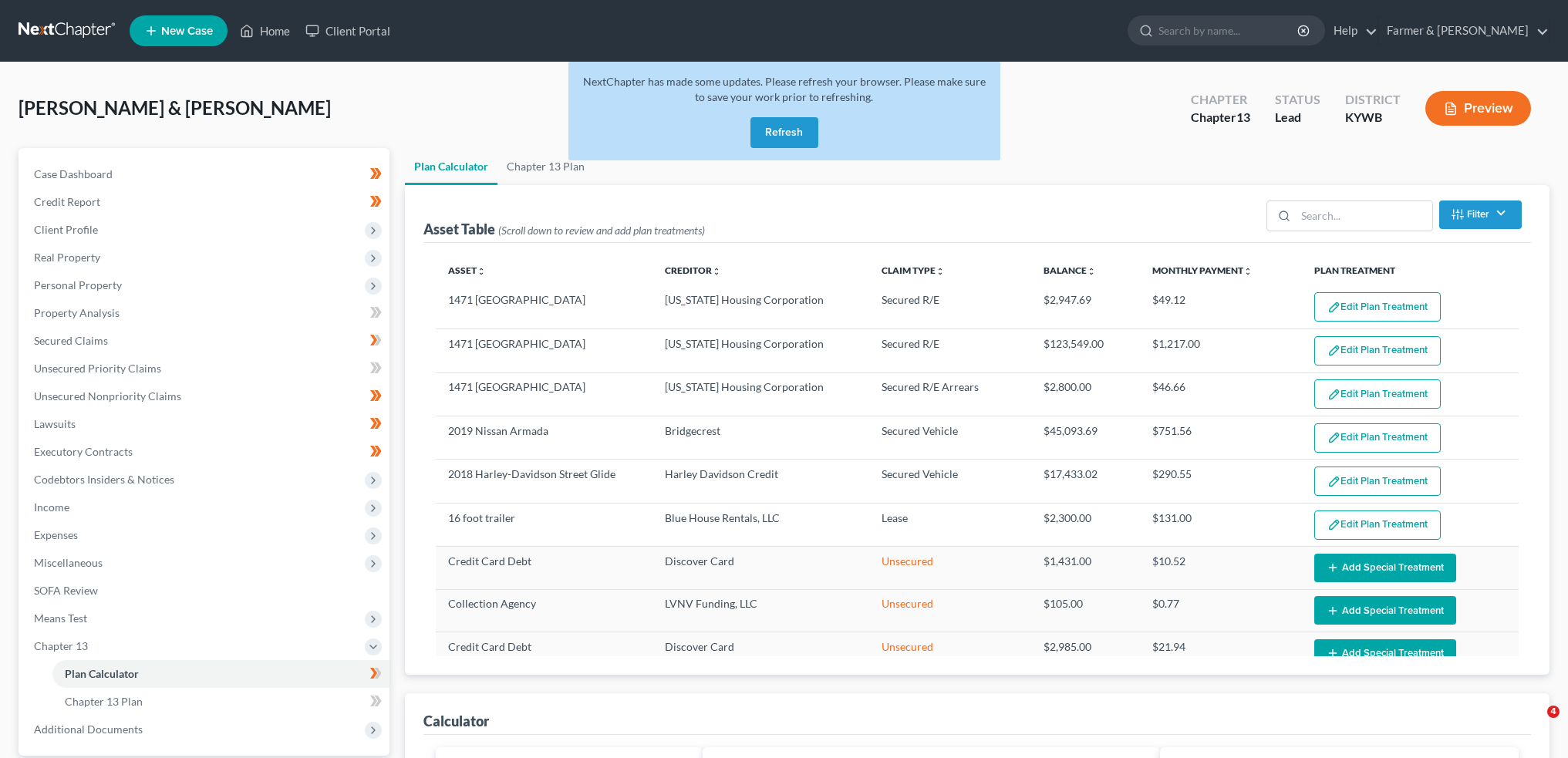
select select "59"
click at [807, 121] on button "Refresh" at bounding box center [784, 133] width 68 height 31
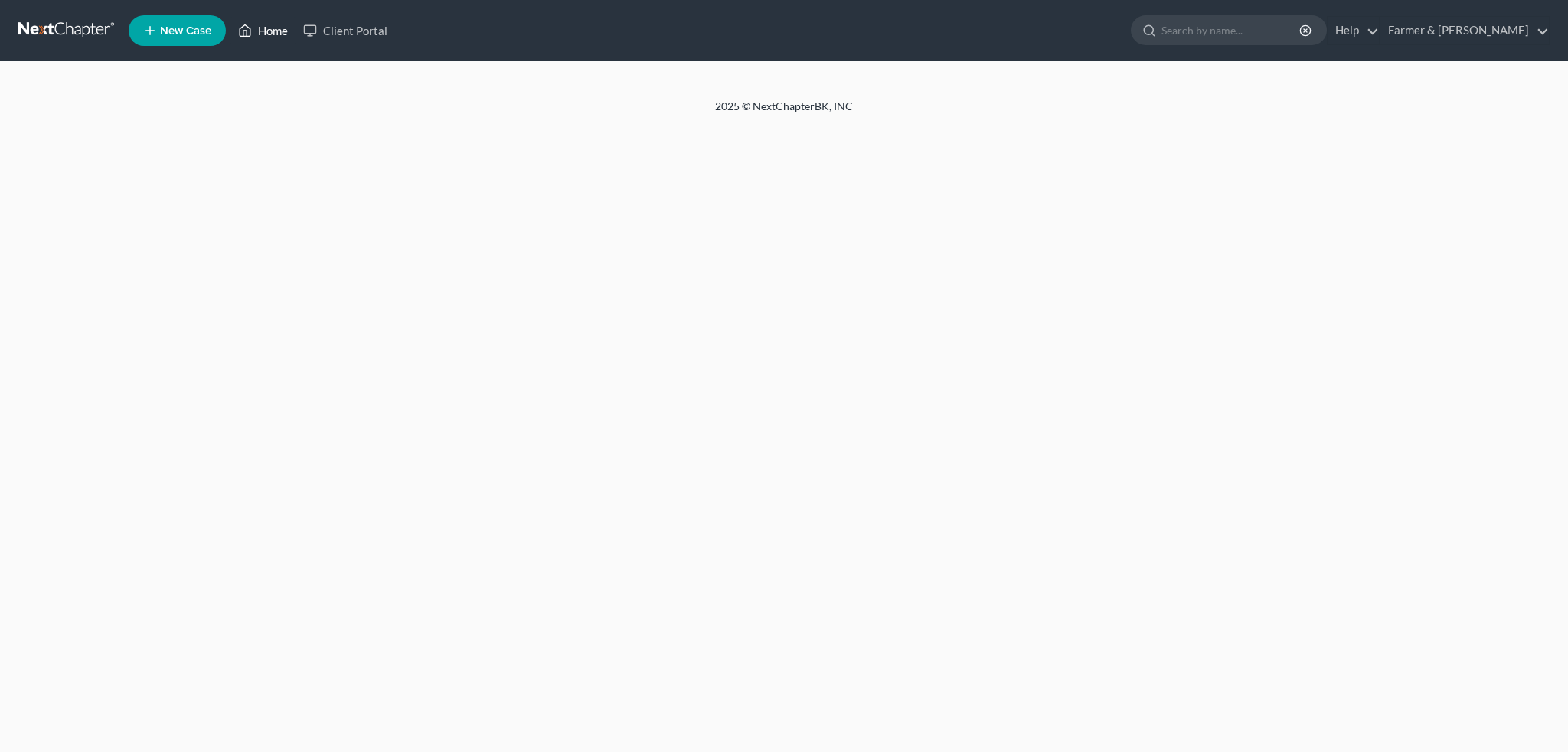
click at [258, 24] on link "Home" at bounding box center [263, 30] width 65 height 28
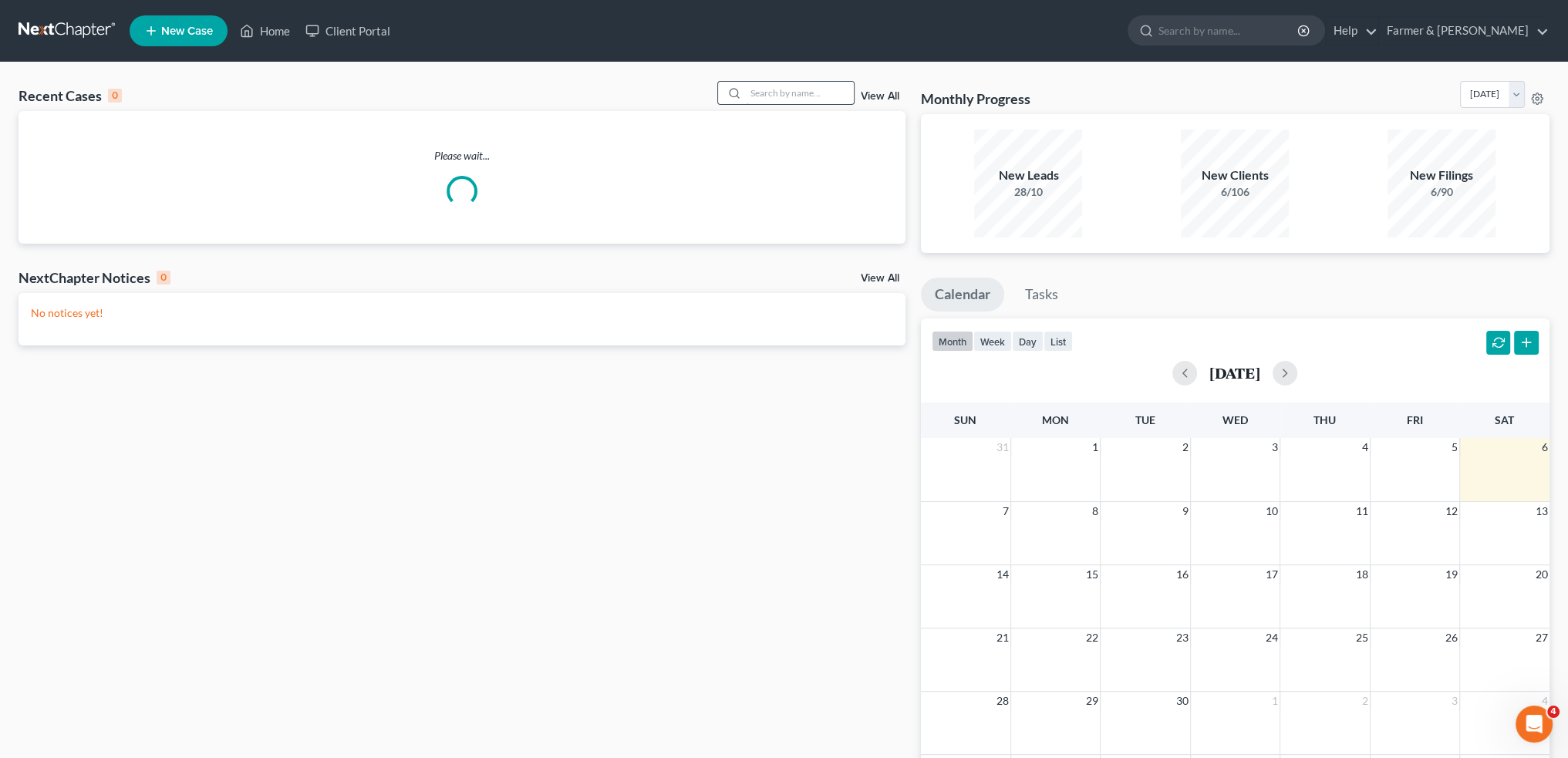
click at [839, 98] on input "search" at bounding box center [800, 93] width 108 height 22
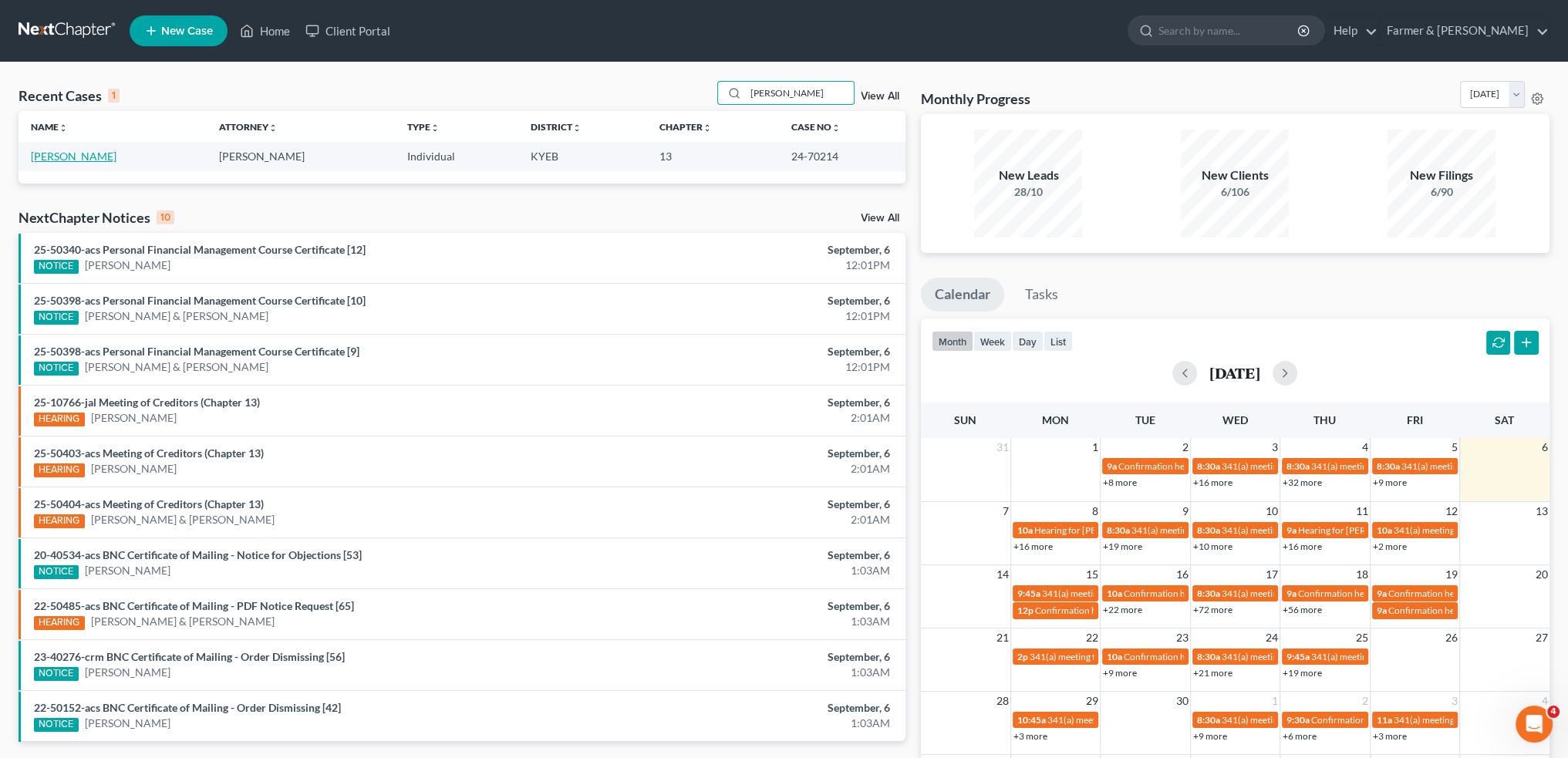
type input "[PERSON_NAME]"
click at [92, 160] on link "[PERSON_NAME]" at bounding box center [74, 156] width 86 height 14
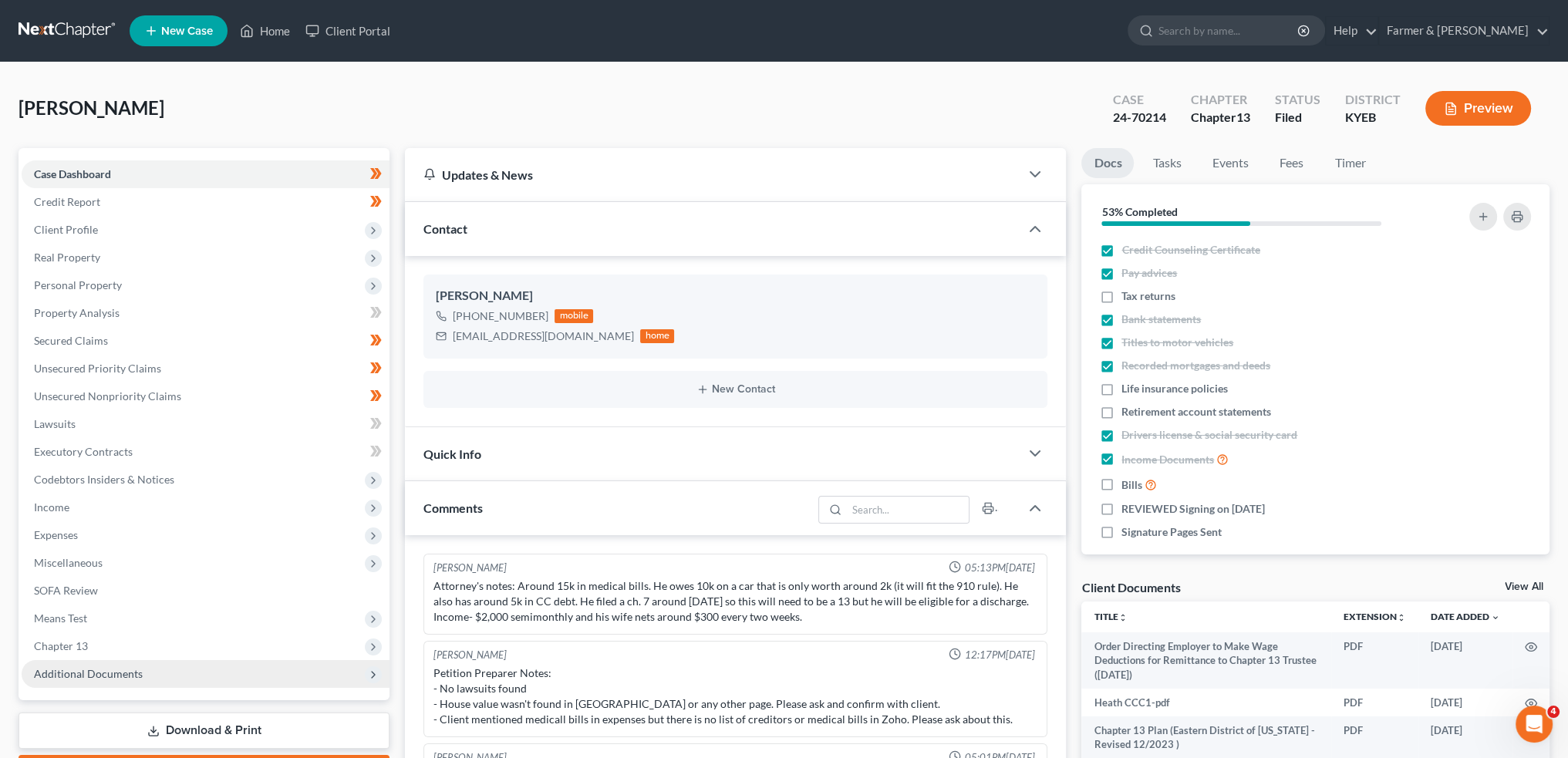
scroll to position [170, 0]
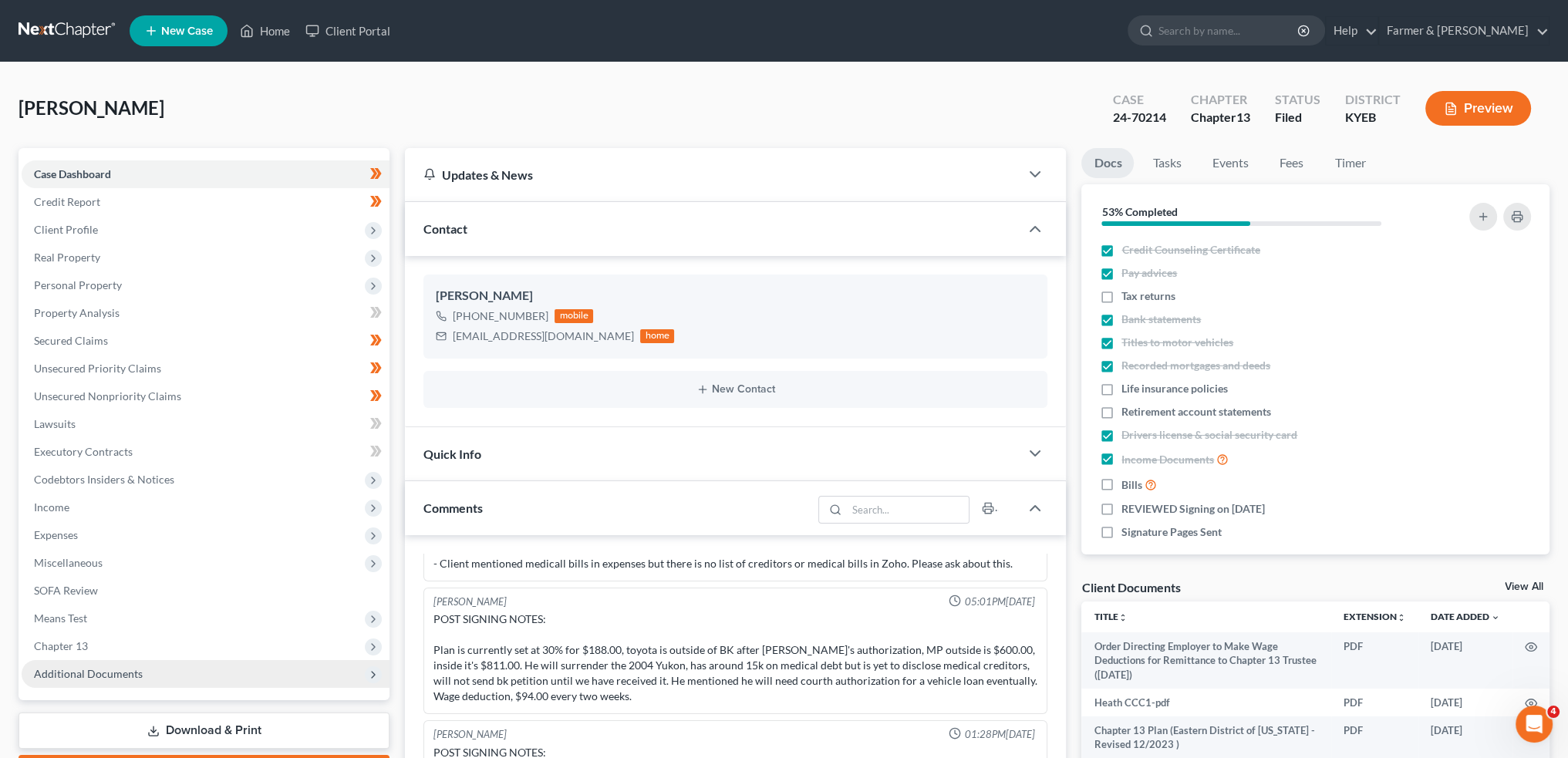
click at [141, 676] on span "Additional Documents" at bounding box center [205, 674] width 368 height 28
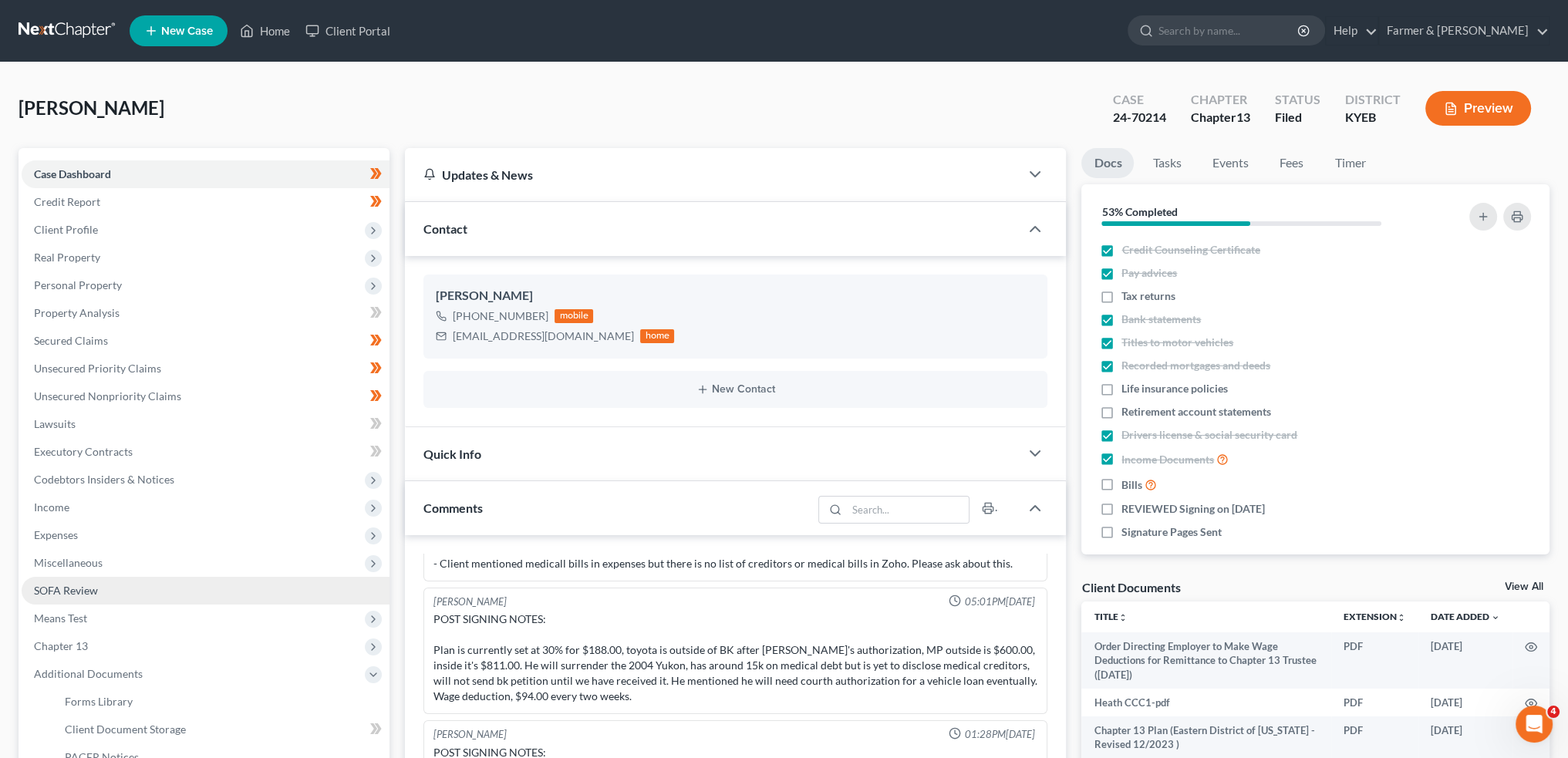
scroll to position [128, 0]
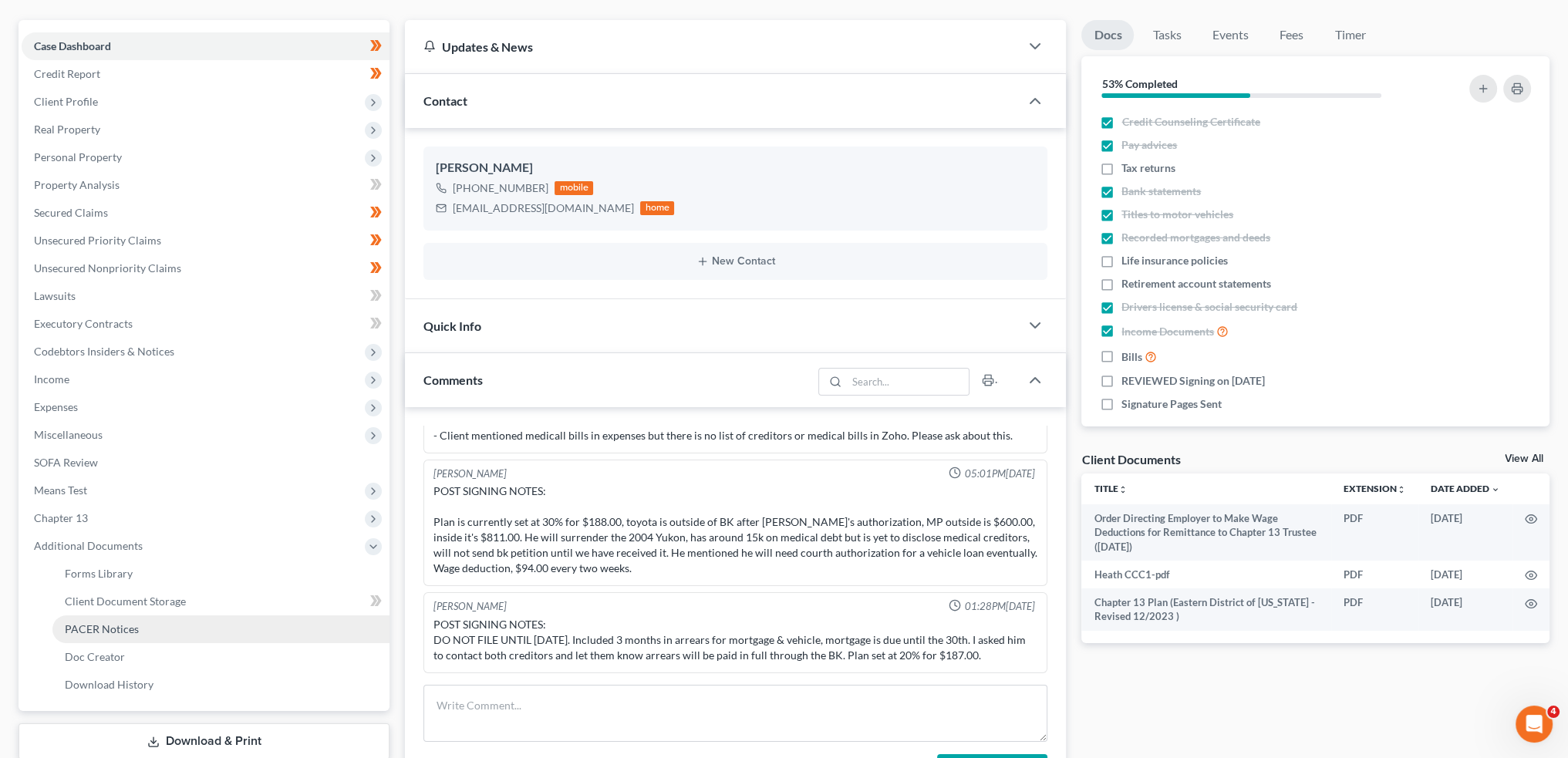
click at [146, 632] on link "PACER Notices" at bounding box center [221, 629] width 337 height 28
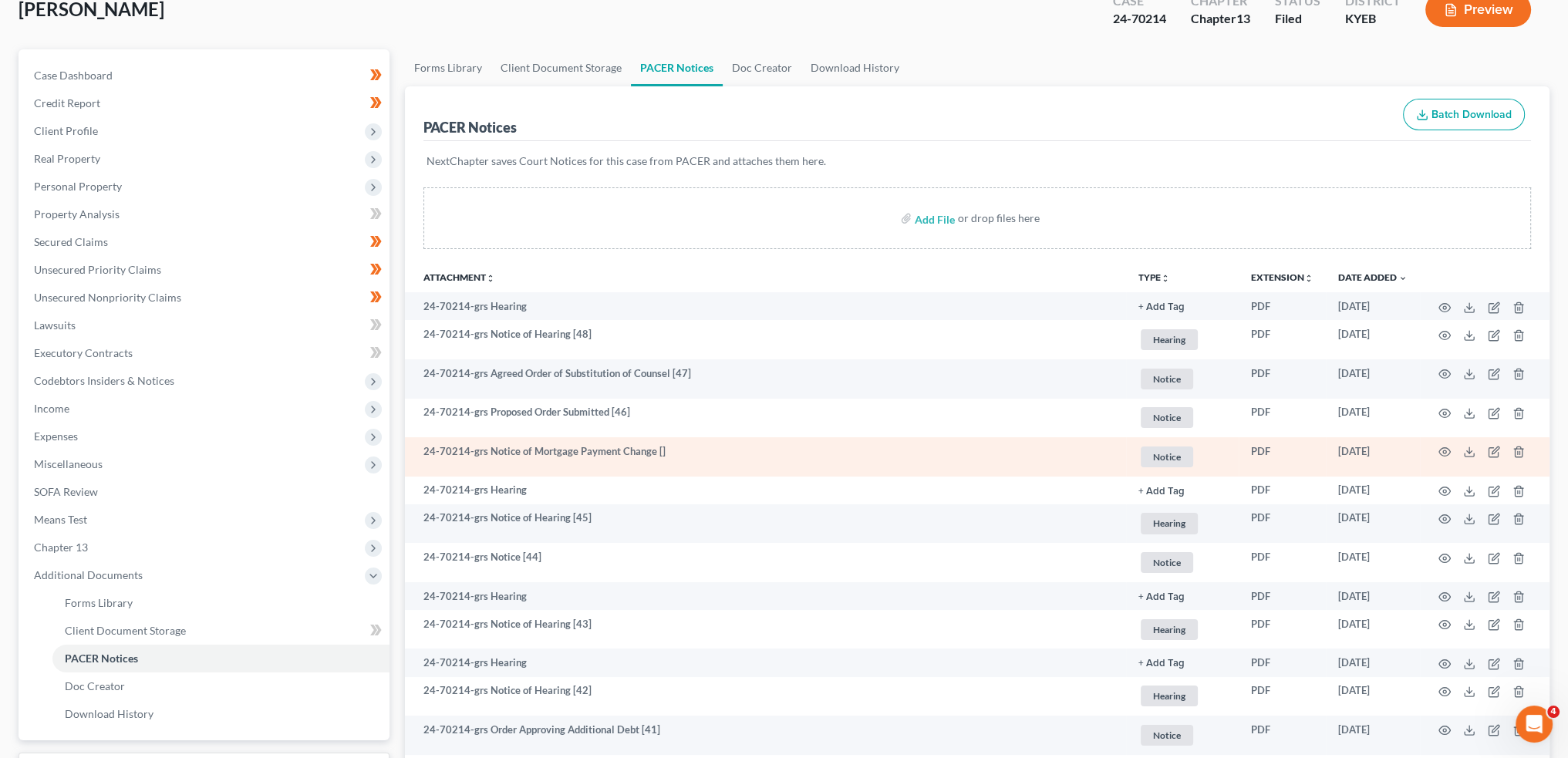
scroll to position [128, 0]
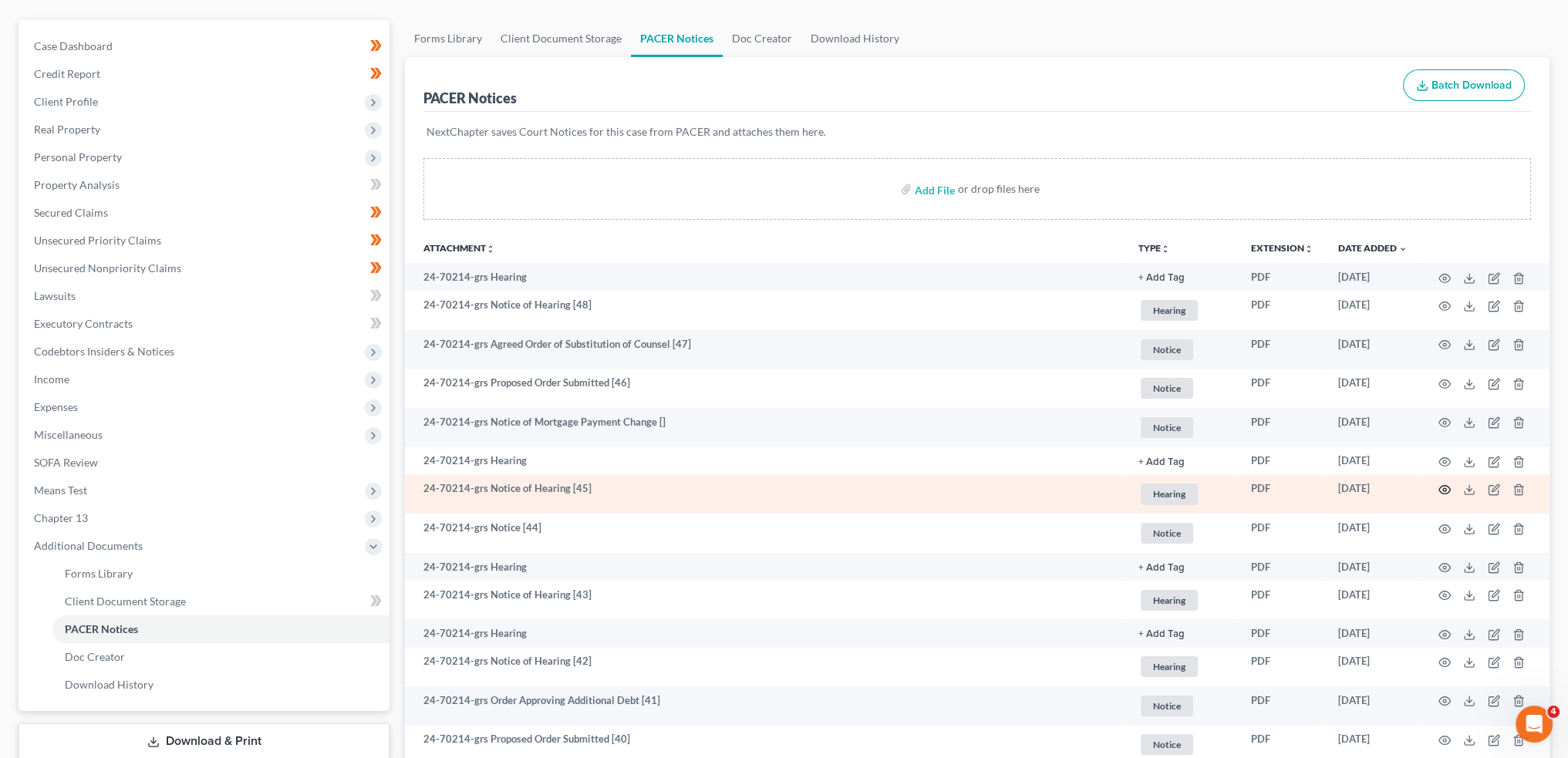
click at [1450, 489] on td at bounding box center [1485, 495] width 130 height 40
click at [1447, 489] on icon "button" at bounding box center [1445, 490] width 13 height 13
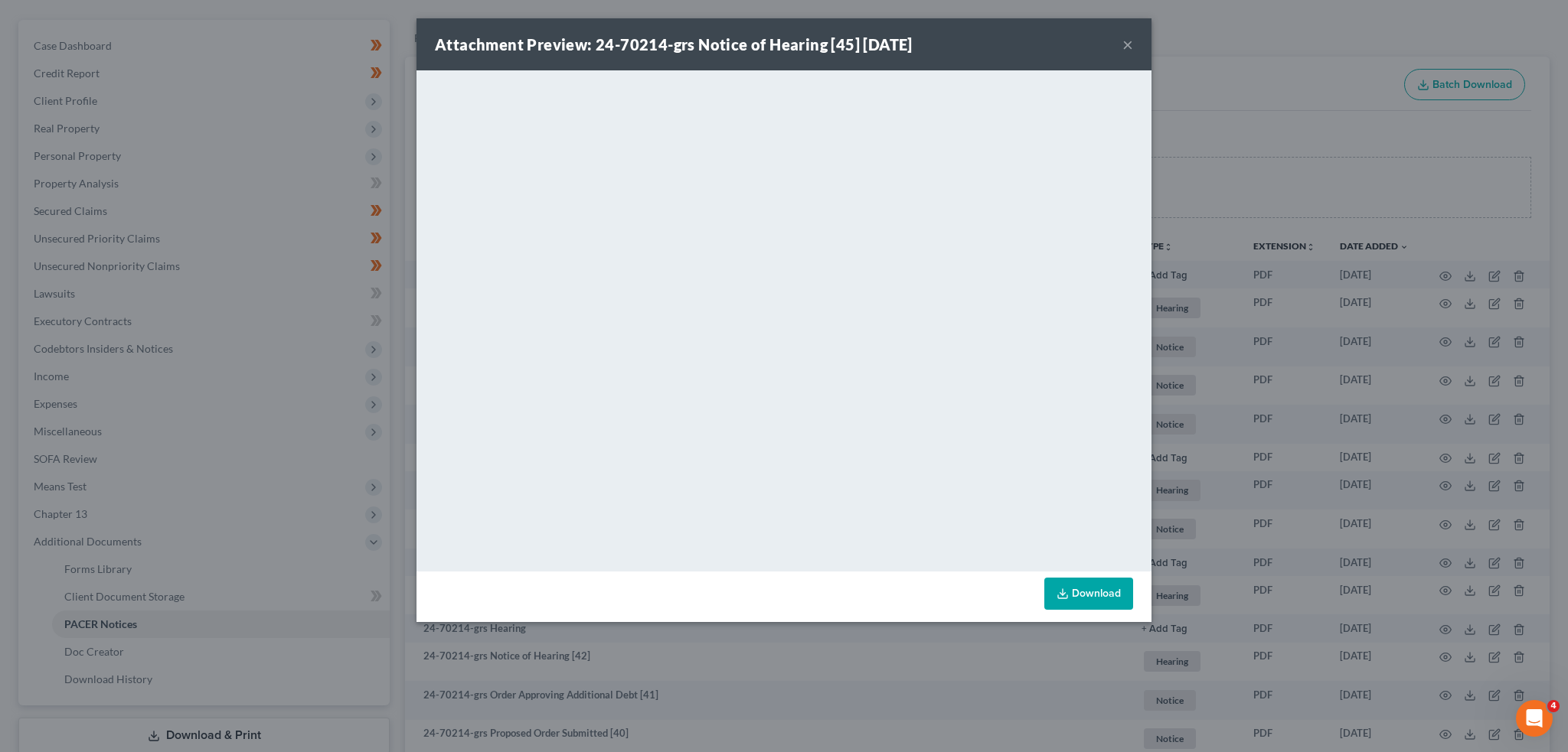
click at [1124, 39] on button "×" at bounding box center [1128, 44] width 11 height 18
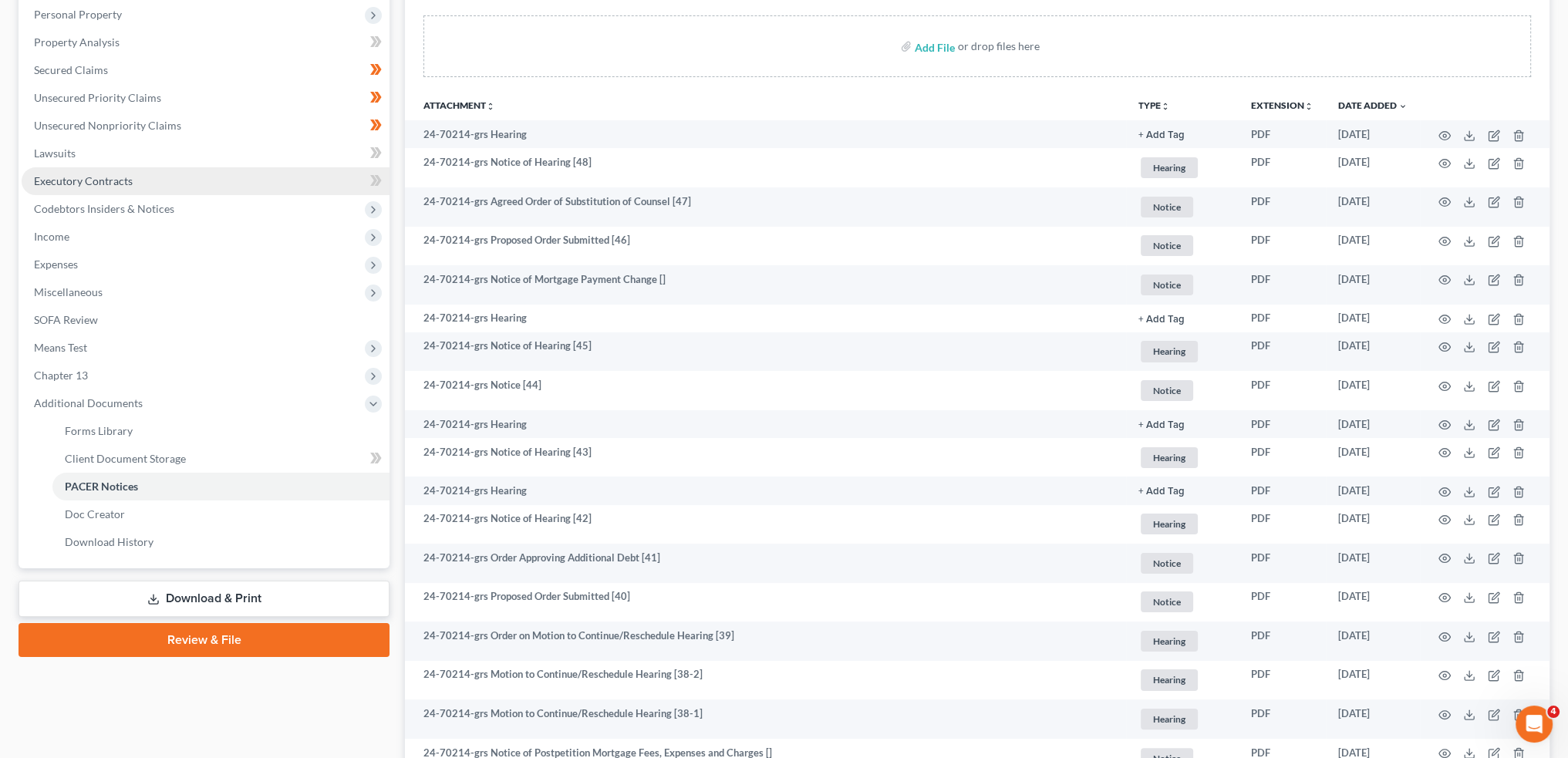
scroll to position [385, 0]
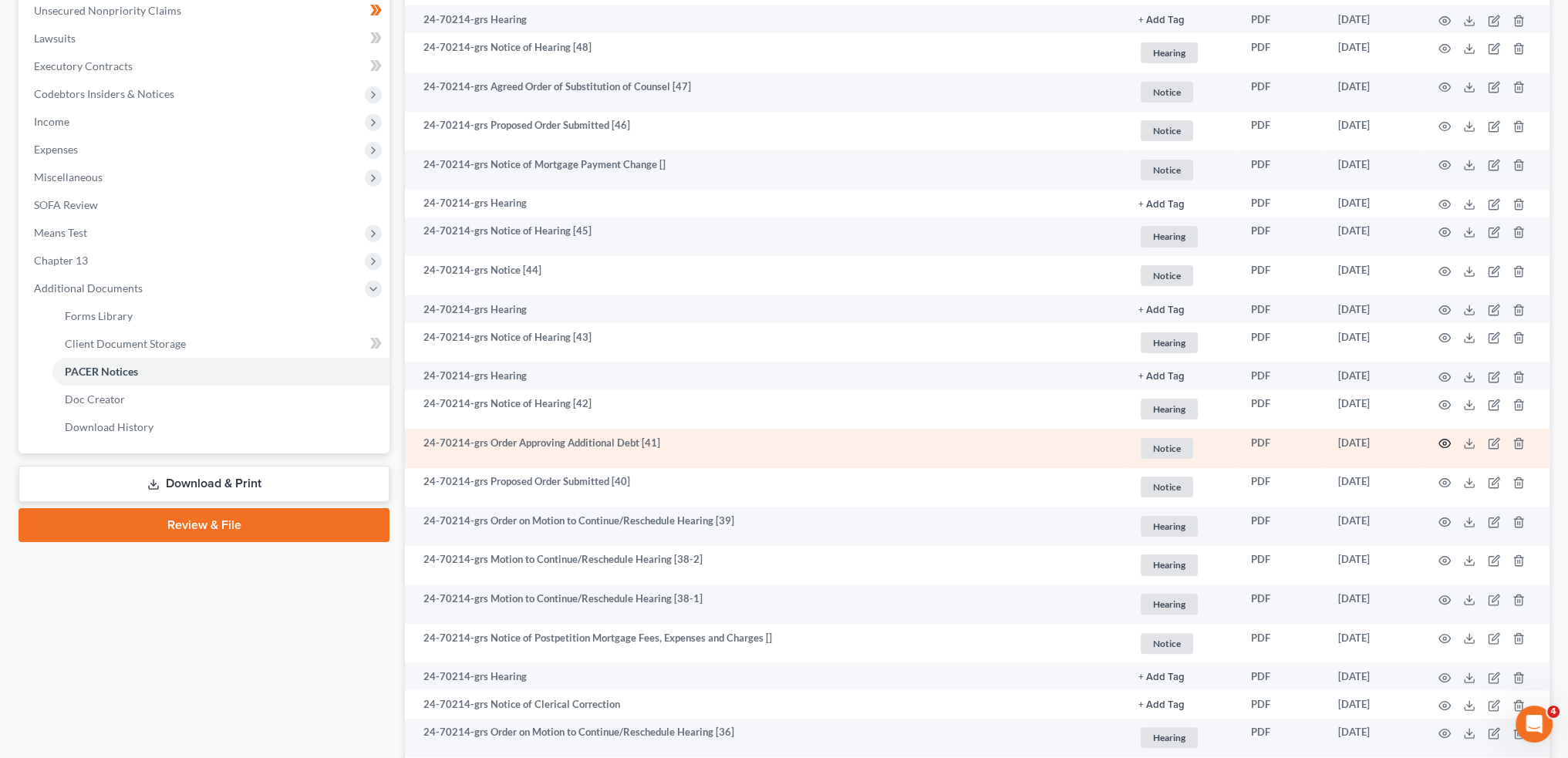
click at [1443, 440] on icon "button" at bounding box center [1445, 443] width 12 height 9
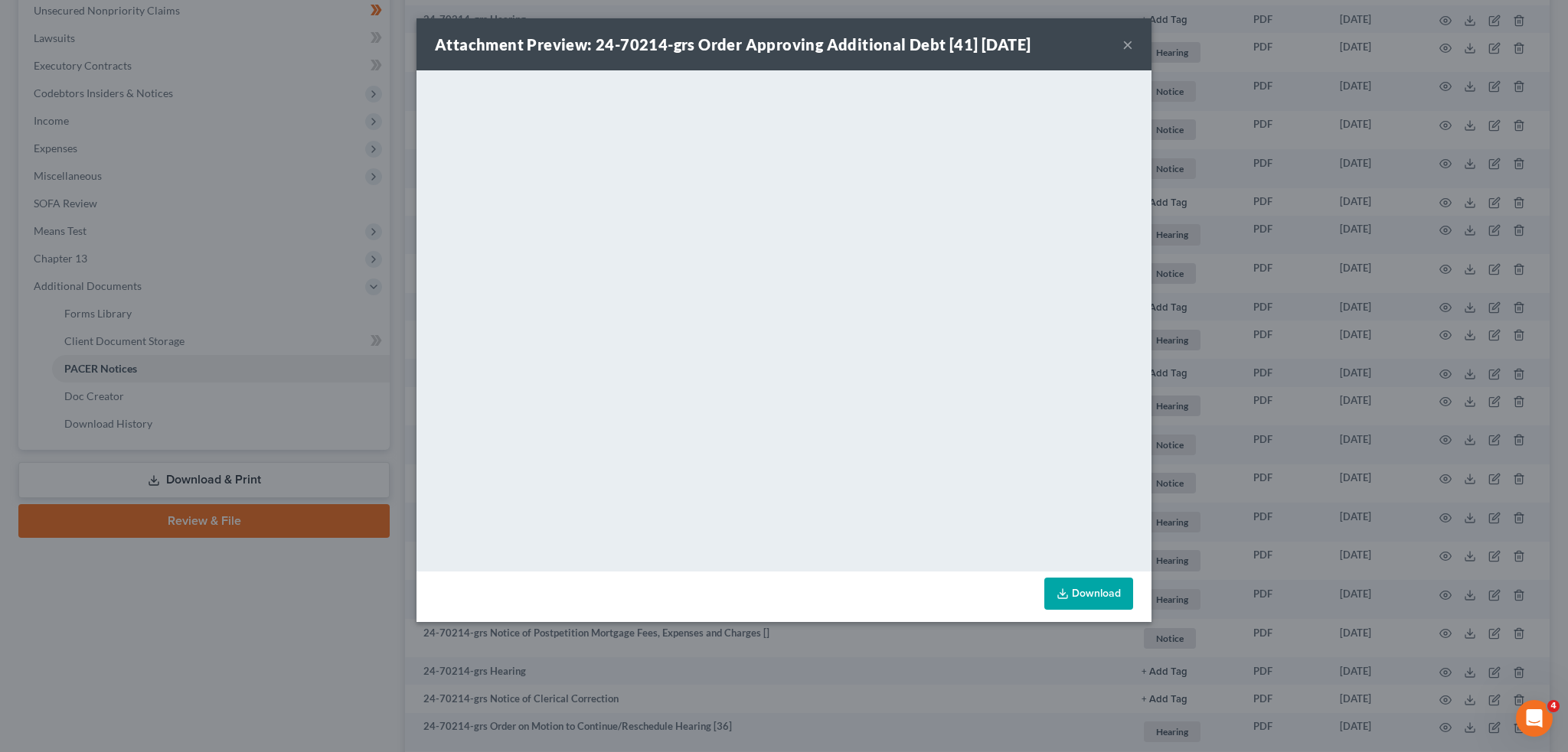
click at [1121, 39] on div "Attachment Preview: 24-70214-grs Order Approving Additional Debt [41] 04/28/202…" at bounding box center [784, 44] width 735 height 52
click at [1129, 47] on button "×" at bounding box center [1128, 44] width 11 height 18
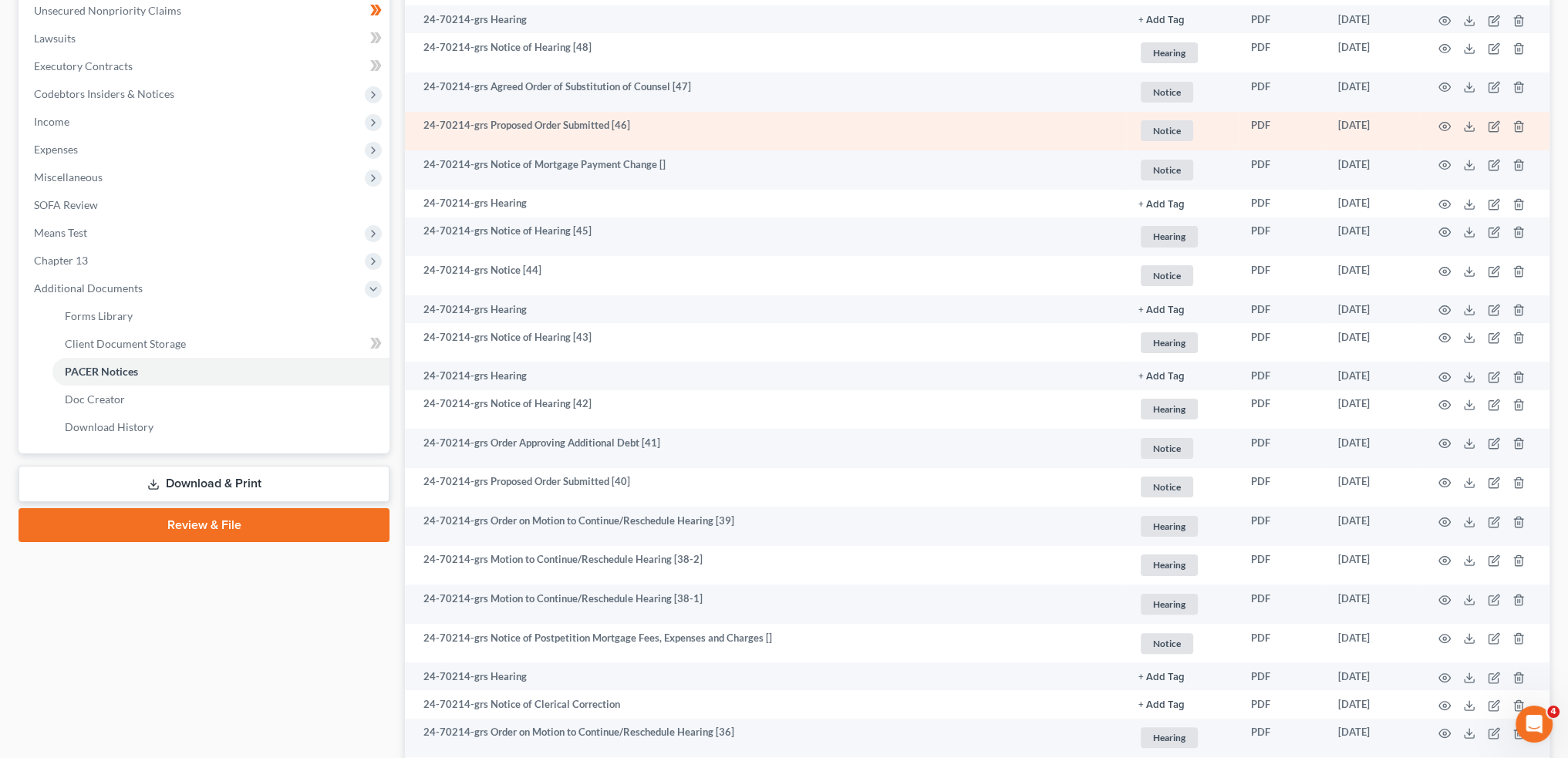
scroll to position [257, 0]
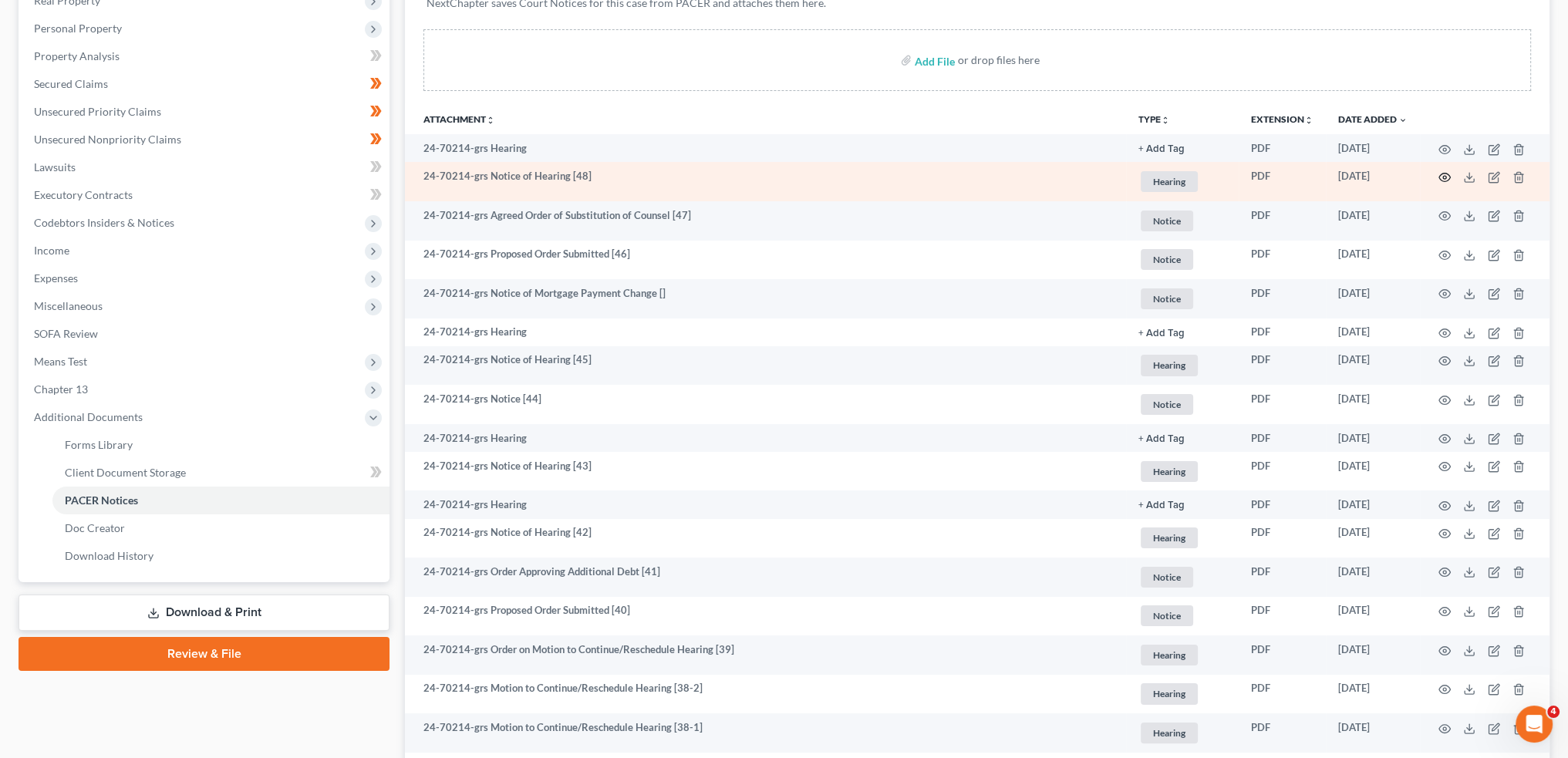
click at [1449, 173] on icon "button" at bounding box center [1445, 176] width 12 height 9
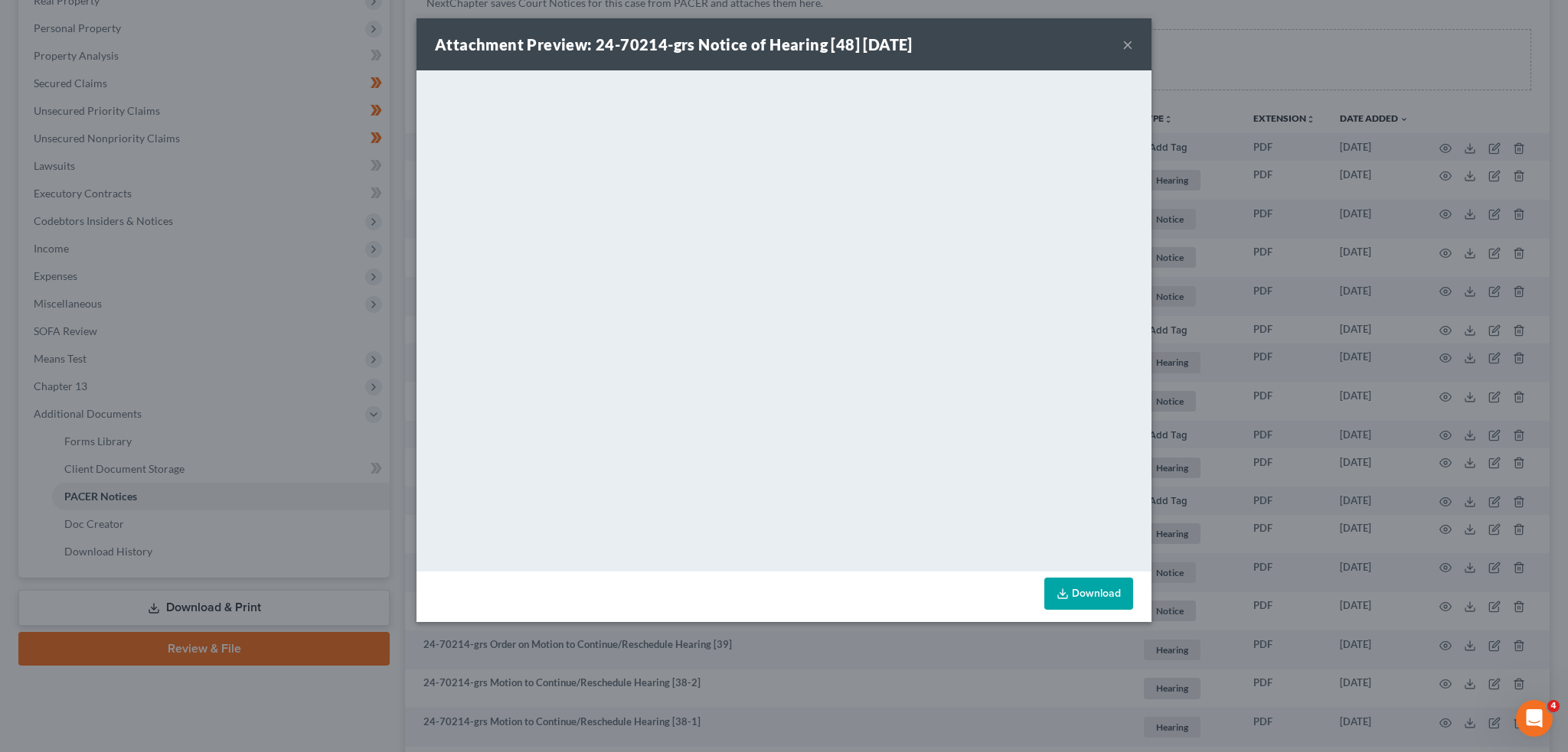
click at [1126, 39] on button "×" at bounding box center [1128, 44] width 11 height 18
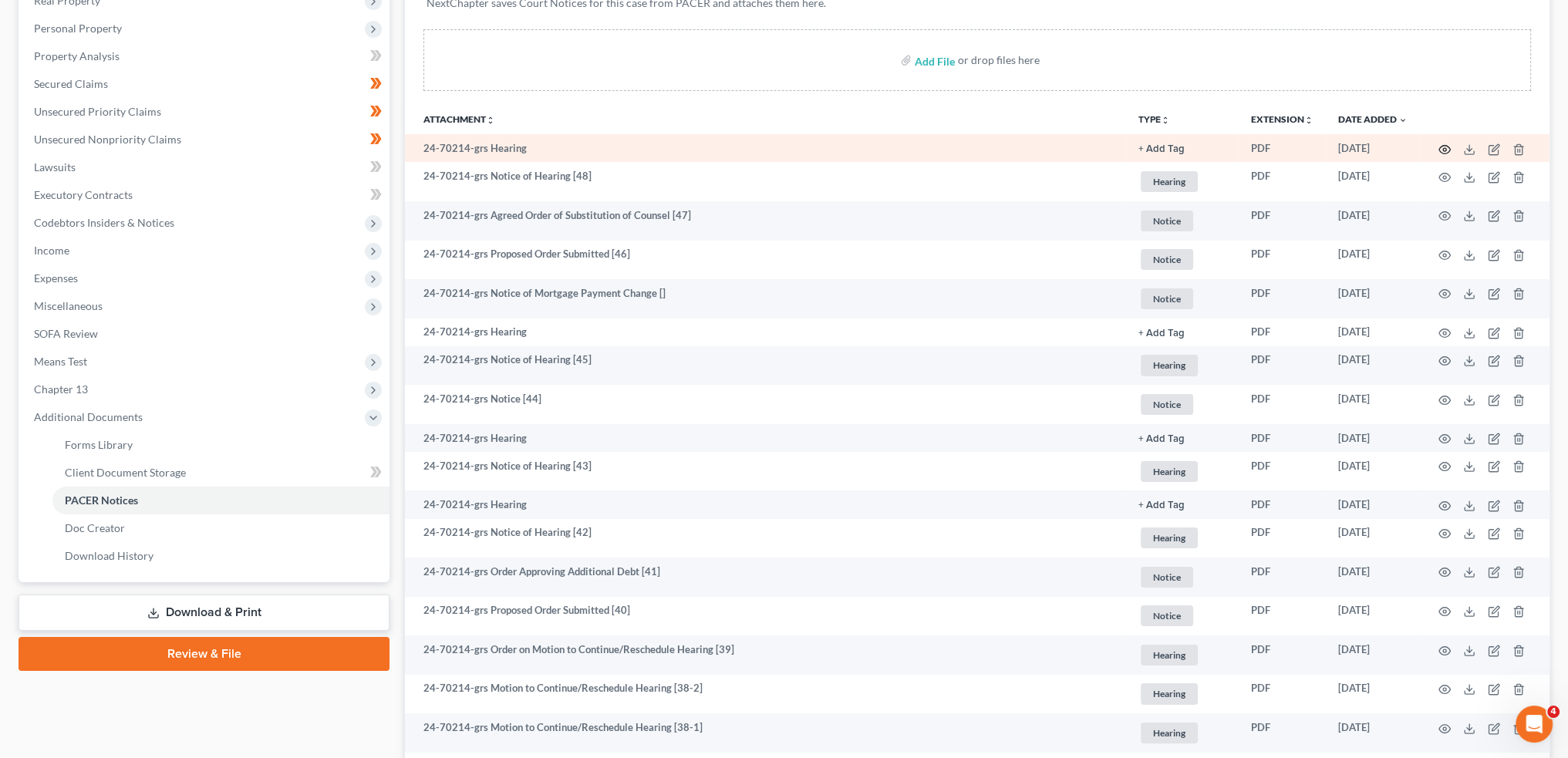
click at [1446, 144] on icon "button" at bounding box center [1445, 150] width 13 height 13
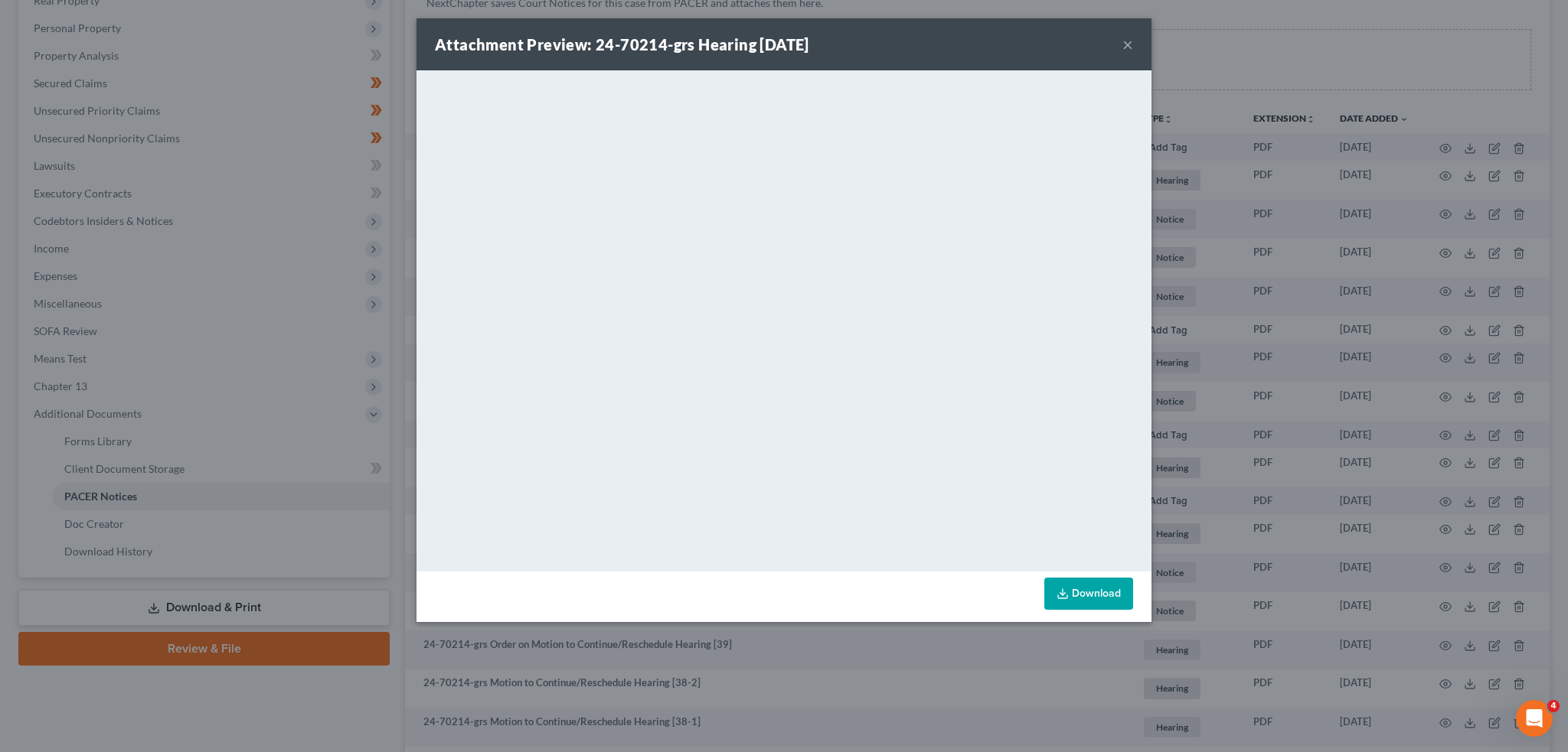
click at [1129, 47] on button "×" at bounding box center [1128, 44] width 11 height 18
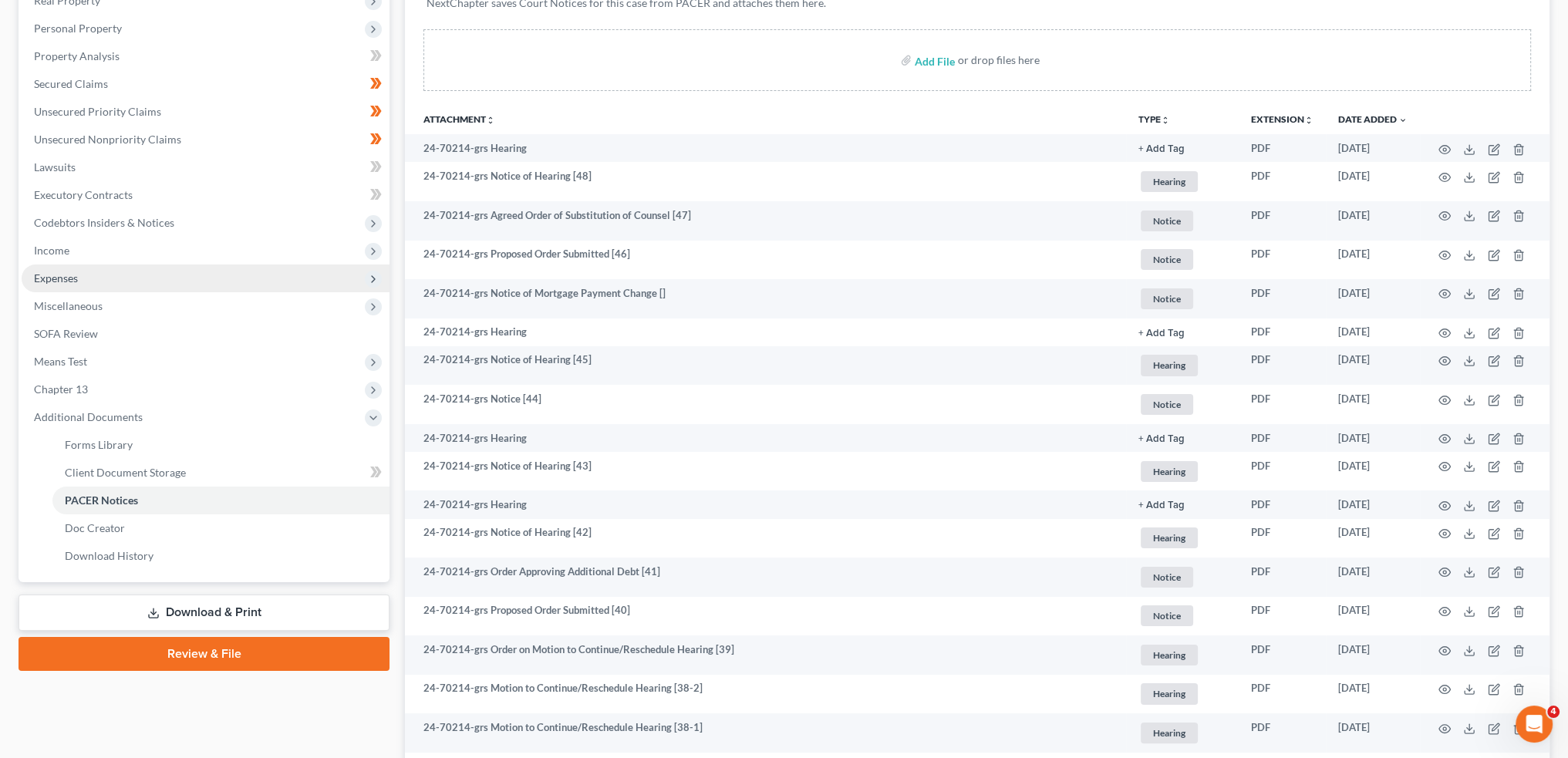
scroll to position [0, 0]
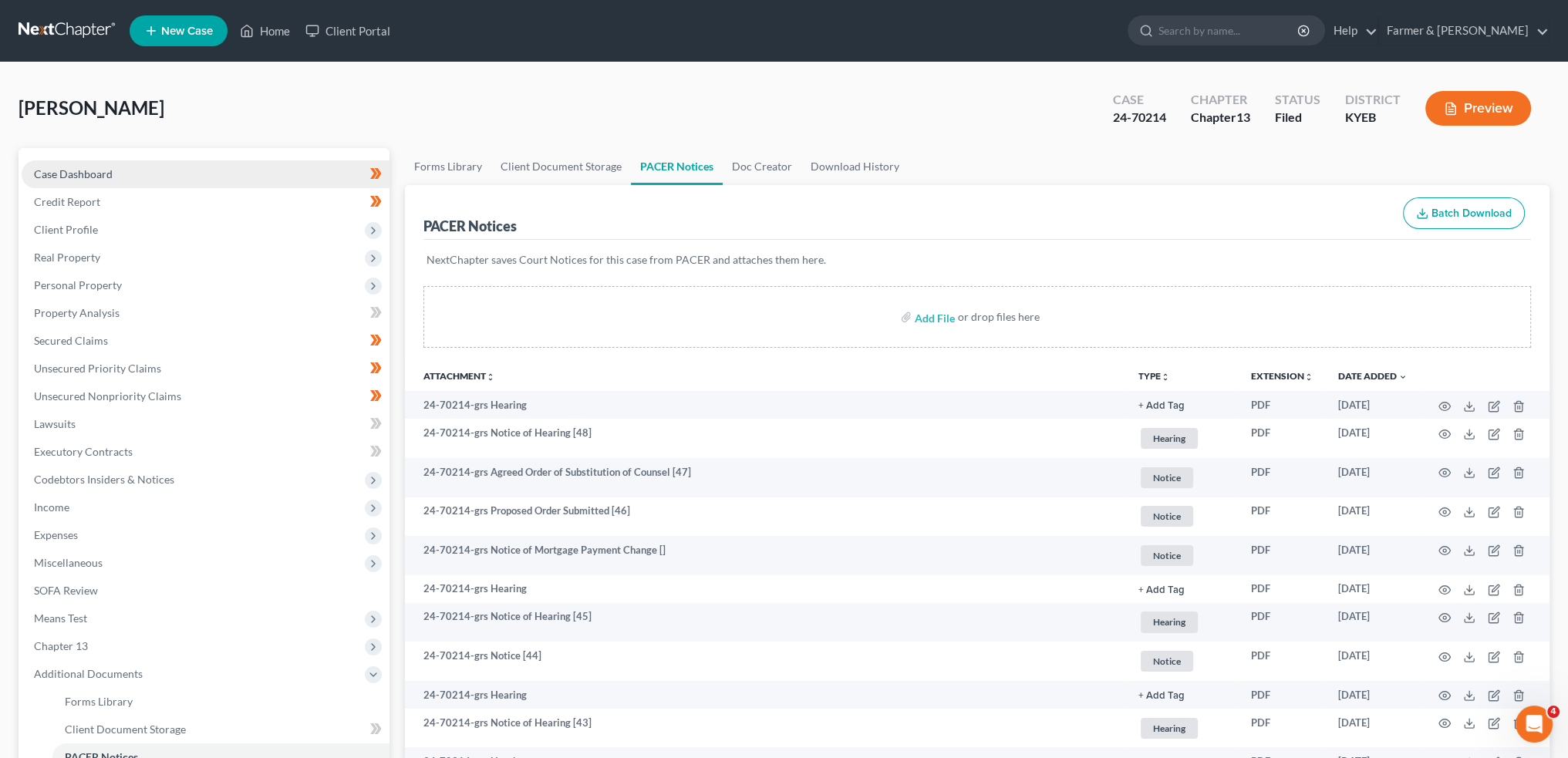
click at [149, 171] on link "Case Dashboard" at bounding box center [205, 174] width 368 height 28
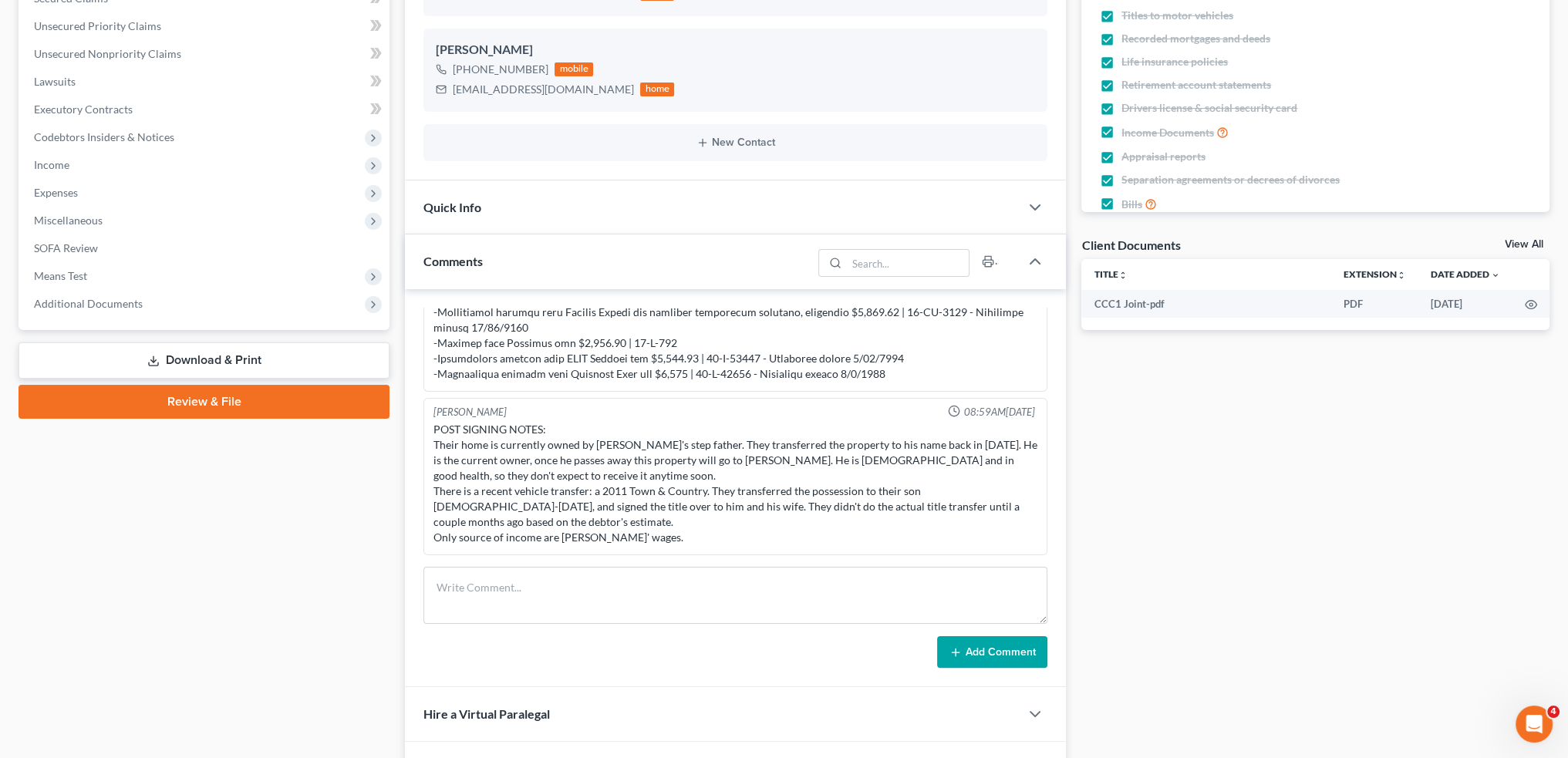
scroll to position [385, 0]
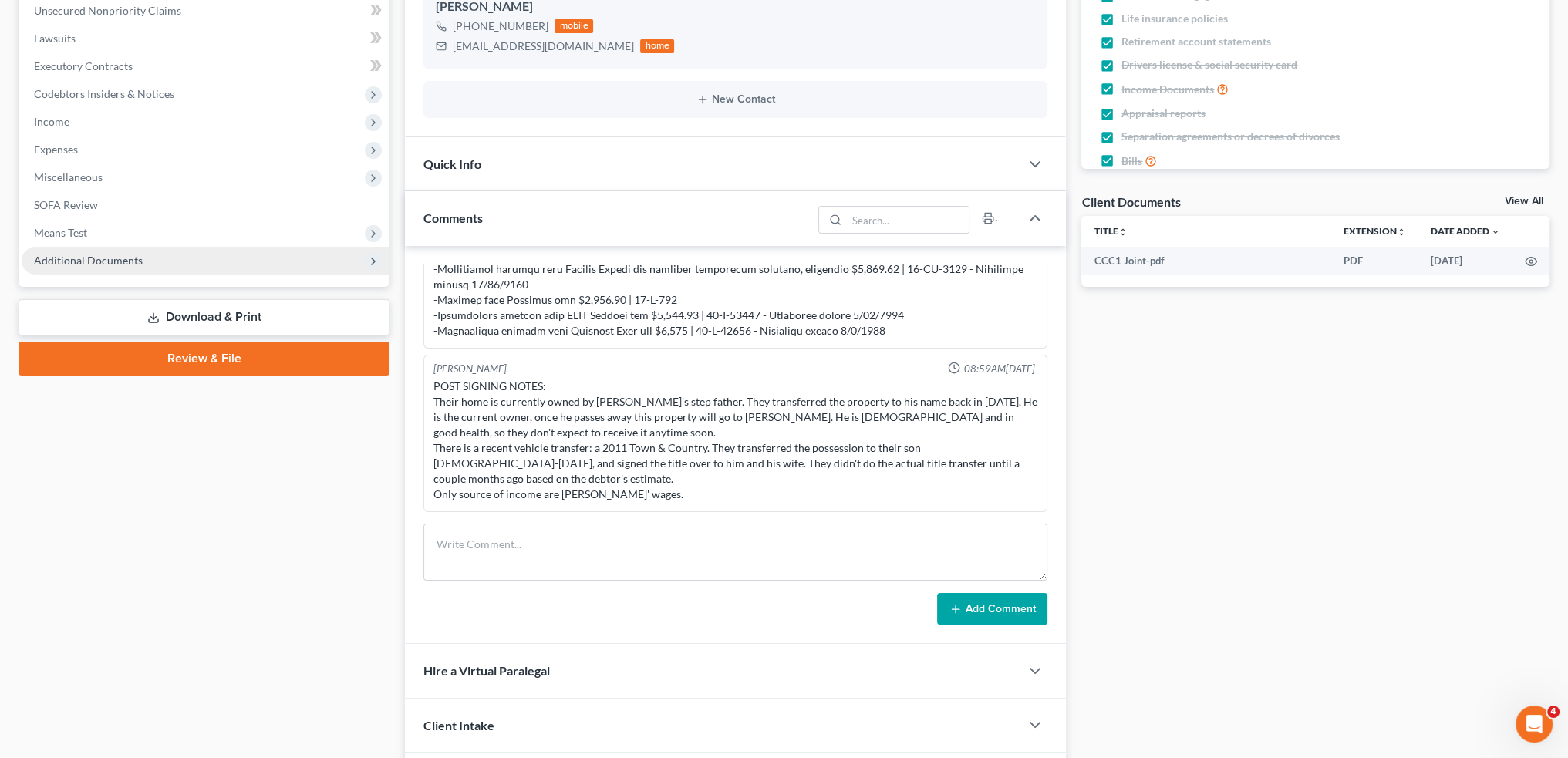
click at [161, 261] on span "Additional Documents" at bounding box center [205, 261] width 368 height 28
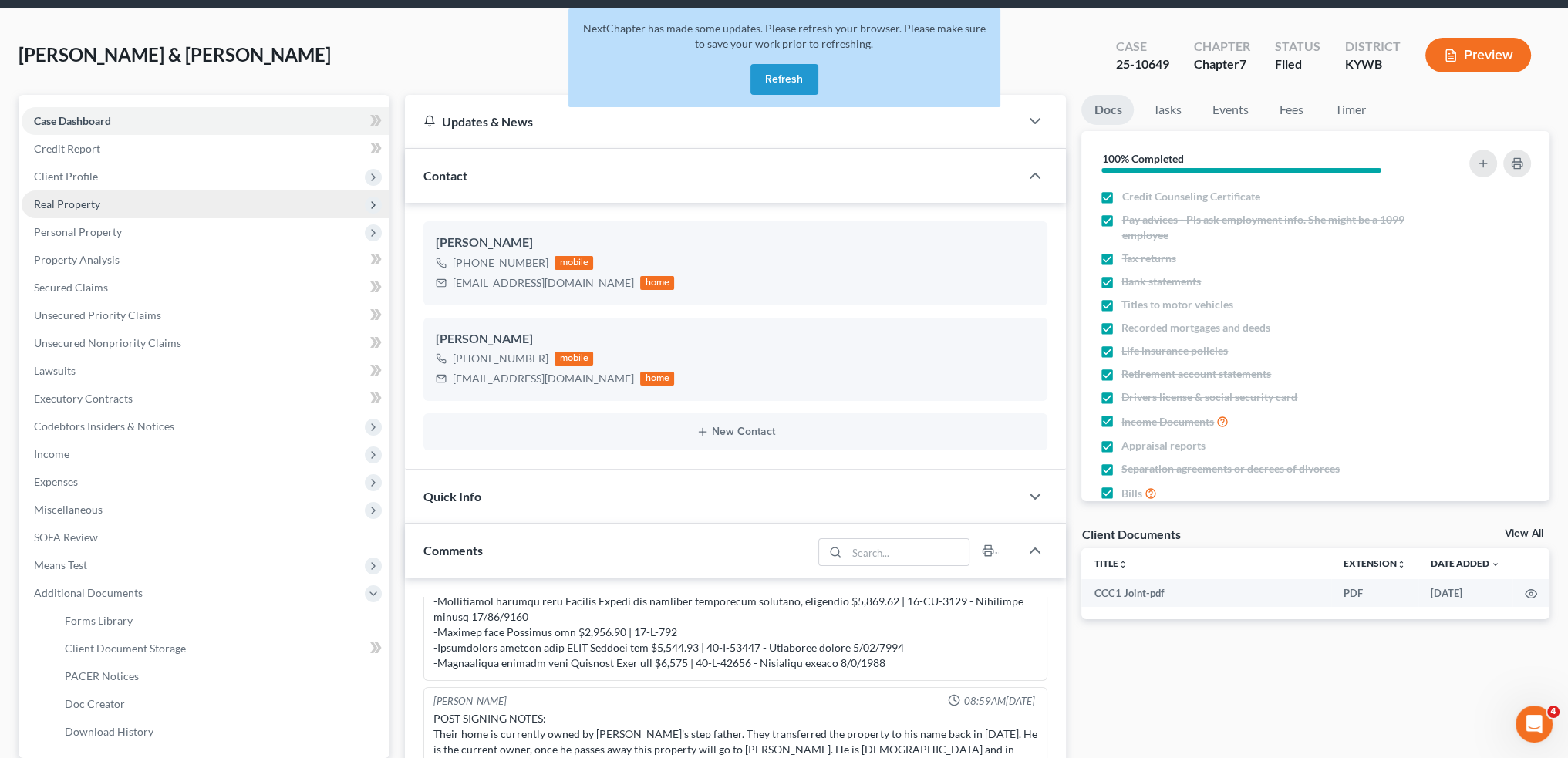
scroll to position [0, 0]
